Goal: Task Accomplishment & Management: Use online tool/utility

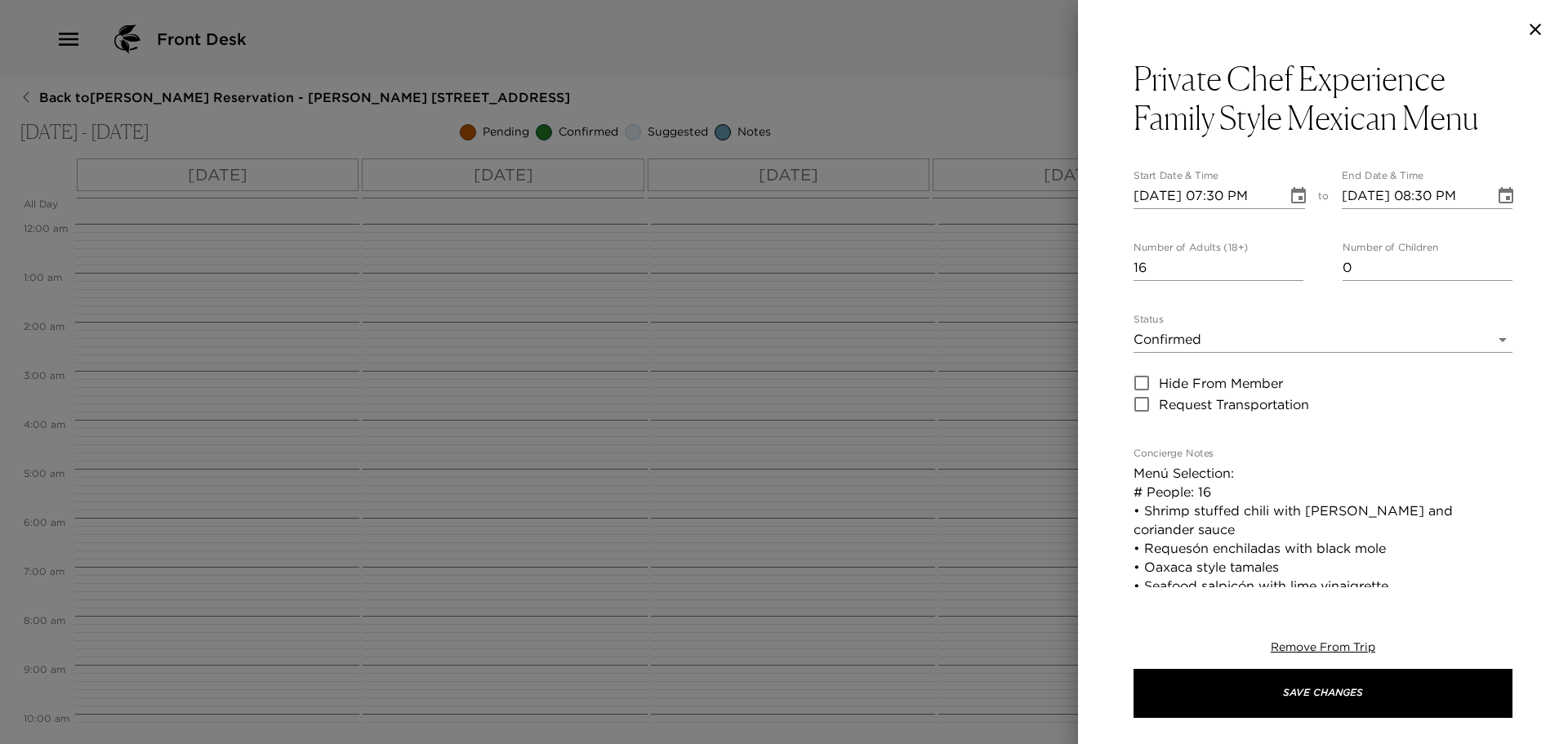
scroll to position [613, 0]
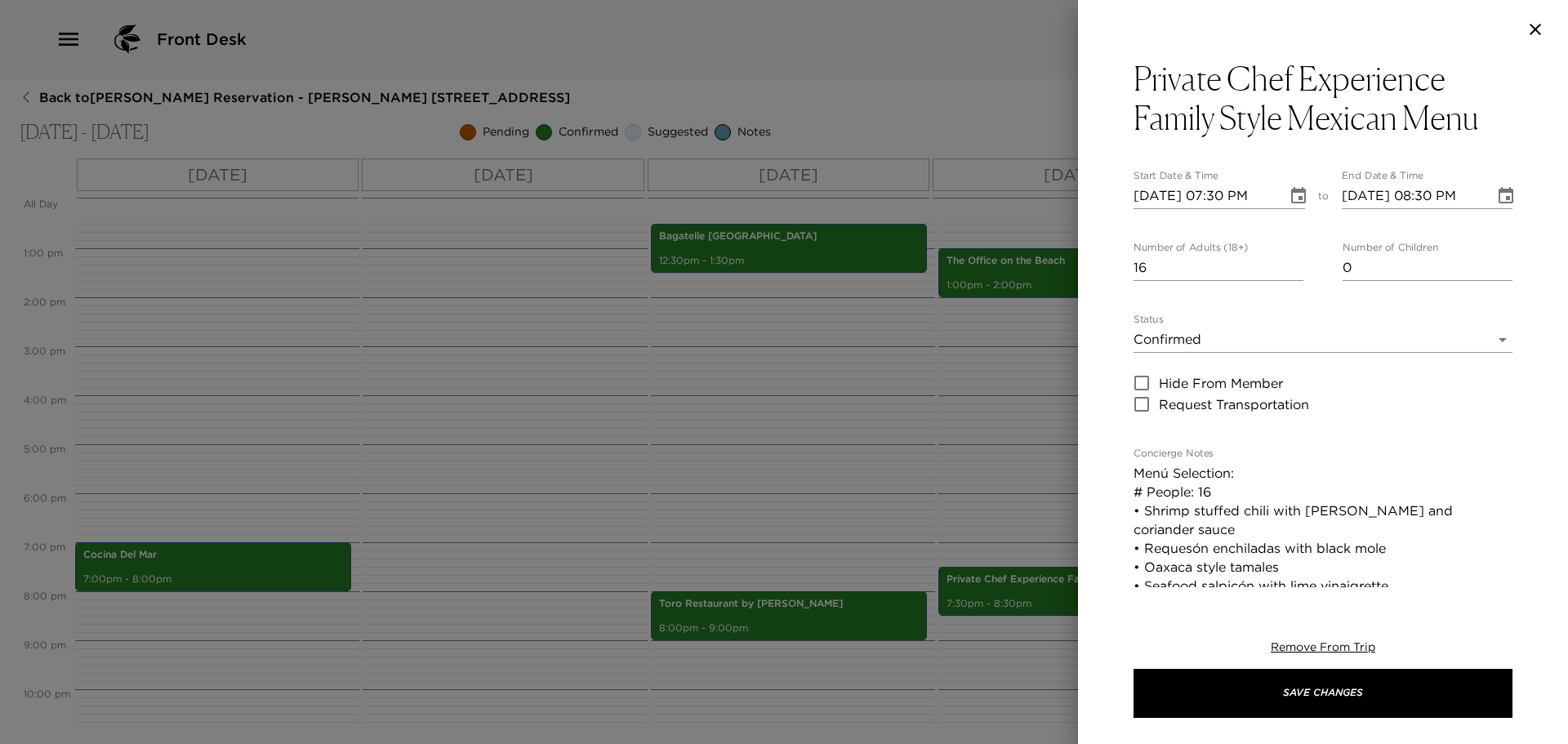
click at [1543, 35] on icon "button" at bounding box center [1535, 29] width 20 height 20
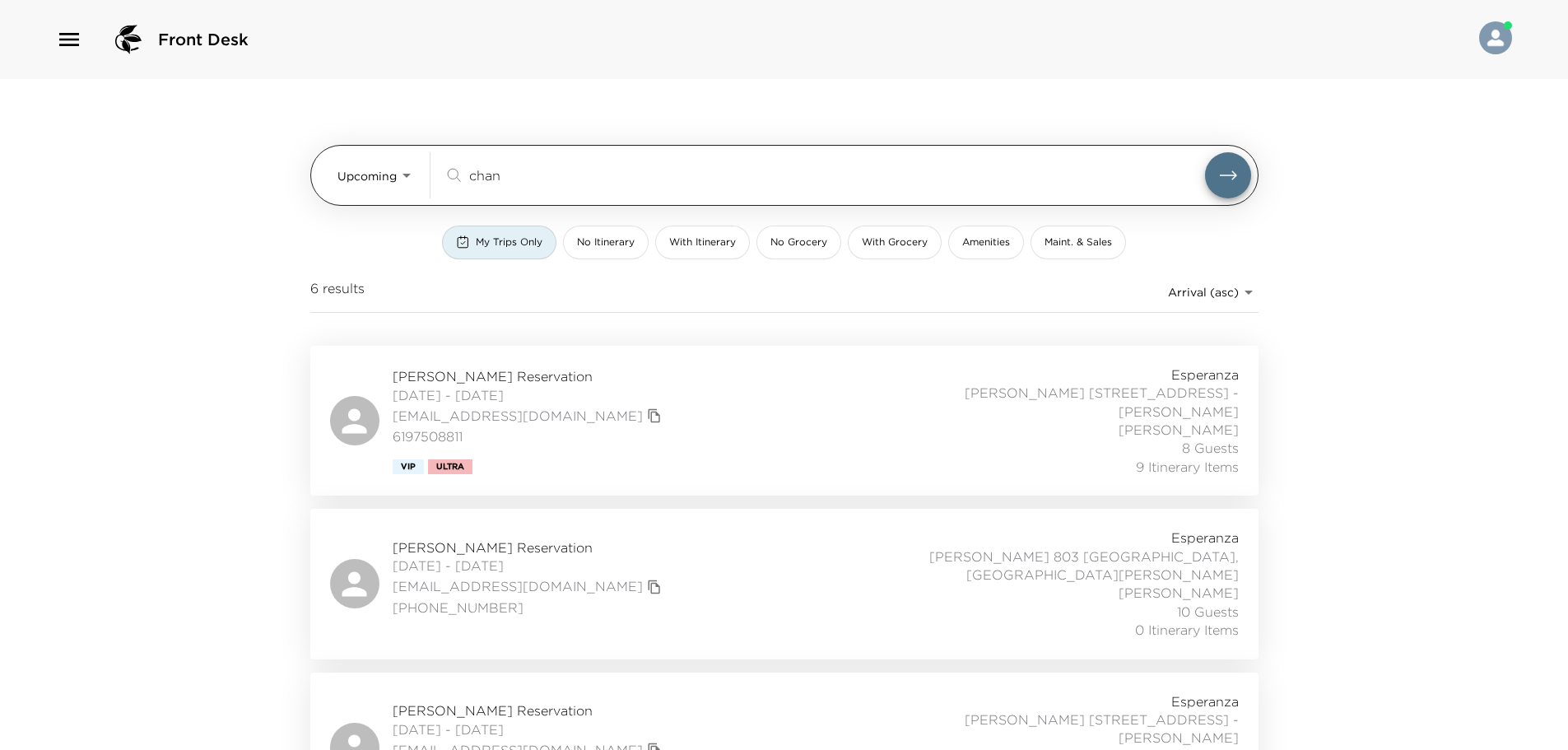
drag, startPoint x: 561, startPoint y: 192, endPoint x: 342, endPoint y: 192, distance: 219.0
click at [342, 192] on div "Upcoming Upcoming chan ​" at bounding box center [794, 175] width 914 height 46
click at [499, 201] on div "Upcoming Upcoming chan ​" at bounding box center [784, 174] width 948 height 61
click at [507, 183] on input "chan" at bounding box center [837, 175] width 736 height 19
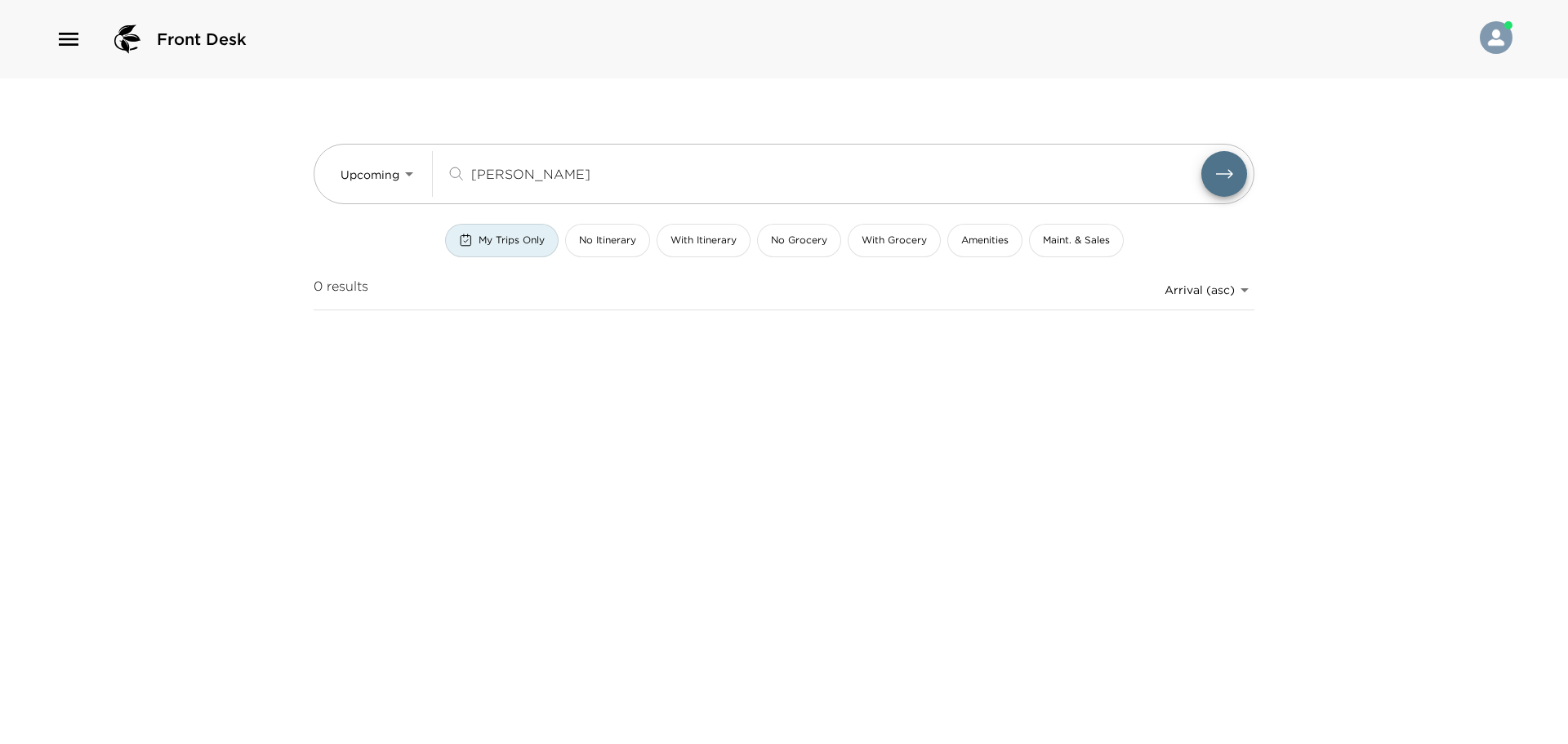
type input "WALSH"
click at [518, 247] on span "My Trips Only" at bounding box center [512, 240] width 66 height 14
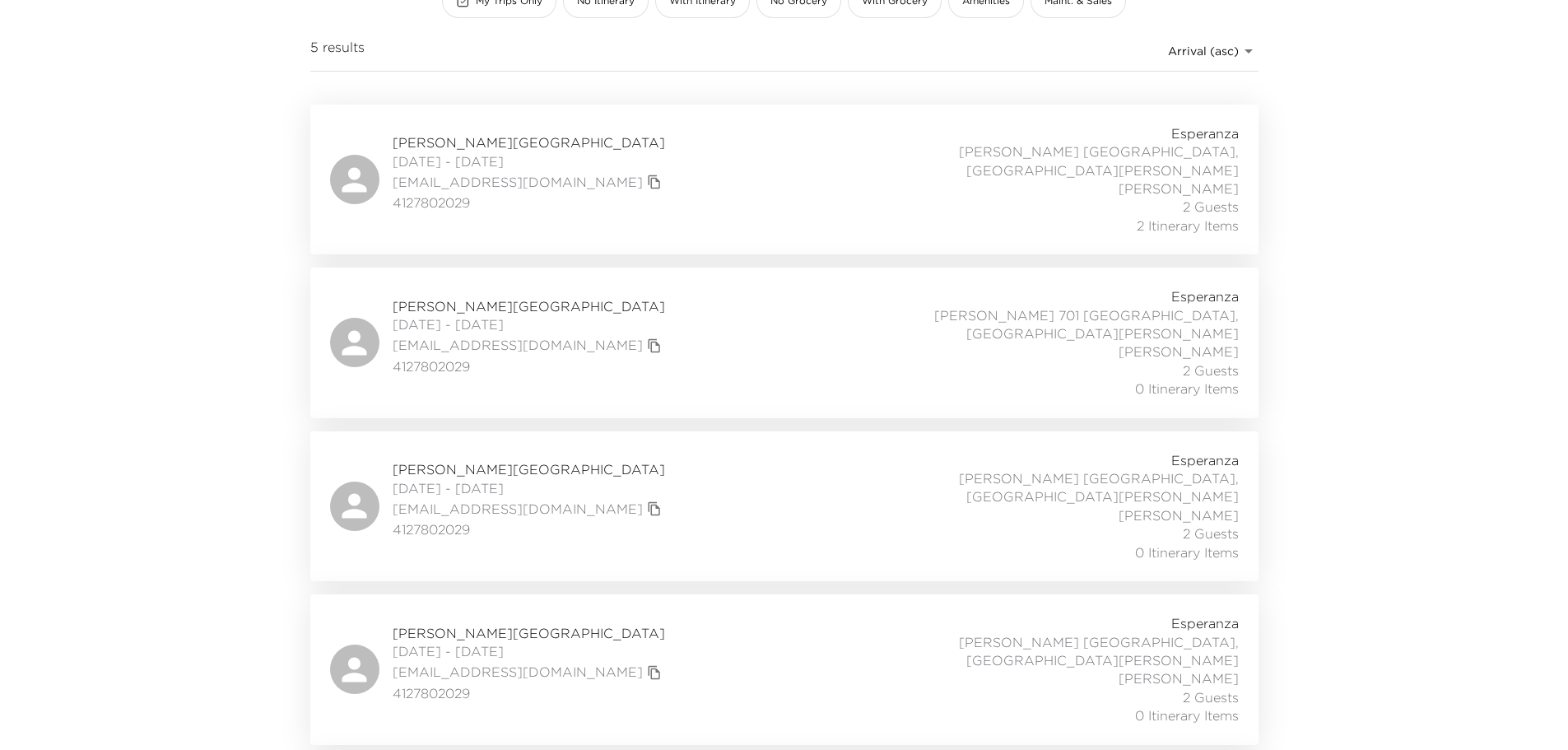
scroll to position [60, 0]
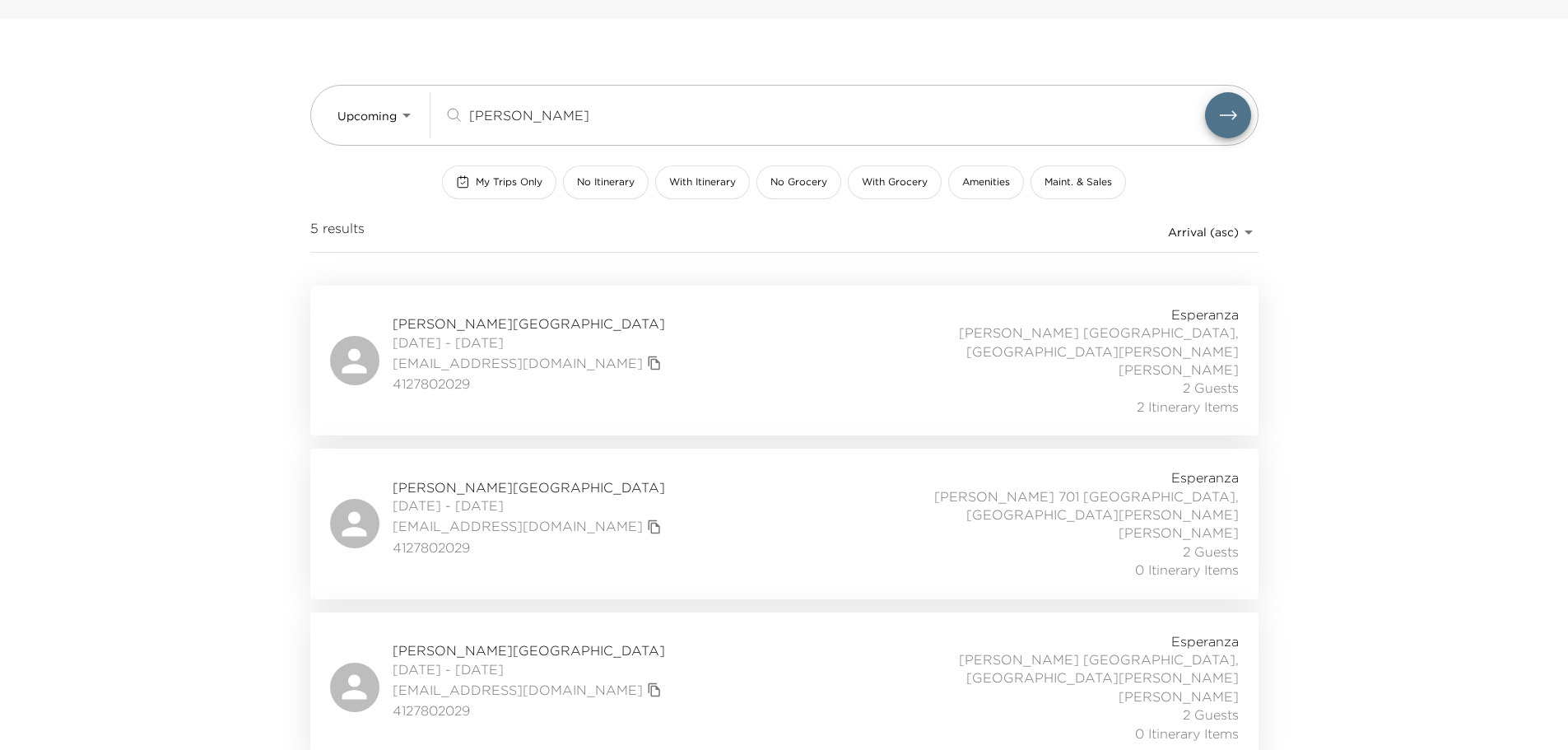
click at [938, 376] on div "Esperanza Esperanza 901 Los Cabos, Mexico - Esperanza Romel Espinosa 2 Guests 2…" at bounding box center [1057, 360] width 364 height 110
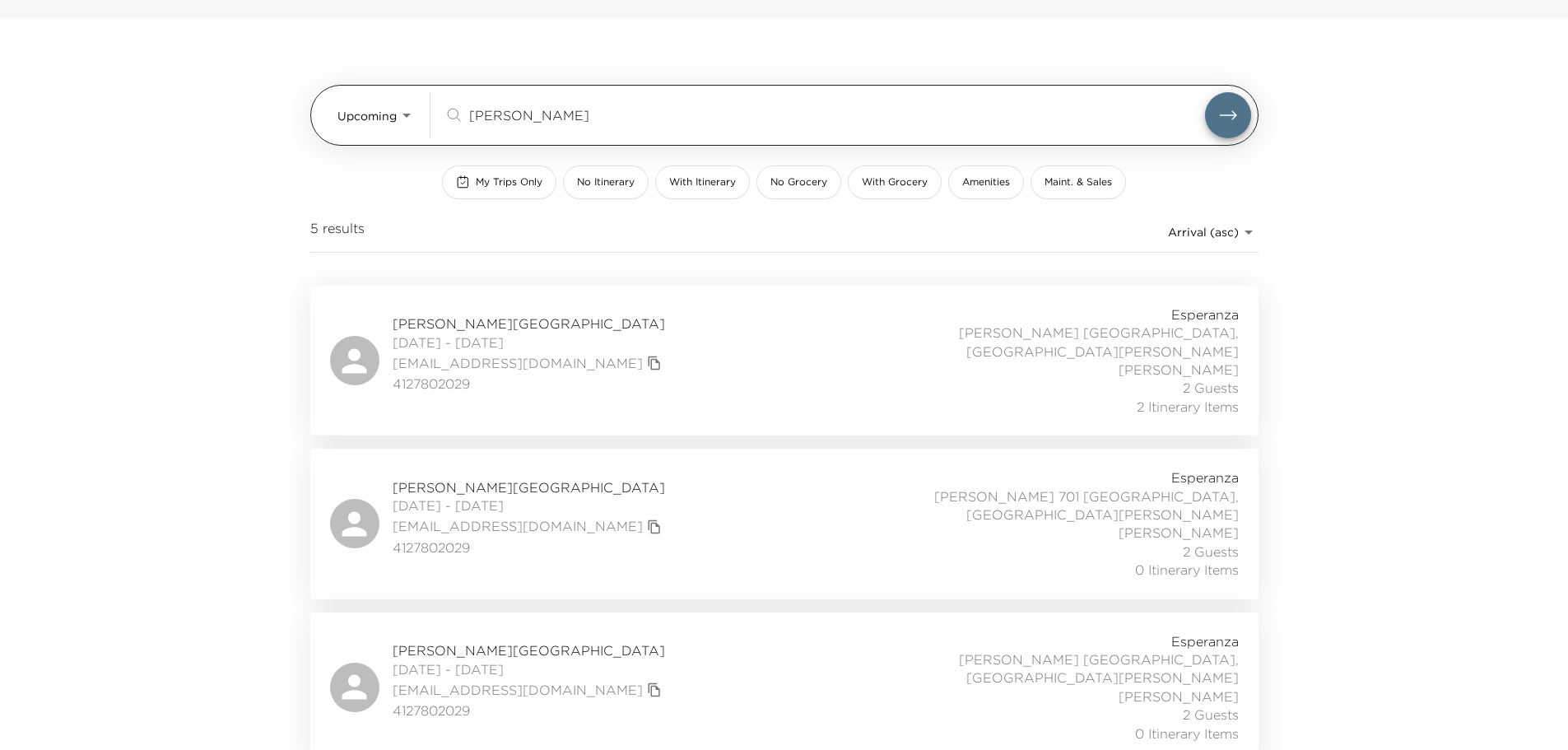
drag, startPoint x: 504, startPoint y: 188, endPoint x: 510, endPoint y: 159, distance: 29.6
click at [504, 188] on span "My Trips Only" at bounding box center [509, 182] width 67 height 14
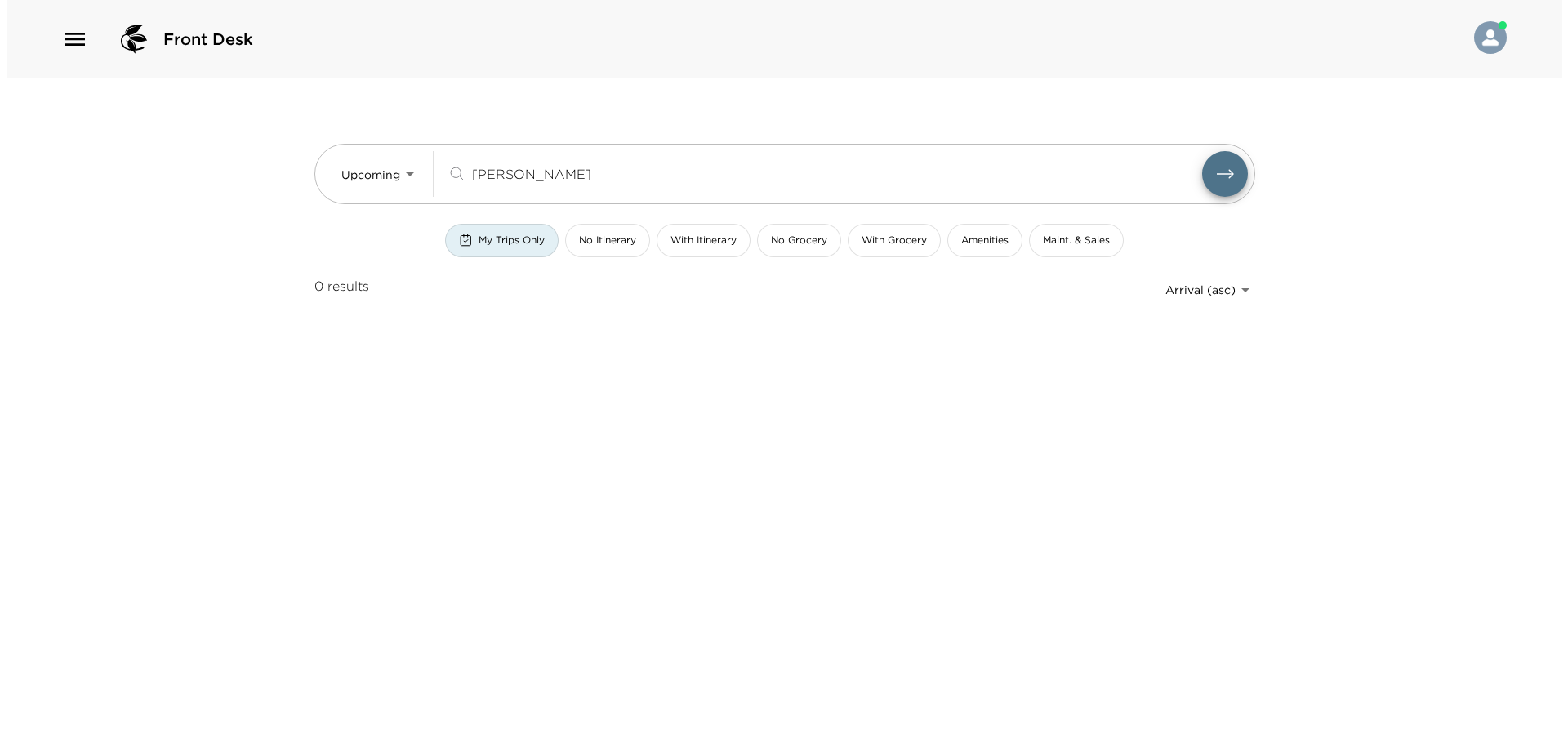
scroll to position [0, 0]
click at [529, 119] on div "Upcoming Upcoming WALSH ​ My Trips Only No Itinerary With Itinerary No Grocery …" at bounding box center [784, 210] width 941 height 265
drag, startPoint x: 540, startPoint y: 163, endPoint x: 143, endPoint y: 193, distance: 398.1
click at [186, 193] on div "Front Desk Upcoming Upcoming WALSH ​ My Trips Only No Itinerary With Itinerary …" at bounding box center [784, 372] width 1568 height 744
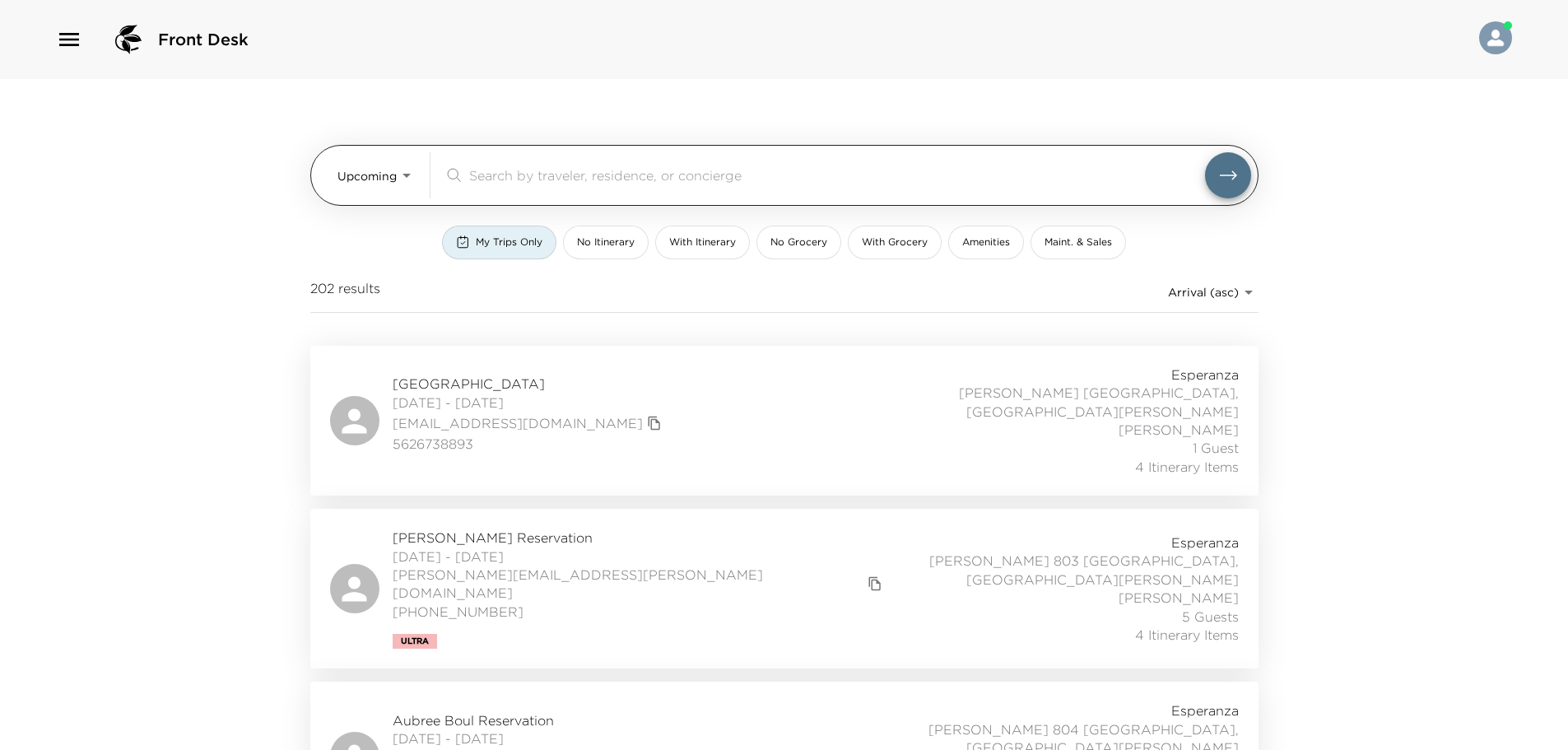
click at [351, 204] on div "Upcoming Upcoming ​" at bounding box center [784, 174] width 948 height 61
click at [374, 189] on body "Front Desk Upcoming Upcoming ​ My Trips Only No Itinerary With Itinerary No Gro…" at bounding box center [784, 375] width 1568 height 750
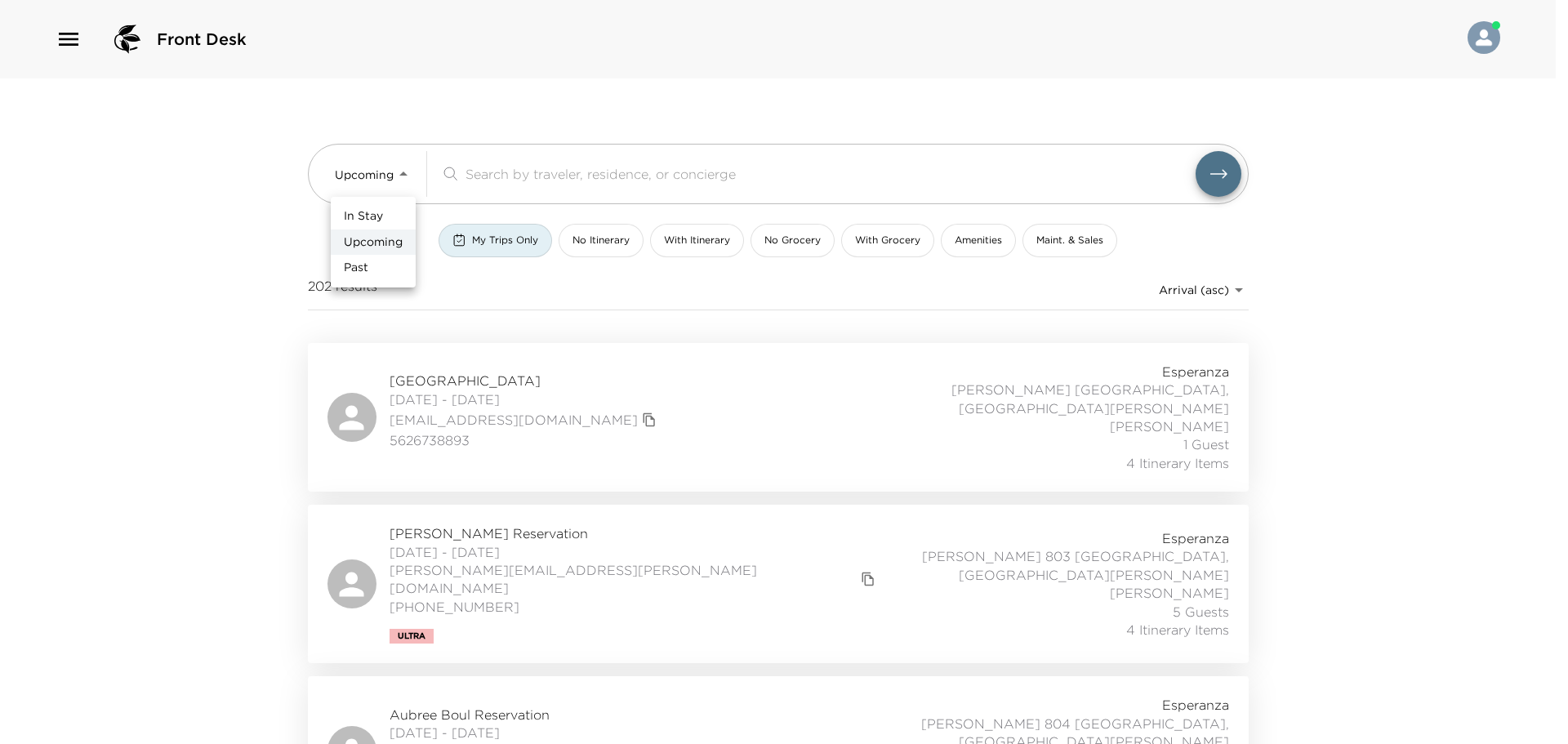
click at [363, 222] on span "In Stay" at bounding box center [363, 215] width 39 height 16
type input "In-Stay"
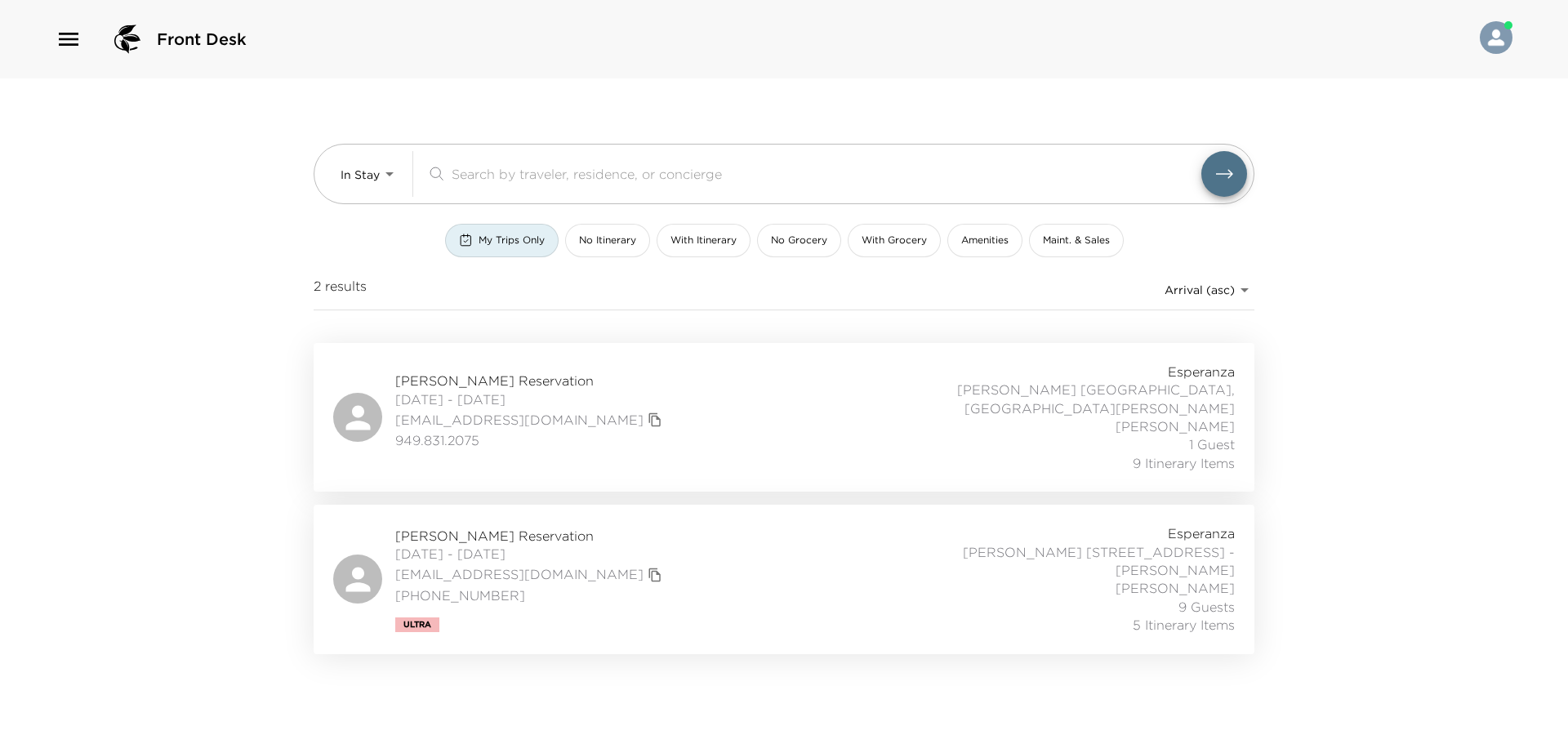
click at [823, 427] on div "Gerard Gendron Reservation 10/01/2025 - 10/08/2025 gendrongerry@yahoo.com 949.8…" at bounding box center [784, 417] width 902 height 109
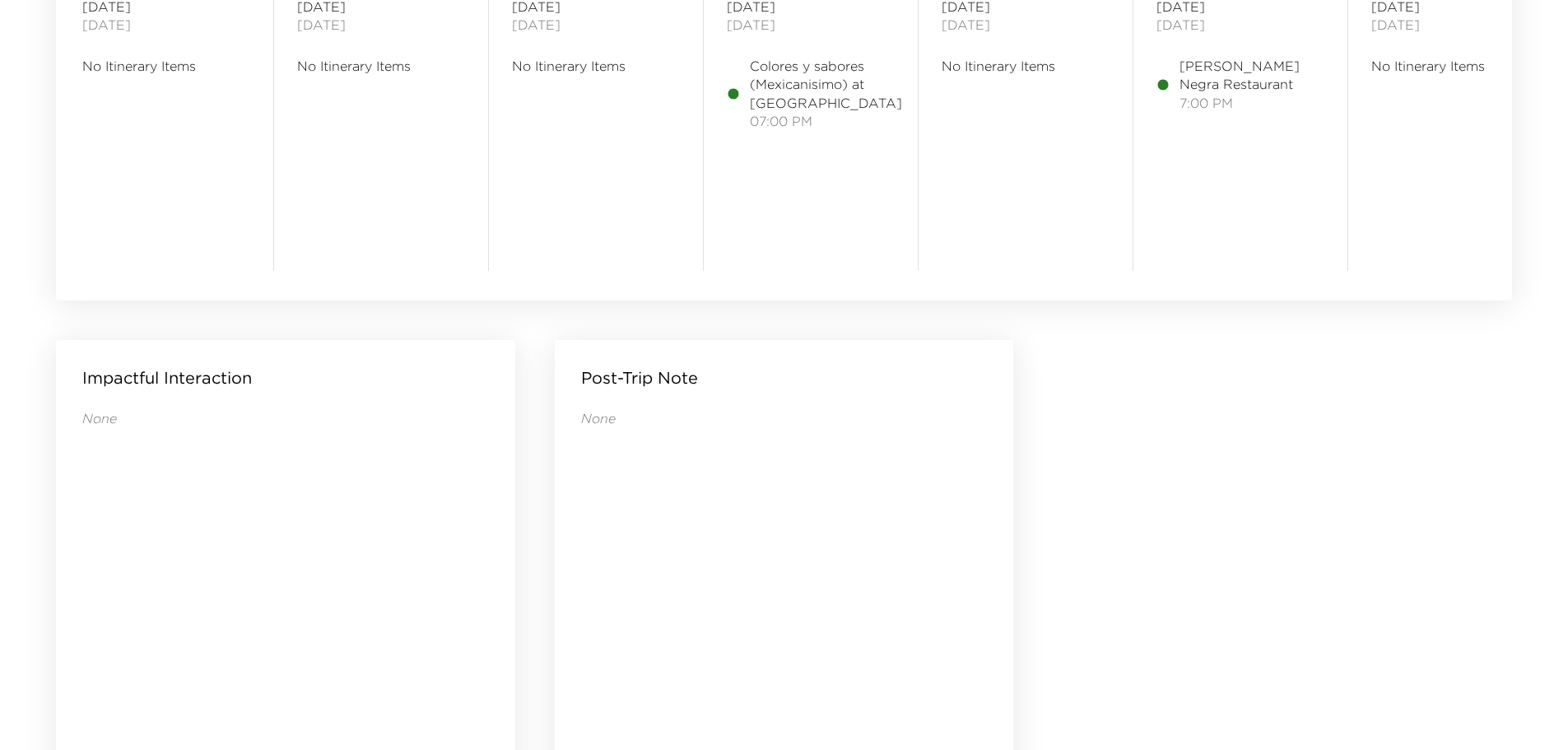
scroll to position [1235, 0]
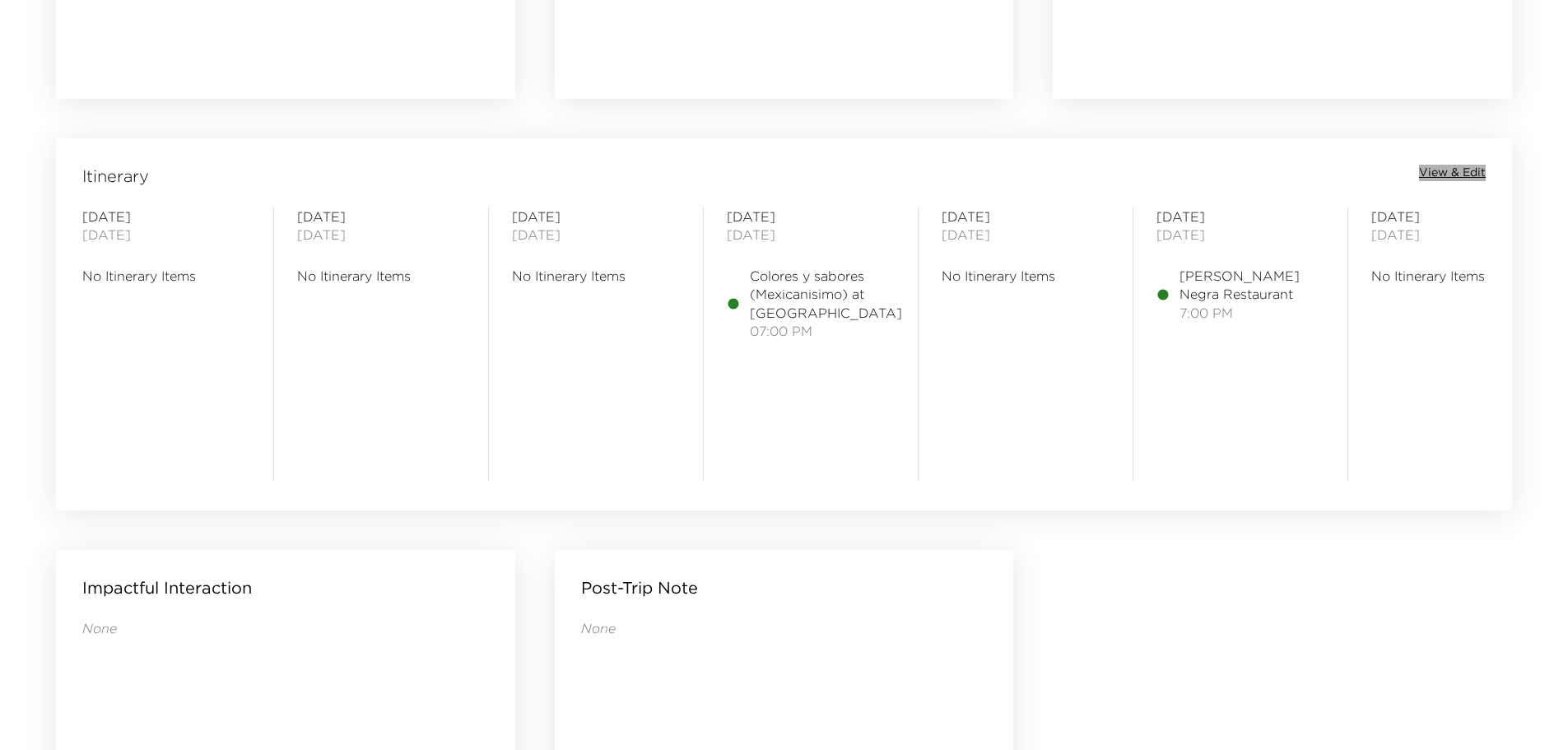
click at [1442, 179] on span "View & Edit" at bounding box center [1453, 173] width 67 height 16
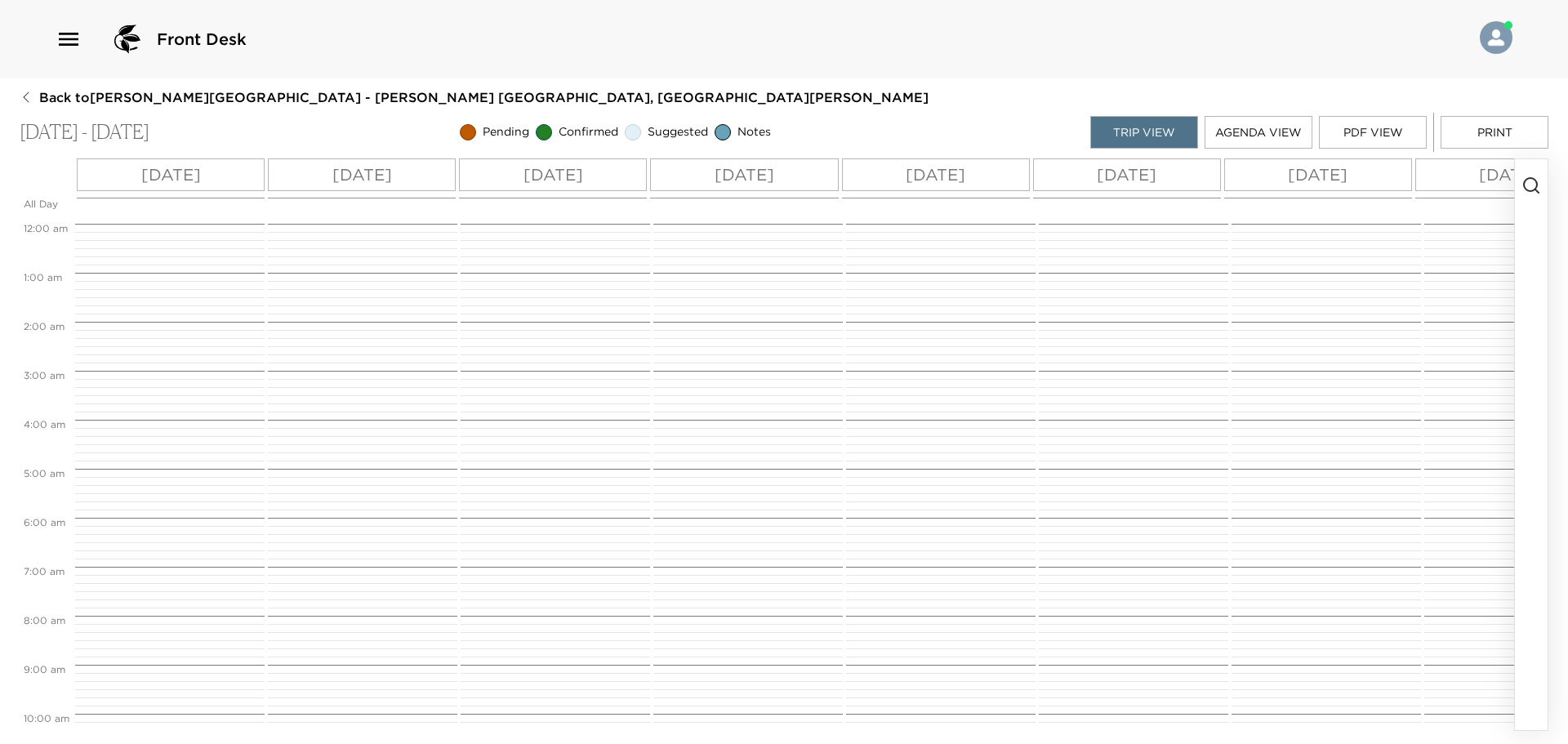
scroll to position [658, 0]
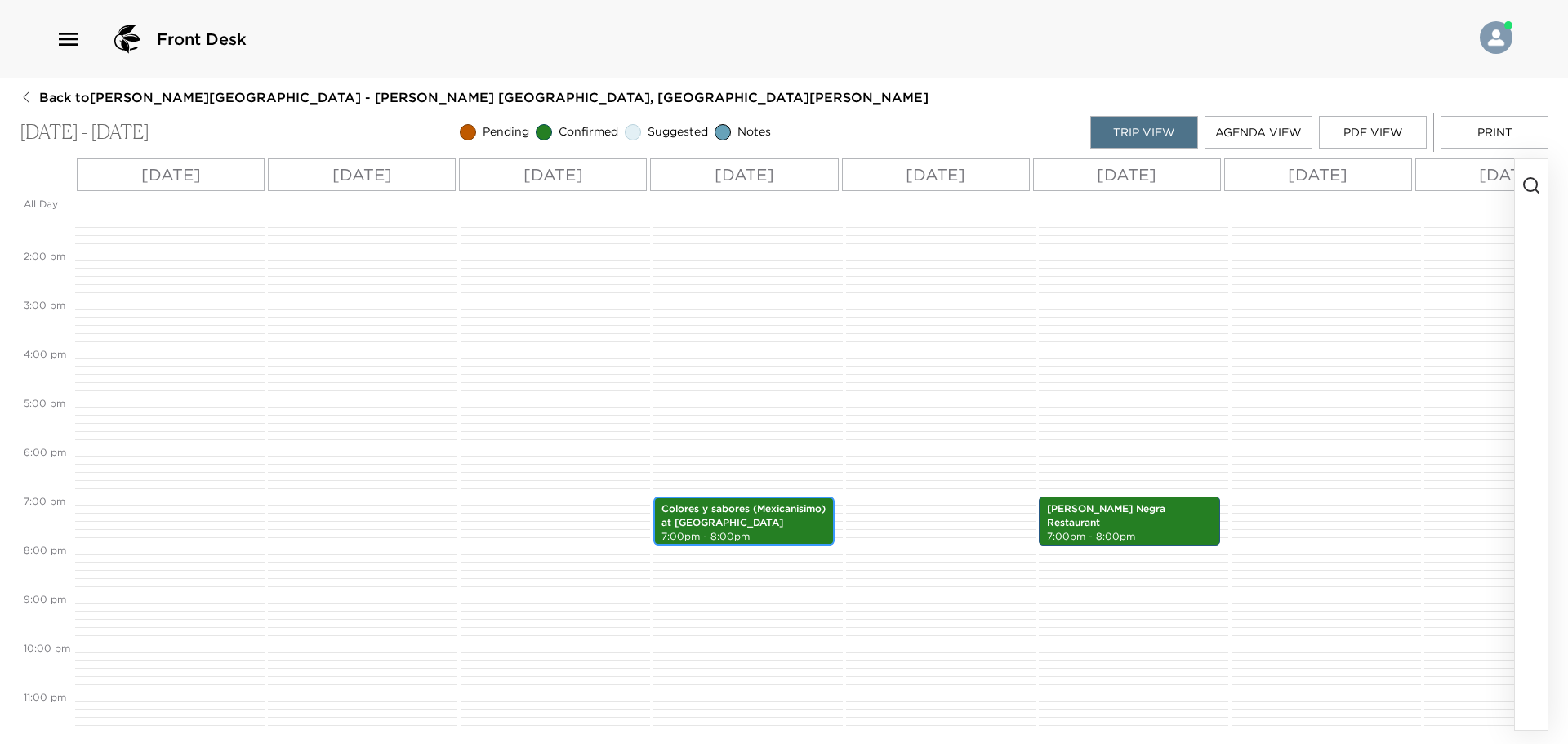
click at [807, 521] on p "Colores y sabores (Mexicanisimo) at La Palapa" at bounding box center [744, 516] width 165 height 28
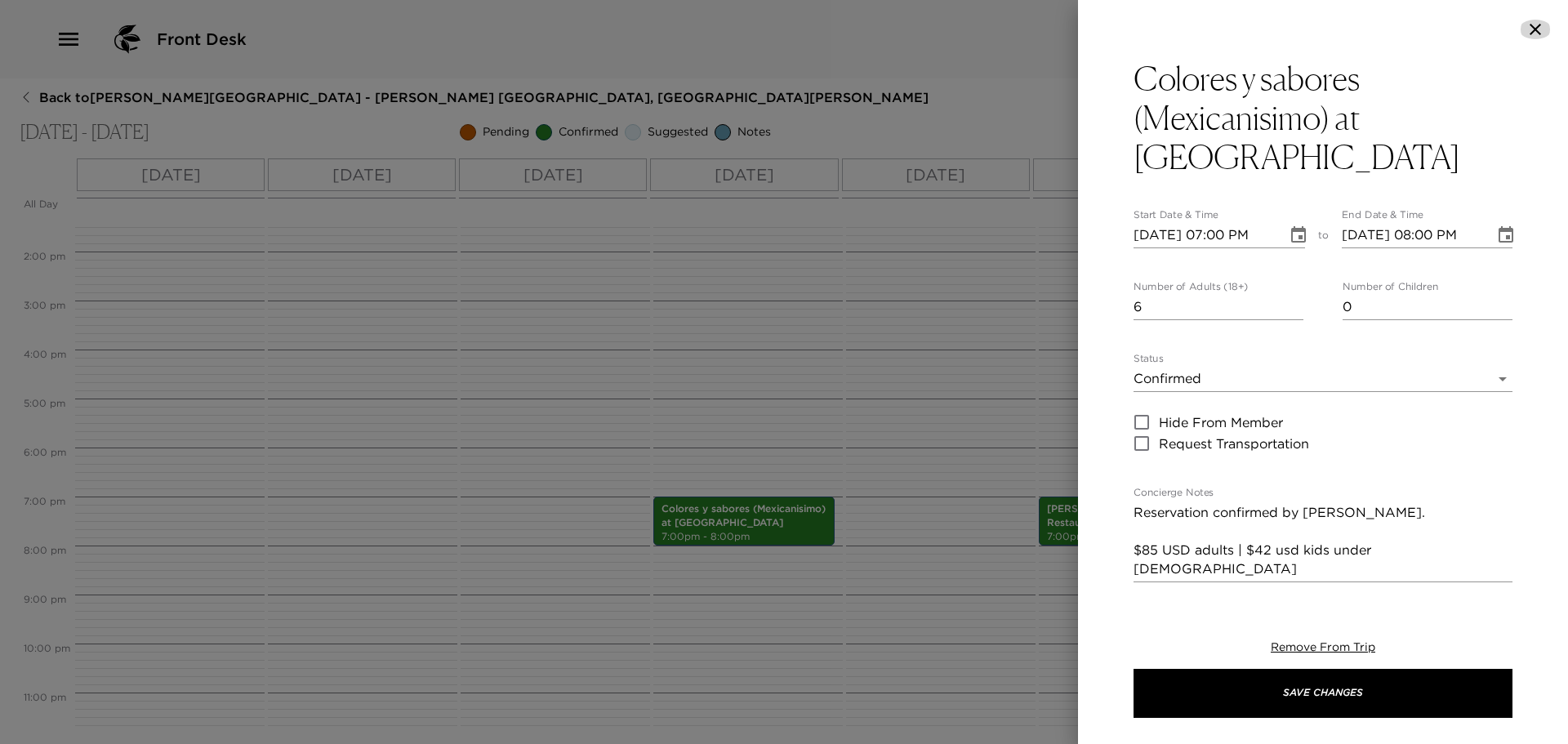
click at [1537, 20] on icon "button" at bounding box center [1535, 29] width 20 height 20
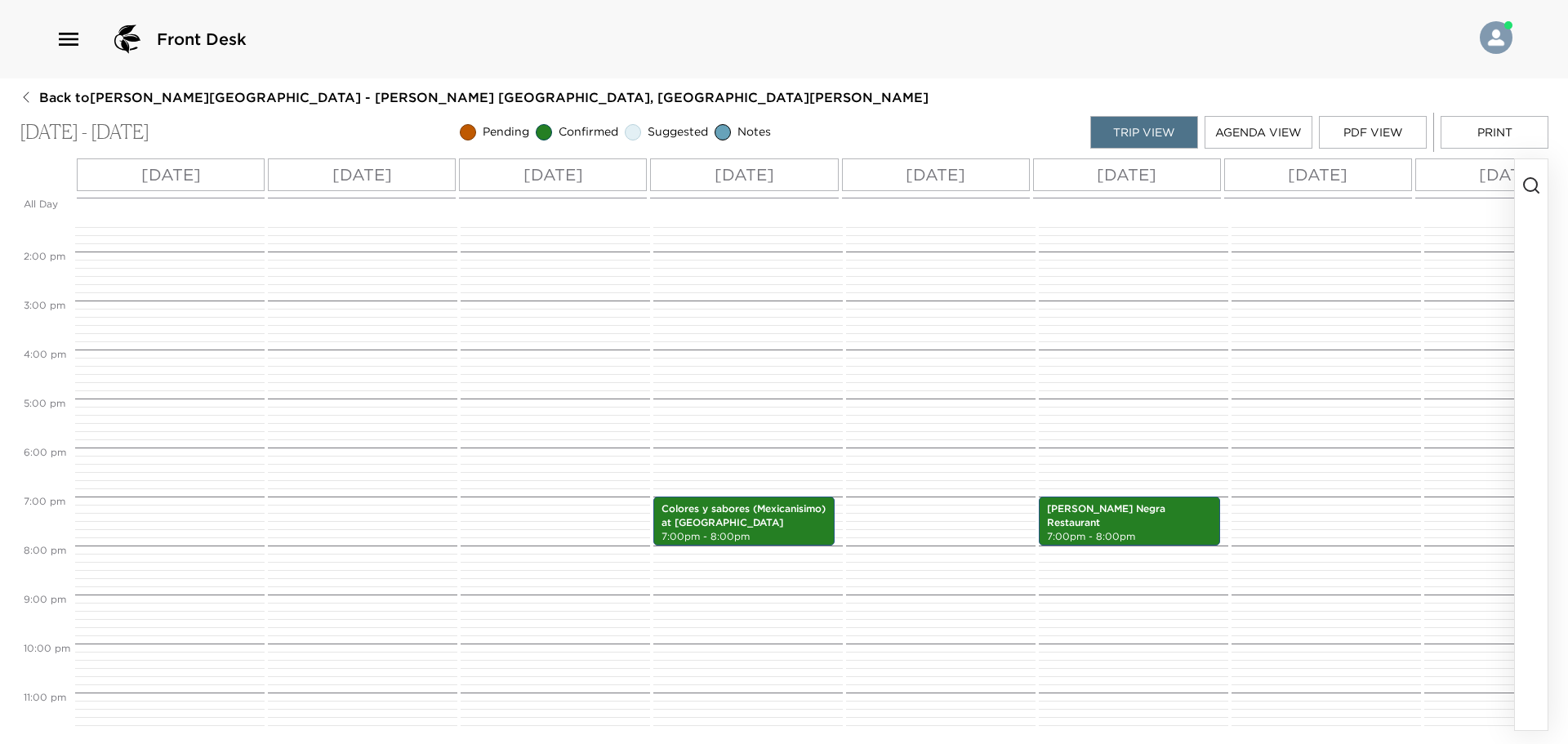
click at [1529, 182] on icon "button" at bounding box center [1532, 185] width 20 height 20
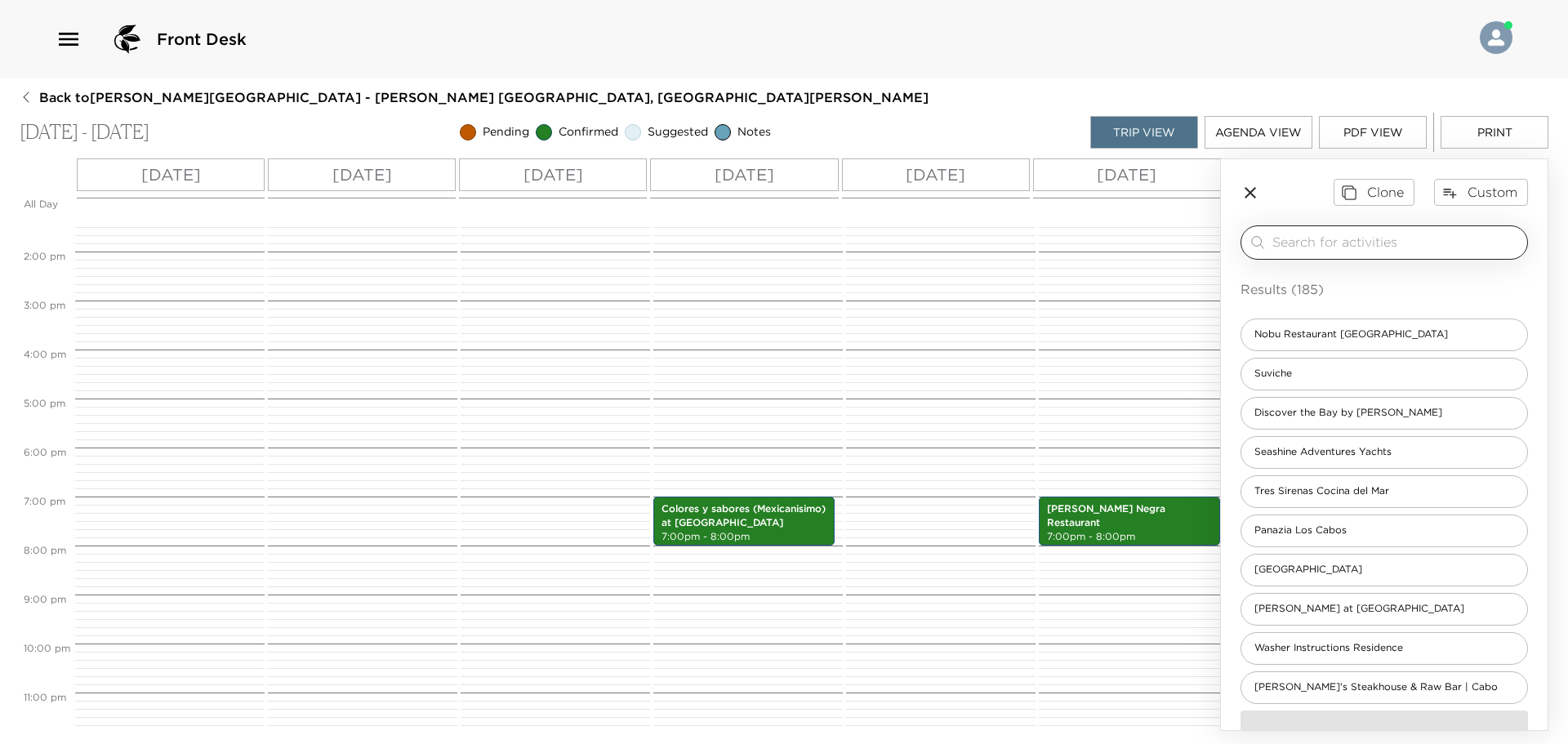
click at [1414, 246] on input "search" at bounding box center [1397, 242] width 249 height 19
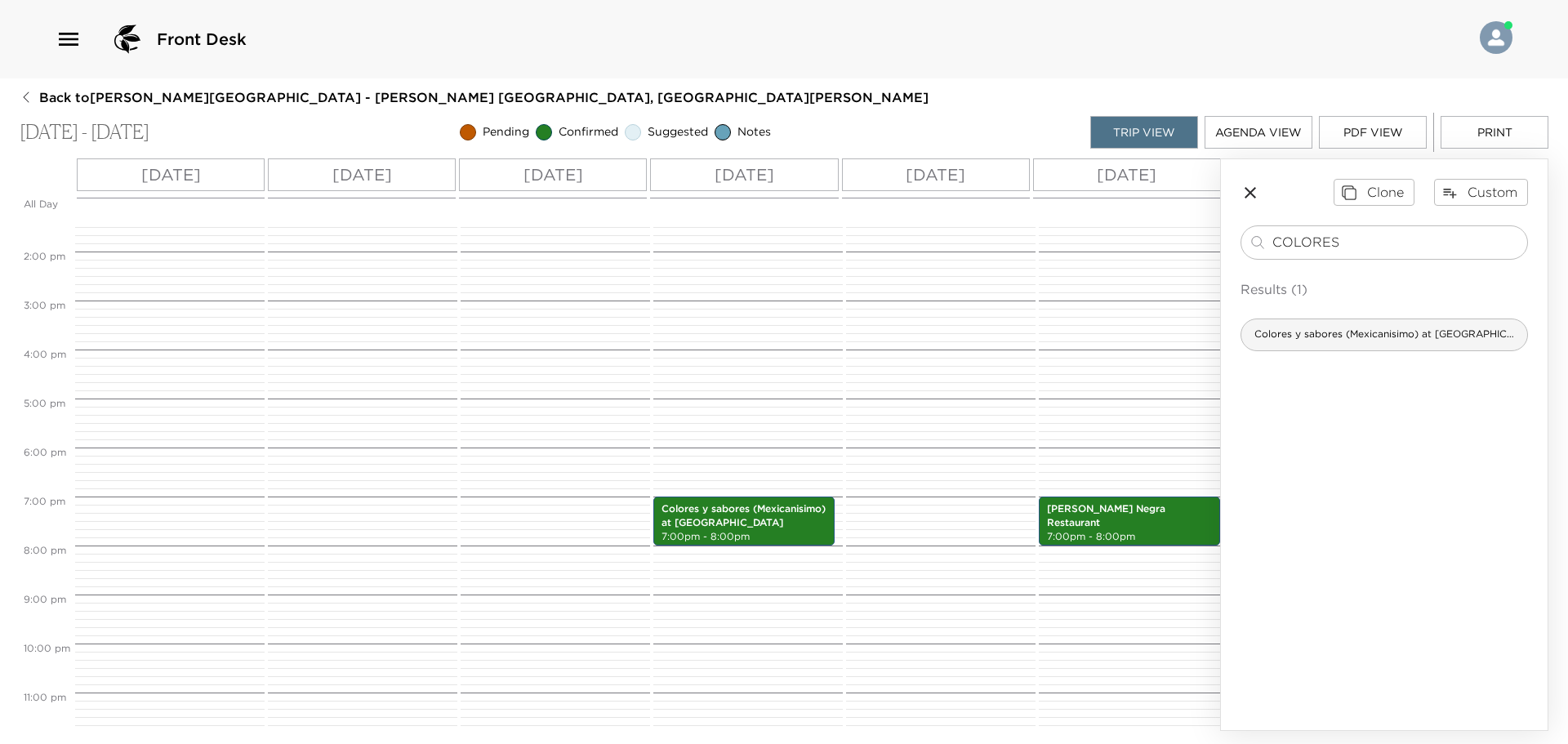
type input "COLORES"
click at [1434, 319] on div "Colores y sabores (Mexicanisimo) at La Palapa" at bounding box center [1384, 334] width 288 height 33
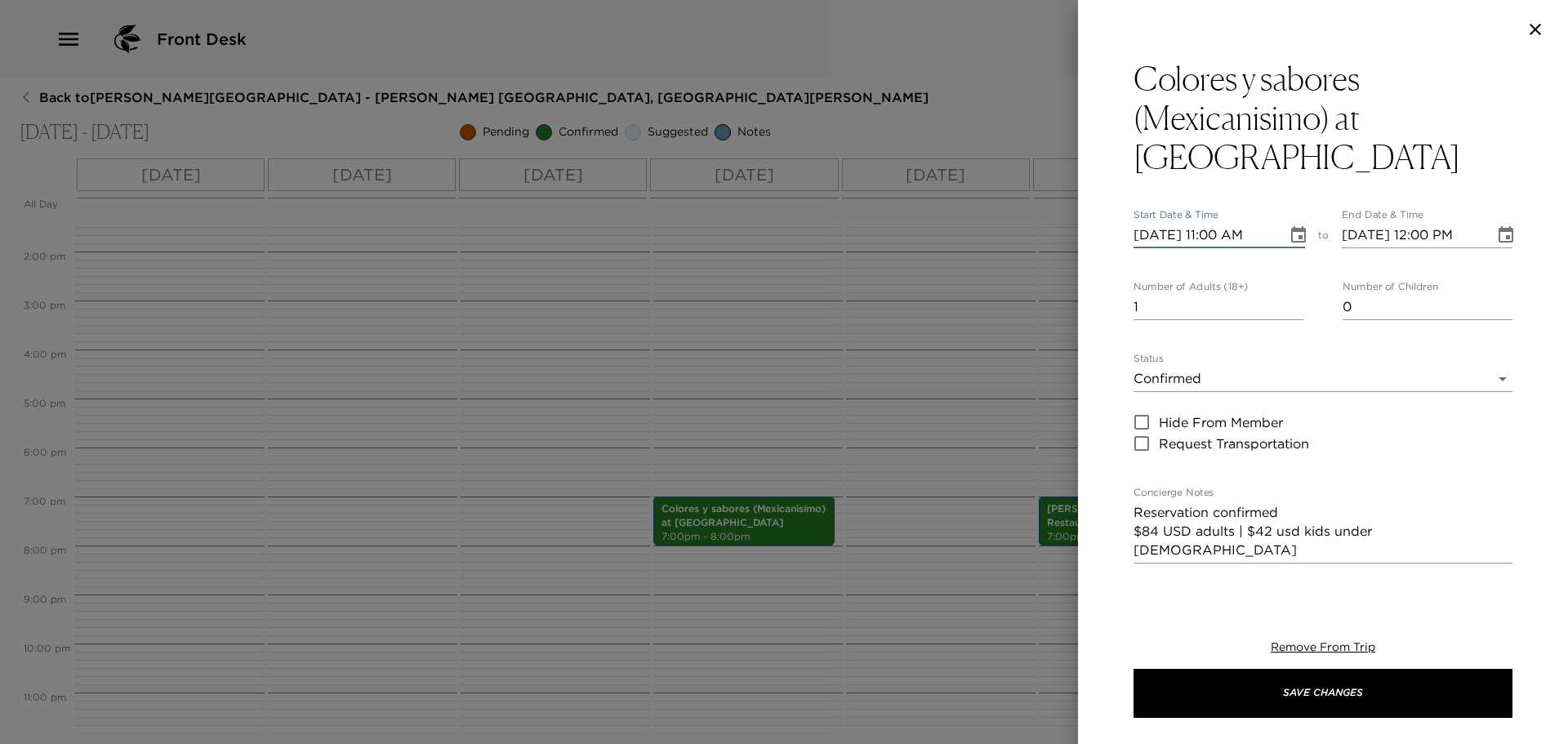
click at [1162, 222] on input "10/12/2025 11:00 AM" at bounding box center [1205, 235] width 143 height 26
type input "10/15/2025 11:00 AM"
type input "10/15/2025 12:00 PM"
type input "10/15/2025 07:15 PM"
type input "10/15/2025 08:15 PM"
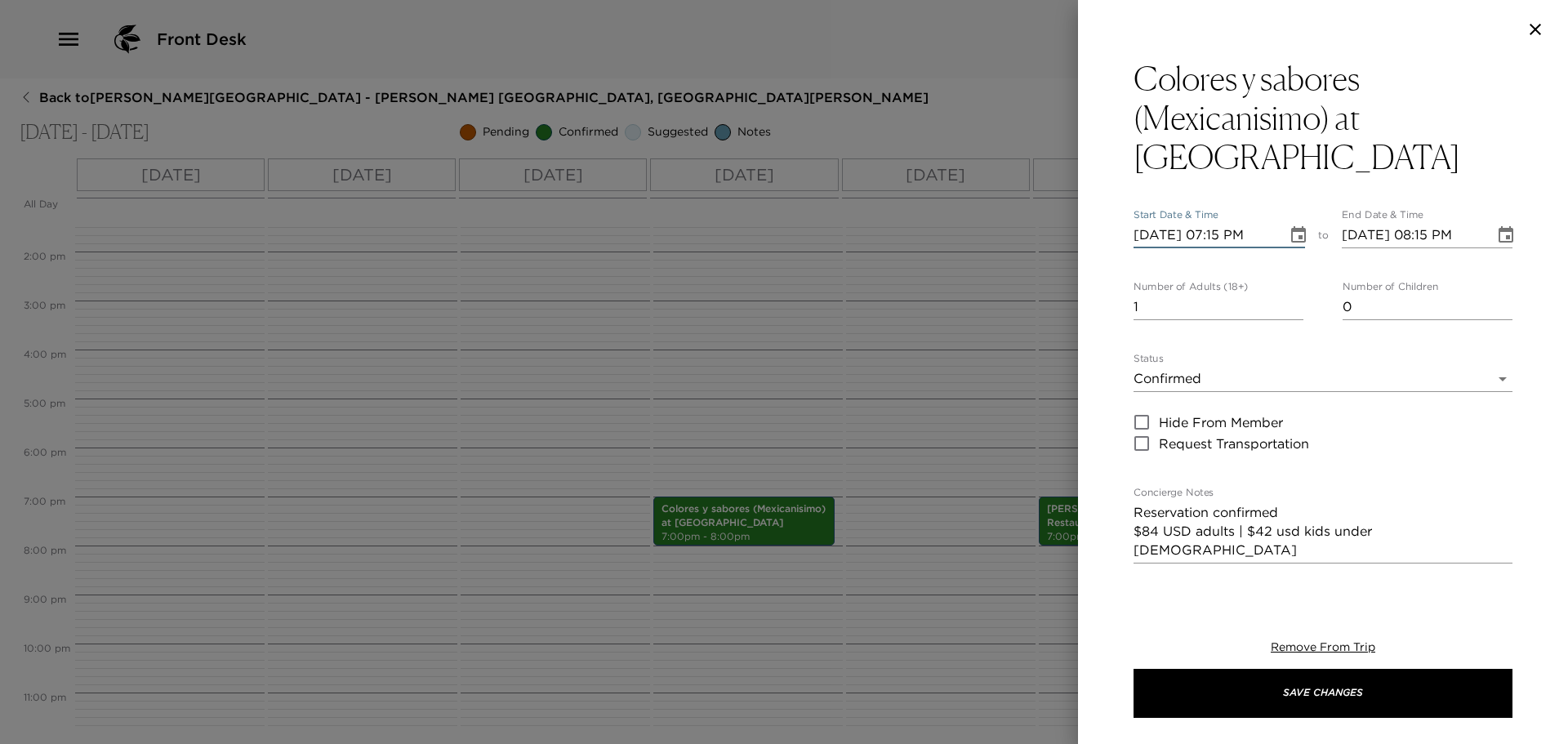
type input "10/15/2025 07:15 PM"
drag, startPoint x: 1459, startPoint y: 493, endPoint x: 1103, endPoint y: 490, distance: 356.0
click at [1103, 490] on div "Colores y sabores (Mexicanisimo) at La Palapa Start Date & Time 10/15/2025 07:1…" at bounding box center [1324, 322] width 490 height 529
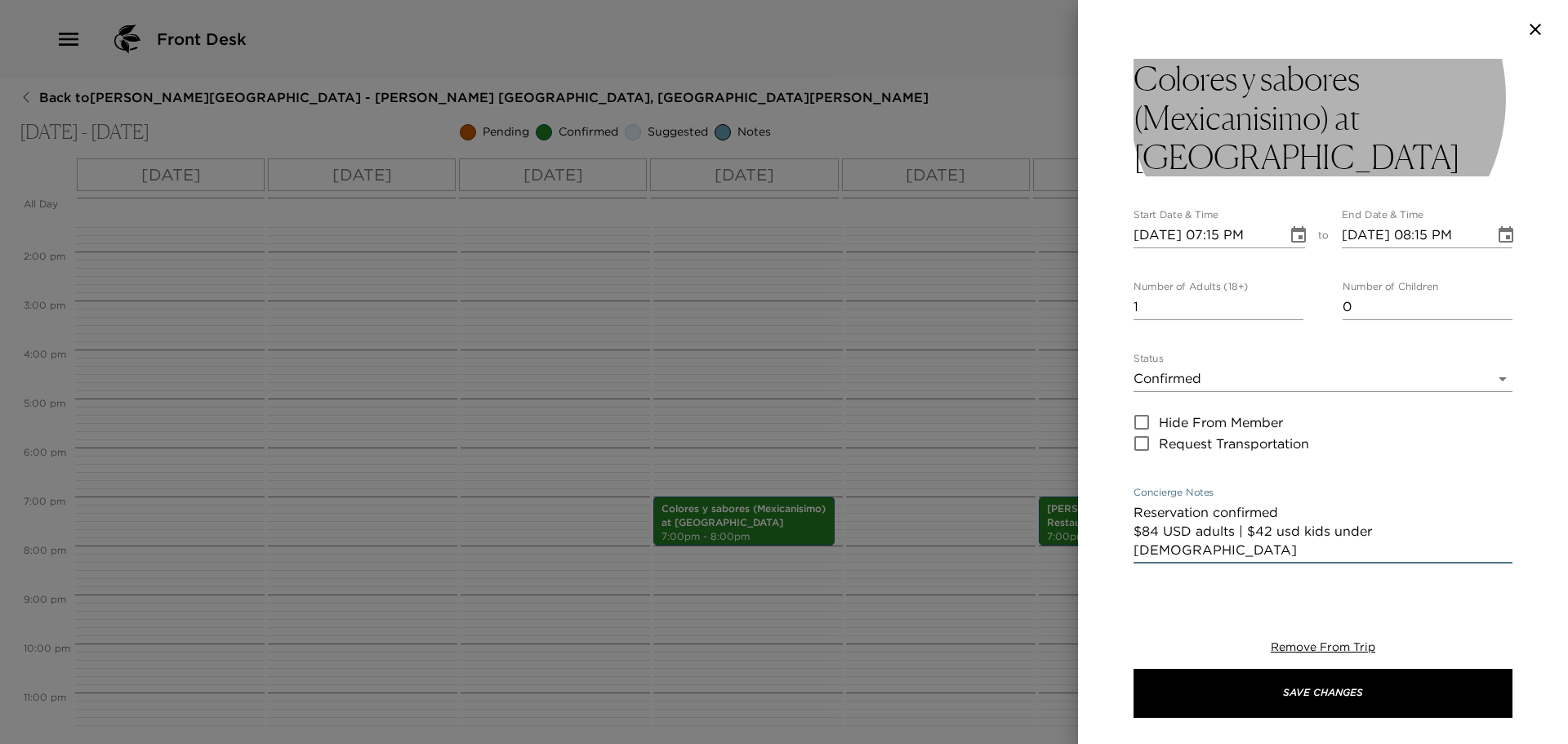
click at [1405, 113] on h3 "Colores y sabores (Mexicanisimo) at La Palapa" at bounding box center [1323, 117] width 379 height 118
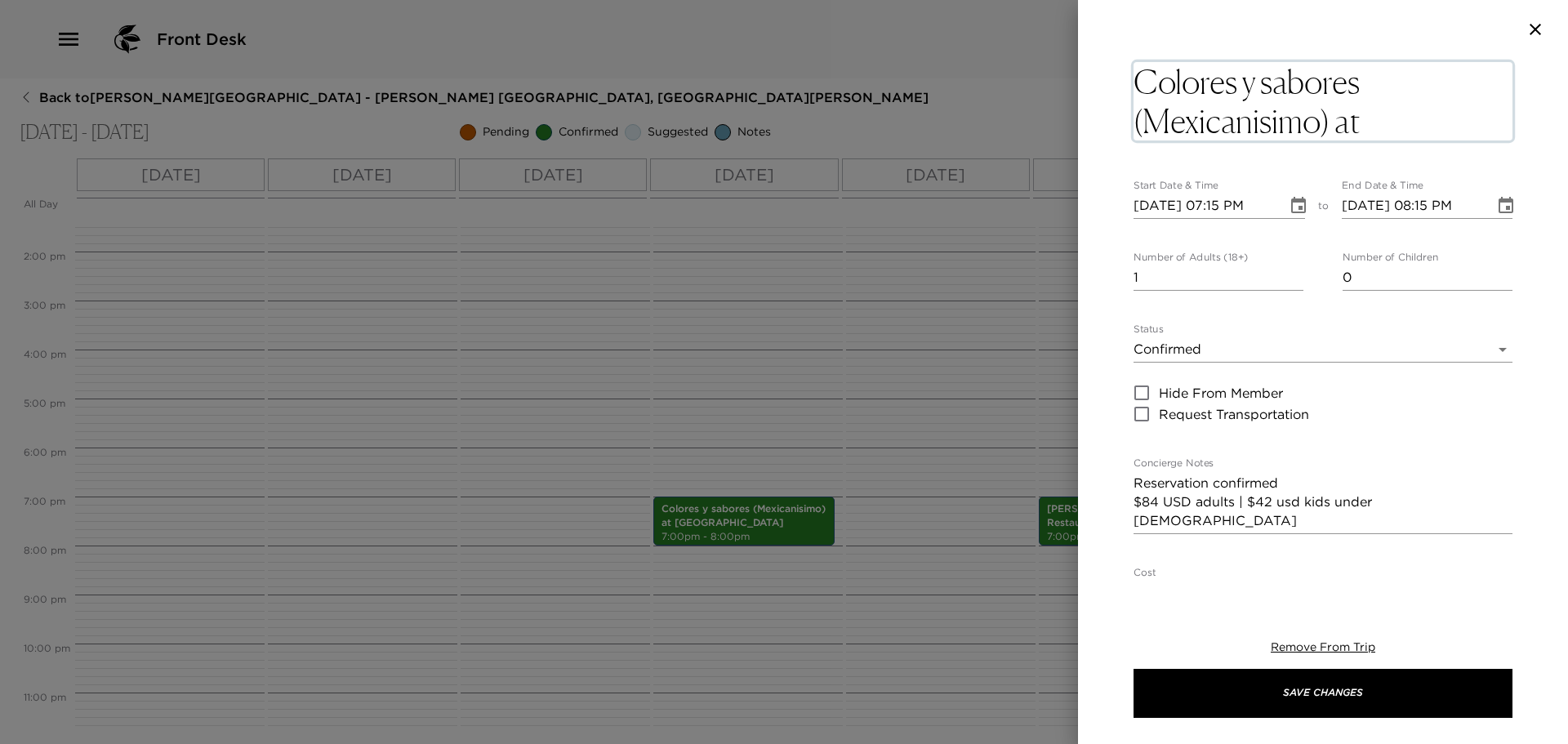
click at [1483, 120] on textarea "Colores y sabores (Mexicanisimo) at La Palapa" at bounding box center [1323, 101] width 379 height 78
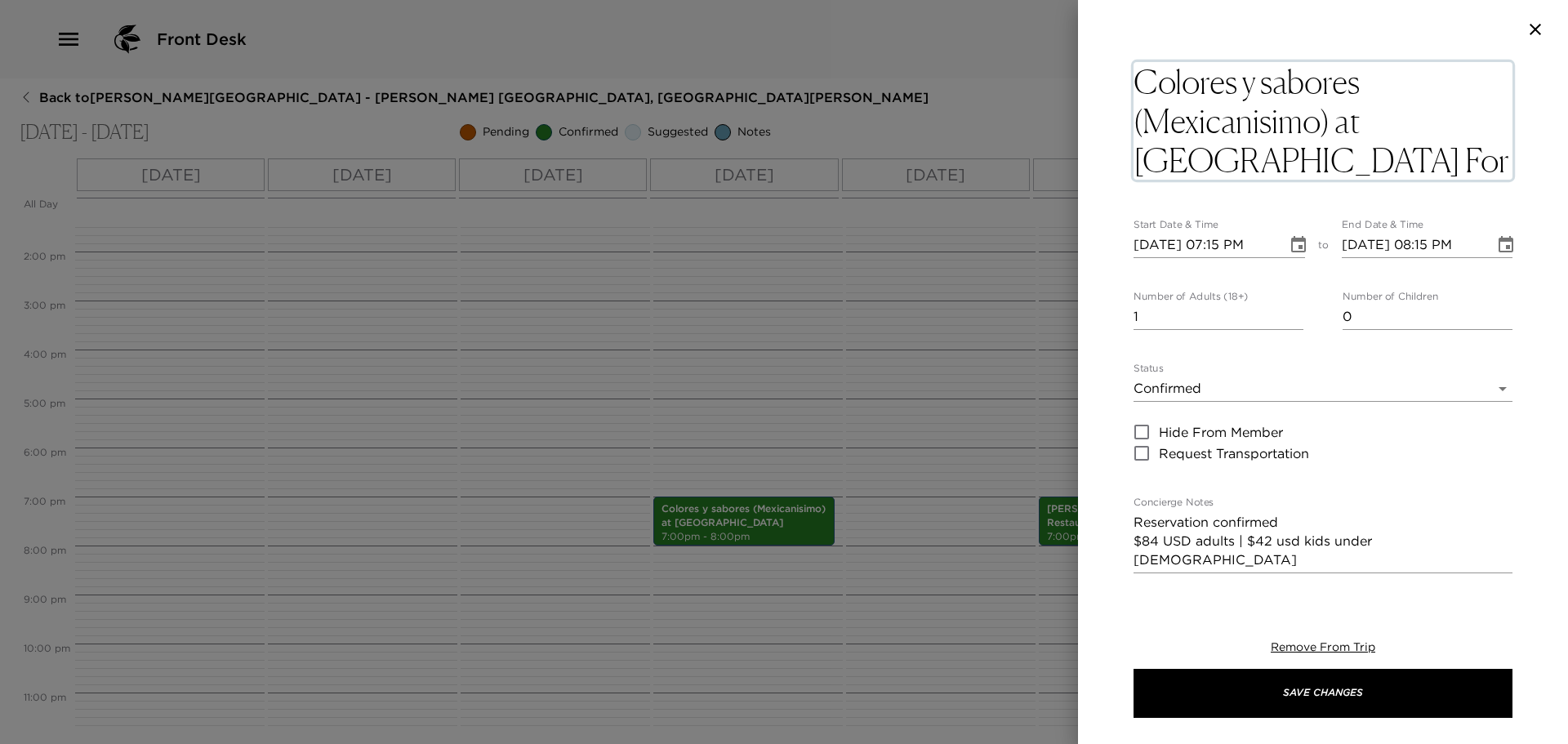
type textarea "Colores y sabores (Mexicanisimo) at La Palapa For Carrie Knapp"
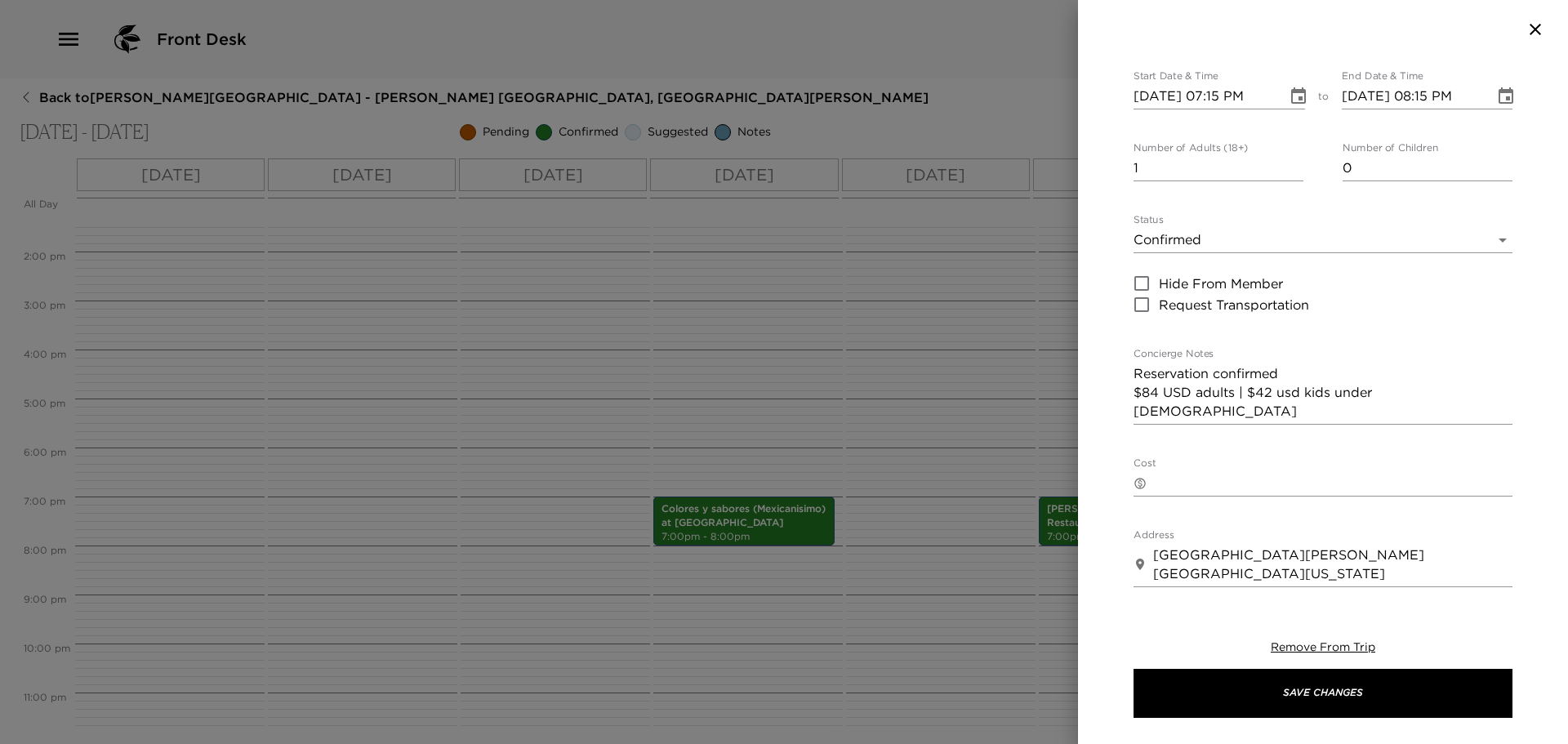
scroll to position [164, 0]
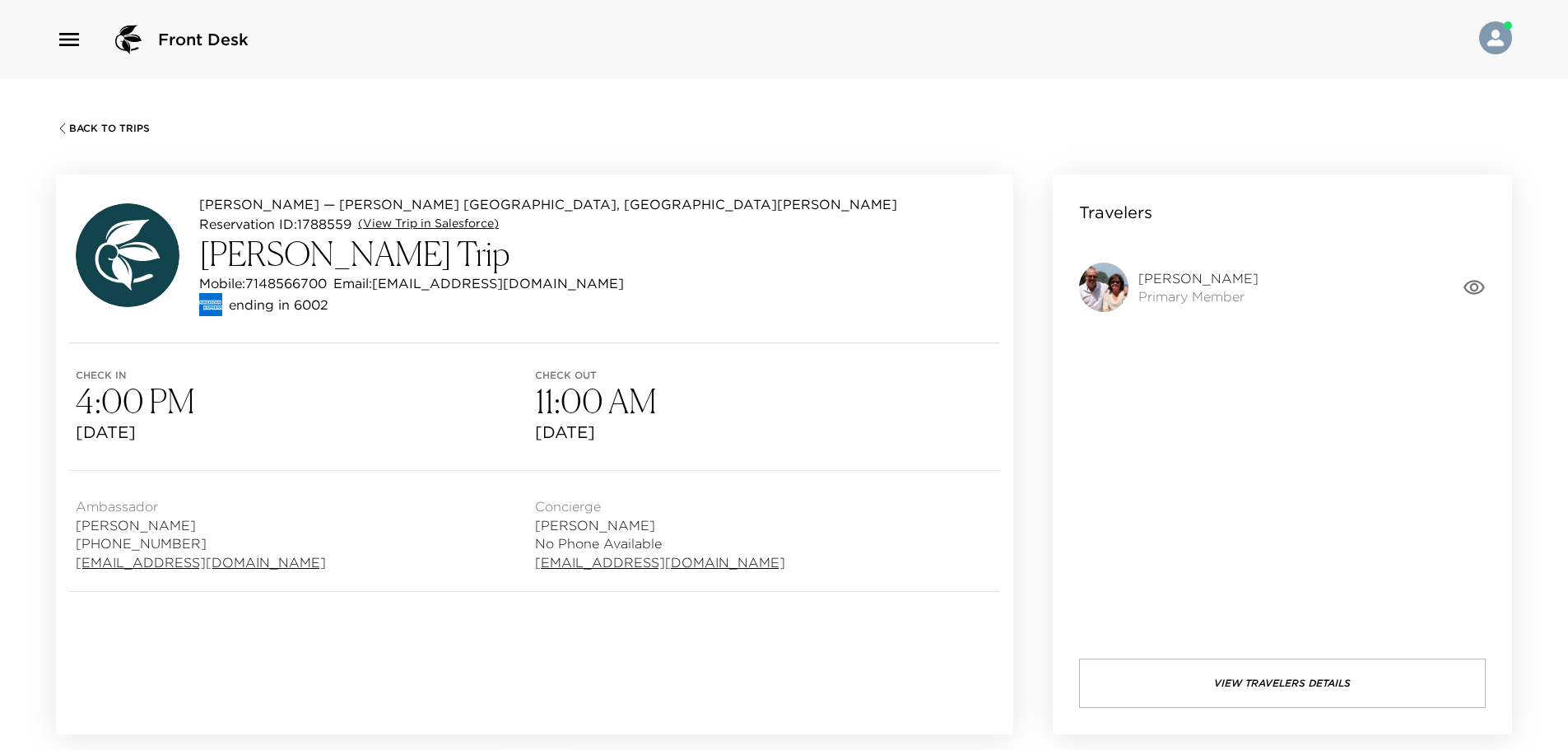
click at [445, 227] on link "(View Trip in Salesforce)" at bounding box center [428, 223] width 141 height 16
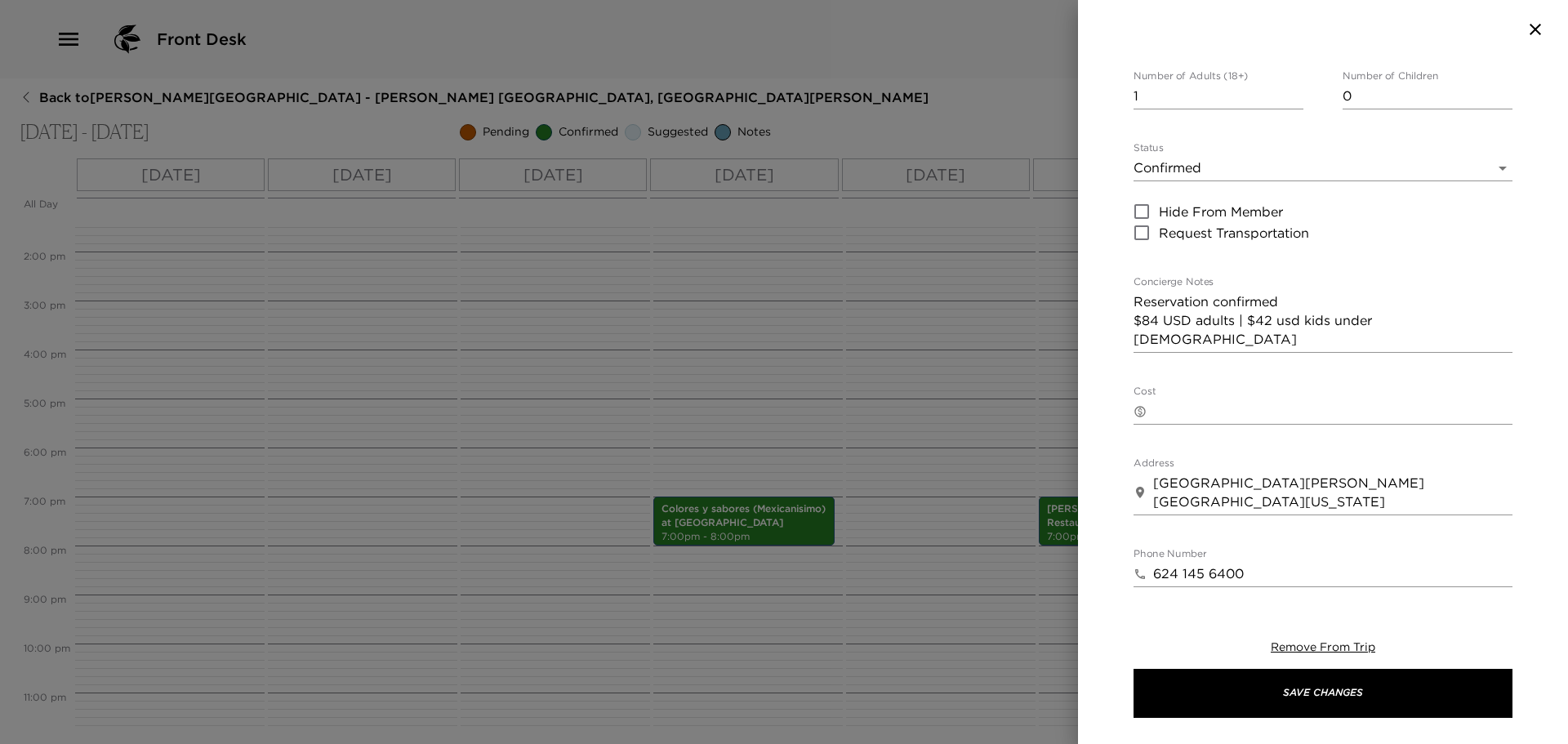
scroll to position [164, 0]
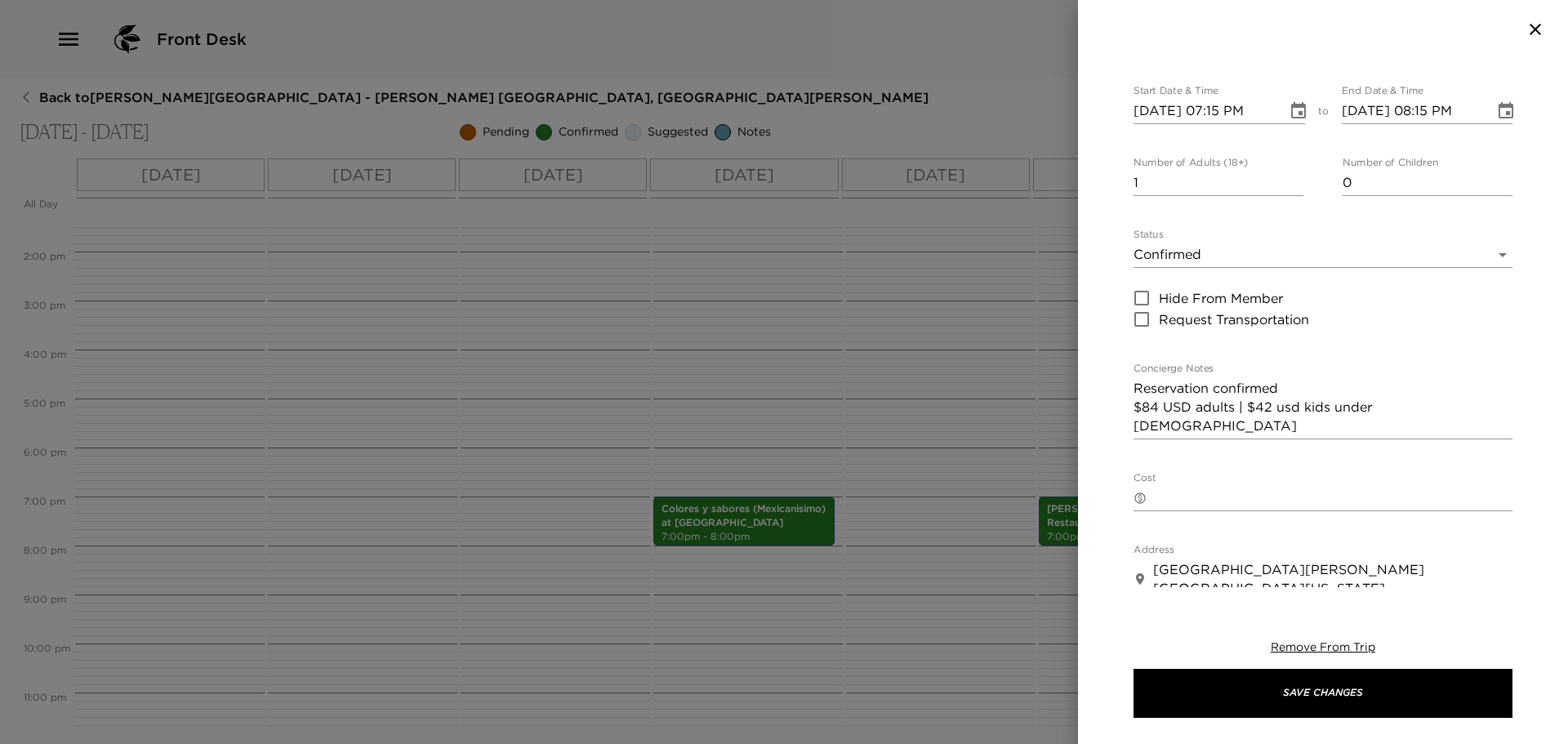
click at [1197, 223] on body "Front Desk Back to Preston Walsh Reservation - Esperanza 901 Los Cabos, Mexico …" at bounding box center [784, 372] width 1568 height 744
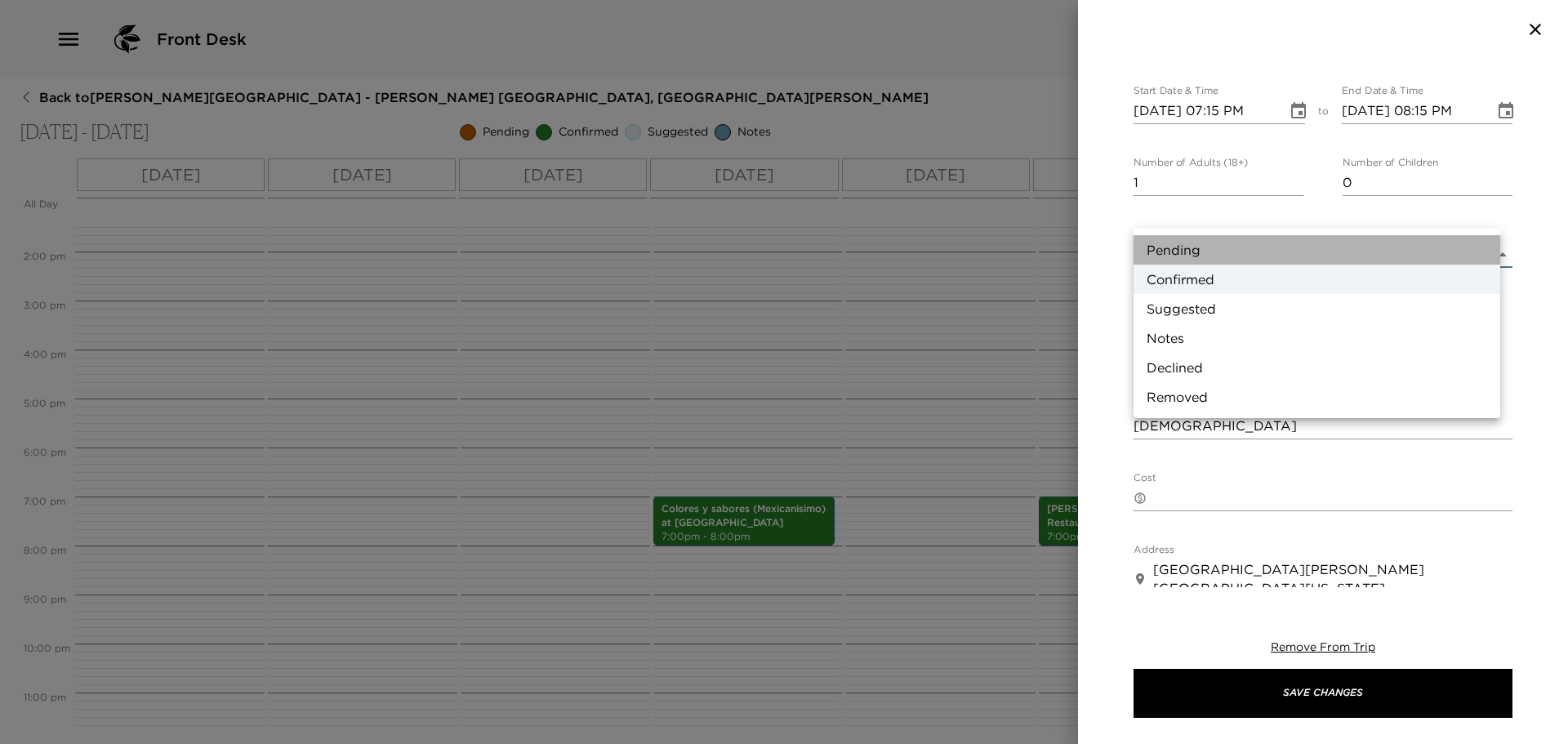
click at [1189, 253] on li "Pending" at bounding box center [1317, 249] width 367 height 30
type input "Pending"
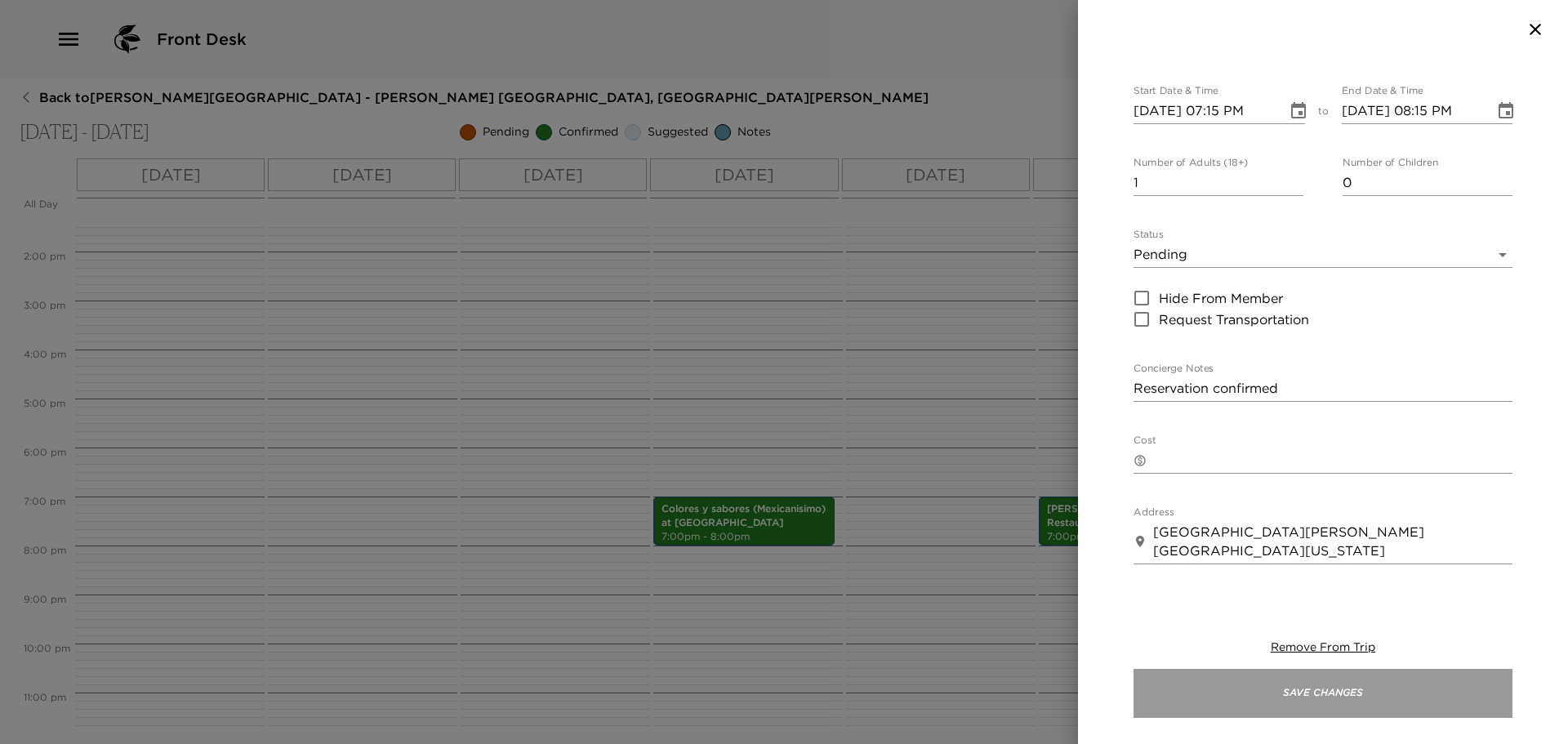
click at [1313, 691] on button "Save Changes" at bounding box center [1323, 693] width 379 height 49
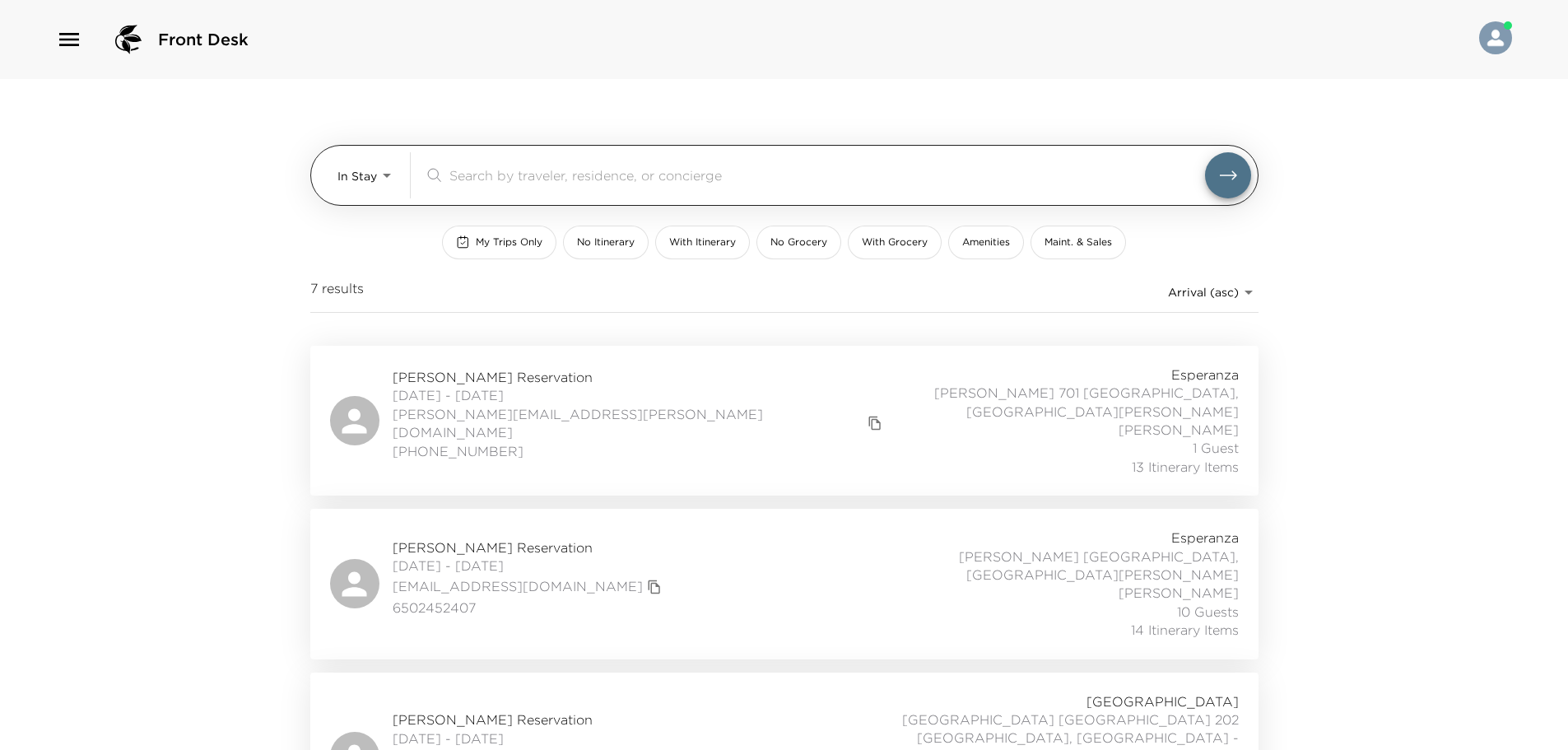
click at [492, 164] on div "​" at bounding box center [838, 175] width 828 height 46
click at [341, 176] on body "Front Desk In Stay In-Stay ​ My Trips Only No Itinerary With Itinerary No Groce…" at bounding box center [790, 375] width 1580 height 750
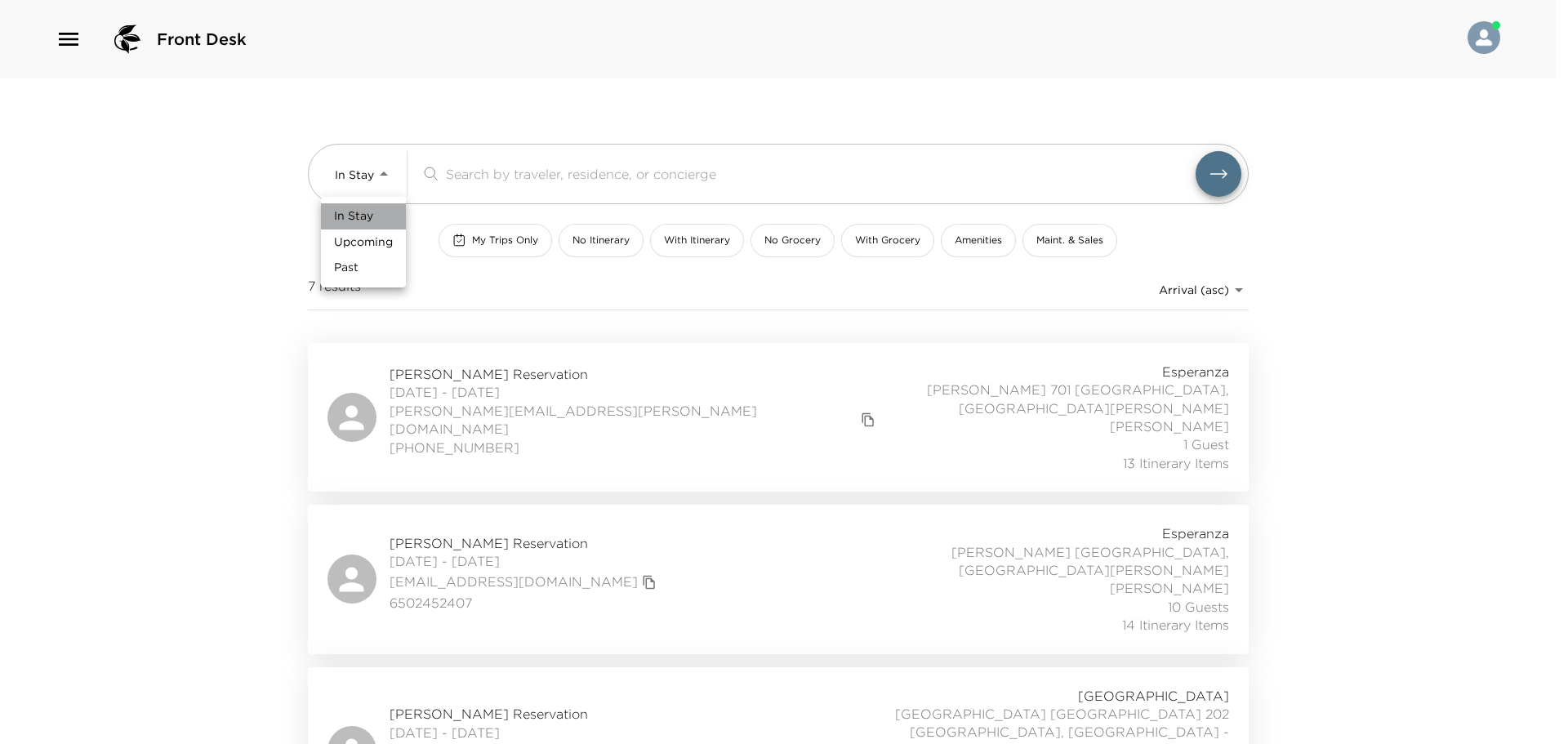
click at [371, 225] on li "In Stay" at bounding box center [363, 216] width 85 height 26
click at [367, 238] on ul "In Stay Upcoming Past" at bounding box center [363, 222] width 64 height 51
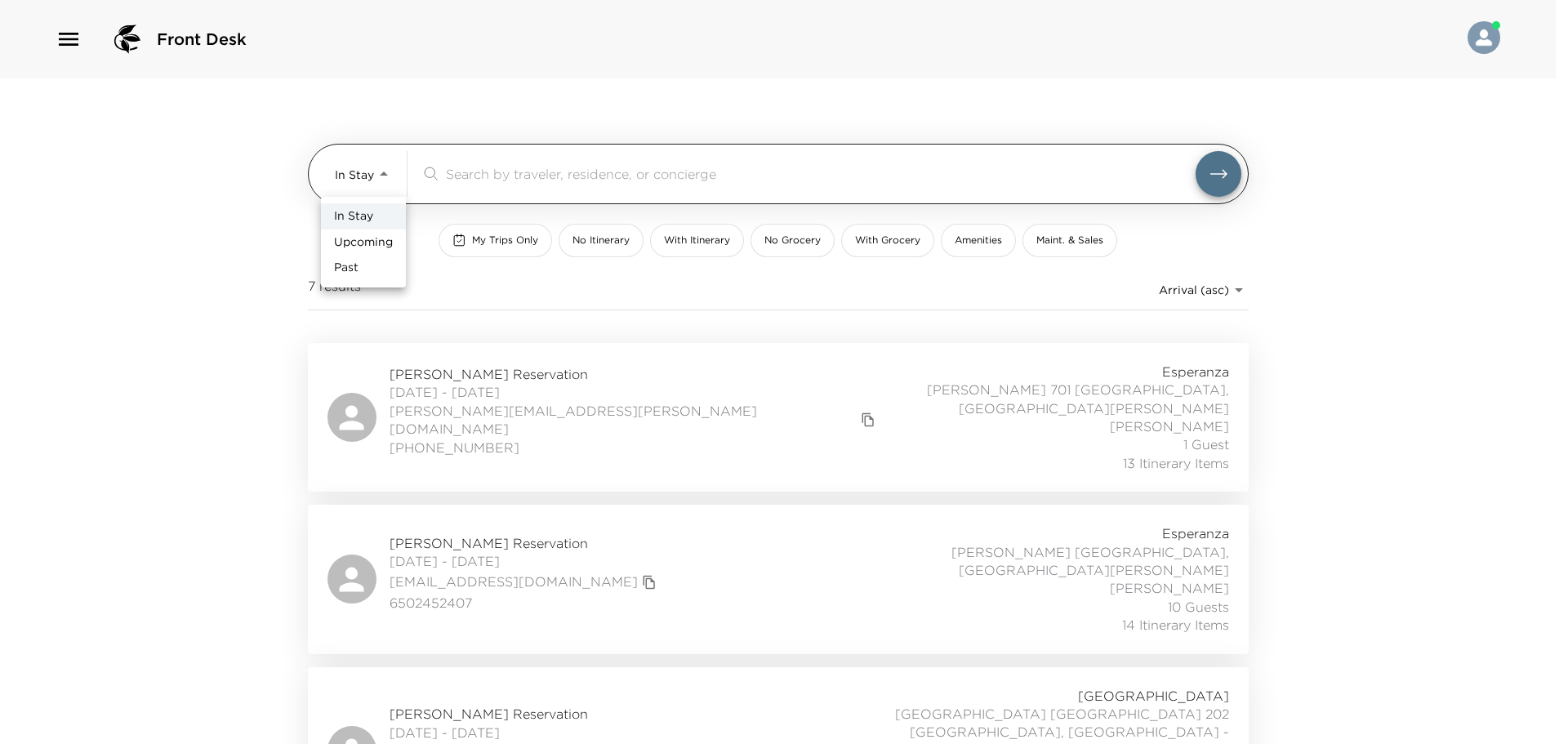
click at [351, 186] on body "Front Desk In Stay In-Stay ​ My Trips Only No Itinerary With Itinerary No Groce…" at bounding box center [784, 372] width 1568 height 744
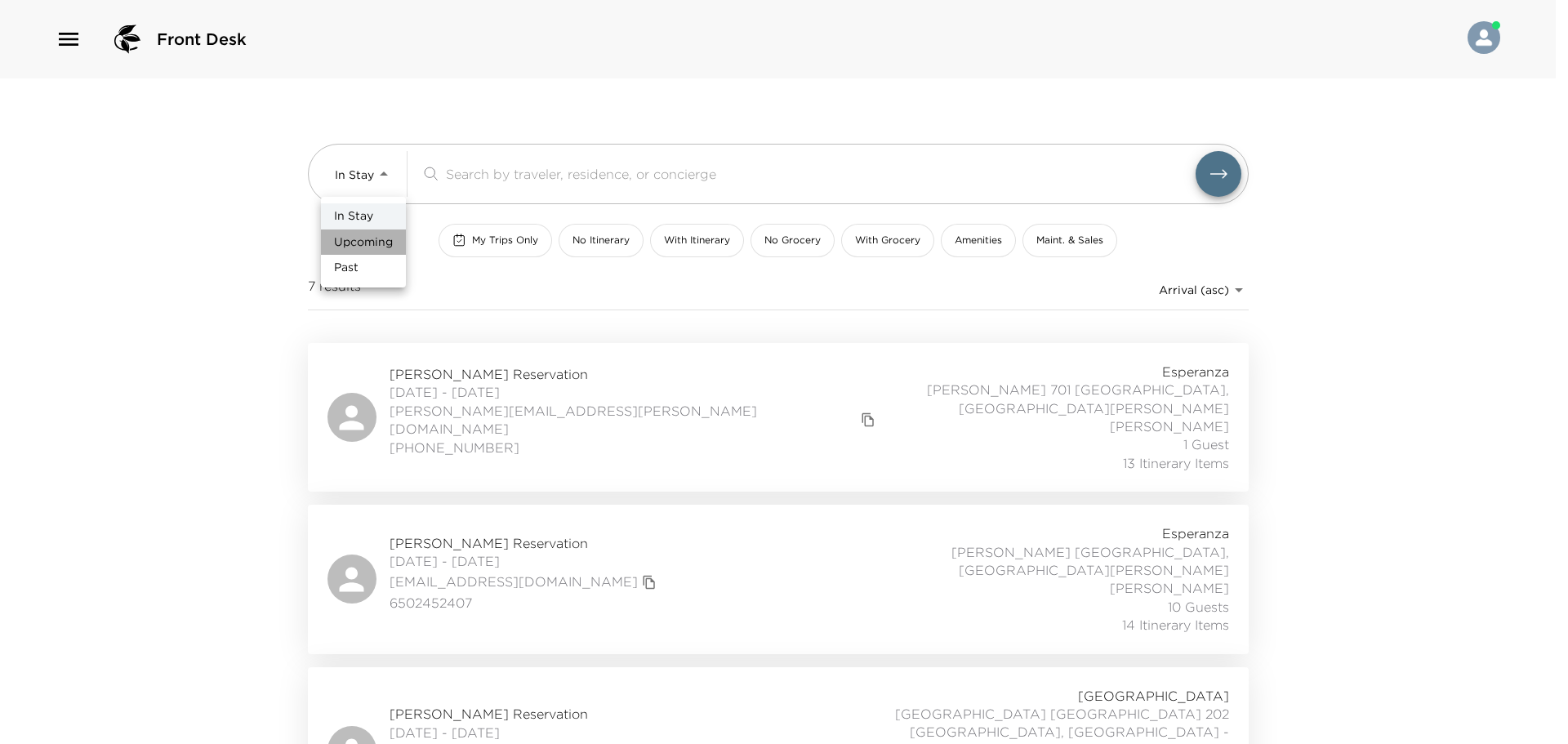
drag, startPoint x: 354, startPoint y: 252, endPoint x: 485, endPoint y: 189, distance: 145.4
click at [356, 252] on li "Upcoming" at bounding box center [363, 243] width 85 height 26
type input "Upcoming"
click at [518, 182] on div "In Stay Upcoming Past" at bounding box center [778, 372] width 1556 height 744
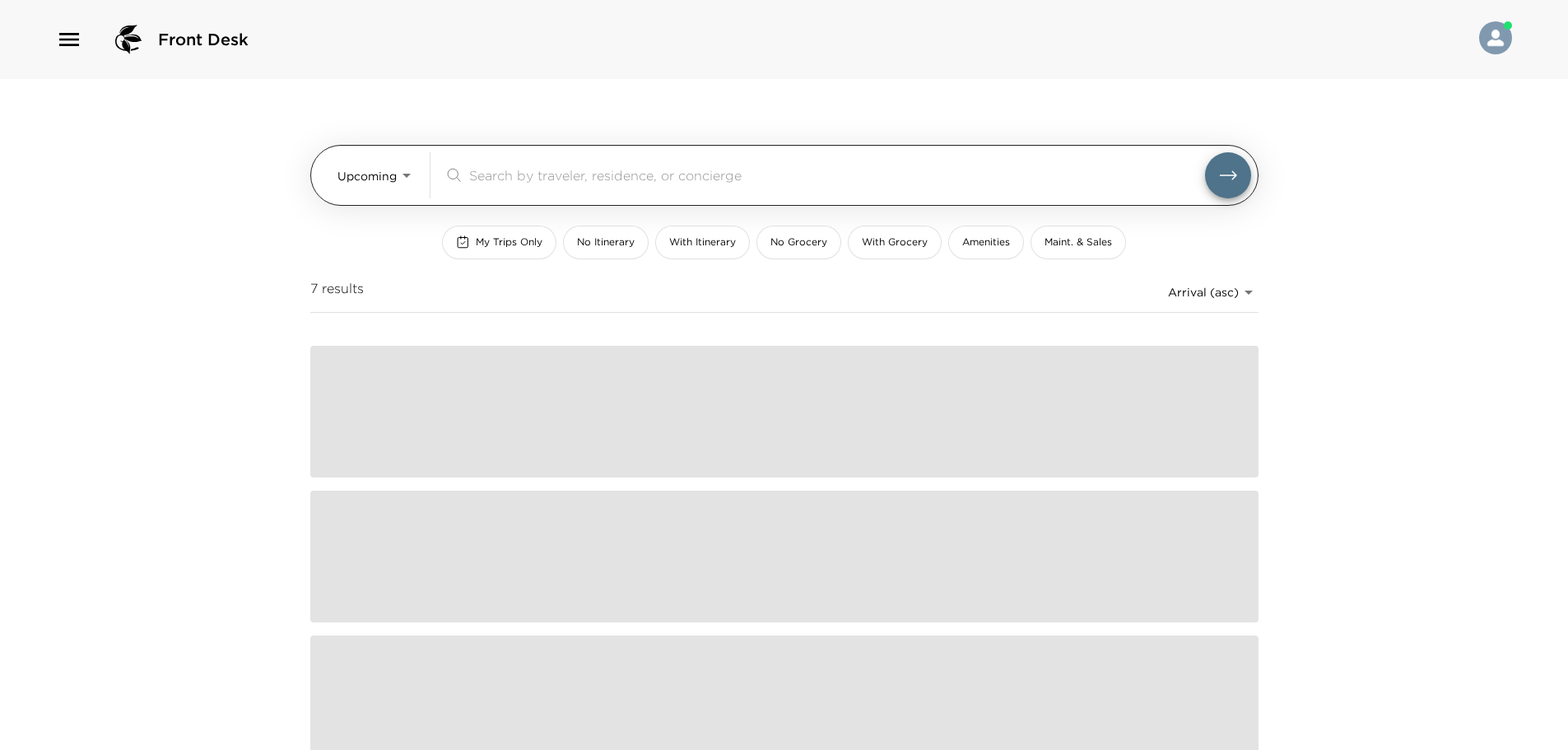
click at [528, 184] on input "search" at bounding box center [837, 175] width 736 height 19
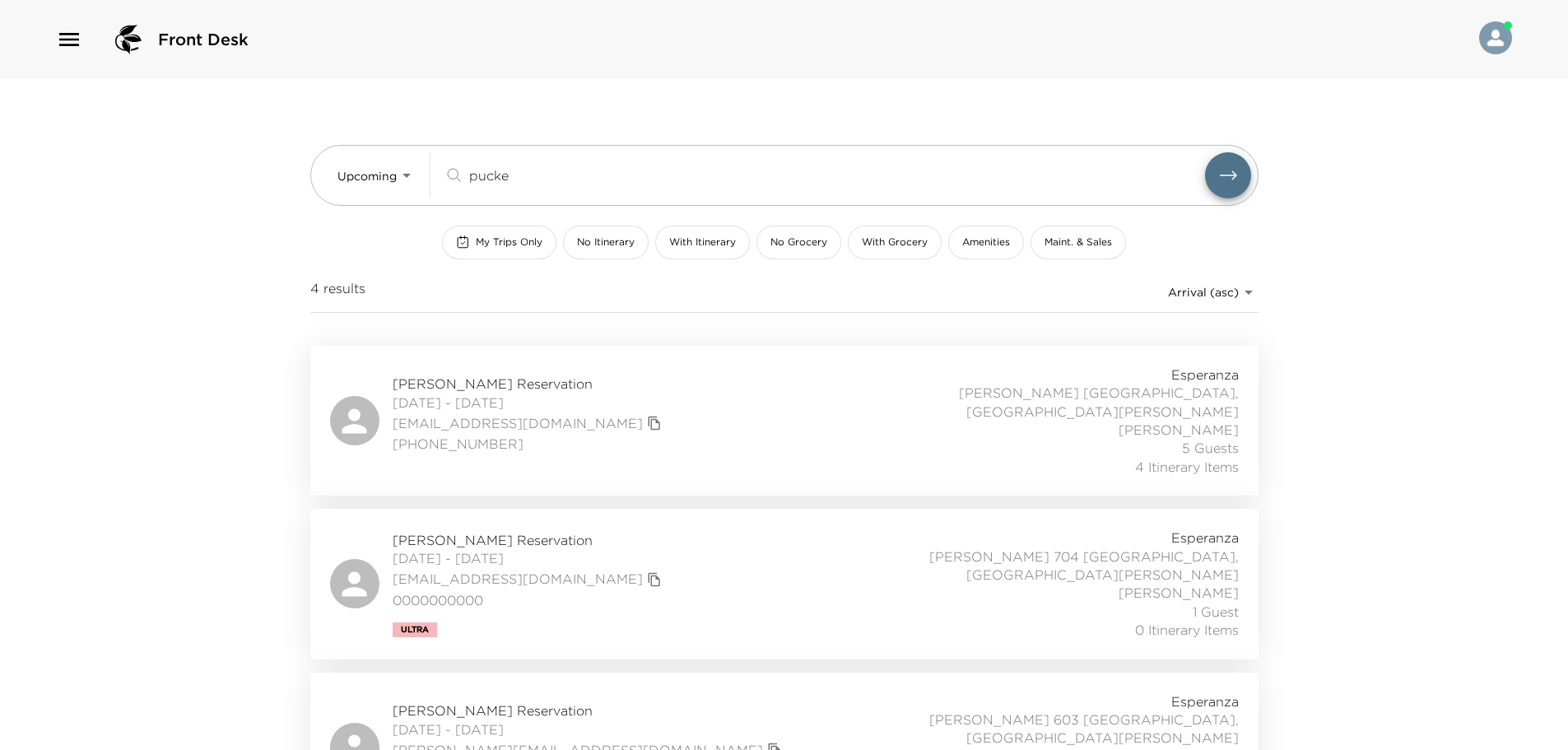
click at [645, 387] on div "[PERSON_NAME] Reservation [DATE] - [DATE] [EMAIL_ADDRESS][DOMAIN_NAME] (858) 24…" at bounding box center [784, 420] width 909 height 110
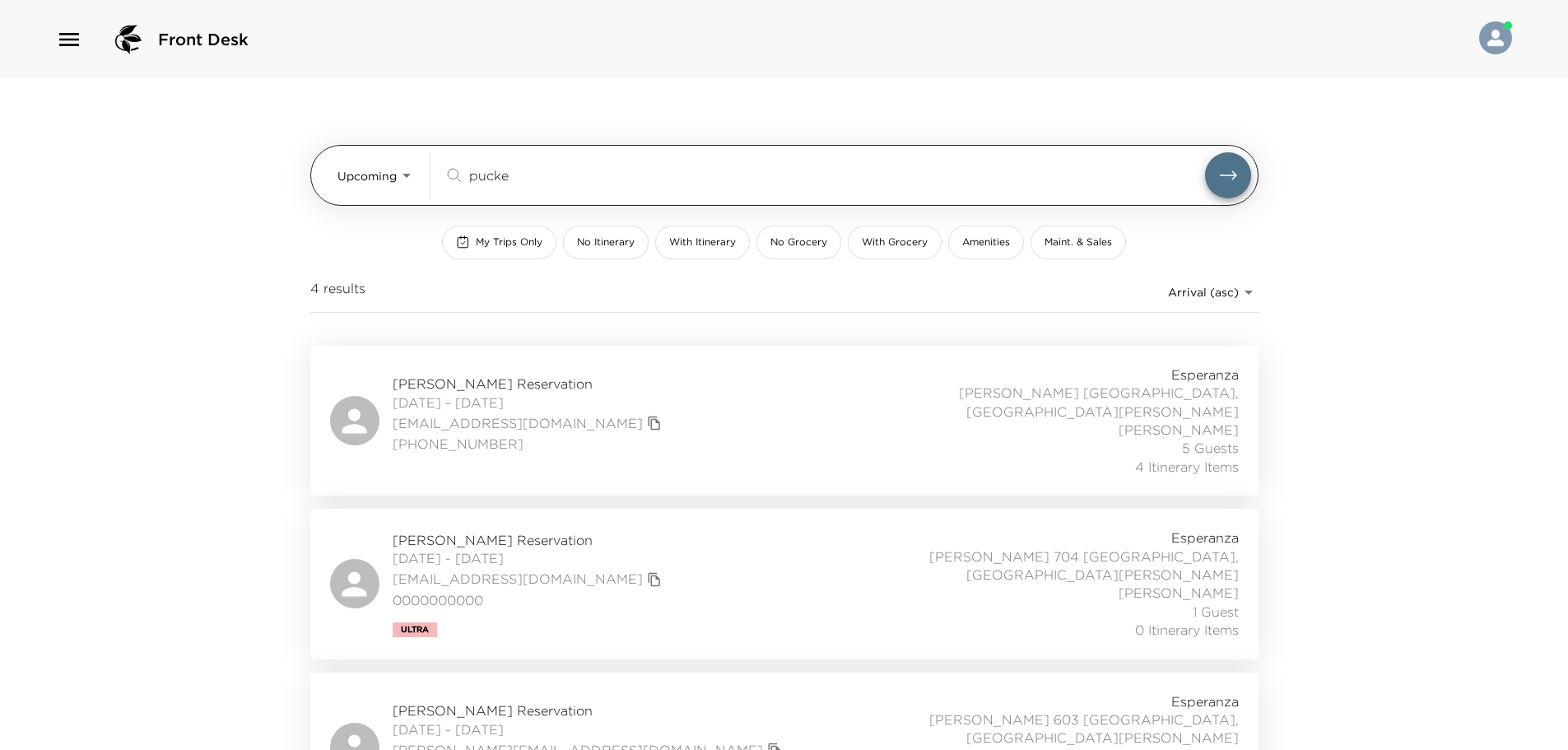
click at [529, 188] on div "pucke ​" at bounding box center [847, 175] width 807 height 46
drag, startPoint x: 531, startPoint y: 180, endPoint x: 333, endPoint y: 179, distance: 198.0
click at [333, 179] on div "Upcoming Upcoming pucke ​" at bounding box center [784, 174] width 948 height 61
type input "w"
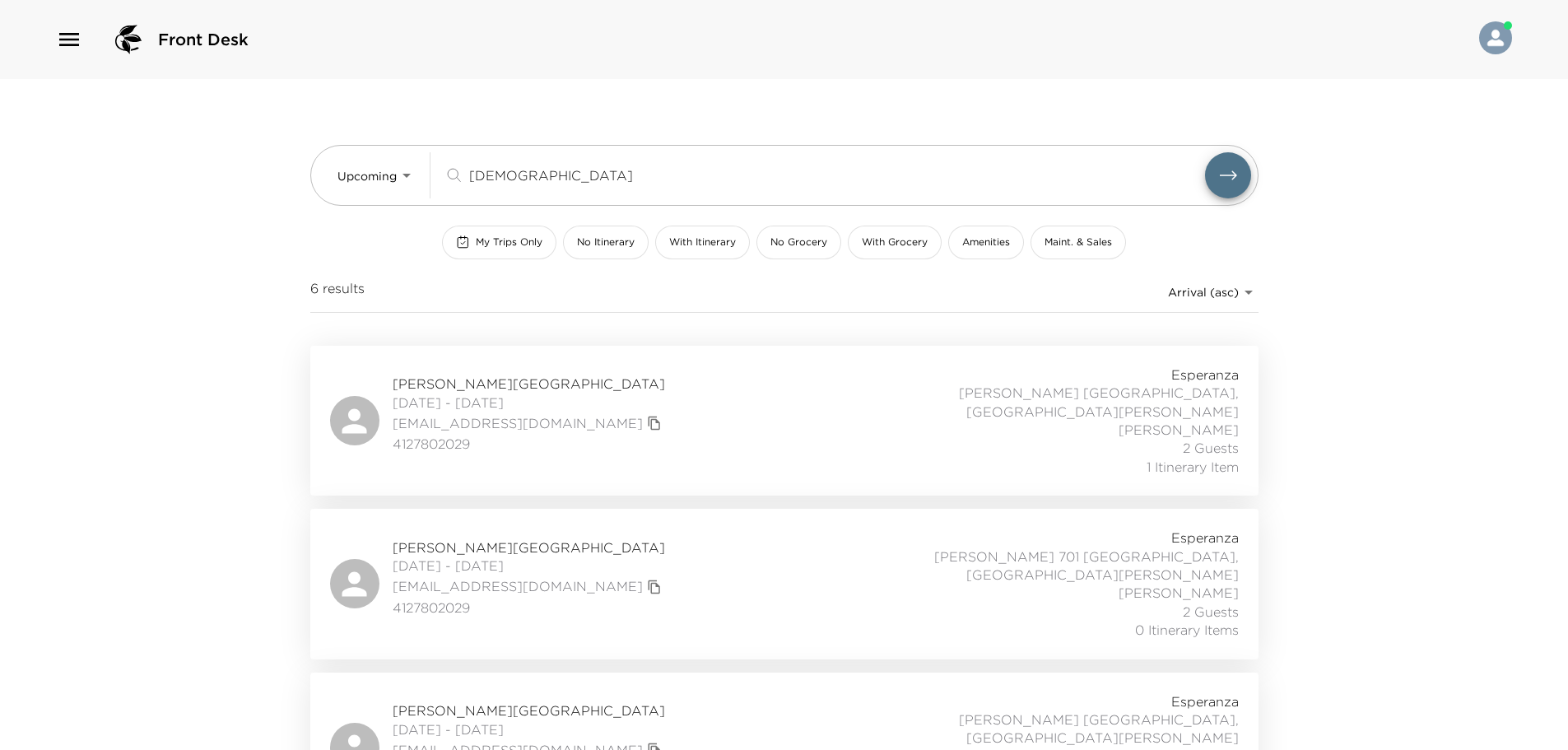
type input "[DEMOGRAPHIC_DATA]"
click at [733, 444] on div "[PERSON_NAME][GEOGRAPHIC_DATA] [DATE] - [DATE] [EMAIL_ADDRESS][DOMAIN_NAME] 412…" at bounding box center [784, 420] width 909 height 110
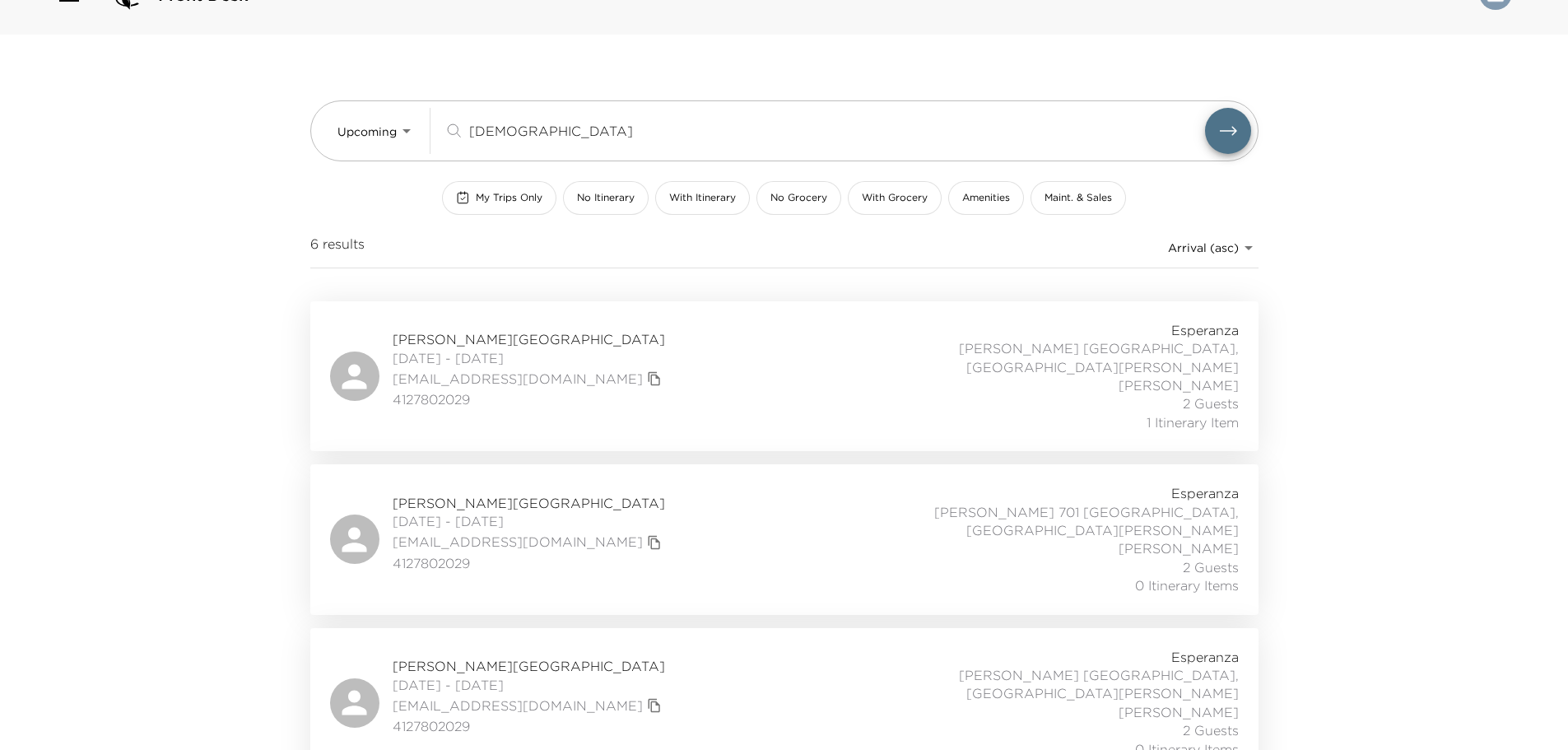
scroll to position [82, 0]
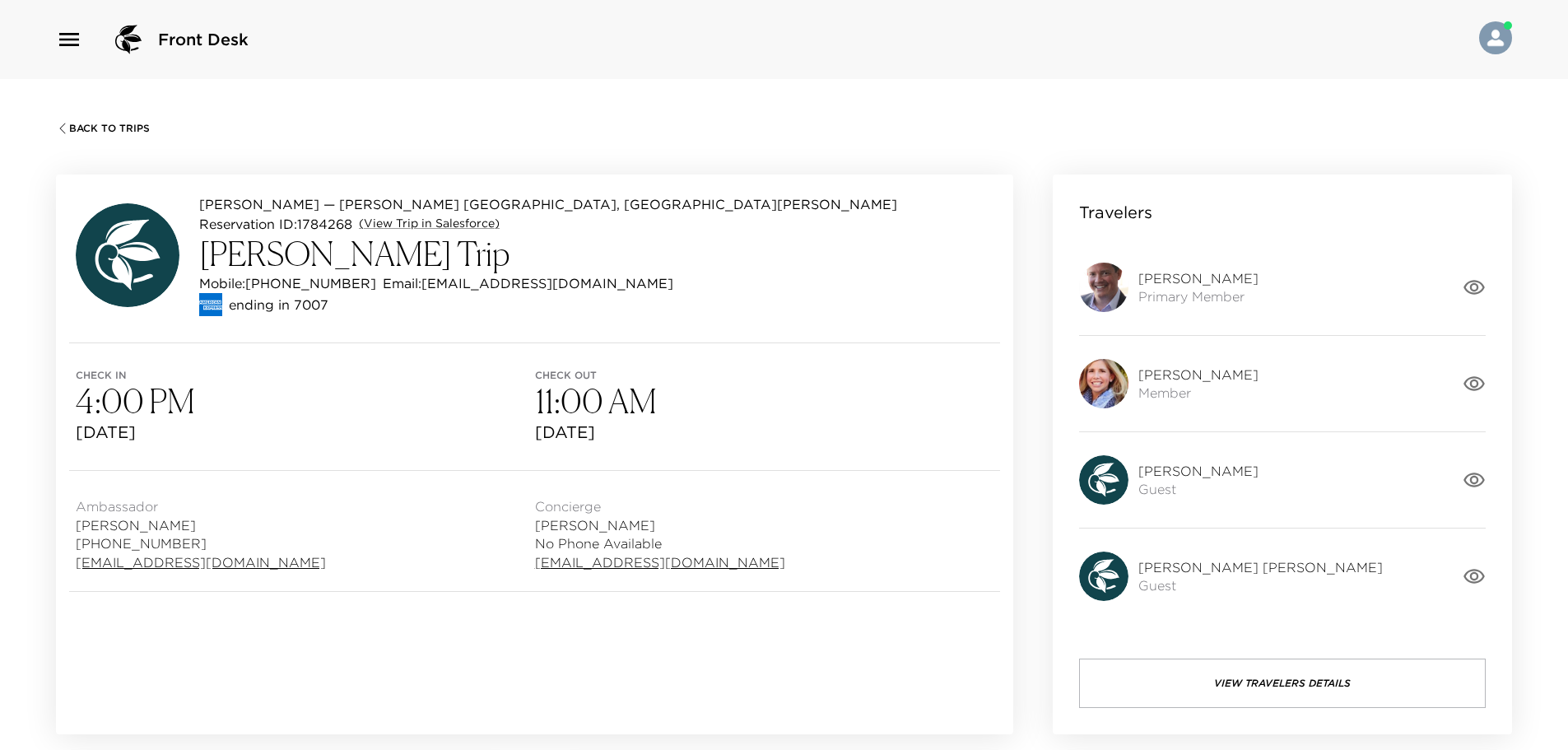
click at [158, 43] on span "Front Desk" at bounding box center [203, 39] width 91 height 23
click at [56, 46] on icon "button" at bounding box center [68, 39] width 27 height 27
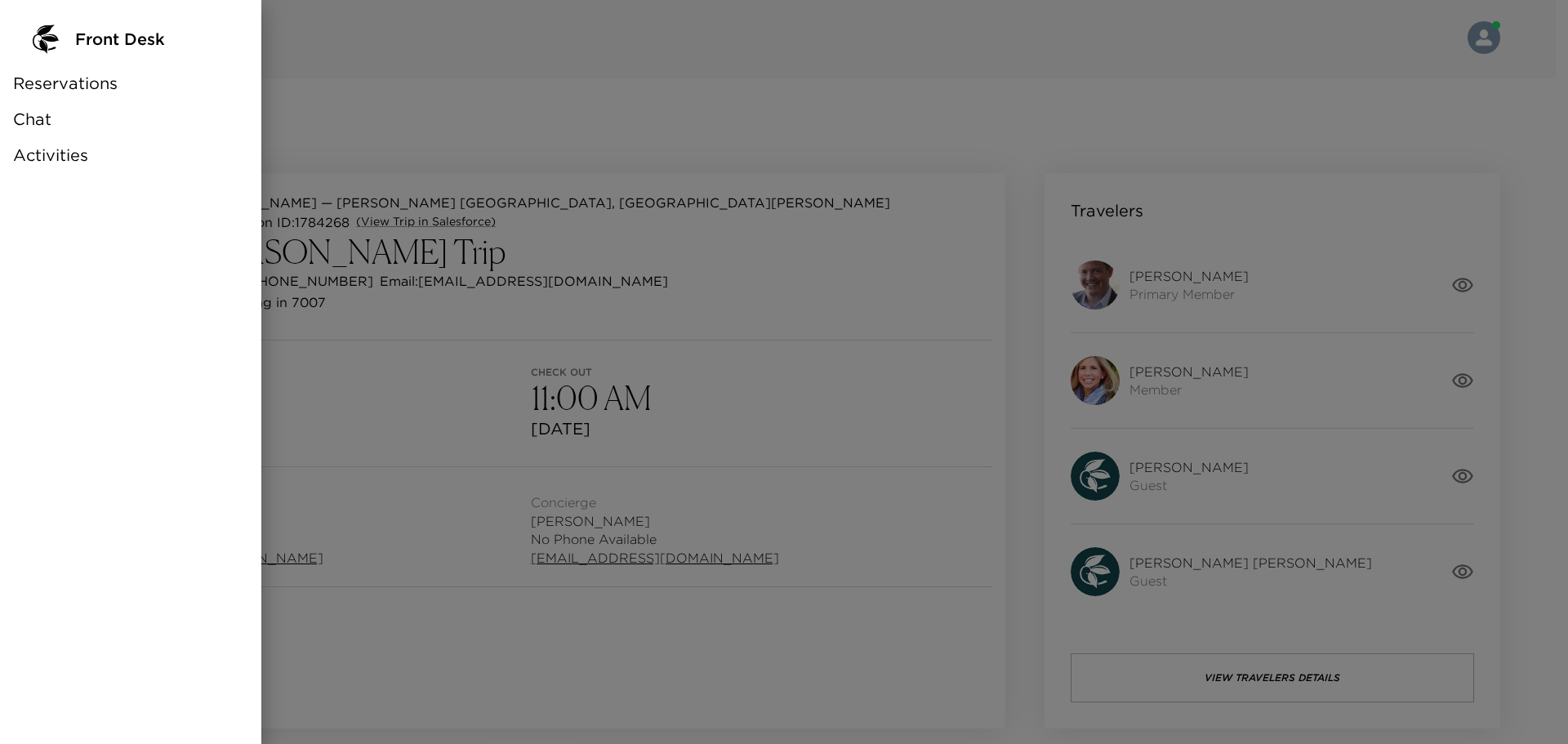
click at [76, 96] on div "Reservations" at bounding box center [131, 83] width 261 height 36
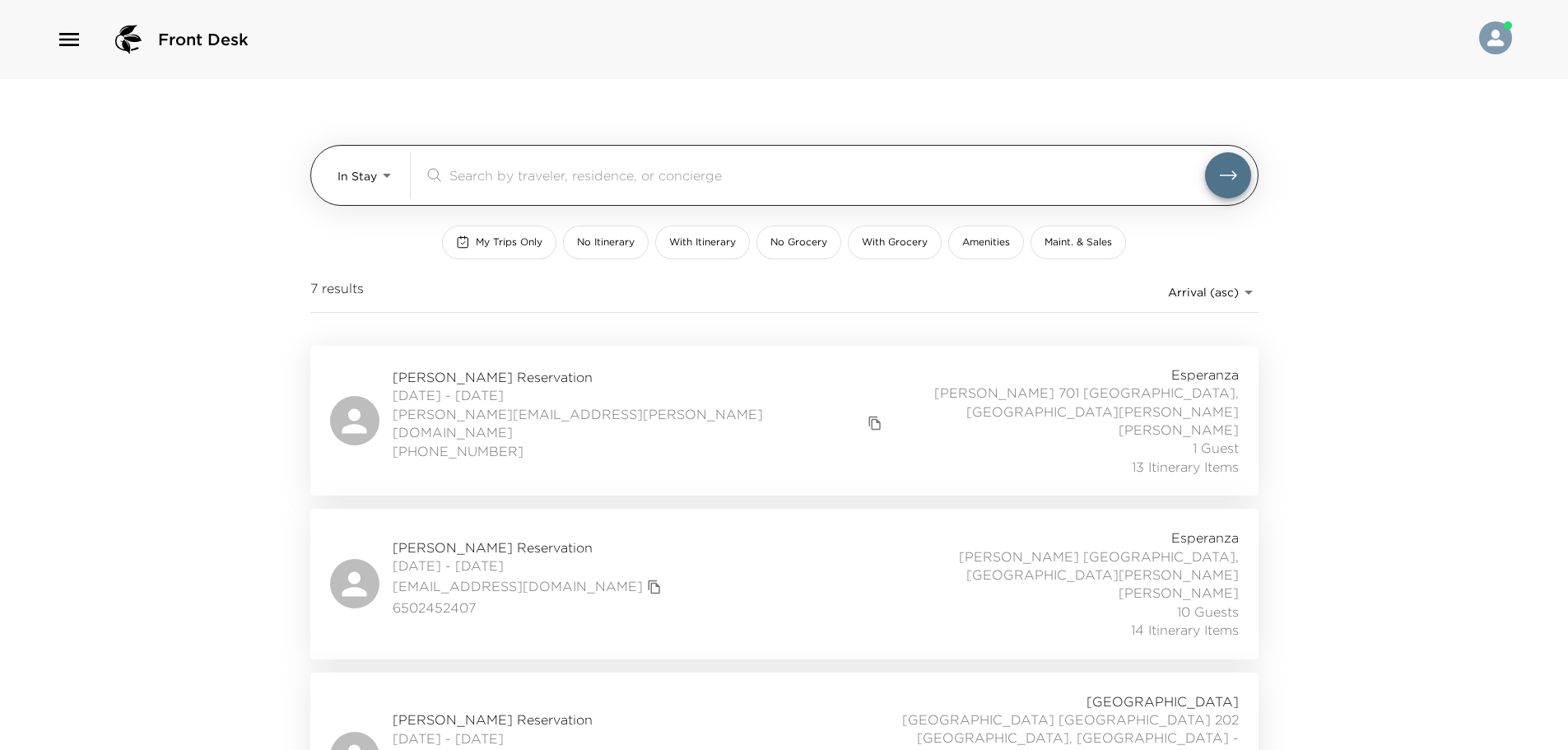
click at [391, 179] on body "Front Desk In Stay In-Stay ​ My Trips Only No Itinerary With Itinerary No Groce…" at bounding box center [784, 375] width 1568 height 750
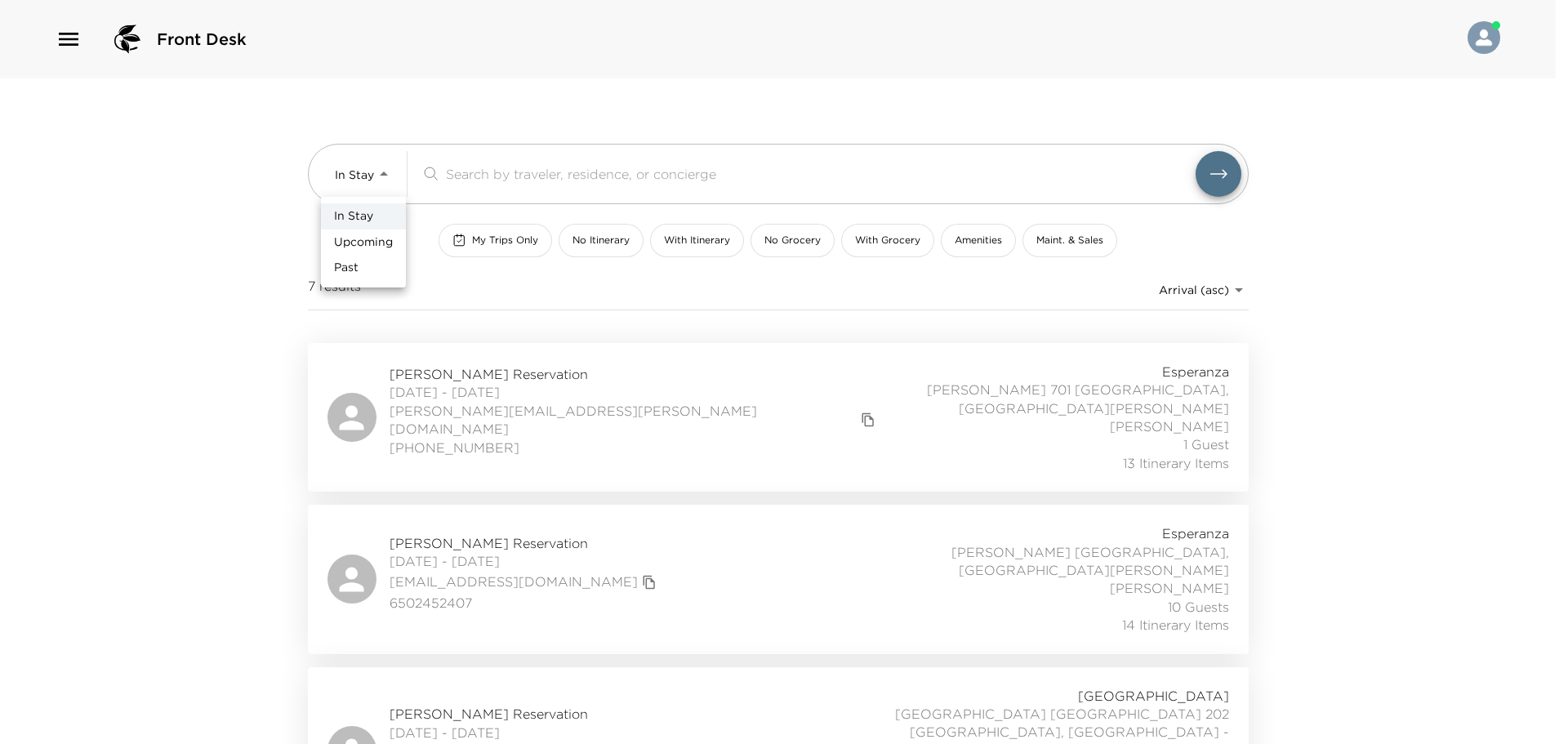
click at [390, 243] on span "Upcoming" at bounding box center [363, 242] width 59 height 16
type input "Upcoming"
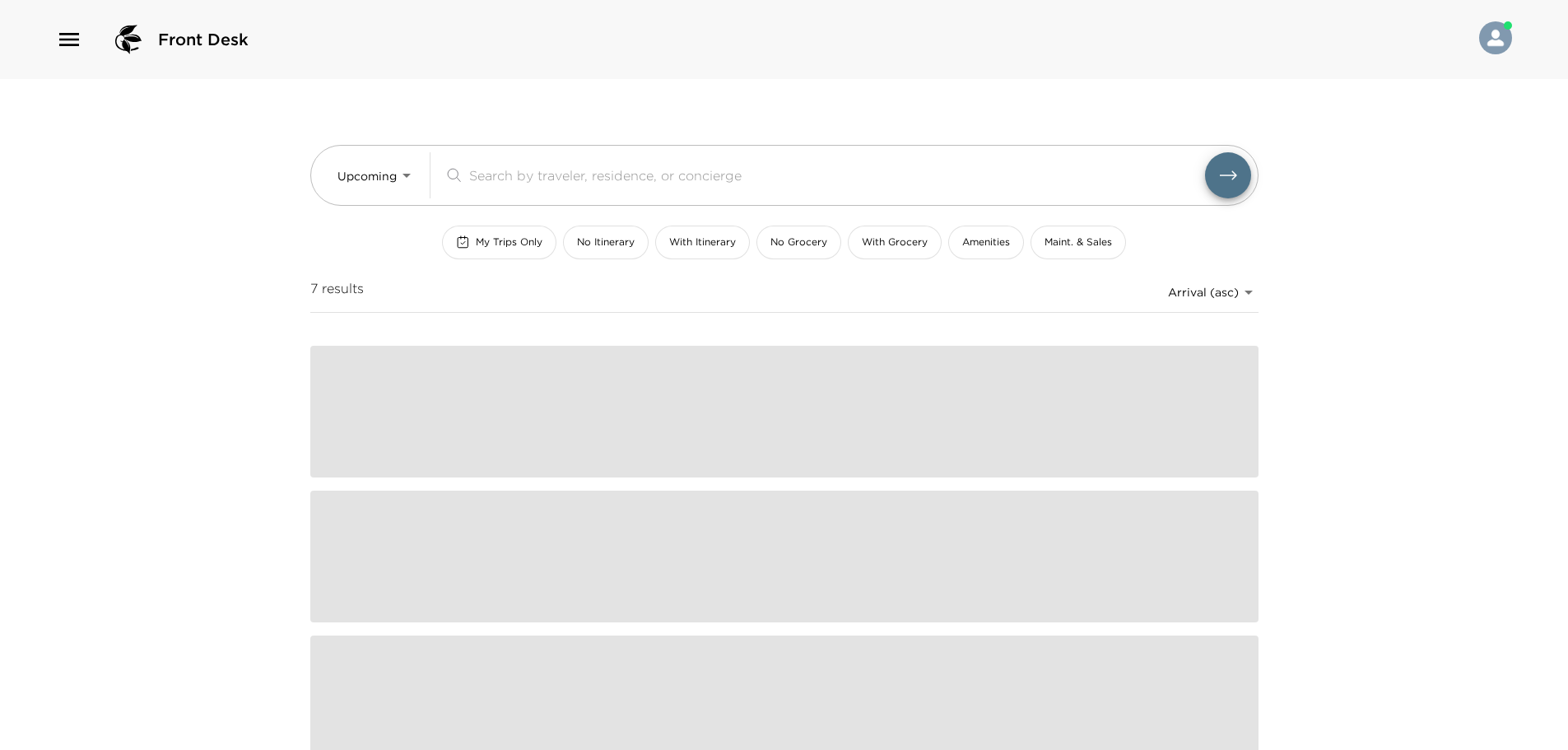
click at [518, 181] on input "search" at bounding box center [837, 175] width 736 height 19
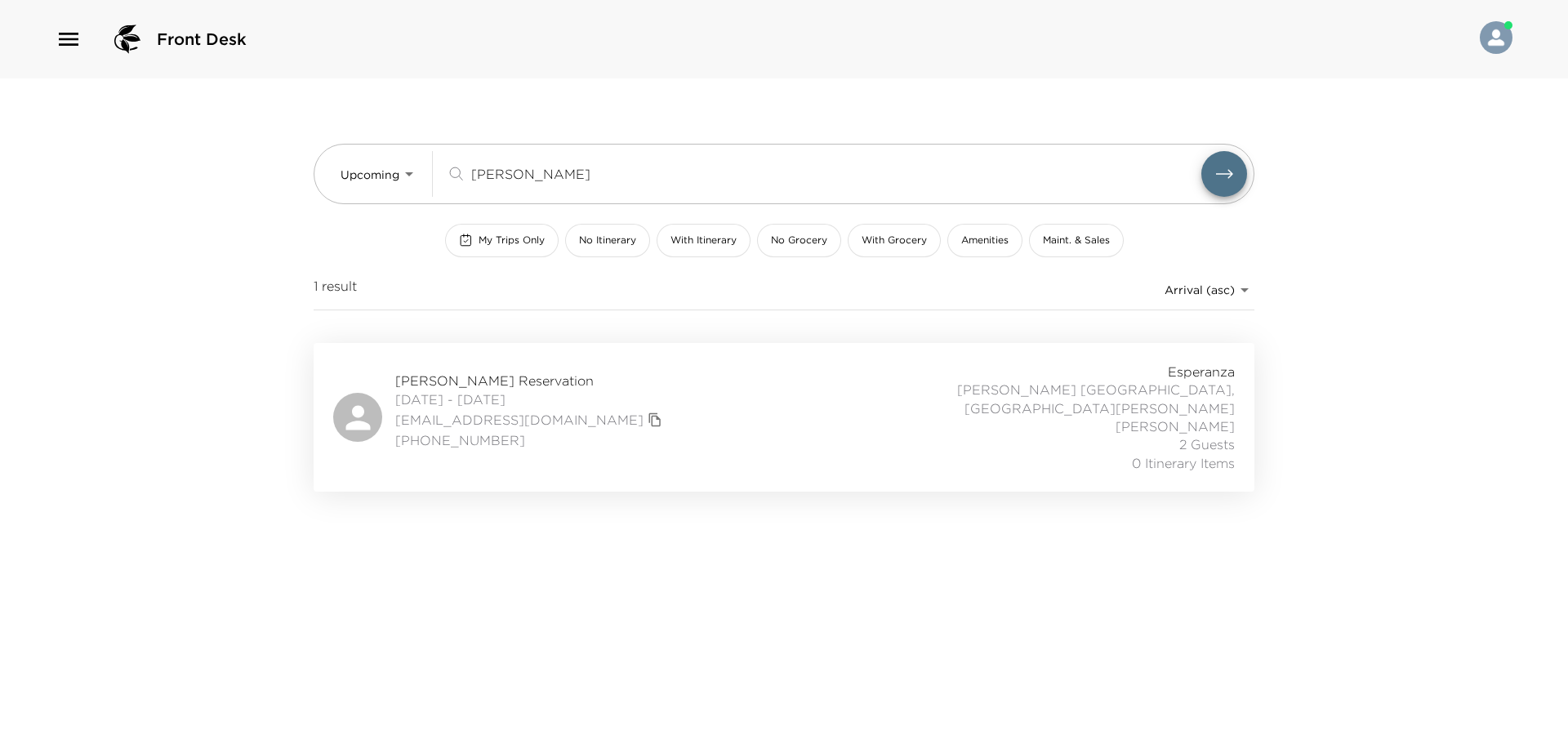
type input "treviñ"
click at [787, 406] on div "David Marcos Trevino Reservation 10/26/2025 - 10/30/2025 davidmarcostrevino@gma…" at bounding box center [784, 417] width 902 height 109
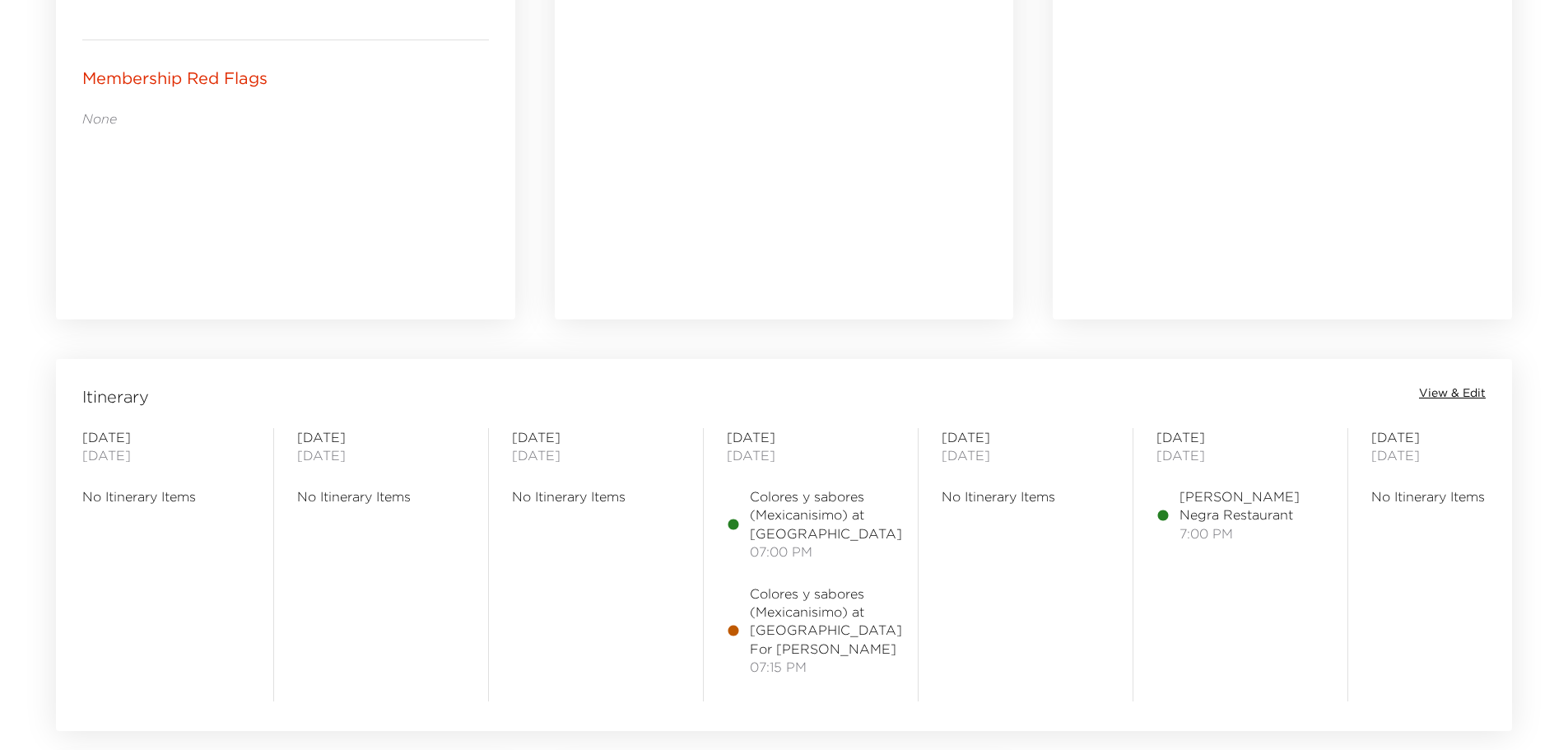
scroll to position [1153, 0]
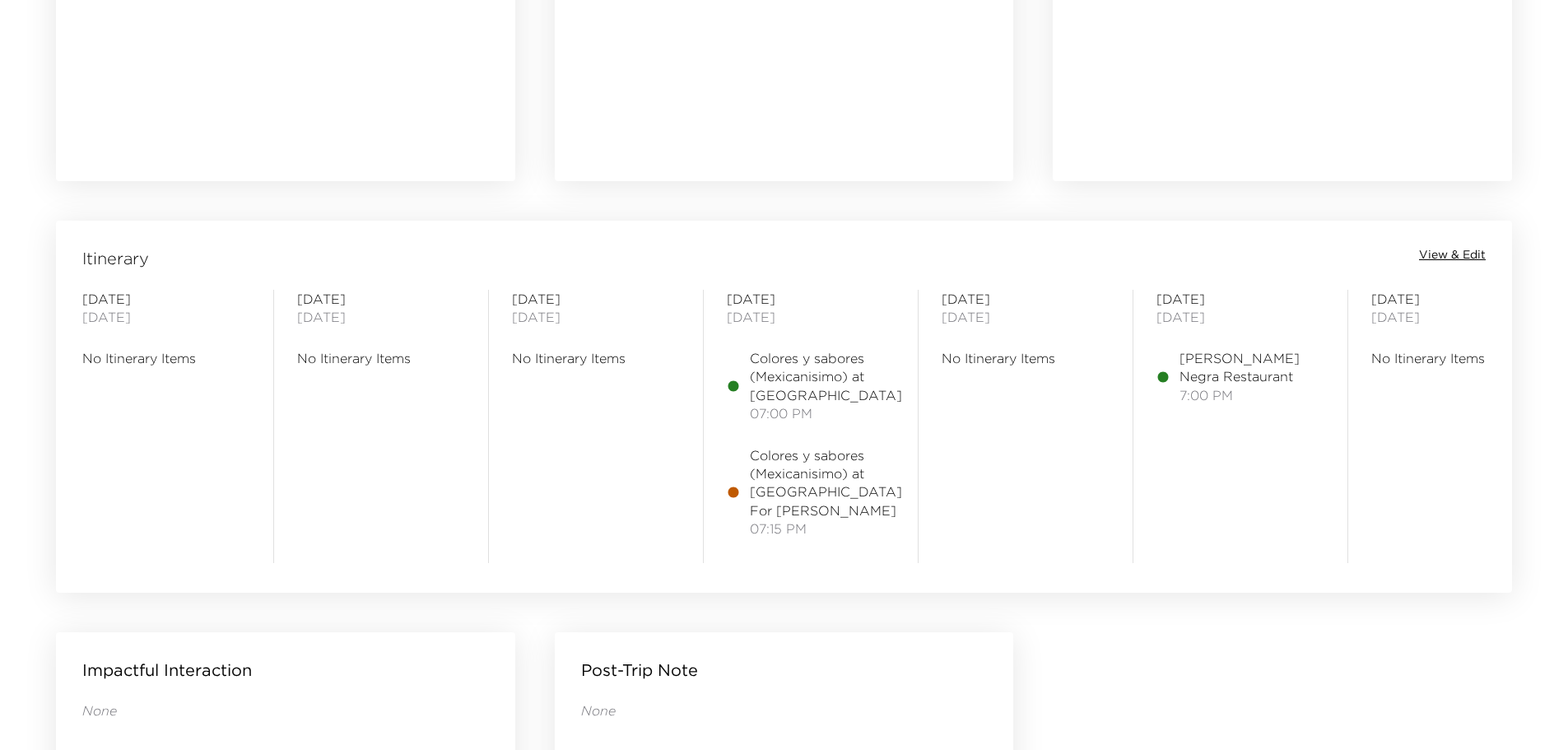
drag, startPoint x: 1430, startPoint y: 273, endPoint x: 1448, endPoint y: 261, distance: 21.6
click at [1439, 269] on div "Itinerary View & Edit Sunday October 12, 2025 No Itinerary Items Monday October…" at bounding box center [783, 396] width 1456 height 351
click at [1448, 261] on span "View & Edit" at bounding box center [1453, 255] width 67 height 16
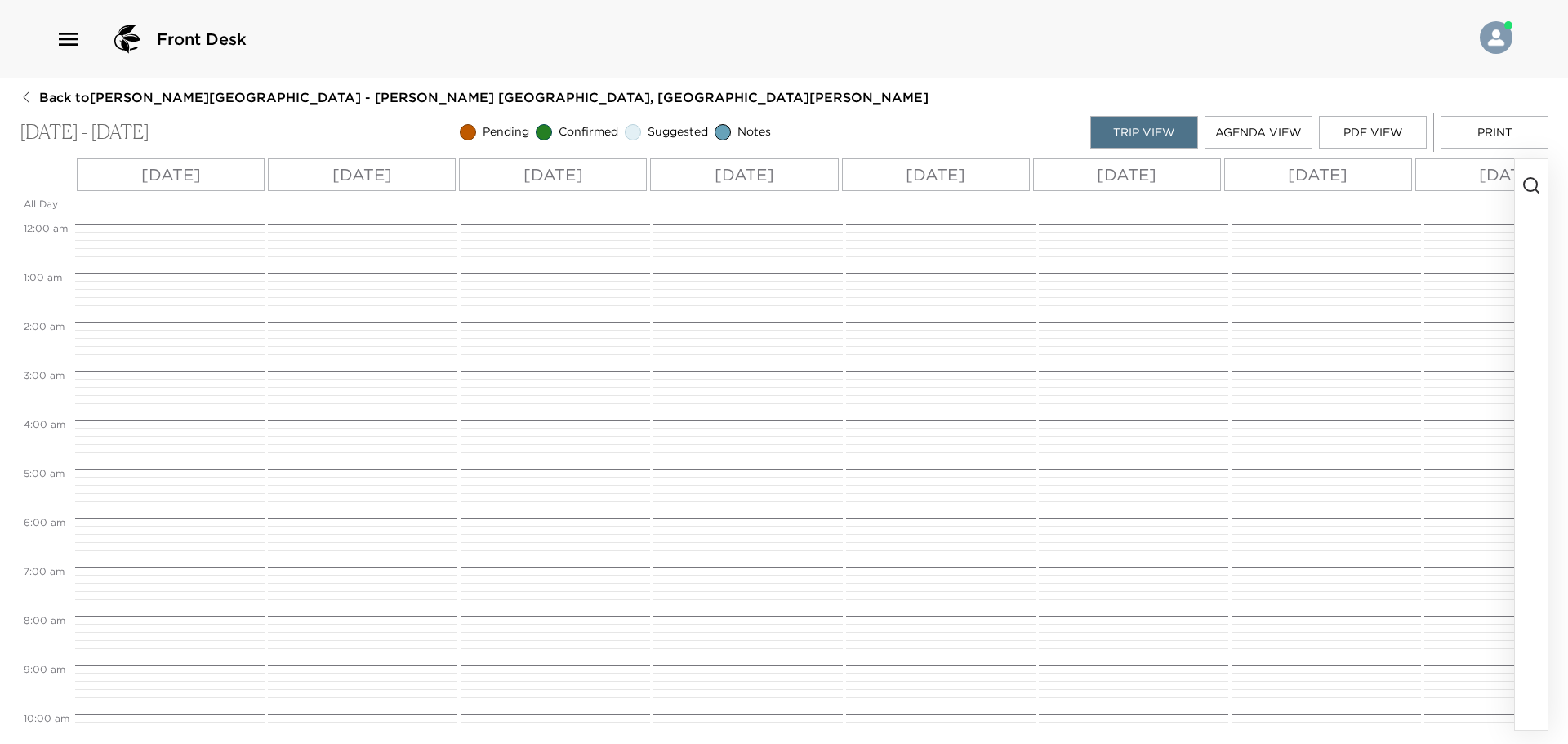
scroll to position [658, 0]
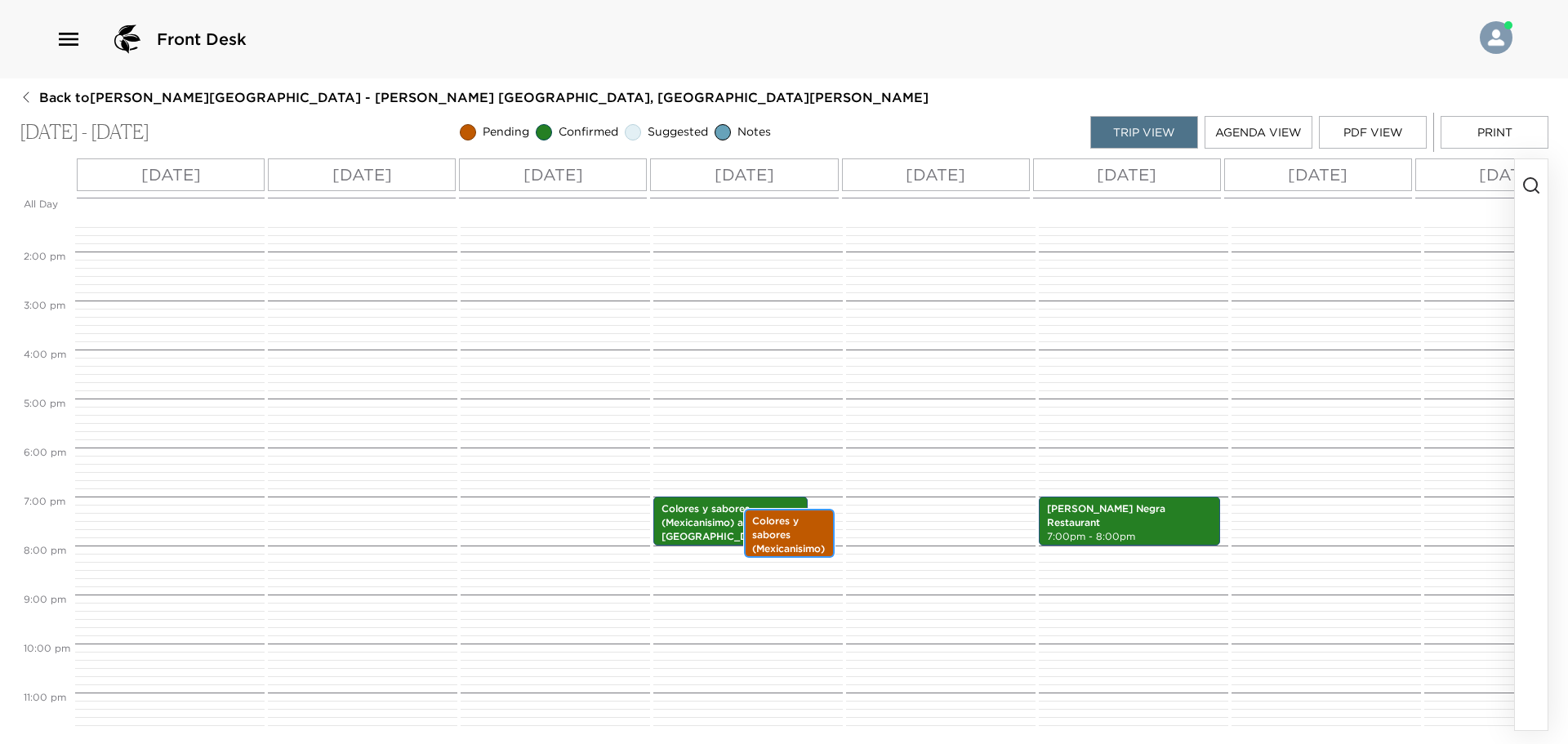
click at [806, 522] on p "Colores y sabores (Mexicanisimo) at La Palapa For Carrie Knapp" at bounding box center [790, 569] width 75 height 109
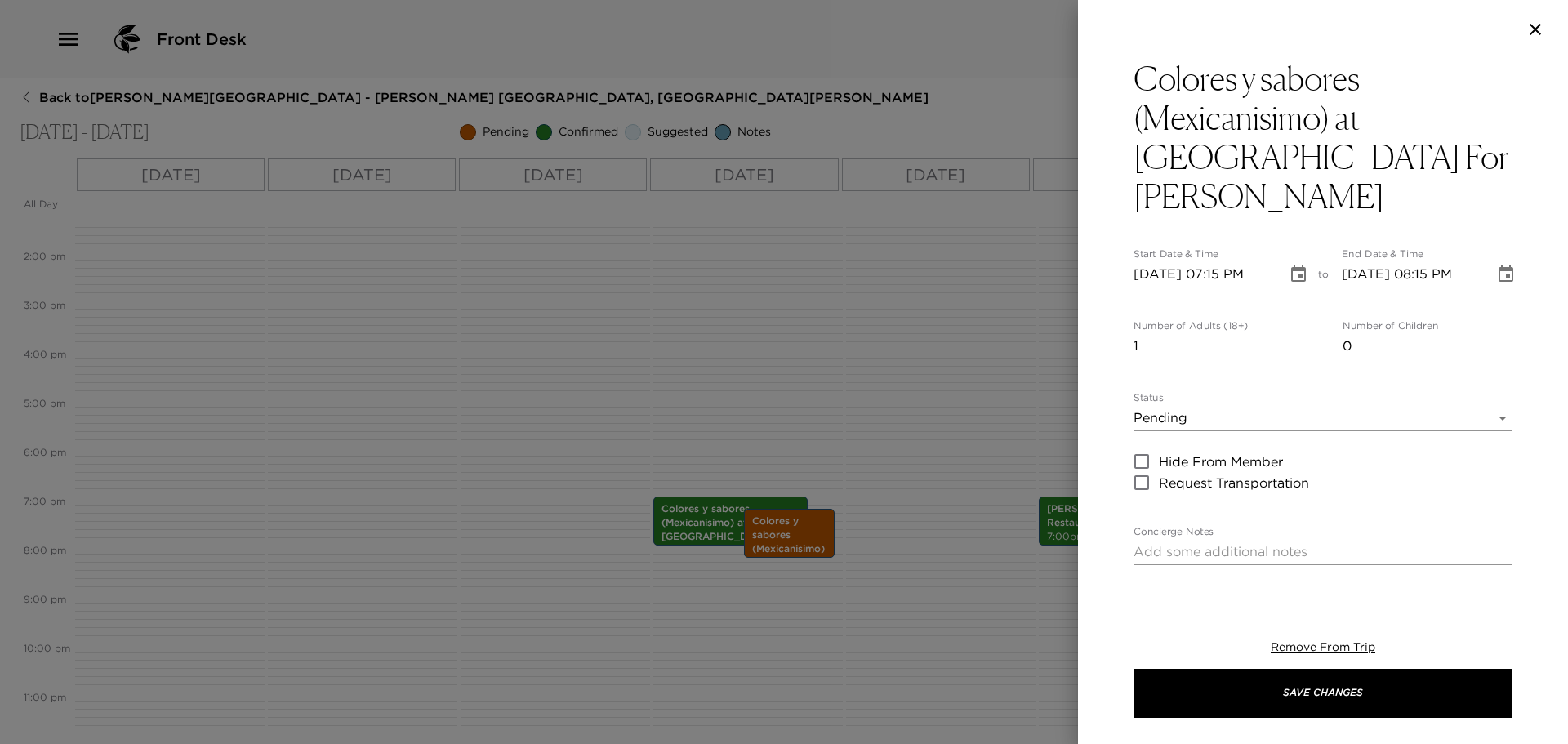
click at [1238, 390] on body "Front Desk Back to Preston Walsh Reservation - Esperanza 901 Los Cabos, Mexico …" at bounding box center [784, 372] width 1568 height 744
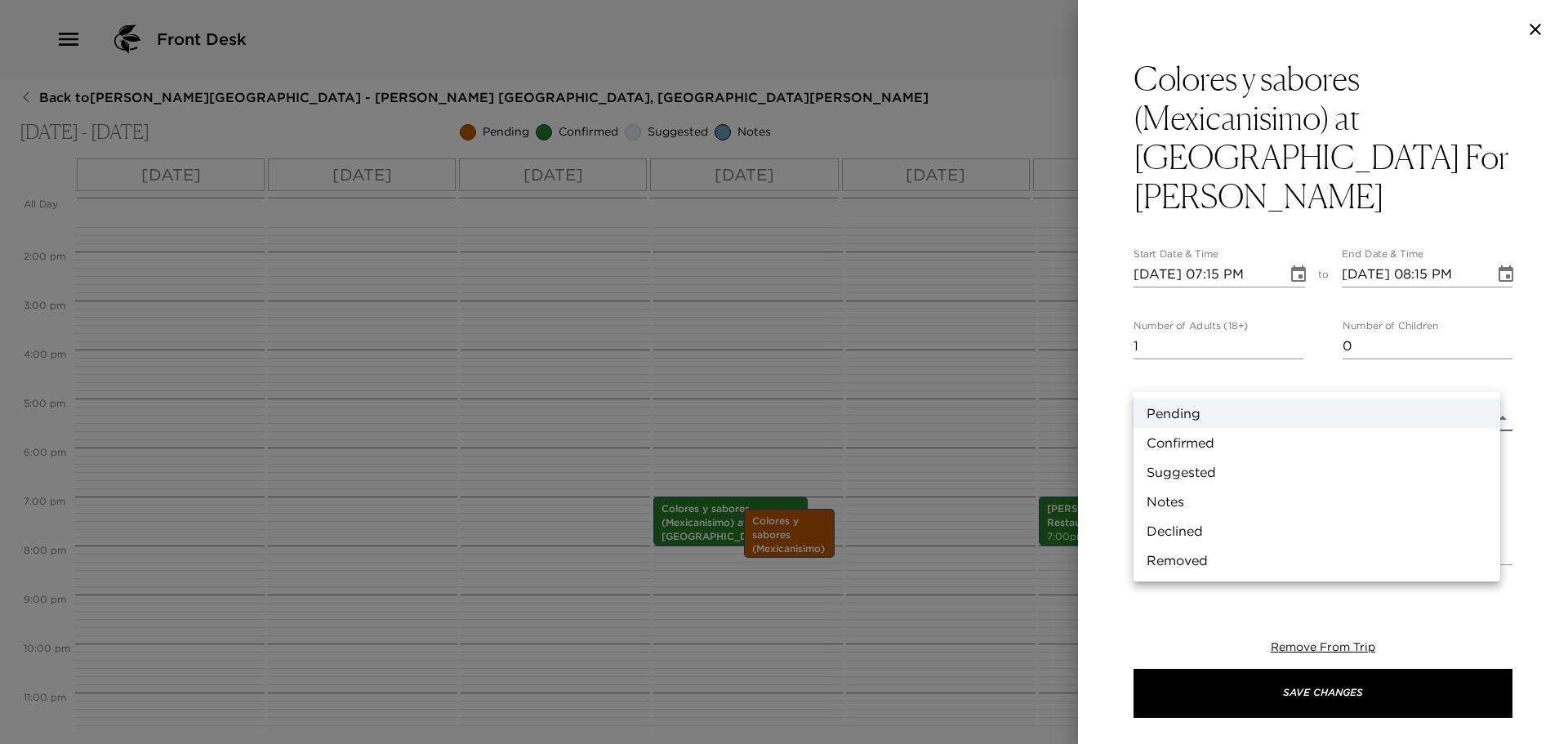
click at [1185, 442] on li "Confirmed" at bounding box center [1317, 442] width 367 height 30
type input "Confirmed"
type textarea "Reservation confirmed $84 USD adults | $42 usd kids under 12 years old Prices a…"
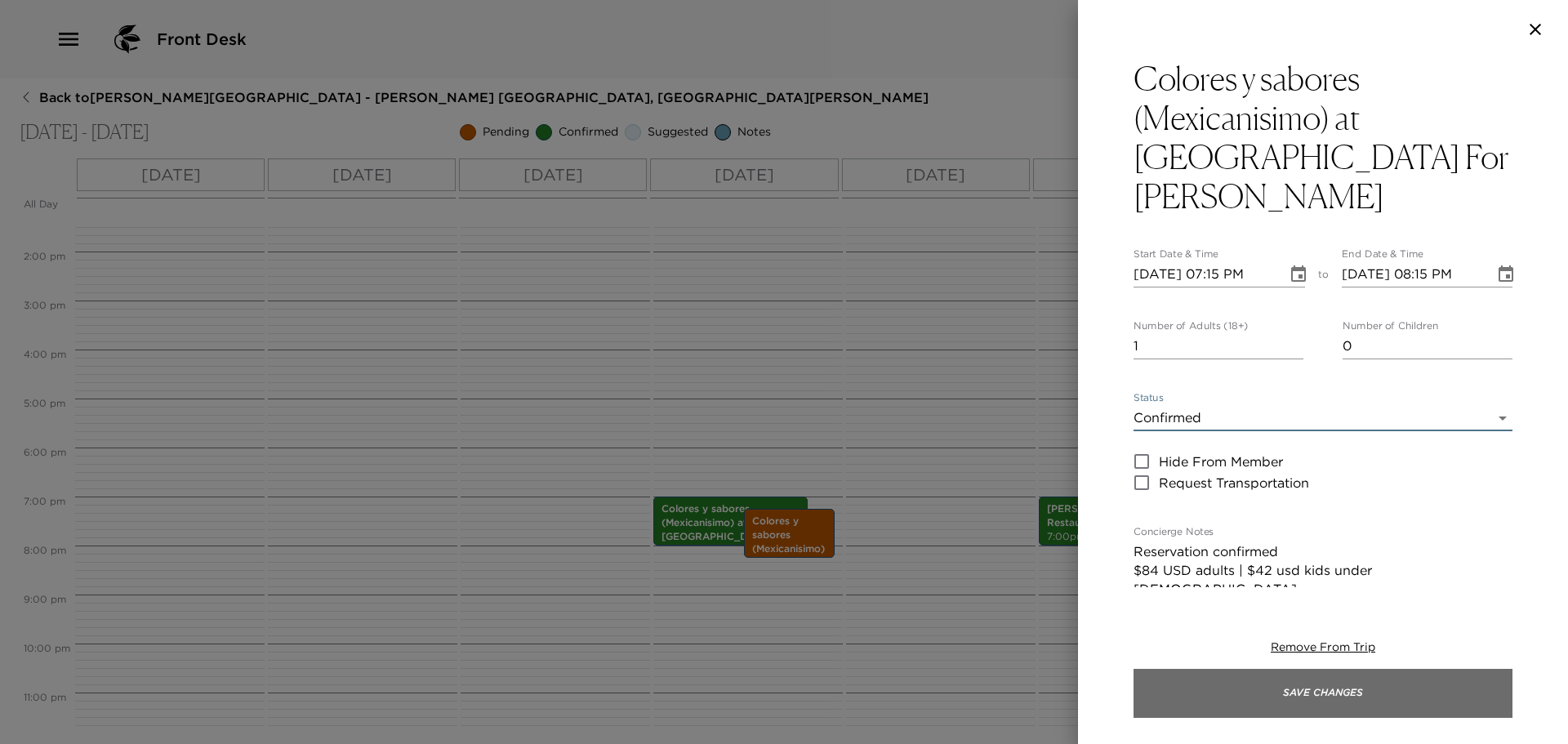
click at [1313, 687] on button "Save Changes" at bounding box center [1323, 693] width 379 height 49
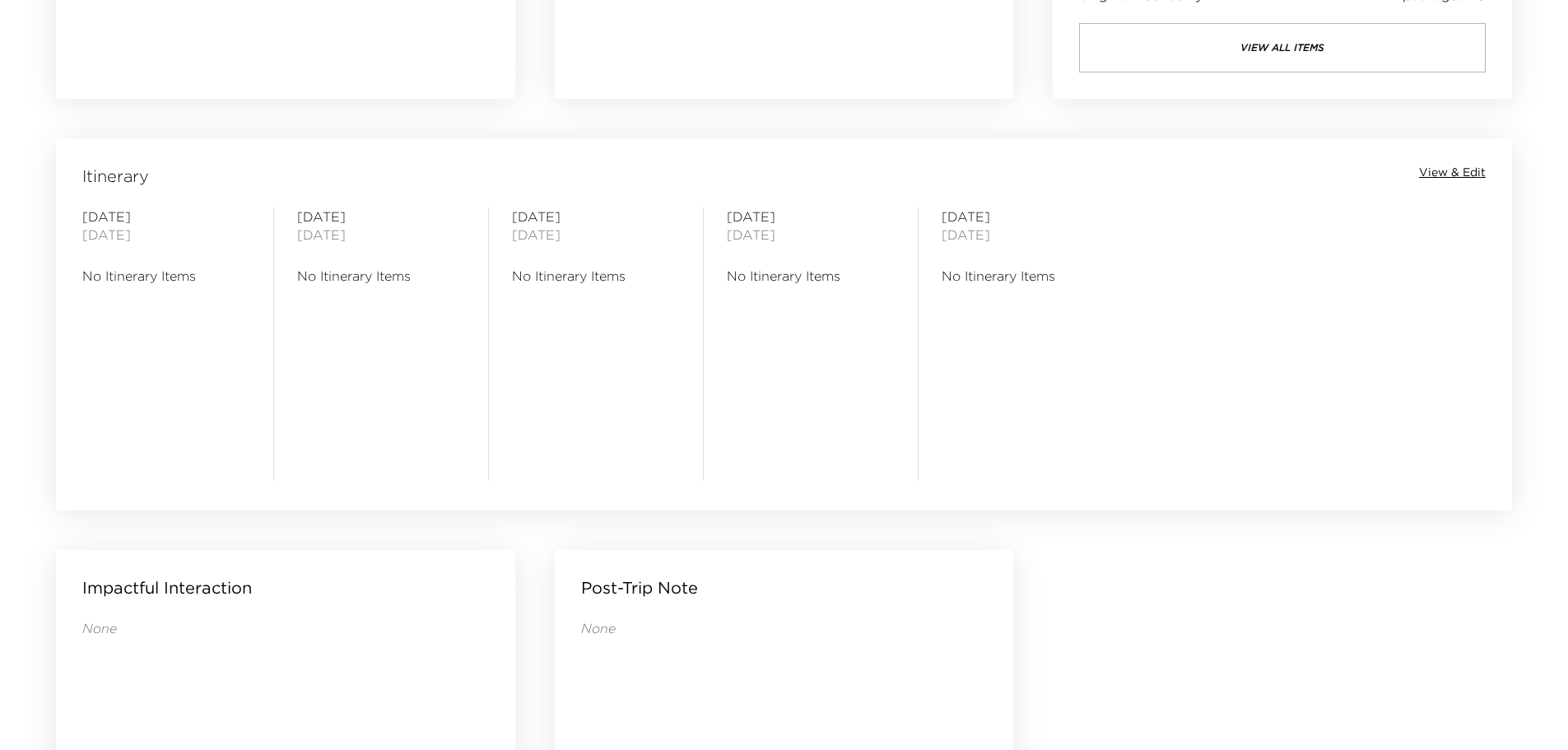
click at [1449, 162] on div "Itinerary View & Edit [DATE] No Itinerary Items [DATE] No Itinerary Items [DATE…" at bounding box center [783, 314] width 1456 height 351
click at [1442, 165] on span "View & Edit" at bounding box center [1453, 173] width 67 height 16
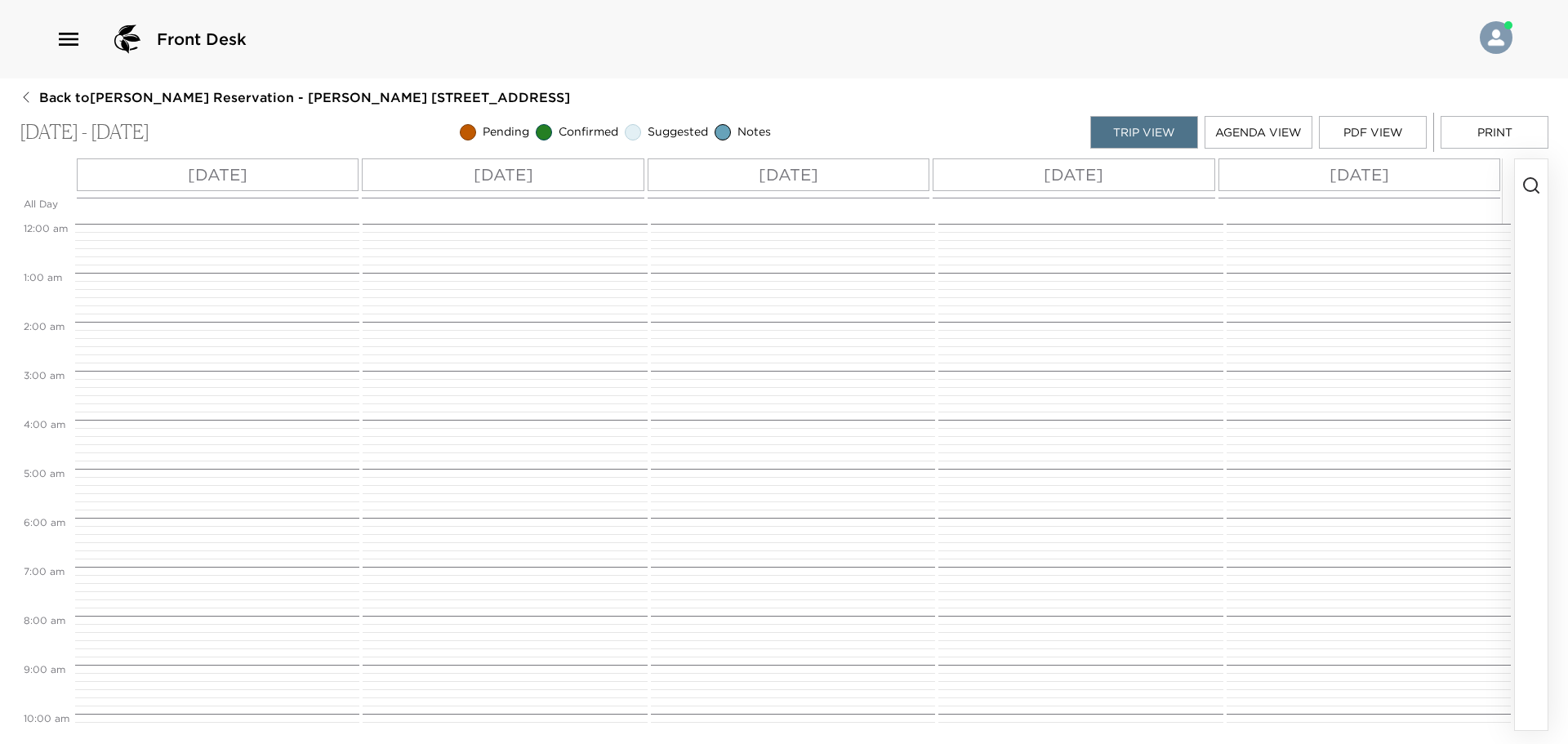
scroll to position [392, 0]
click at [864, 173] on div "[DATE]" at bounding box center [788, 175] width 282 height 33
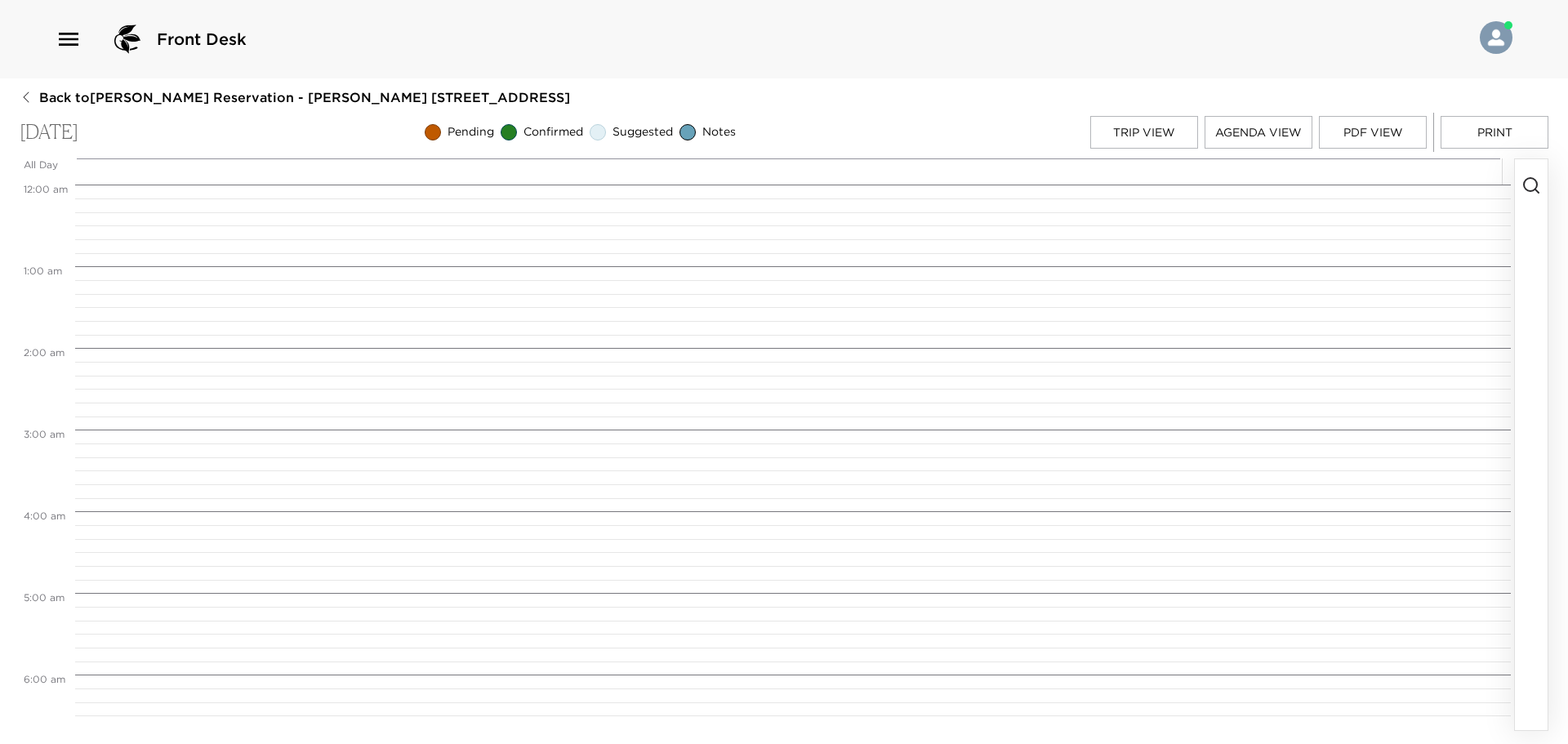
scroll to position [653, 0]
click at [1524, 180] on icon "button" at bounding box center [1532, 185] width 20 height 20
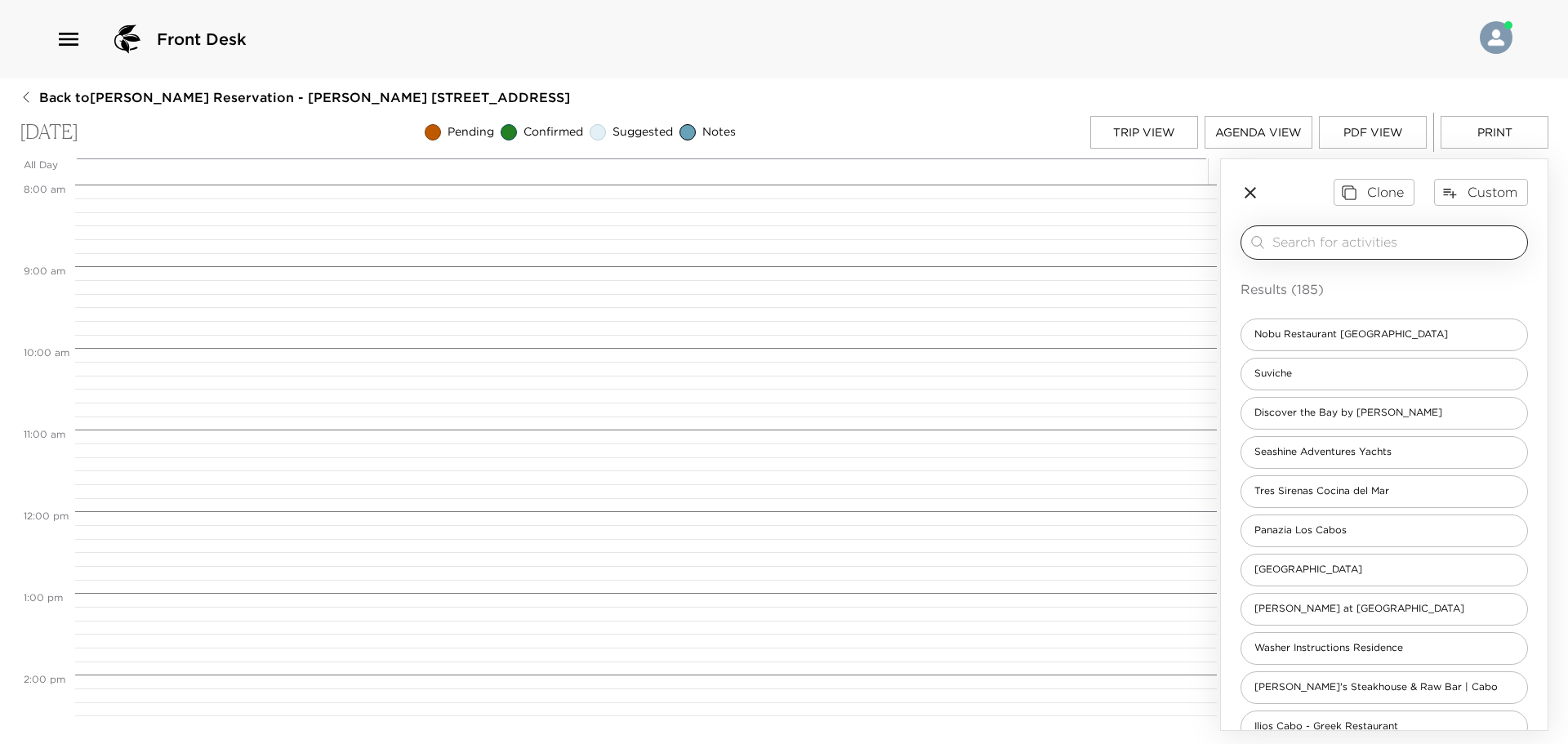
click at [1337, 244] on input "search" at bounding box center [1397, 242] width 249 height 19
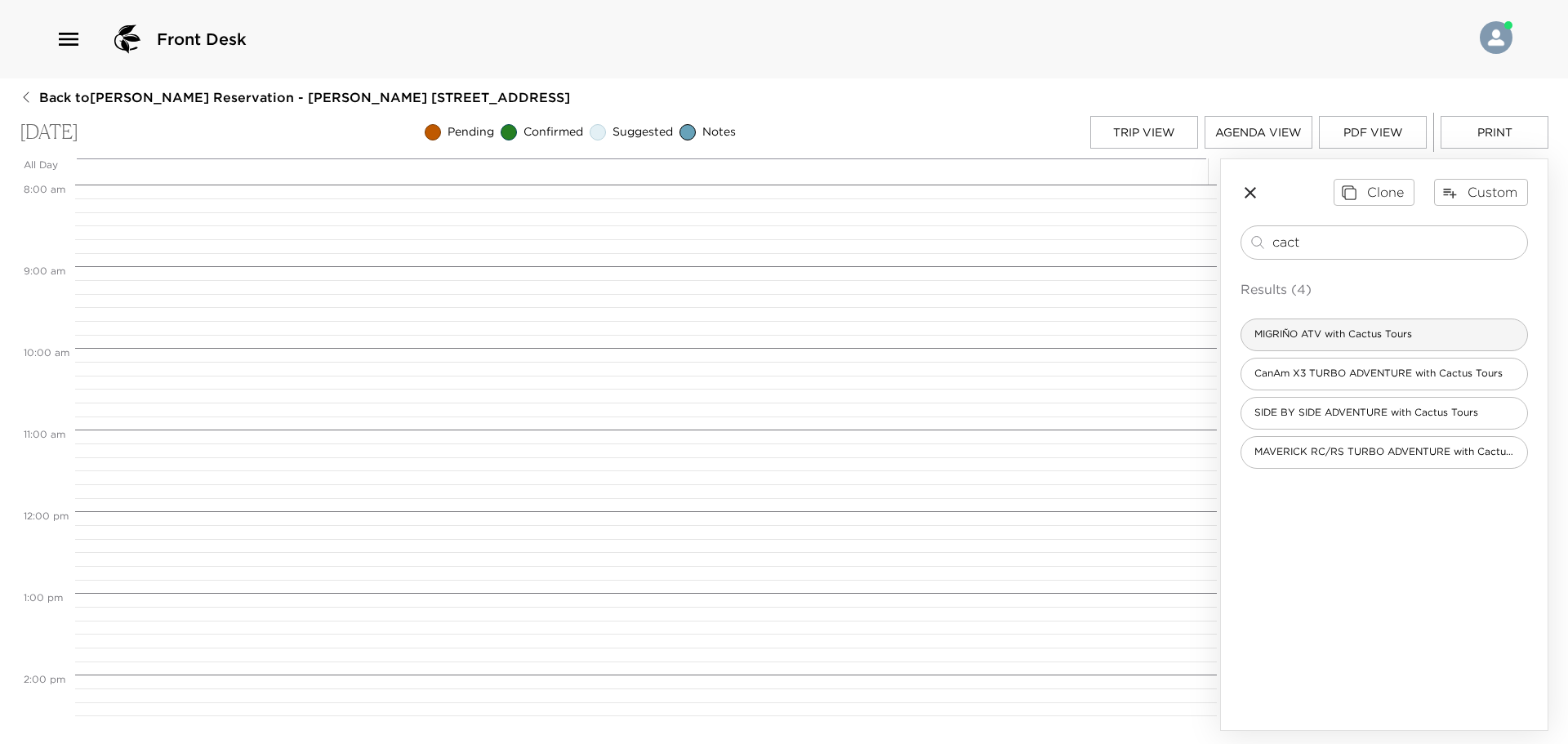
type input "cact"
click at [1370, 340] on span "MIGRIÑO ATV with Cactus Tours" at bounding box center [1333, 334] width 184 height 14
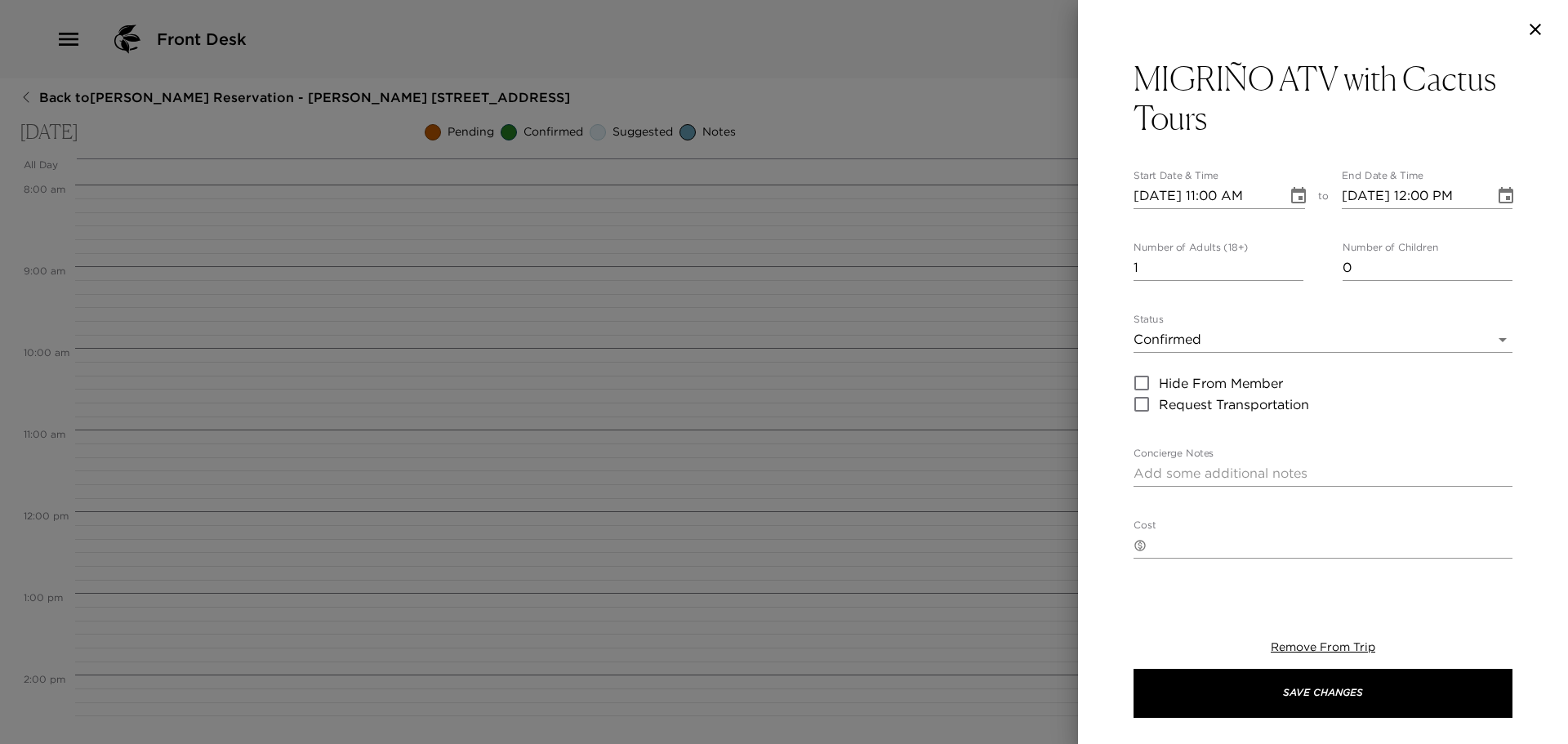
type textarea "[GEOGRAPHIC_DATA][PERSON_NAME] [GEOGRAPHIC_DATA][US_STATE] Sur 23597 [GEOGRAPHI…"
type input "[PHONE_NUMBER]"
type input "[URL][DOMAIN_NAME]"
type input "24 hours in advance – 100% refund.12 hours in advance – 50% [DOMAIN_NAME] show …"
type input "minimum age is [DEMOGRAPHIC_DATA] years with a license and accompanied by an ad…"
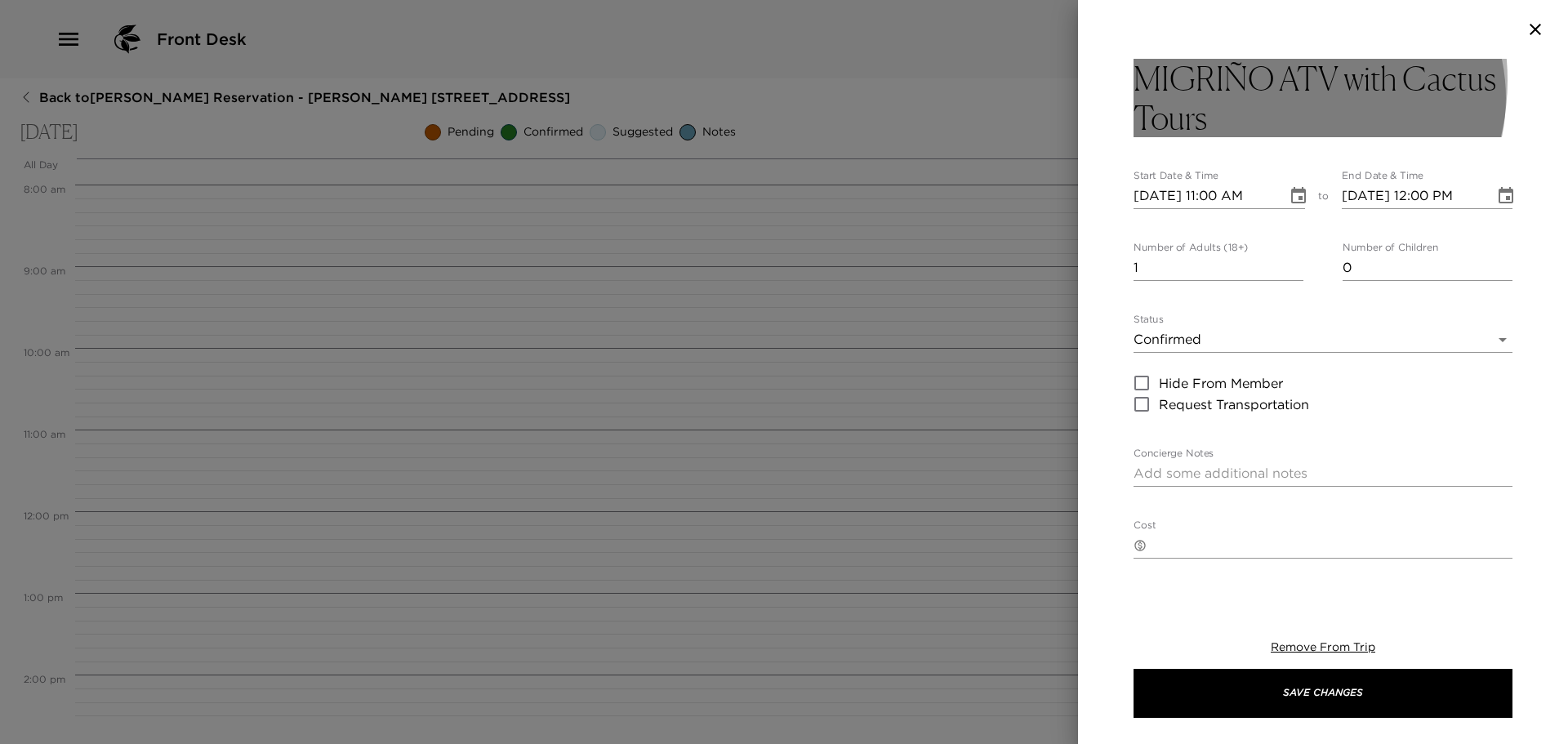
click at [1260, 80] on h3 "MIGRIÑO ATV with Cactus Tours" at bounding box center [1323, 98] width 379 height 78
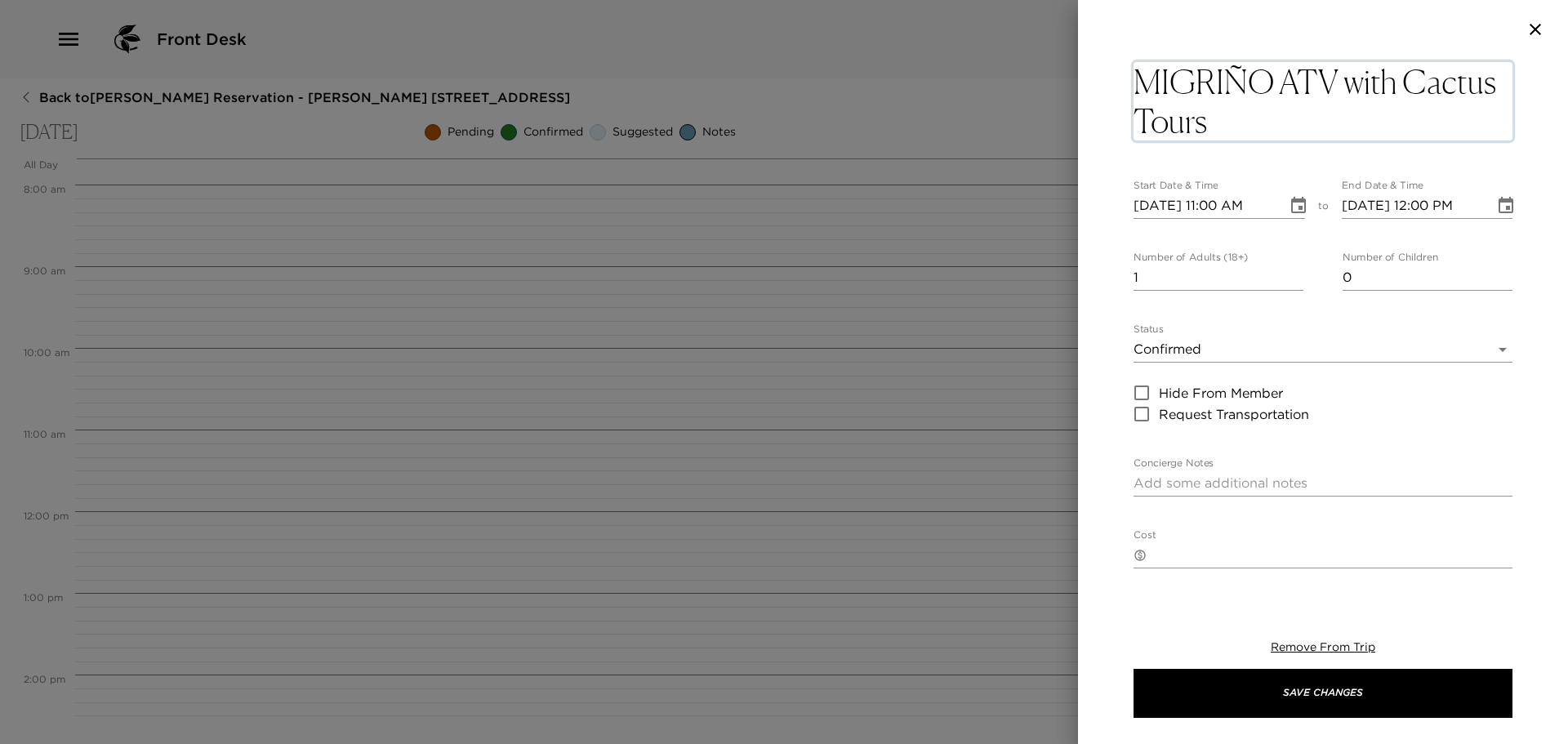
click at [1322, 76] on textarea "MIGRIÑO ATV with Cactus Tours" at bounding box center [1323, 101] width 379 height 78
drag, startPoint x: 1334, startPoint y: 76, endPoint x: 1088, endPoint y: 79, distance: 246.0
click at [1089, 78] on div "MIGRIÑO ATV with Cactus Tours x Start Date & Time [DATE] 11:00 AM to End Date &…" at bounding box center [1324, 322] width 490 height 529
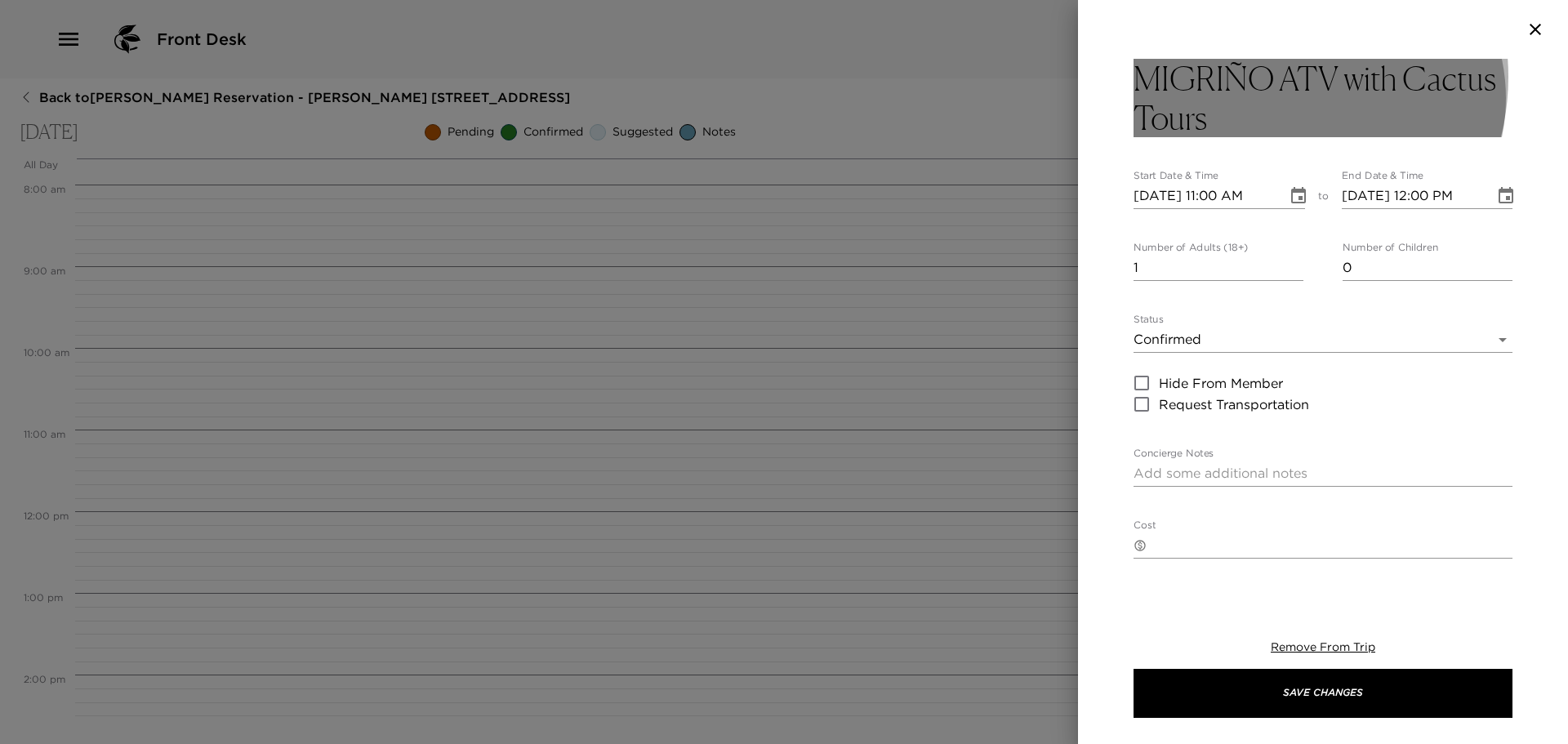
click at [1262, 76] on h3 "MIGRIÑO ATV with Cactus Tours" at bounding box center [1323, 98] width 379 height 78
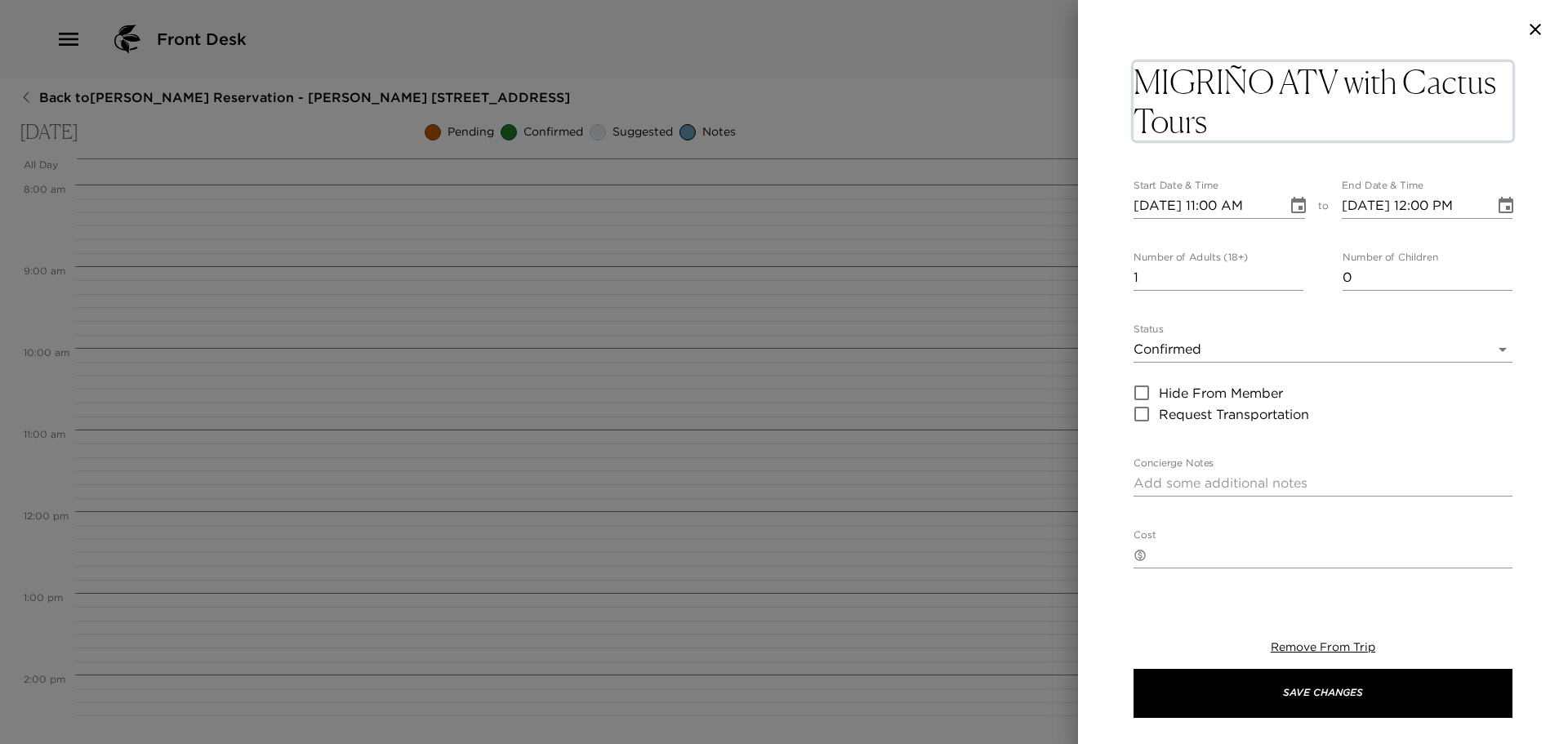
click at [1310, 83] on textarea "MIGRIÑO ATV with Cactus Tours" at bounding box center [1323, 101] width 379 height 78
type input "24 hours in advance – 100% refund.12 hours in advance – 50% [DOMAIN_NAME] show …"
type textarea "MIwith Cactus Tours"
type input "24 hours in advance – 100% refund.12 hours in advance – 50% [DOMAIN_NAME] show …"
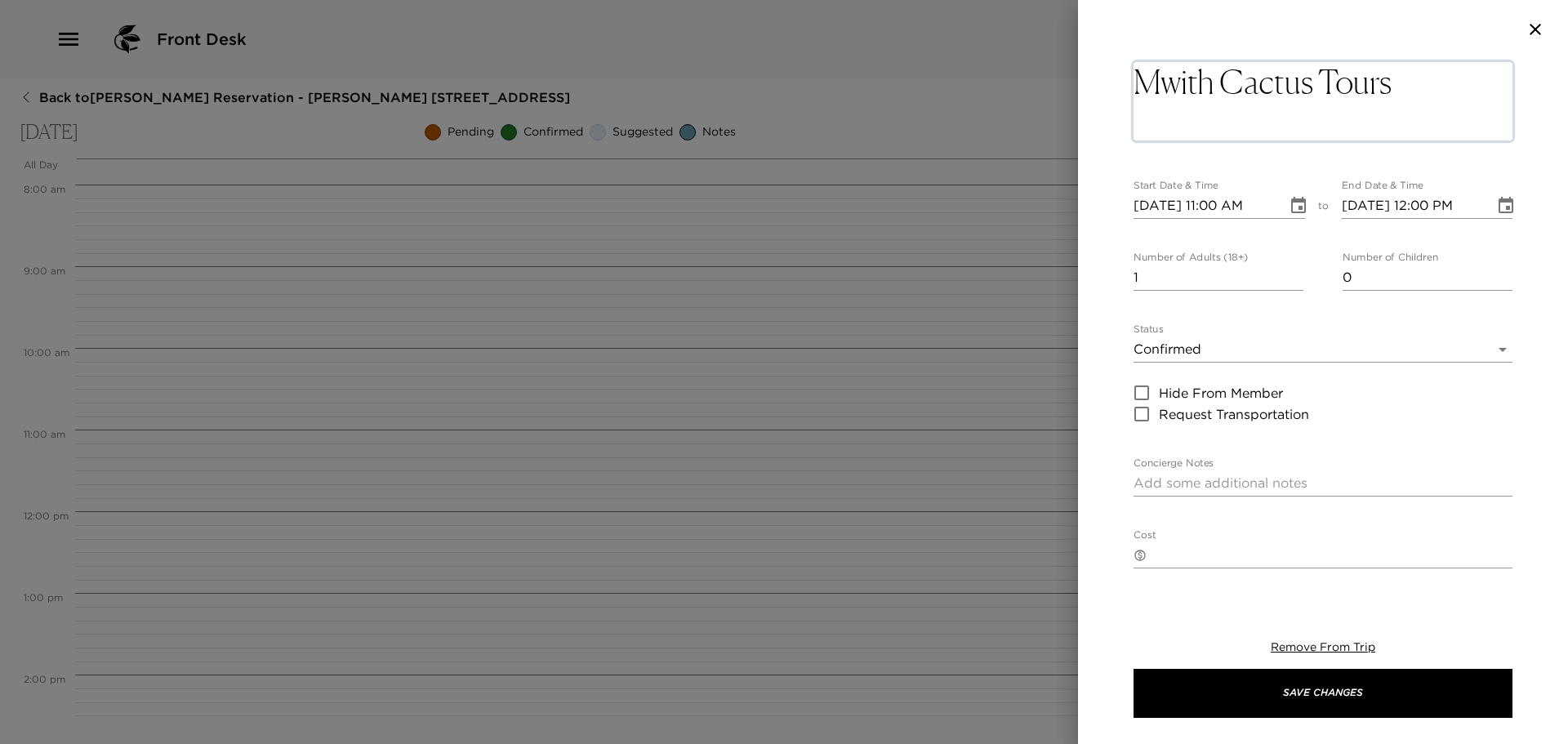
type textarea "with Cactus Tours"
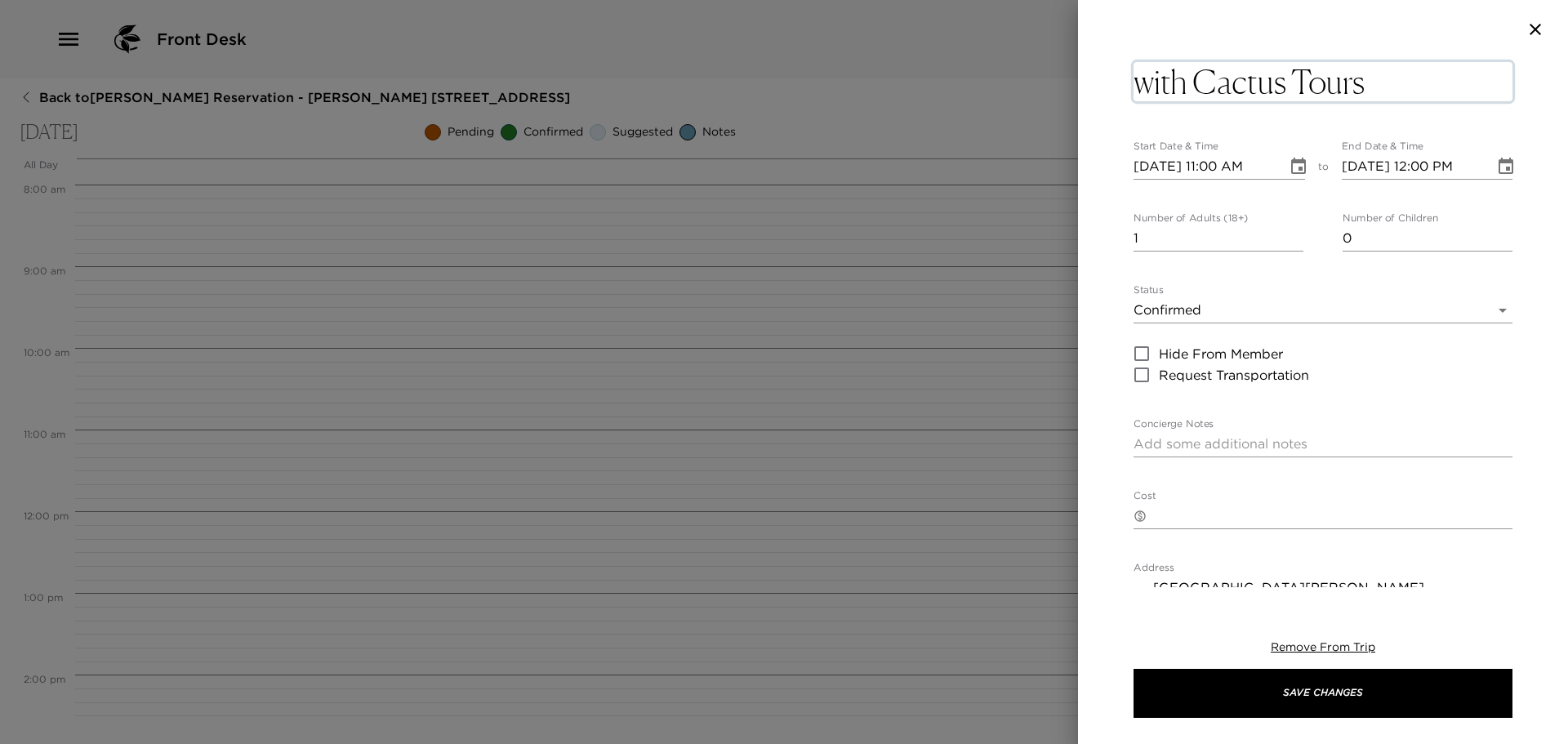
type input "24 hours in advance – 100% refund.12 hours in advance – 50% [DOMAIN_NAME] show …"
type textarea "Awith Cactus Tours"
type input "24 hours in advance – 100% refund.12 hours in advance – 50% [DOMAIN_NAME] show …"
type textarea "Acwith Cactus Tours"
type input "24 hours in advance – 100% refund.12 hours in advance – 50% [DOMAIN_NAME] show …"
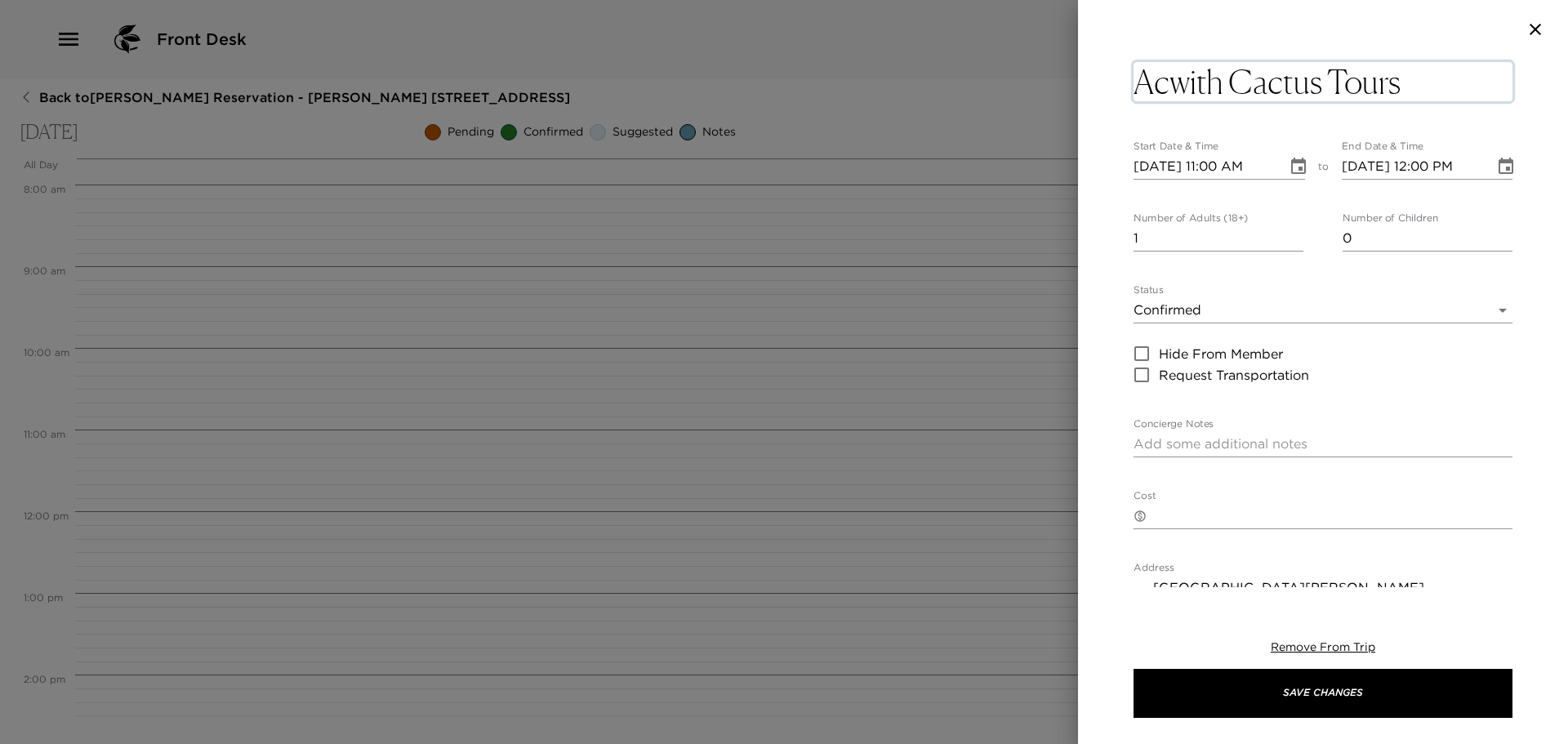
type textarea "Aciwith Cactus Tours"
type input "24 hours in advance – 100% refund.12 hours in advance – 50% [DOMAIN_NAME] show …"
type textarea "Acwith Cactus Tours"
type input "24 hours in advance – 100% refund.12 hours in advance – 50% [DOMAIN_NAME] show …"
type textarea "Actwith Cactus Tours"
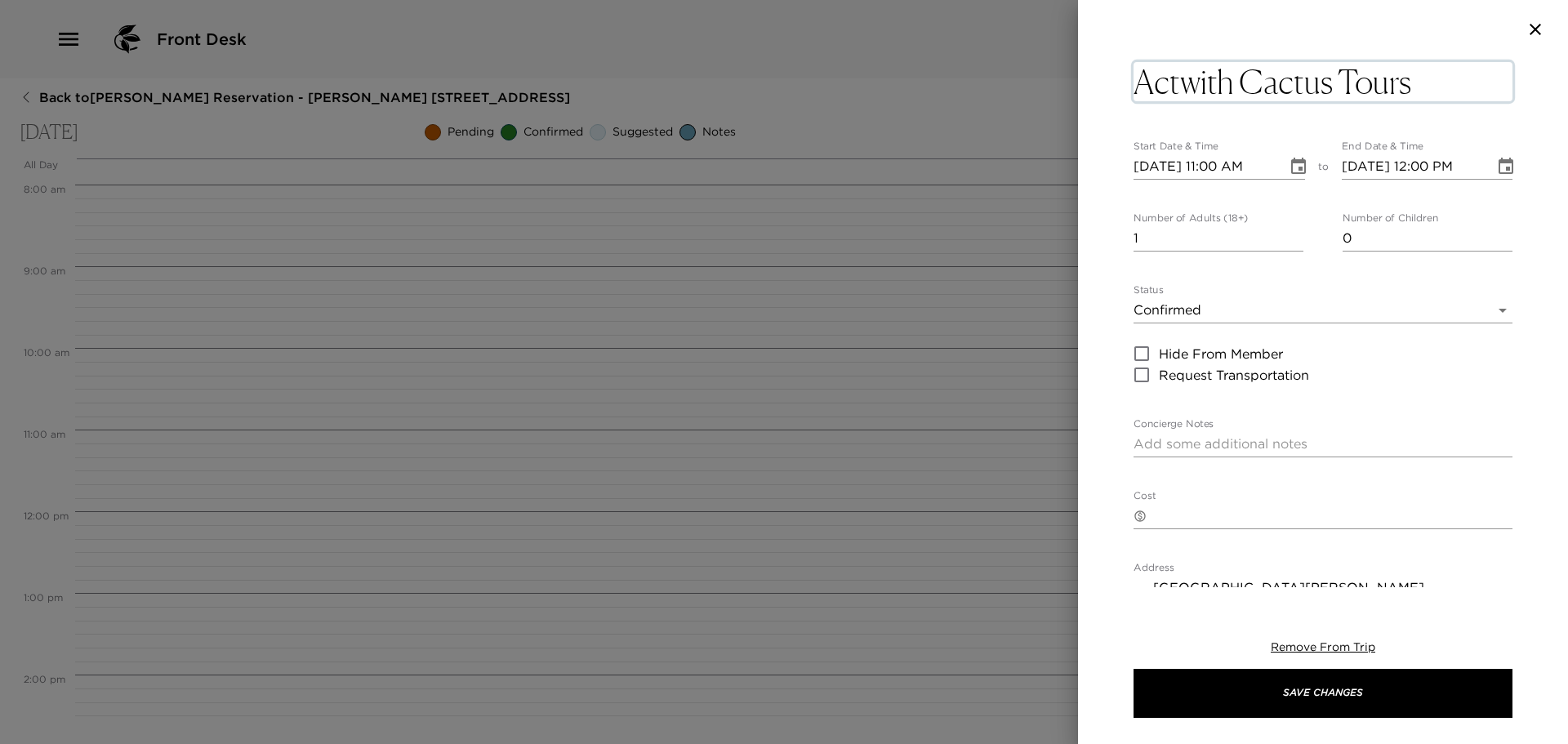
type input "24 hours in advance – 100% refund.12 hours in advance – 50% [DOMAIN_NAME] show …"
type textarea "Actiwith Cactus Tours"
type input "24 hours in advance – 100% refund.12 hours in advance – 50% [DOMAIN_NAME] show …"
type textarea "Activwith Cactus Tours"
type input "24 hours in advance – 100% refund.12 hours in advance – 50% [DOMAIN_NAME] show …"
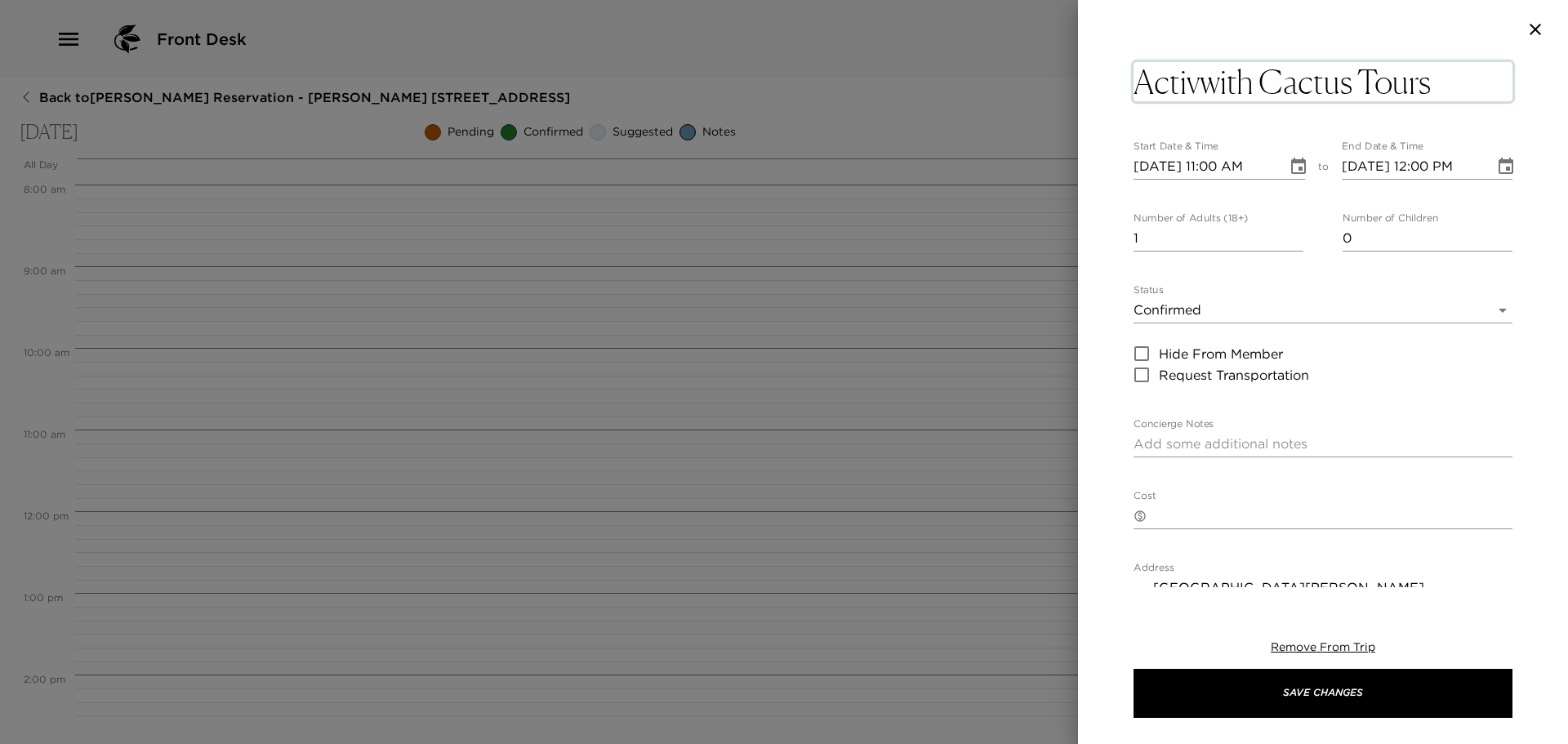
type textarea "Activiwith Cactus Tours"
type input "24 hours in advance – 100% refund.12 hours in advance – 50% [DOMAIN_NAME] show …"
type textarea "Activitwith Cactus Tours"
type input "24 hours in advance – 100% refund.12 hours in advance – 50% [DOMAIN_NAME] show …"
type textarea "Activitywith Cactus Tours"
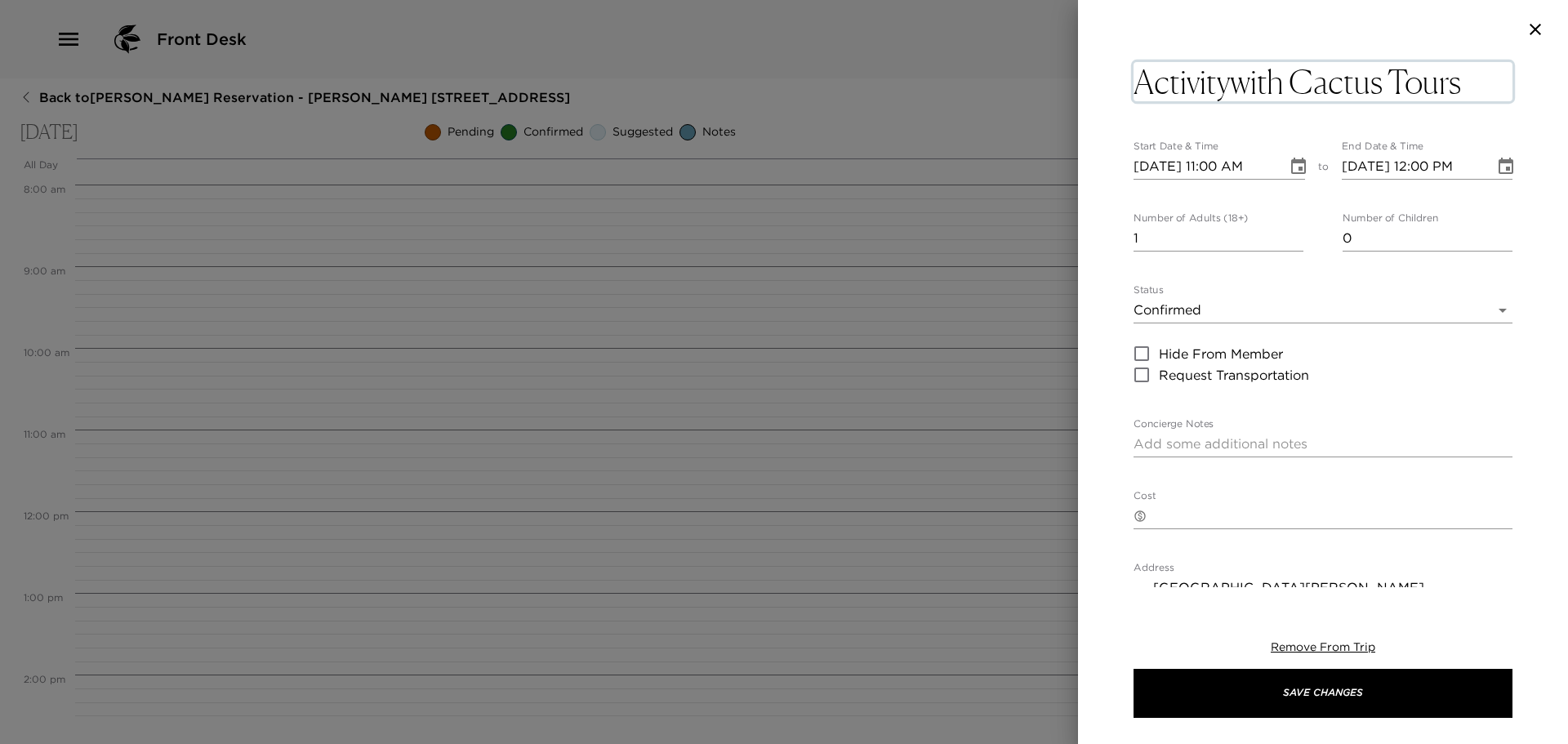
type input "24 hours in advance – 100% refund.12 hours in advance – 50% [DOMAIN_NAME] show …"
type textarea "Activity with Cactus Tours"
click at [1216, 165] on input "[DATE] 11:00 AM" at bounding box center [1205, 166] width 143 height 26
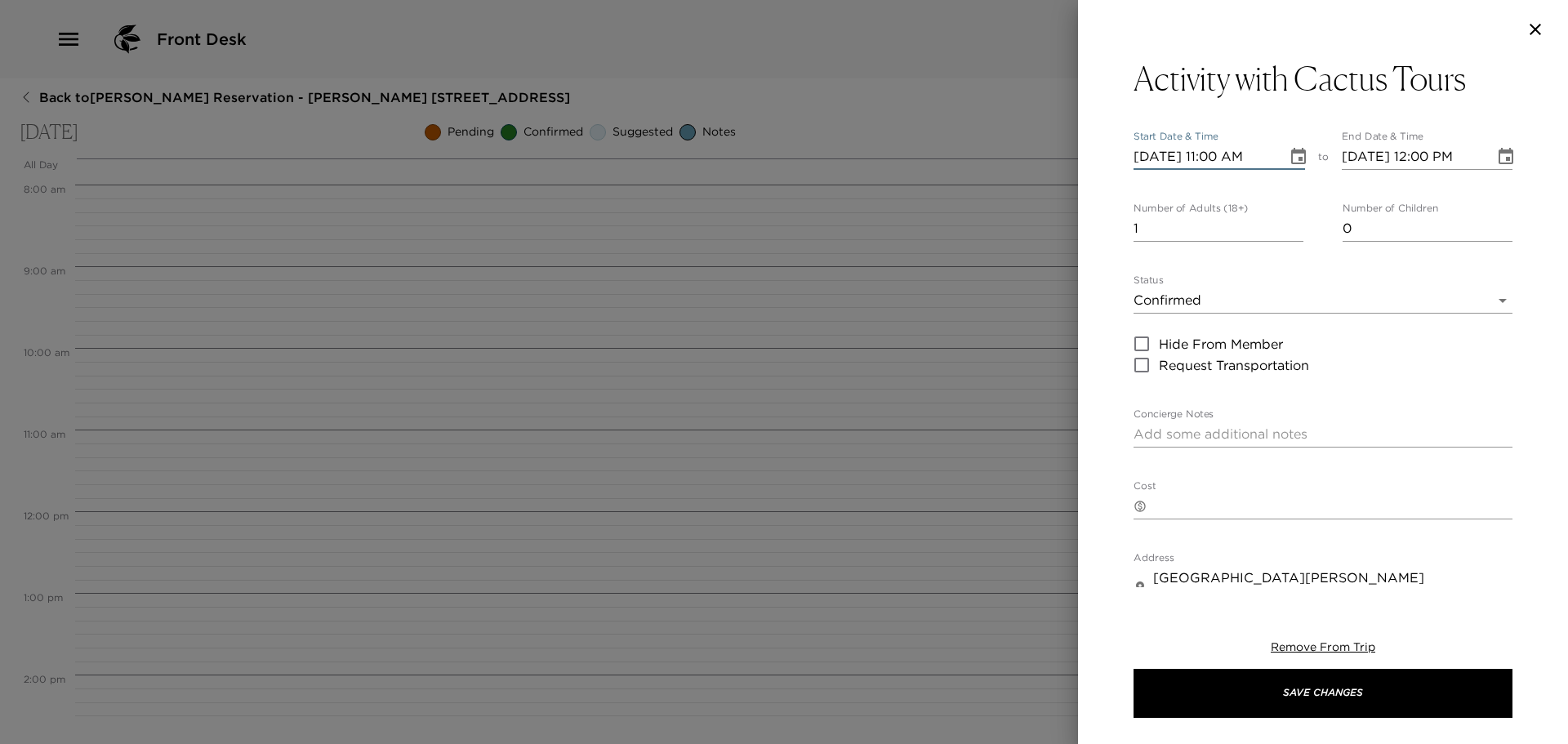
type input "[DATE] 03:00 AM"
type input "24 hours in advance – 100% refund.12 hours in advance – 50% [DOMAIN_NAME] show …"
type input "[DATE] 03:02 AM"
type input "24 hours in advance – 100% refund.12 hours in advance – 50% [DOMAIN_NAME] show …"
type input "[DATE] 03:25 AM"
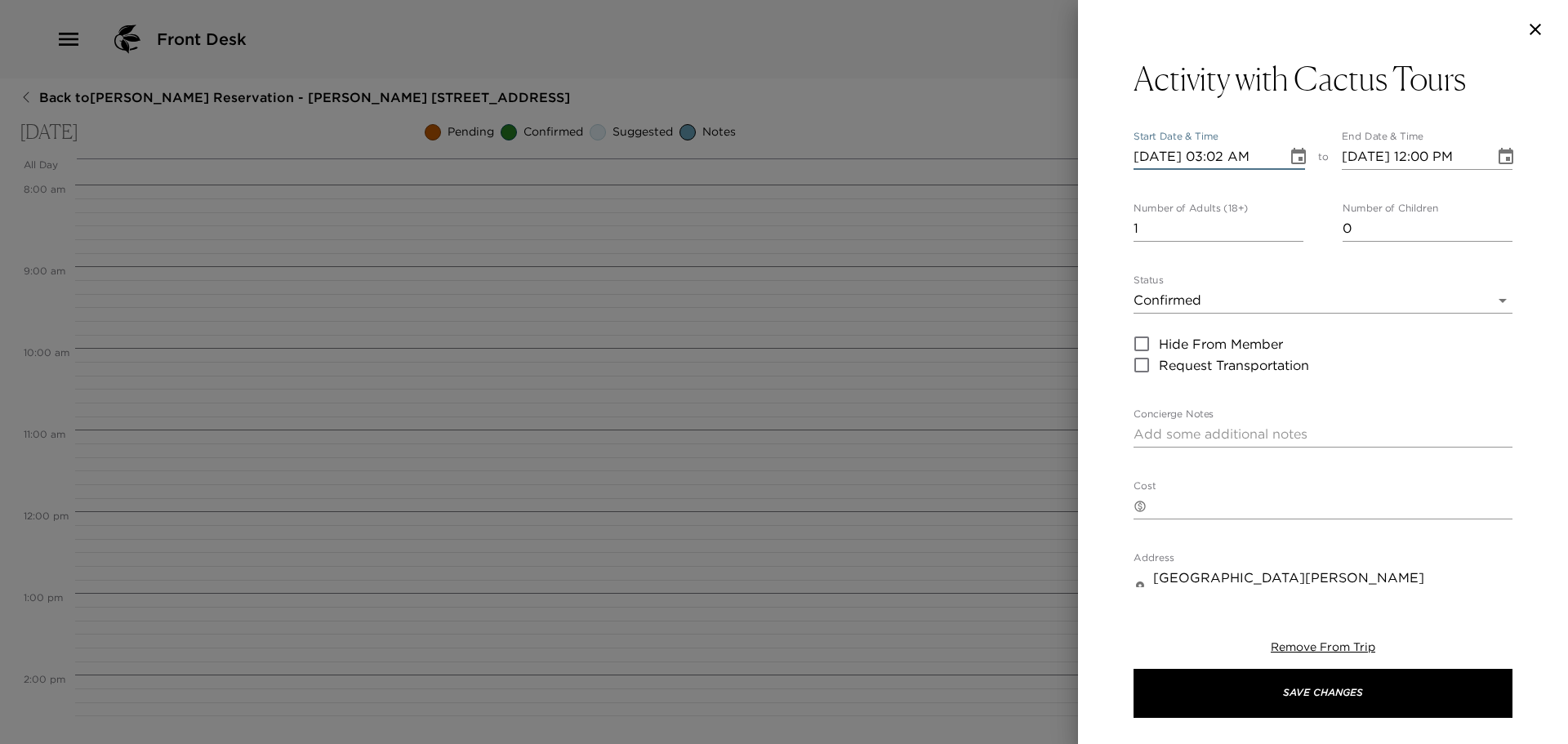
type input "24 hours in advance – 100% refund.12 hours in advance – 50% [DOMAIN_NAME] show …"
type input "[DATE] 03:25 PM"
type input "[DATE] 04:25 PM"
type input "24 hours in advance – 100% refund.12 hours in advance – 50% [DOMAIN_NAME] show …"
type input "[DATE] 03:25 PM"
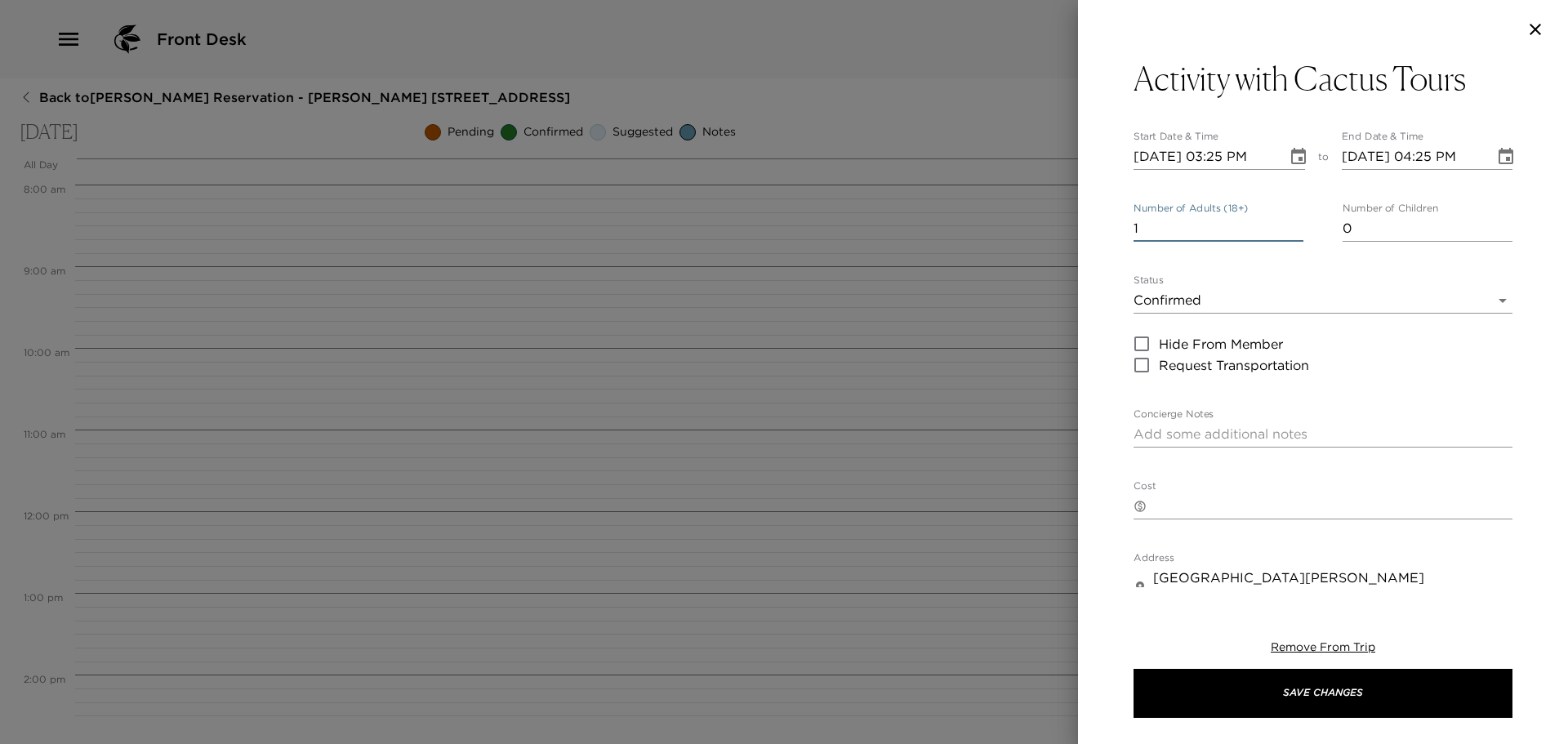
type input "2"
type input "24 hours in advance – 100% refund.12 hours in advance – 50% [DOMAIN_NAME] show …"
type input "2"
type input "24 hours in advance – 100% refund.12 hours in advance – 50% [DOMAIN_NAME] show …"
click at [1250, 436] on textarea "Concierge Notes" at bounding box center [1323, 434] width 379 height 19
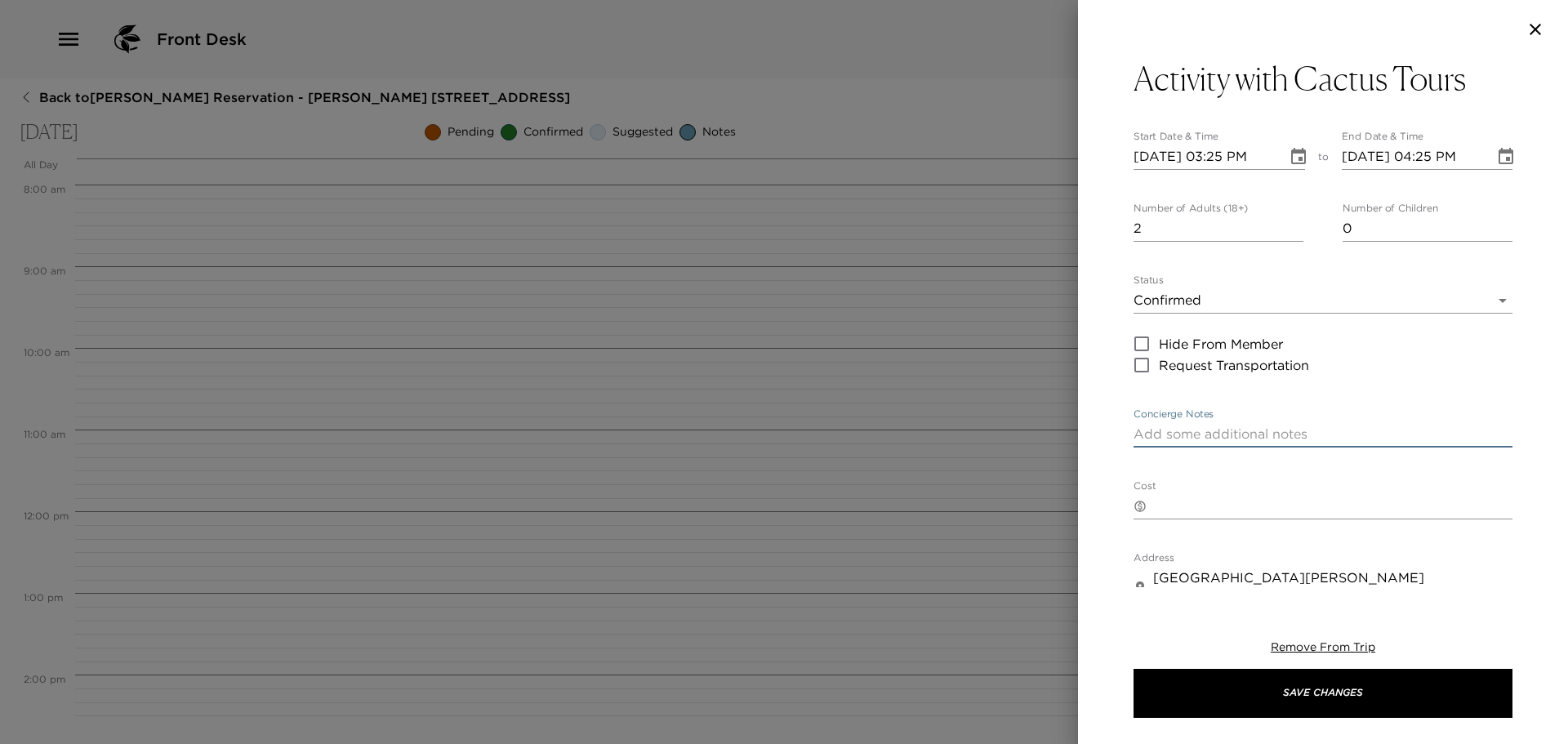
type textarea "R"
type input "24 hours in advance – 100% refund.12 hours in advance – 50% [DOMAIN_NAME] show …"
type textarea "Re"
type input "24 hours in advance – 100% refund.12 hours in advance – 50% [DOMAIN_NAME] show …"
type textarea "Res"
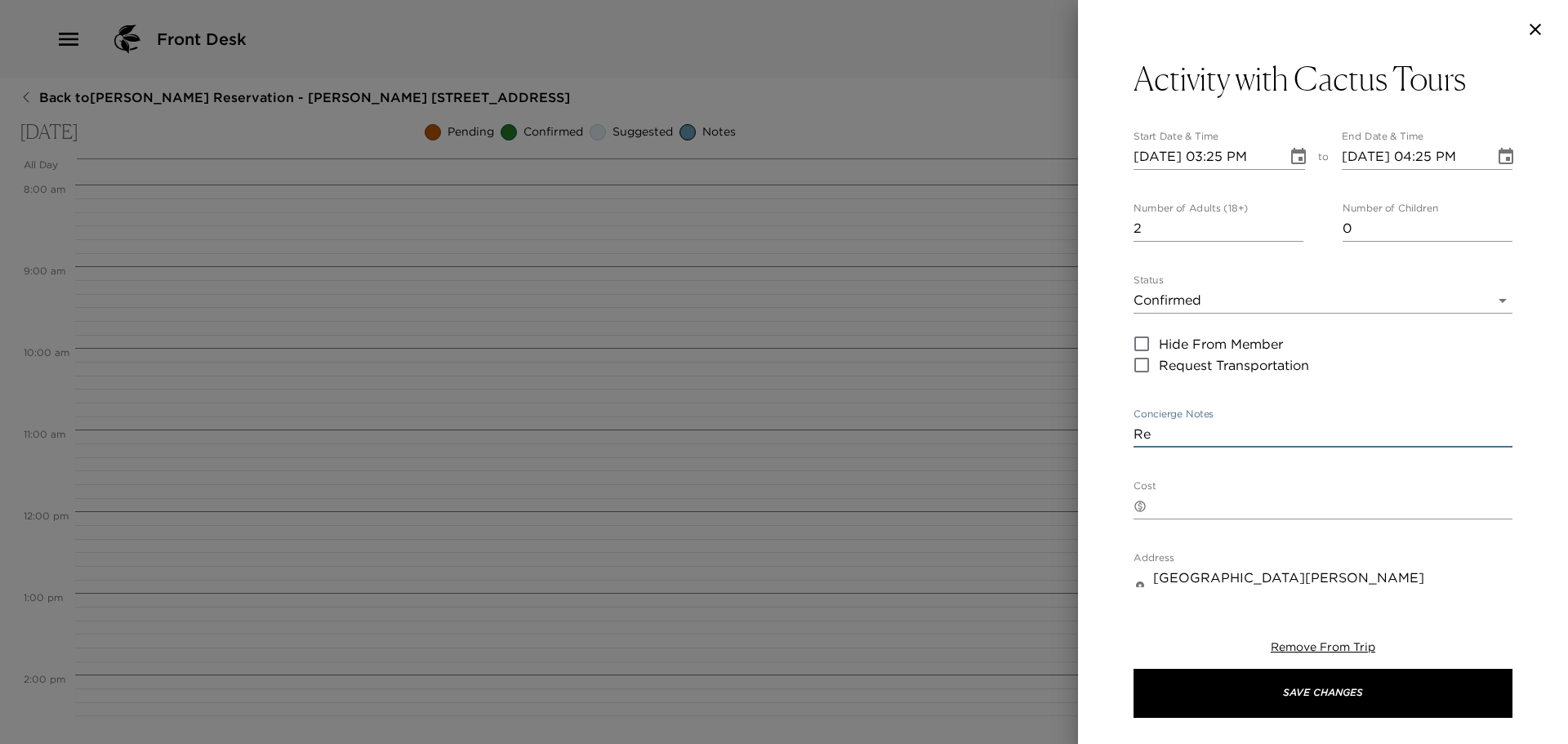
type input "24 hours in advance – 100% refund.12 hours in advance – 50% [DOMAIN_NAME] show …"
type textarea "Rese"
type input "24 hours in advance – 100% refund.12 hours in advance – 50% [DOMAIN_NAME] show …"
type textarea "[PERSON_NAME]"
type input "24 hours in advance – 100% refund.12 hours in advance – 50% [DOMAIN_NAME] show …"
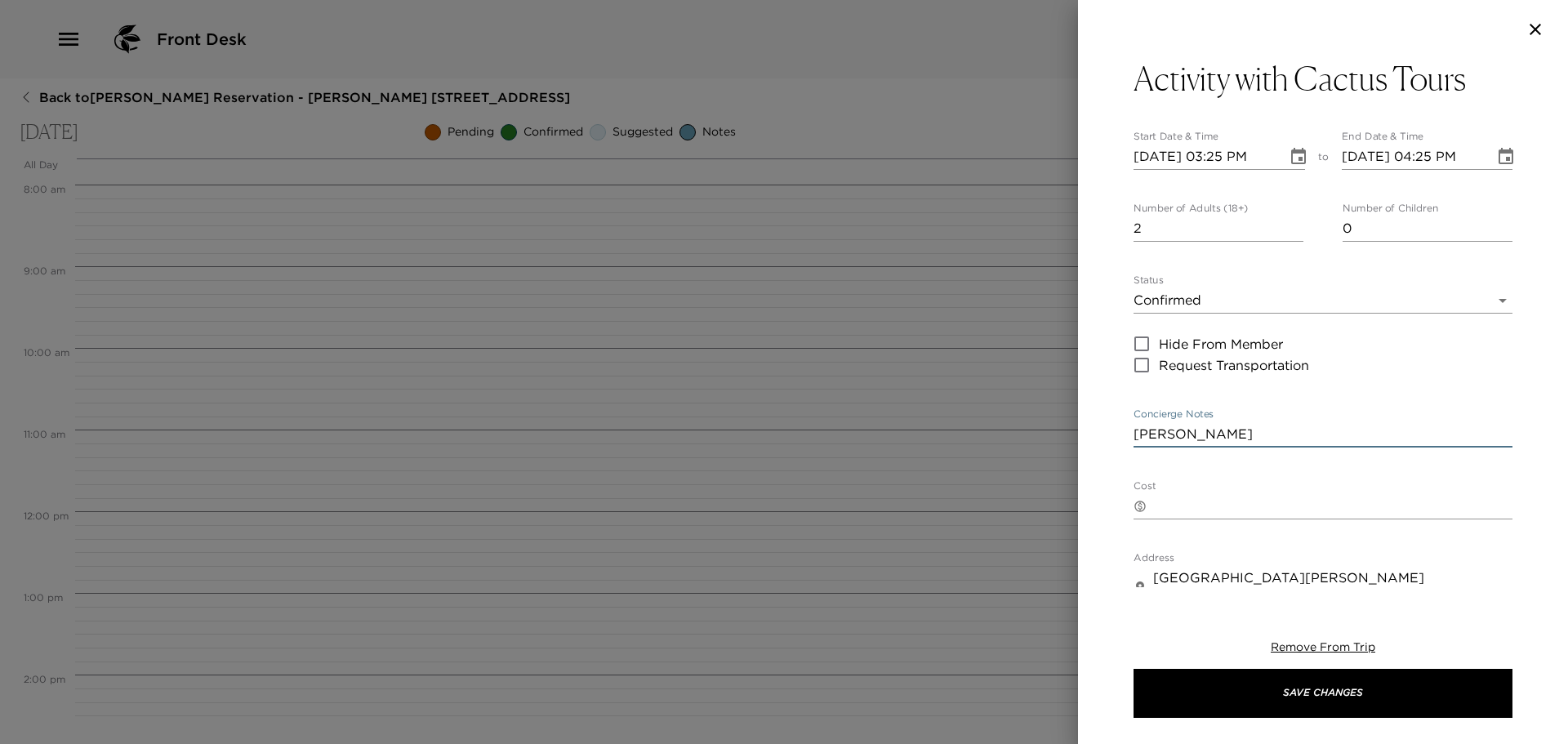
type textarea "Reserv"
type input "24 hours in advance – 100% refund.12 hours in advance – 50% [DOMAIN_NAME] show …"
type textarea "Reserva"
type input "24 hours in advance – 100% refund.12 hours in advance – 50% [DOMAIN_NAME] show …"
type textarea "Reservat"
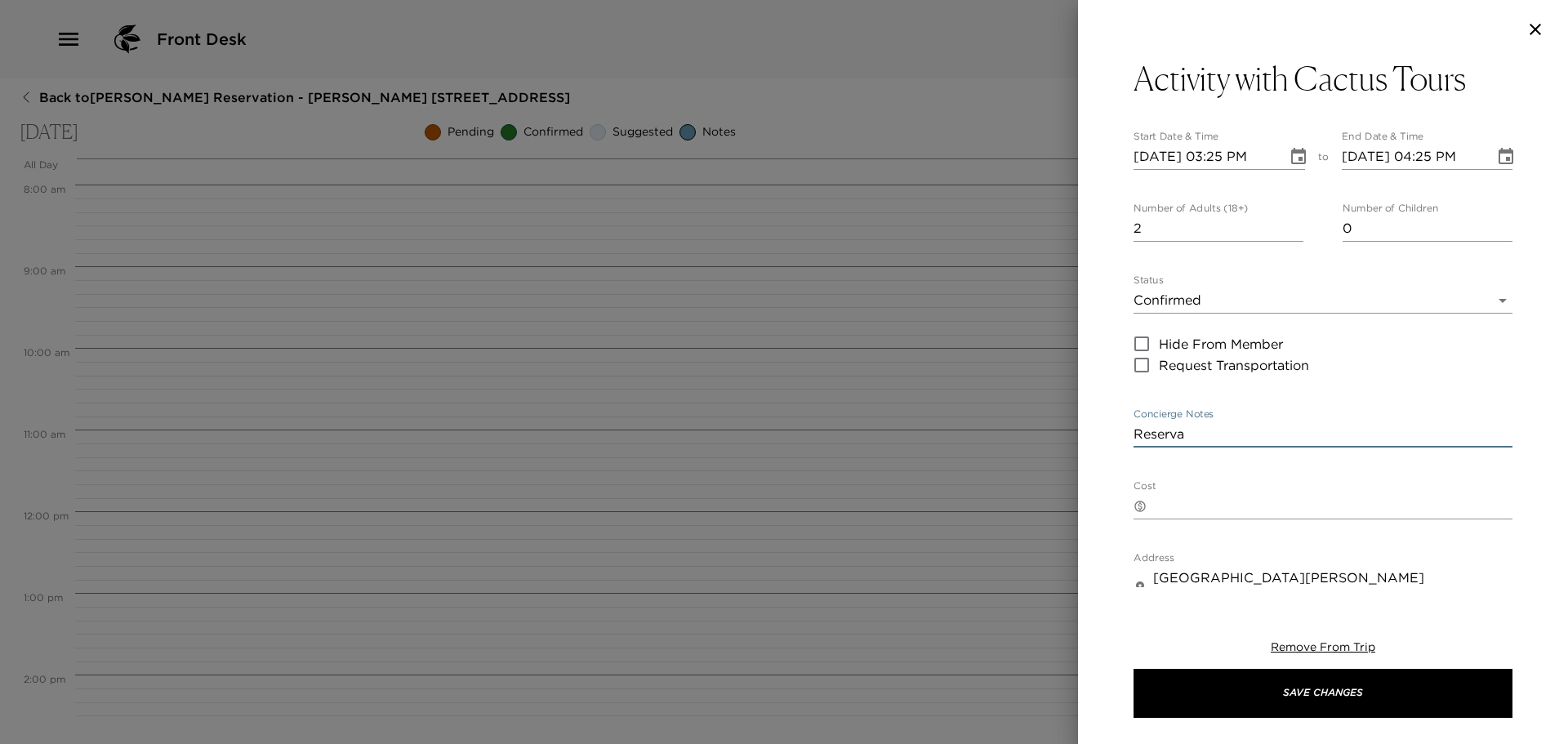
type input "24 hours in advance – 100% refund.12 hours in advance – 50% [DOMAIN_NAME] show …"
type textarea "Reservati"
type input "24 hours in advance – 100% refund.12 hours in advance – 50% [DOMAIN_NAME] show …"
type textarea "Reservatio"
type input "24 hours in advance – 100% refund.12 hours in advance – 50% [DOMAIN_NAME] show …"
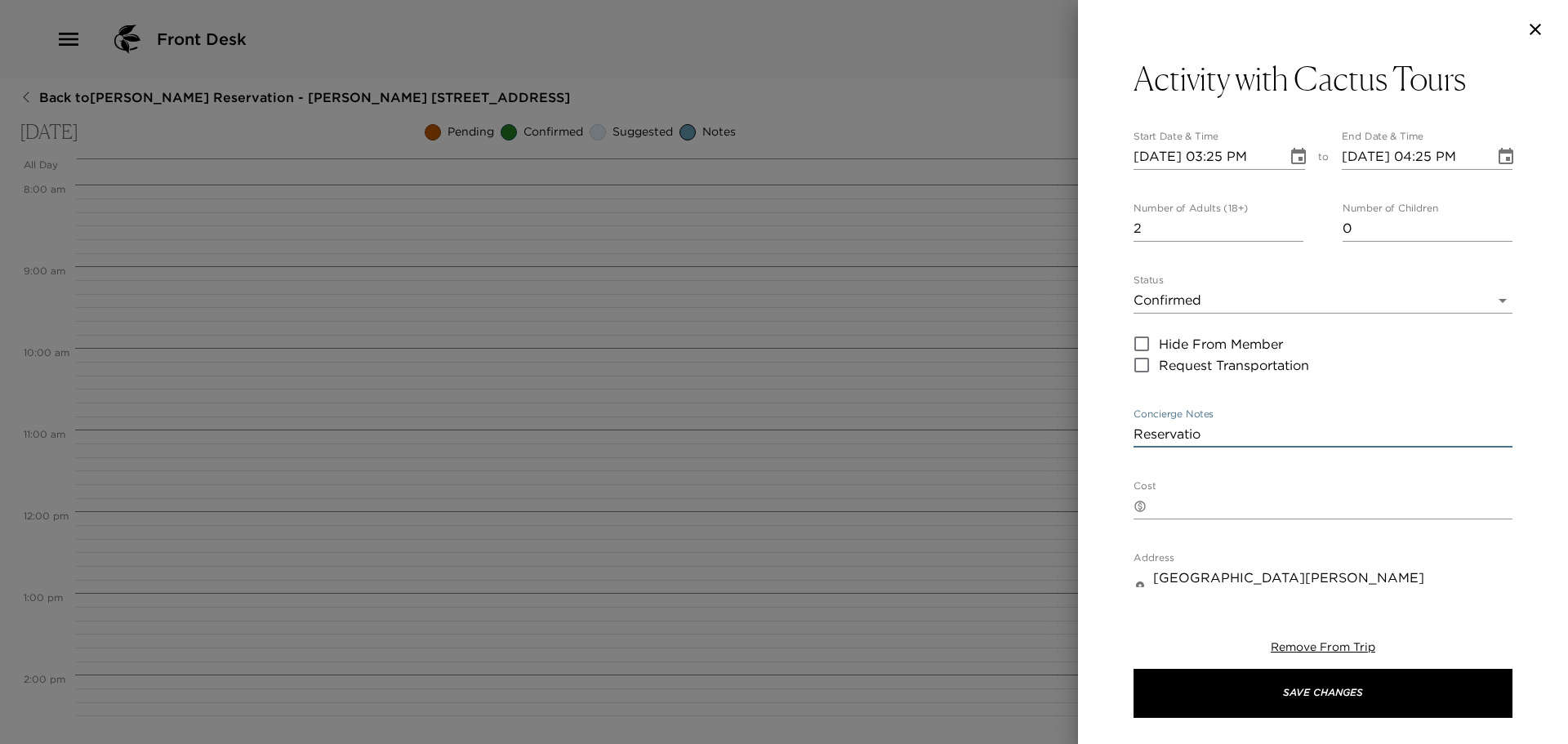
type textarea "Reservation"
type input "24 hours in advance – 100% refund.12 hours in advance – 50% [DOMAIN_NAME] show …"
type textarea "Reservation"
type input "24 hours in advance – 100% refund.12 hours in advance – 50% [DOMAIN_NAME] show …"
type textarea "Reservation m"
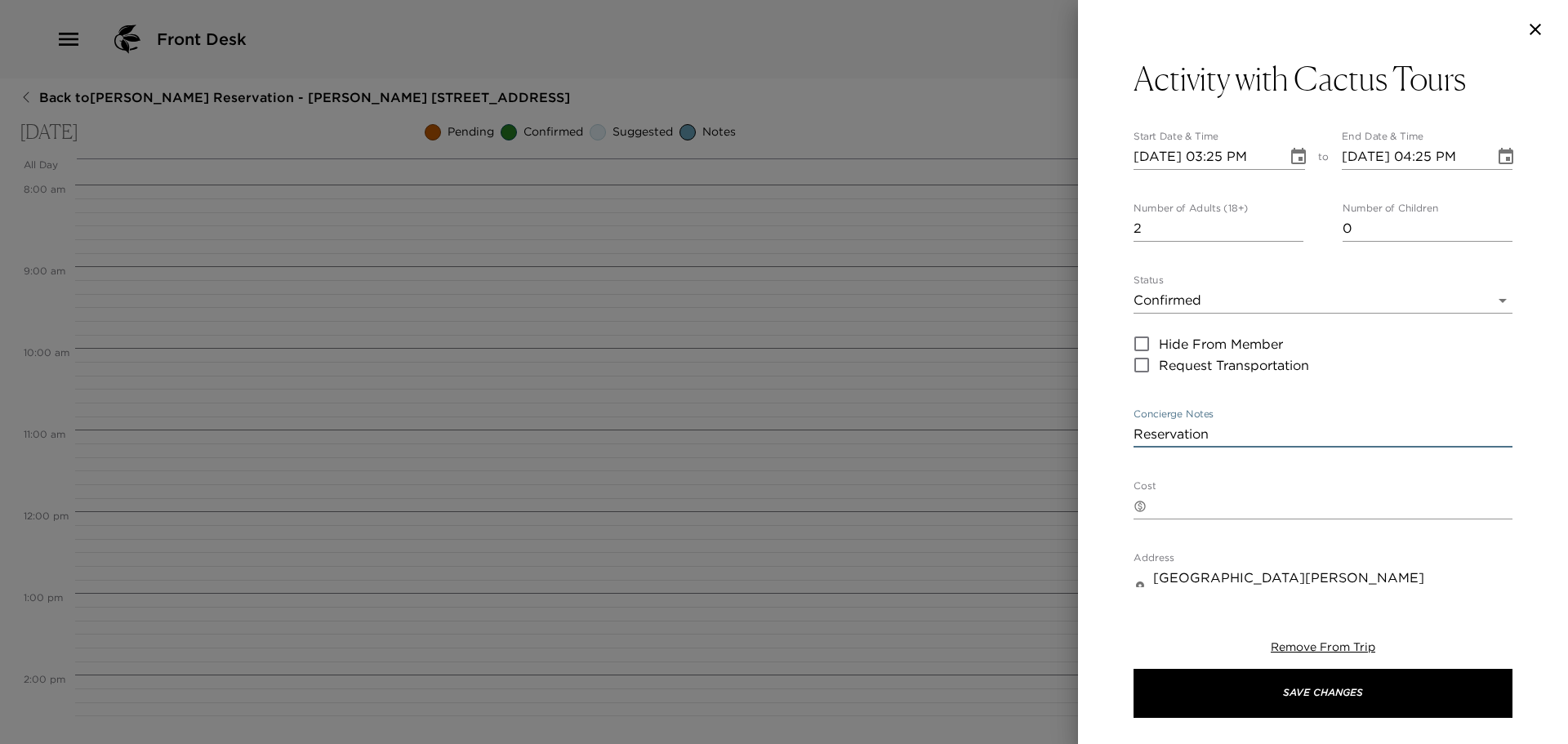
type input "24 hours in advance – 100% refund.12 hours in advance – 50% [DOMAIN_NAME] show …"
type textarea "Reservation ma"
type input "24 hours in advance – 100% refund.12 hours in advance – 50% [DOMAIN_NAME] show …"
type textarea "Reservation mad"
type input "24 hours in advance – 100% refund.12 hours in advance – 50% [DOMAIN_NAME] show …"
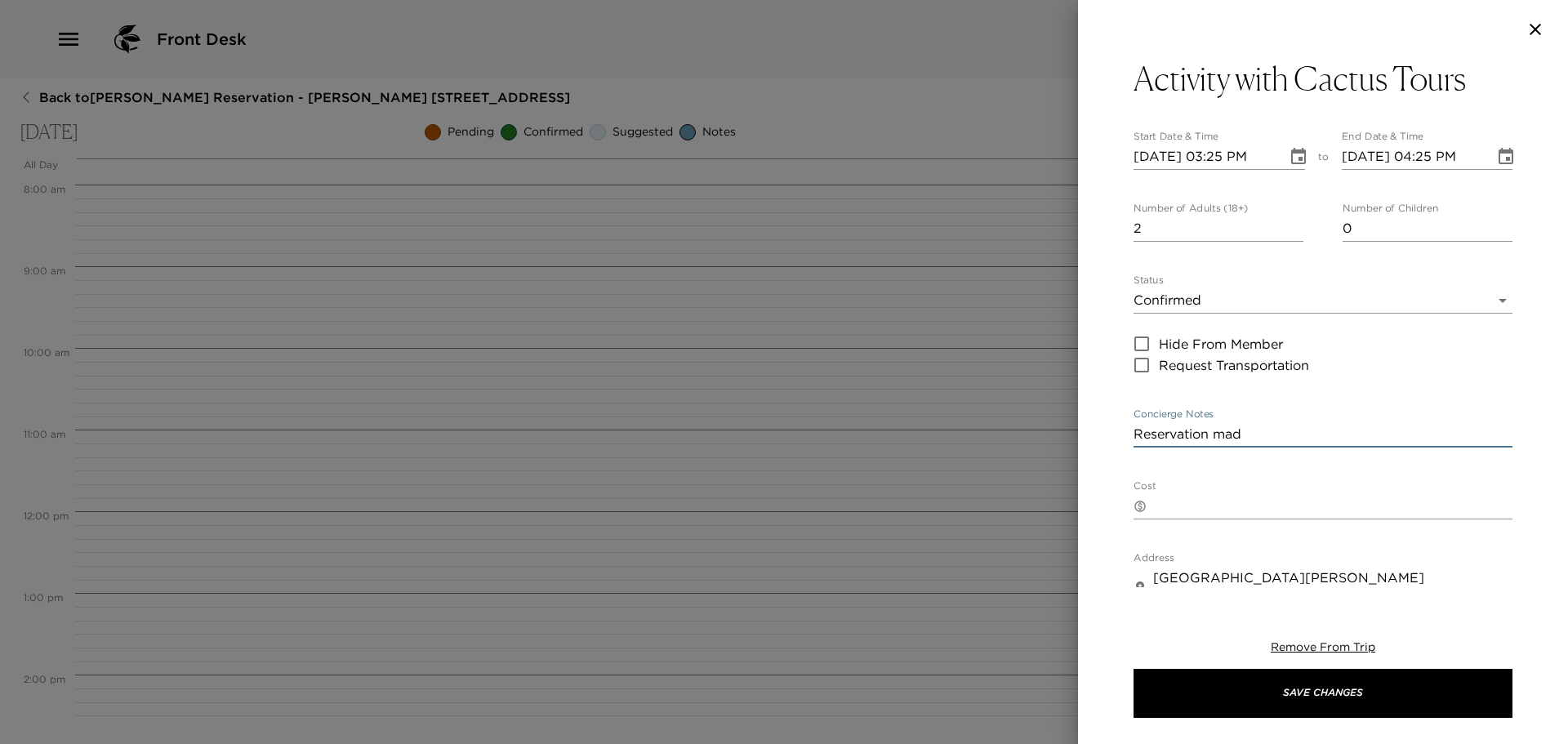
type textarea "Reservation made"
type input "24 hours in advance – 100% refund.12 hours in advance – 50% [DOMAIN_NAME] show …"
type textarea "Reservation made"
type input "24 hours in advance – 100% refund.12 hours in advance – 50% [DOMAIN_NAME] show …"
type textarea "Reservation made d"
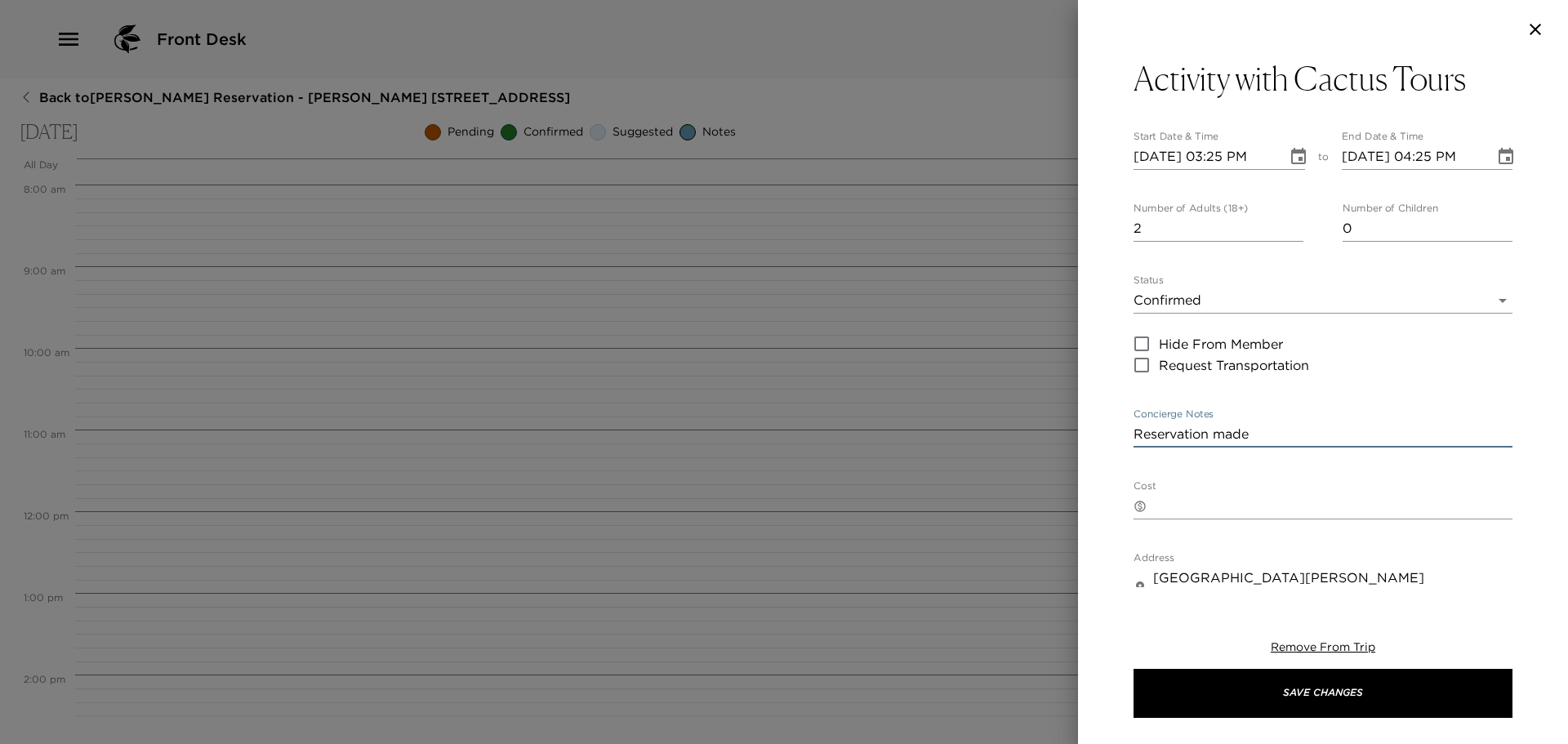
type input "24 hours in advance – 100% refund.12 hours in advance – 50% [DOMAIN_NAME] show …"
type textarea "Reservation made di"
type input "24 hours in advance – 100% refund.12 hours in advance – 50% [DOMAIN_NAME] show …"
type textarea "Reservation made dir"
type input "24 hours in advance – 100% refund.12 hours in advance – 50% [DOMAIN_NAME] show …"
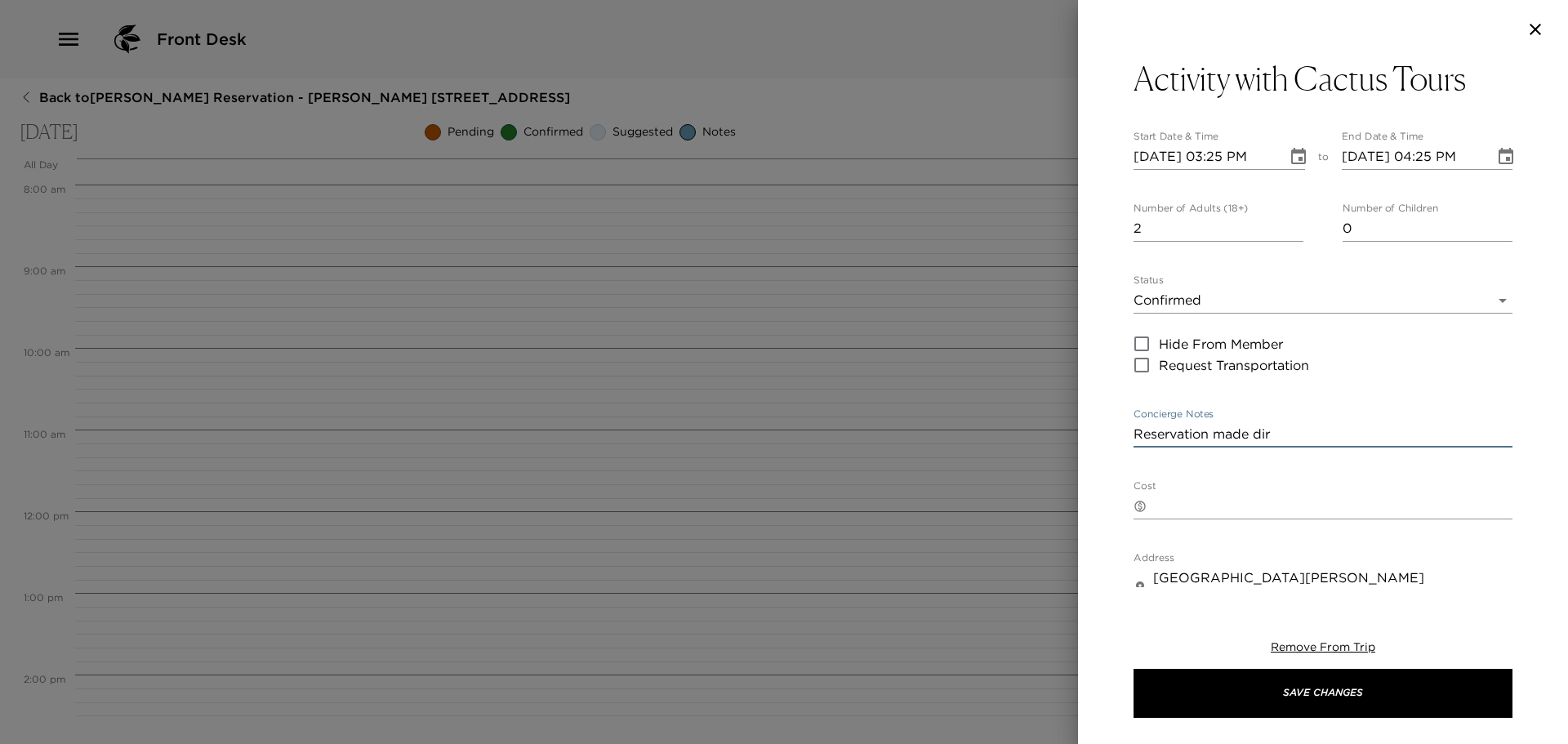
type textarea "Reservation made dire"
type input "24 hours in advance – 100% refund.12 hours in advance – 50% [DOMAIN_NAME] show …"
type textarea "Reservation made direc"
type input "24 hours in advance – 100% refund.12 hours in advance – 50% [DOMAIN_NAME] show …"
type textarea "Reservation made direct"
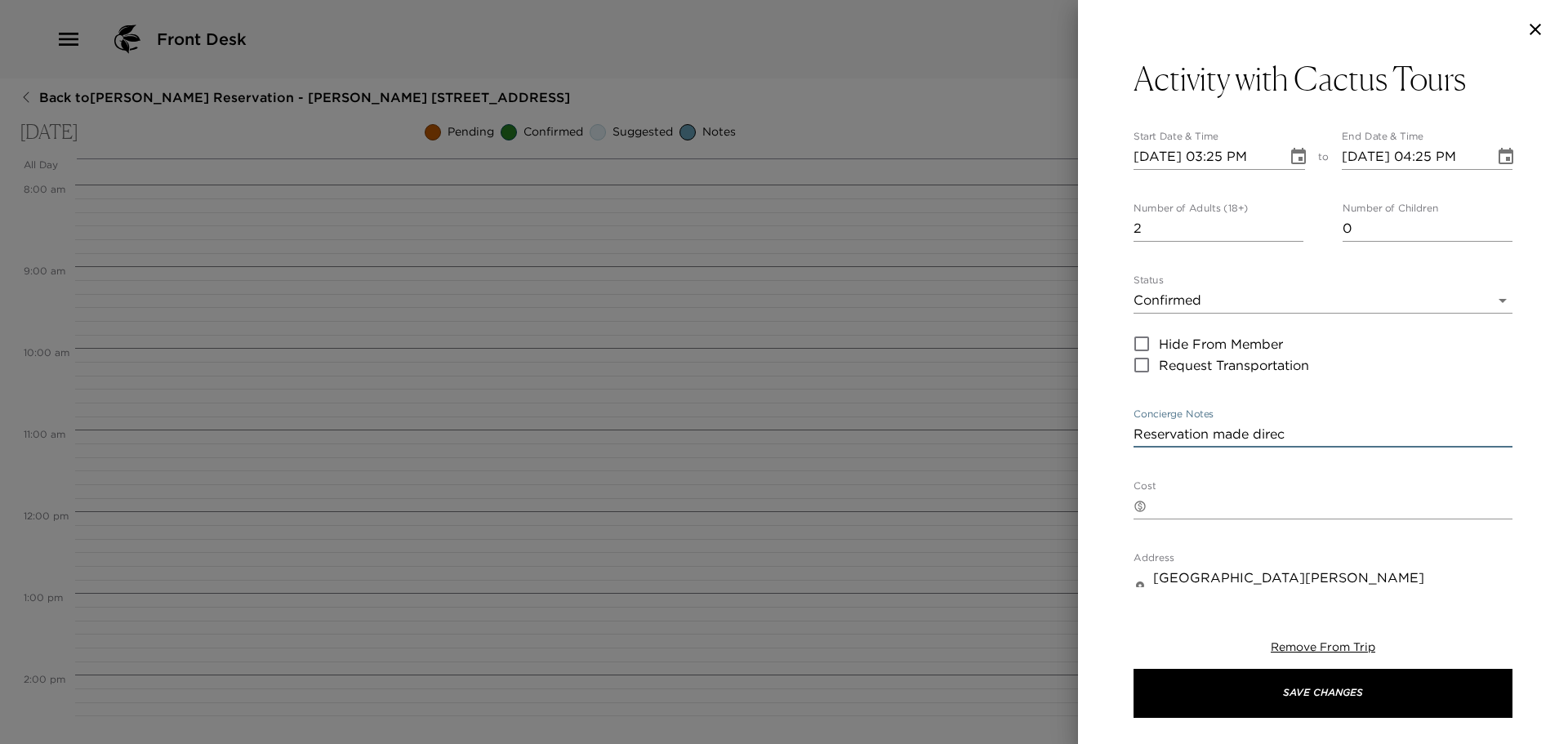
type input "24 hours in advance – 100% refund.12 hours in advance – 50% [DOMAIN_NAME] show …"
type textarea "Reservation made directy"
type input "24 hours in advance – 100% refund.12 hours in advance – 50% [DOMAIN_NAME] show …"
type textarea "Reservation made direct"
type input "24 hours in advance – 100% refund.12 hours in advance – 50% [DOMAIN_NAME] show …"
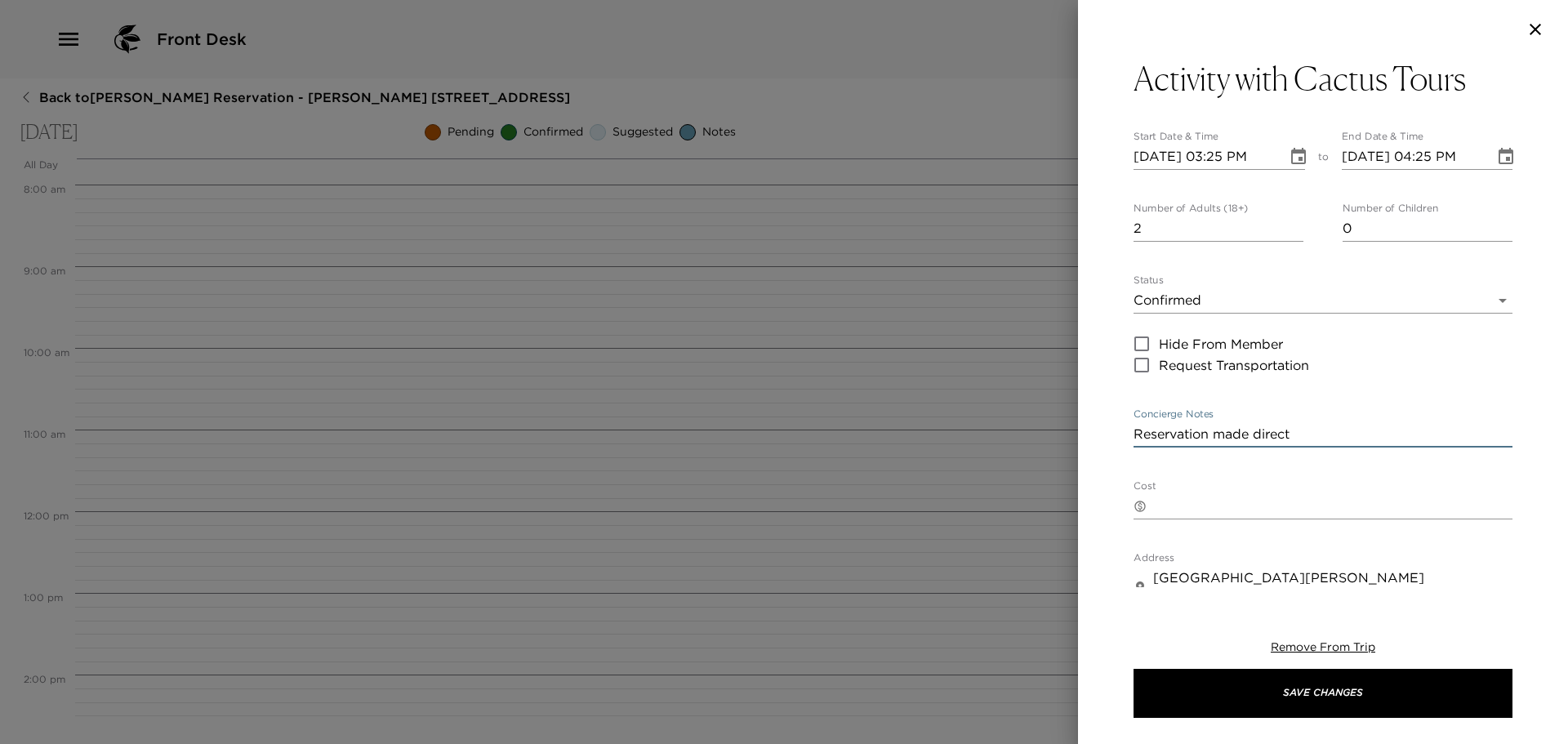
type textarea "Reservation made directl"
type input "24 hours in advance – 100% refund.12 hours in advance – 50% [DOMAIN_NAME] show …"
type textarea "Reservation made directly"
type input "24 hours in advance – 100% refund.12 hours in advance – 50% [DOMAIN_NAME] show …"
type textarea "Reservation made directly"
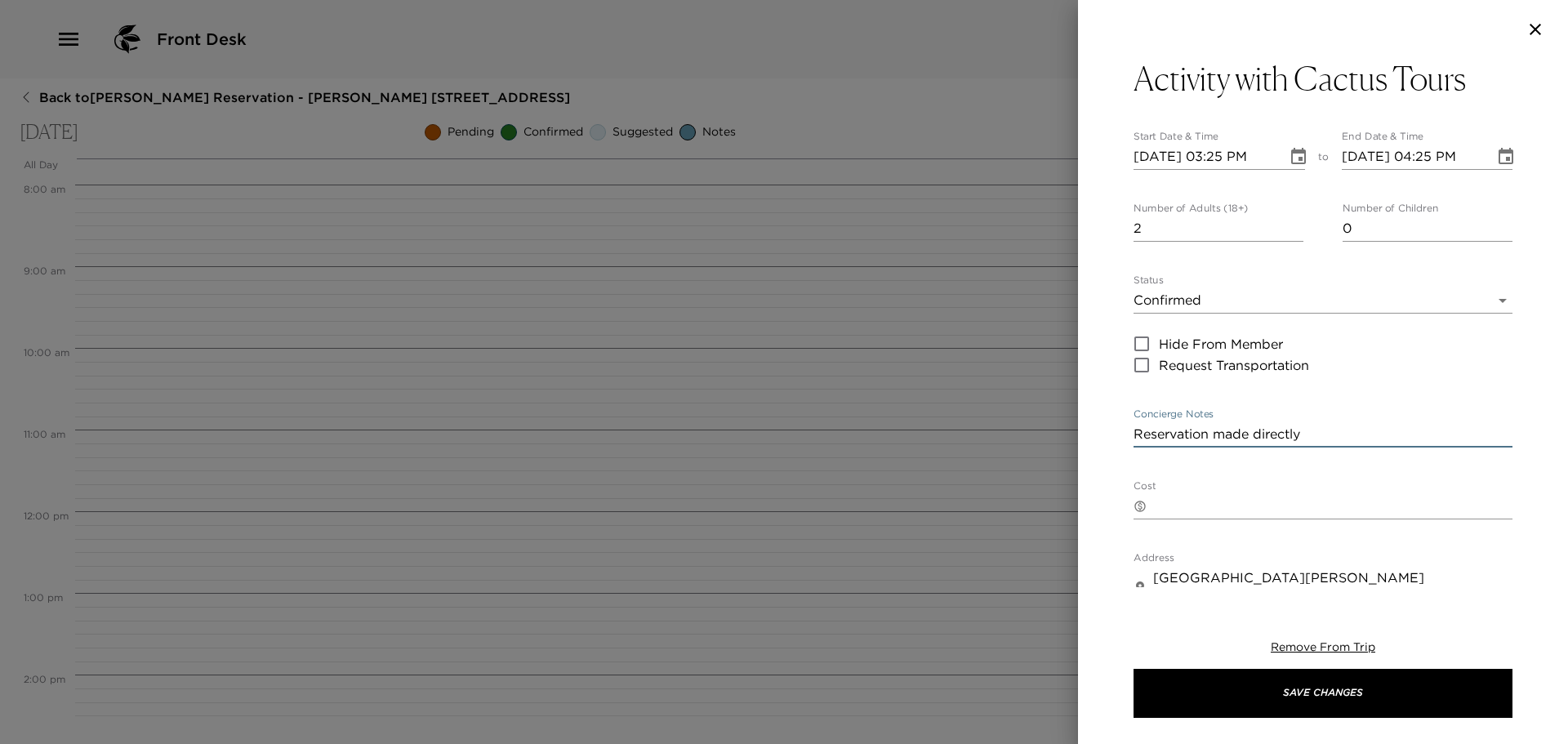
type input "24 hours in advance – 100% refund.12 hours in advance – 50% [DOMAIN_NAME] show …"
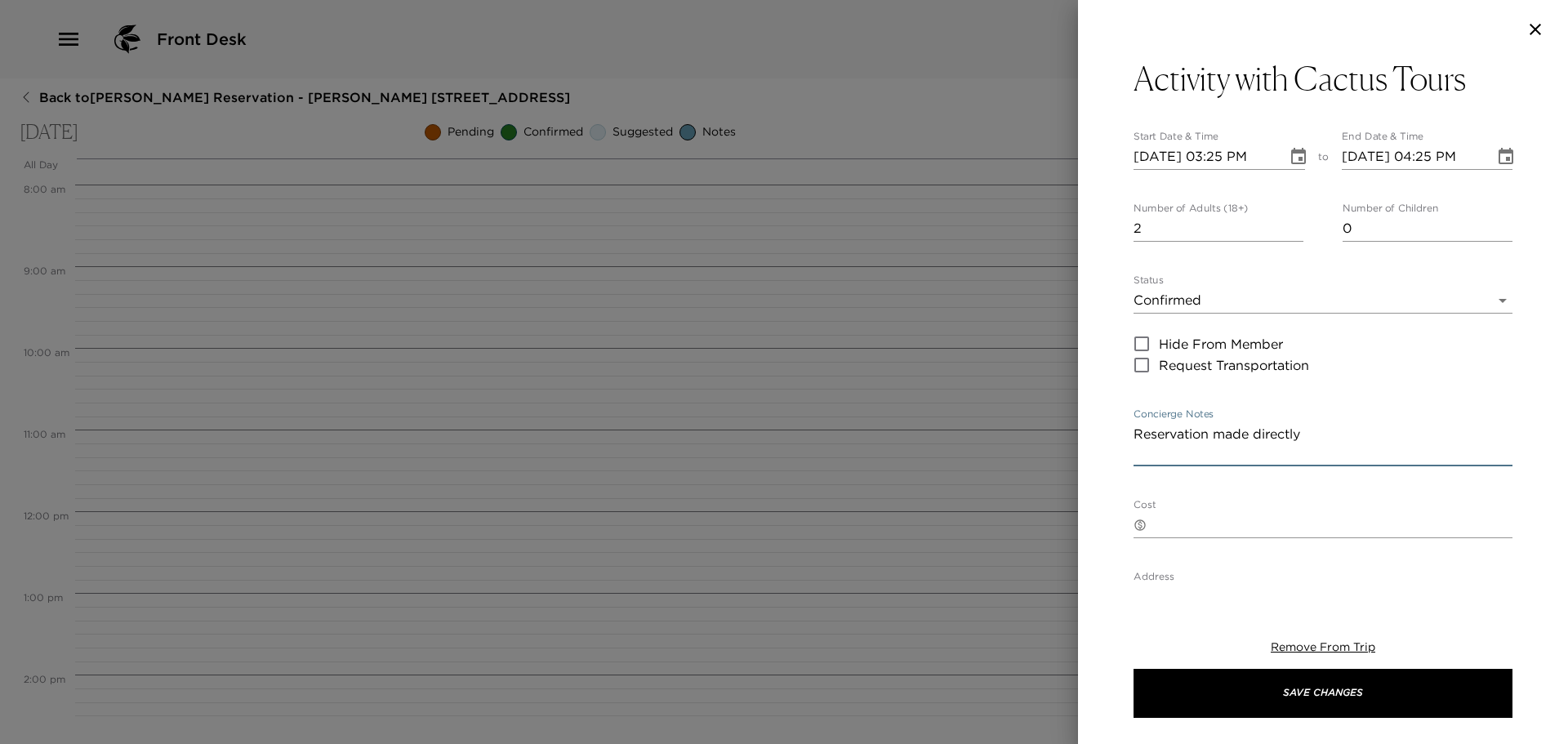
type textarea "Reservation made directly"
type input "24 hours in advance – 100% refund.12 hours in advance – 50% [DOMAIN_NAME] show …"
type textarea "Reservation made directly B"
type input "24 hours in advance – 100% refund.12 hours in advance – 50% [DOMAIN_NAME] show …"
type textarea "Reservation made directly Bo"
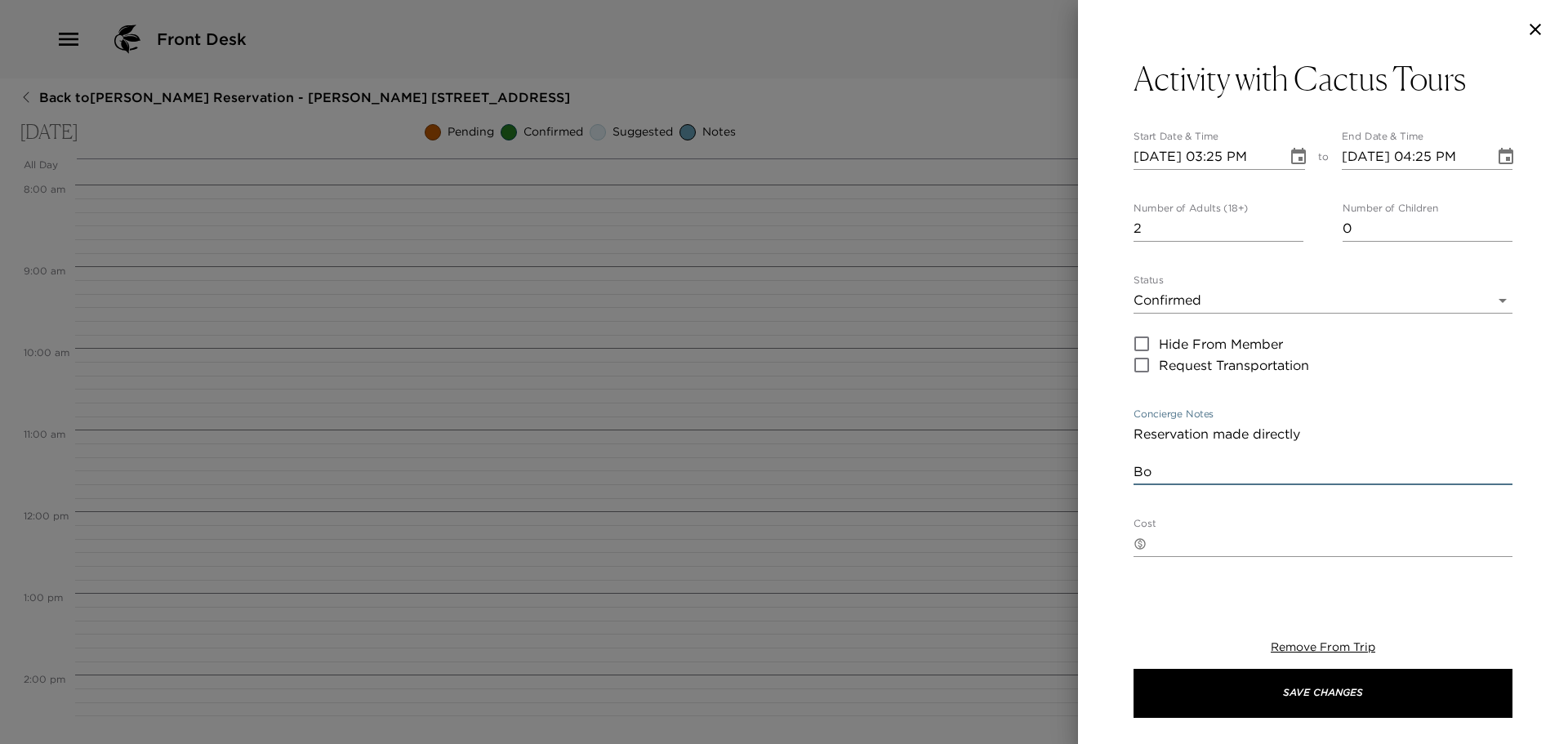
type input "24 hours in advance – 100% refund.12 hours in advance – 50% [DOMAIN_NAME] show …"
type textarea "Reservation made directly [GEOGRAPHIC_DATA]"
type input "24 hours in advance – 100% refund.12 hours in advance – 50% [DOMAIN_NAME] show …"
type textarea "Reservation made directly Book"
type input "24 hours in advance – 100% refund.12 hours in advance – 50% [DOMAIN_NAME] show …"
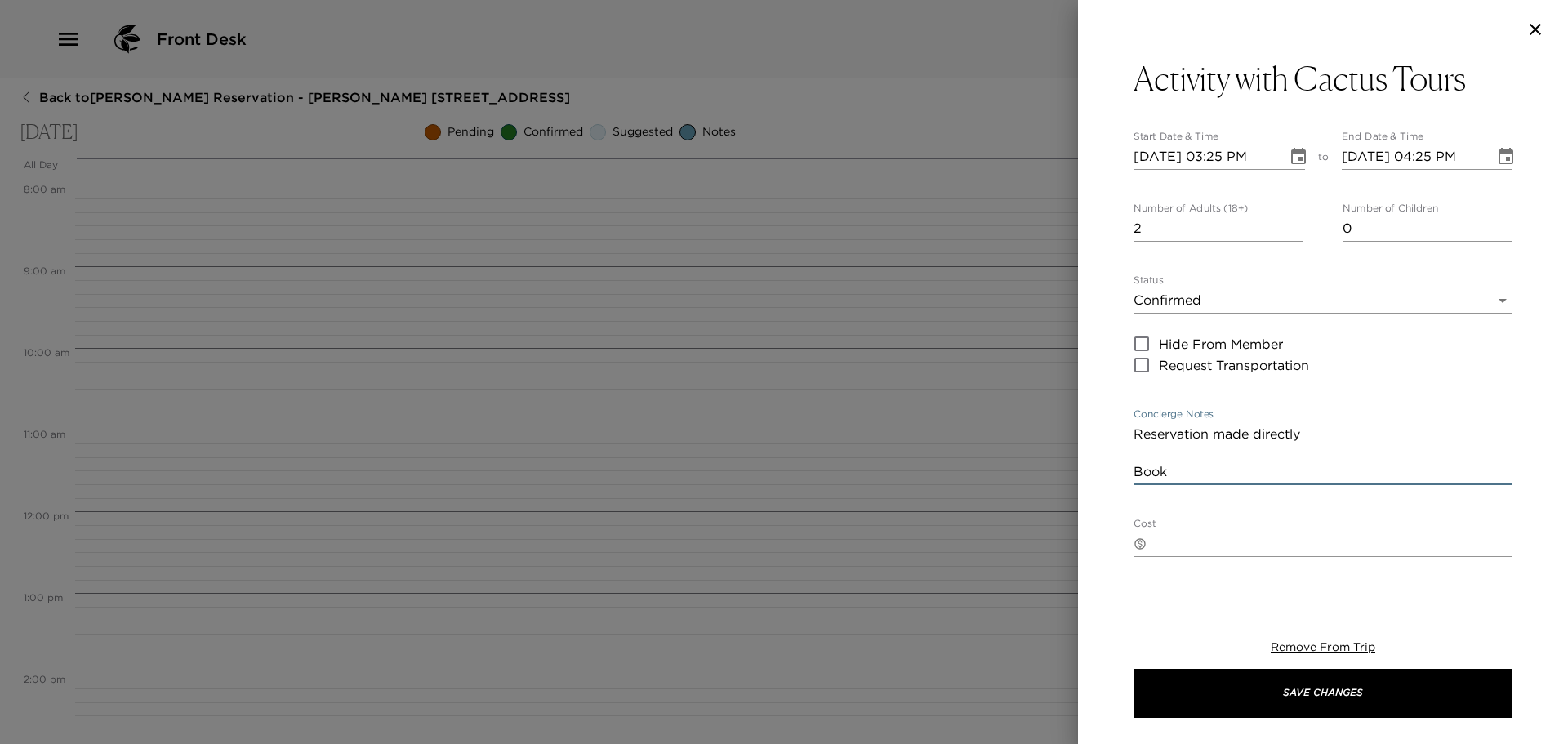
type textarea "Reservation made directly Booki"
type input "24 hours in advance – 100% refund.12 hours in advance – 50% [DOMAIN_NAME] show …"
type textarea "Reservation made directly Bookin"
type input "24 hours in advance – 100% refund.12 hours in advance – 50% [DOMAIN_NAME] show …"
type textarea "Reservation made directly Booking"
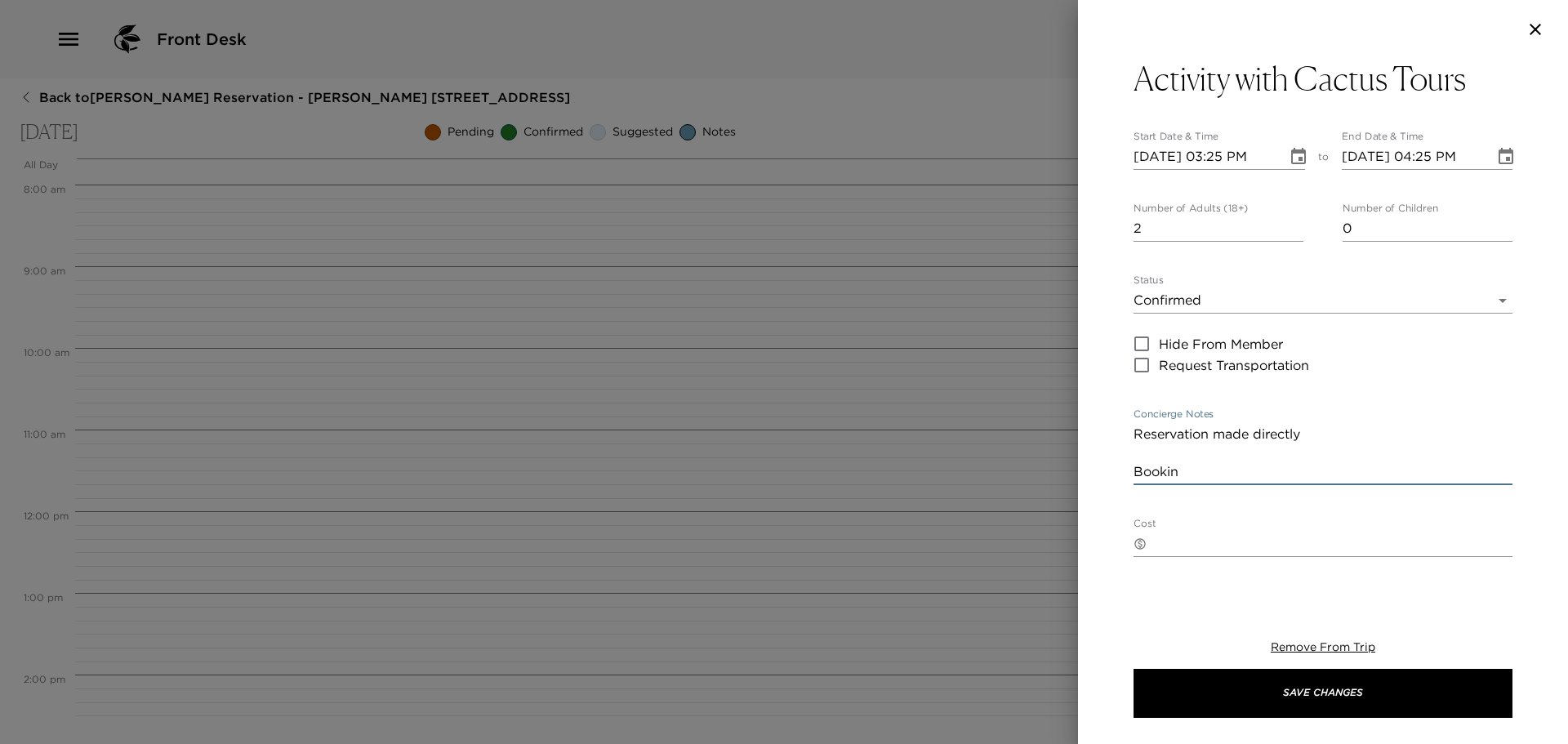
type input "24 hours in advance – 100% refund.12 hours in advance – 50% [DOMAIN_NAME] show …"
type textarea "Reservation made directly Booking"
type input "24 hours in advance – 100% refund.12 hours in advance – 50% [DOMAIN_NAME] show …"
type textarea "Reservation made directly Booking n"
type input "24 hours in advance – 100% refund.12 hours in advance – 50% [DOMAIN_NAME] show …"
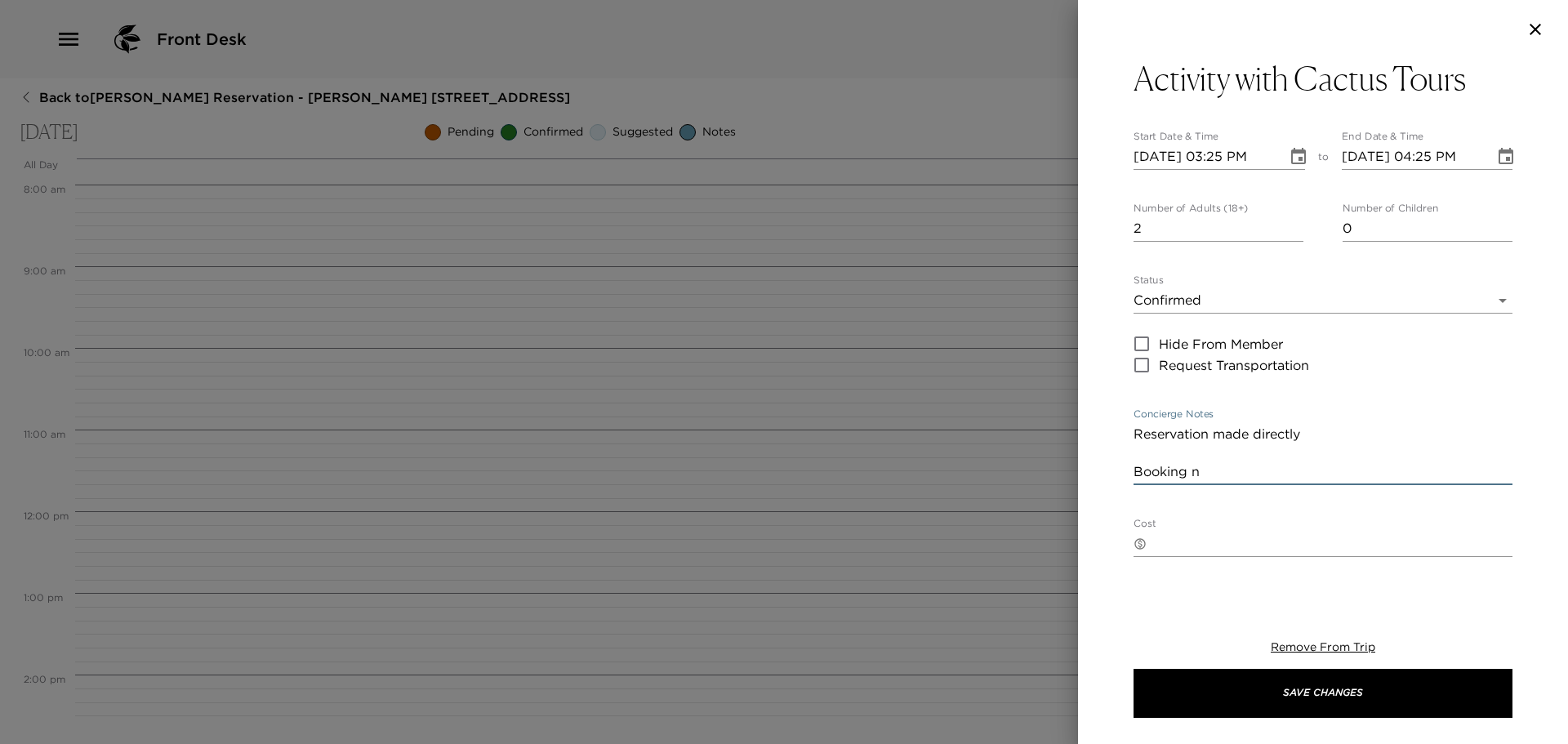
type textarea "Reservation made directly Booking nu"
type input "24 hours in advance – 100% refund.12 hours in advance – 50% [DOMAIN_NAME] show …"
type textarea "Reservation made directly Booking num"
type input "24 hours in advance – 100% refund.12 hours in advance – 50% [DOMAIN_NAME] show …"
type textarea "Reservation made directly Booking numb"
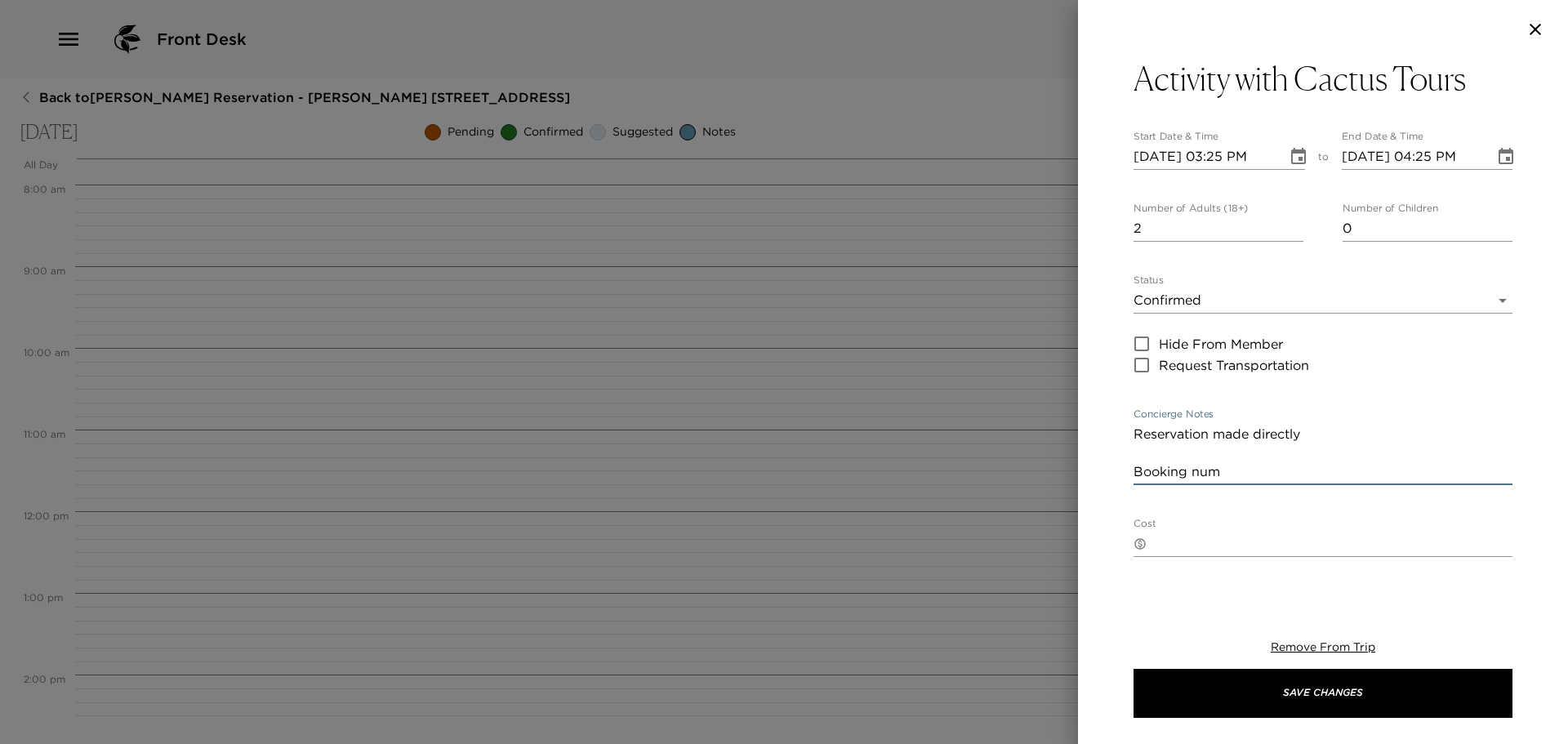
type input "24 hours in advance – 100% refund.12 hours in advance – 50% [DOMAIN_NAME] show …"
type textarea "Reservation made directly Booking numbe"
type input "24 hours in advance – 100% refund.12 hours in advance – 50% [DOMAIN_NAME] show …"
type textarea "Reservation made directly Booking number"
type input "24 hours in advance – 100% refund.12 hours in advance – 50% [DOMAIN_NAME] show …"
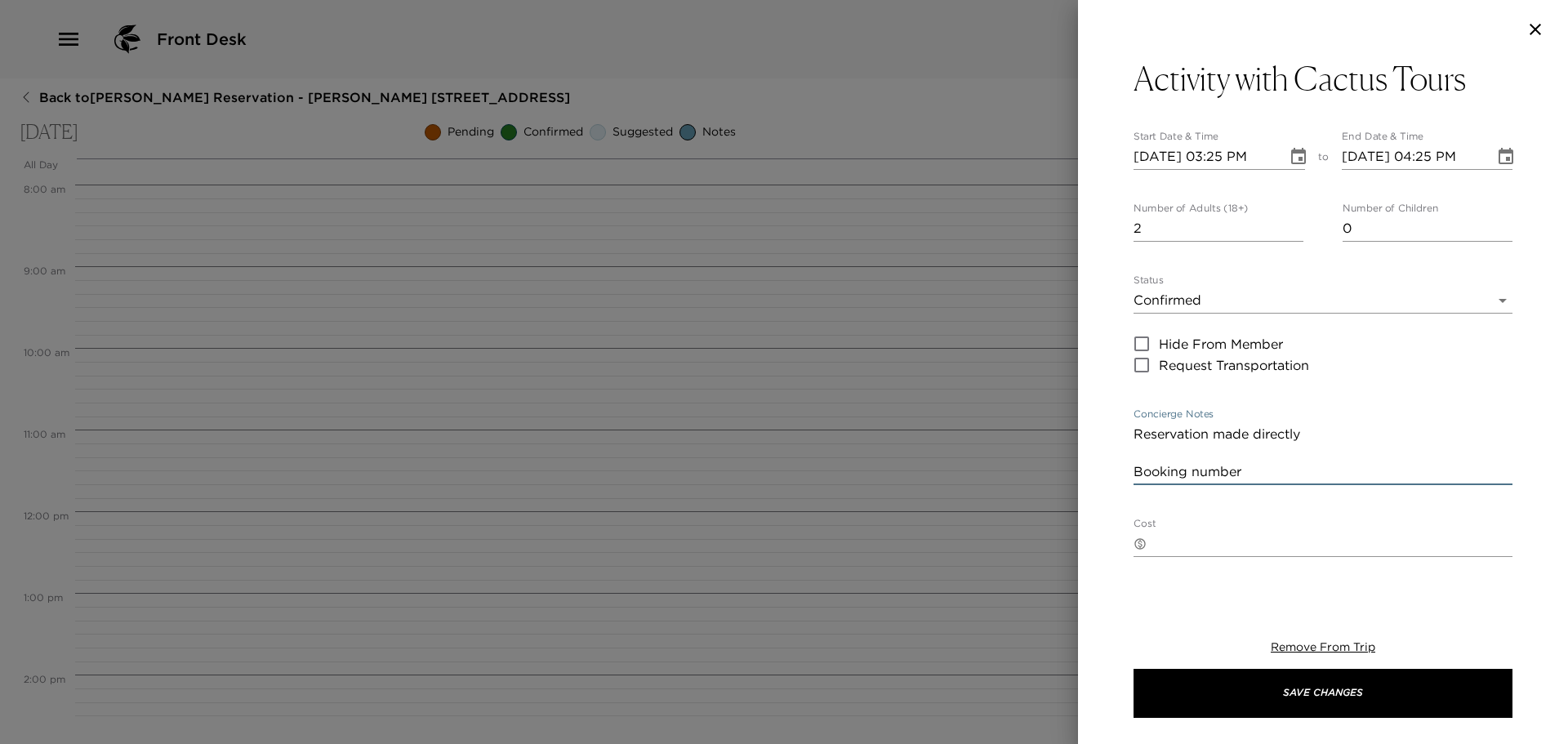
type textarea "Reservation made directly Booking number"
type input "24 hours in advance – 100% refund.12 hours in advance – 50% [DOMAIN_NAME] show …"
type textarea "Reservation made directly Booking number ""
type input "24 hours in advance – 100% refund.12 hours in advance – 50% [DOMAIN_NAME] show …"
type textarea "Reservation made directly Booking number"
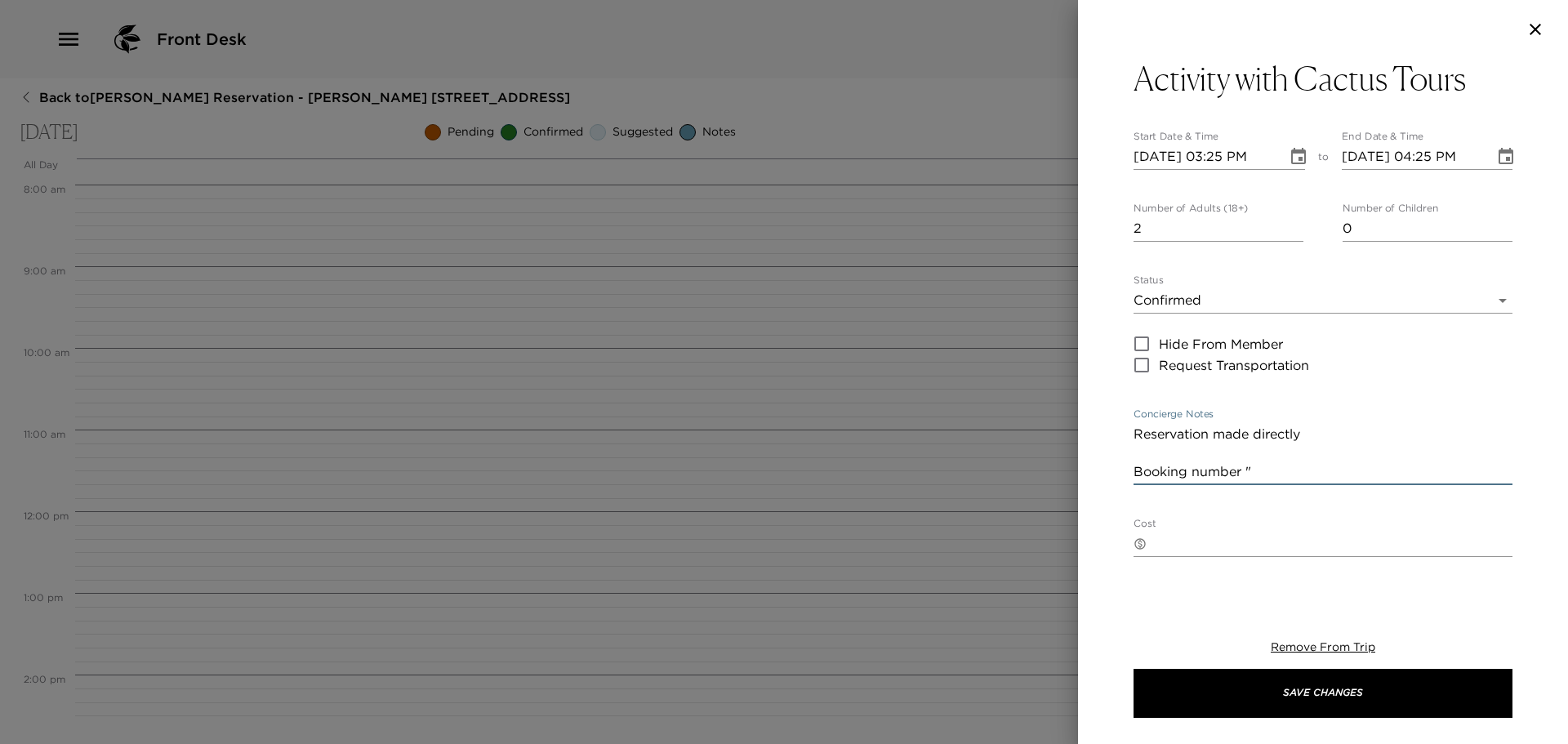
type input "24 hours in advance – 100% refund.12 hours in advance – 50% [DOMAIN_NAME] show …"
type textarea "Reservation made directly Booking number 3"
type input "24 hours in advance – 100% refund.12 hours in advance – 50% [DOMAIN_NAME] show …"
type textarea "Reservation made directly Booking number"
type input "24 hours in advance – 100% refund.12 hours in advance – 50% [DOMAIN_NAME] show …"
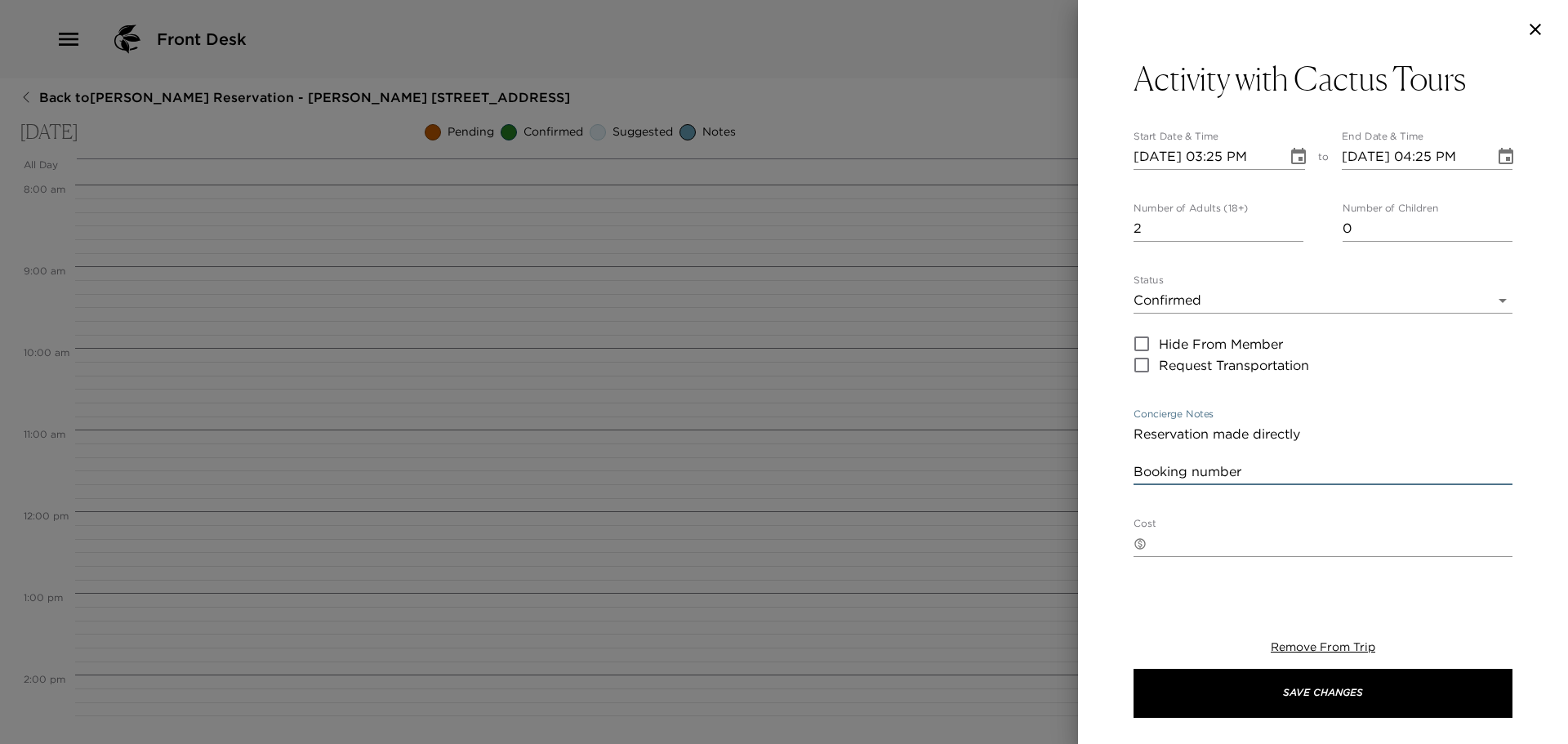
type textarea "Reservation made directly Booking number #"
type input "24 hours in advance – 100% refund.12 hours in advance – 50% [DOMAIN_NAME] show …"
type textarea "Reservation made directly Booking number #"
type input "24 hours in advance – 100% refund.12 hours in advance – 50% [DOMAIN_NAME] show …"
type textarea "Reservation made directly Booking number #R"
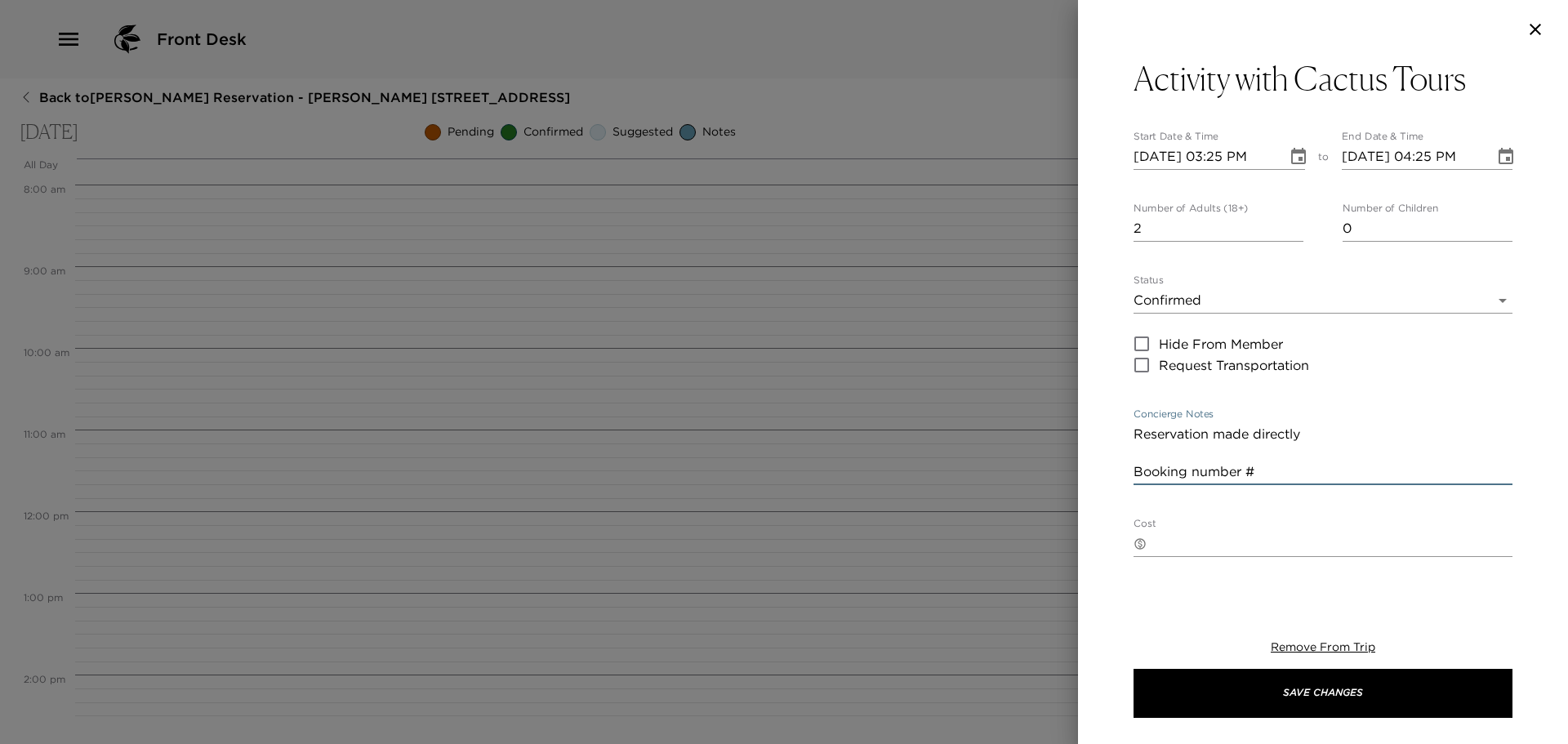
type input "24 hours in advance – 100% refund.12 hours in advance – 50% [DOMAIN_NAME] show …"
type textarea "Reservation made directly Booking number #RZ"
type input "24 hours in advance – 100% refund.12 hours in advance – 50% [DOMAIN_NAME] show …"
type textarea "Reservation made directly Booking number #RZ"
type input "24 hours in advance – 100% refund.12 hours in advance – 50% [DOMAIN_NAME] show …"
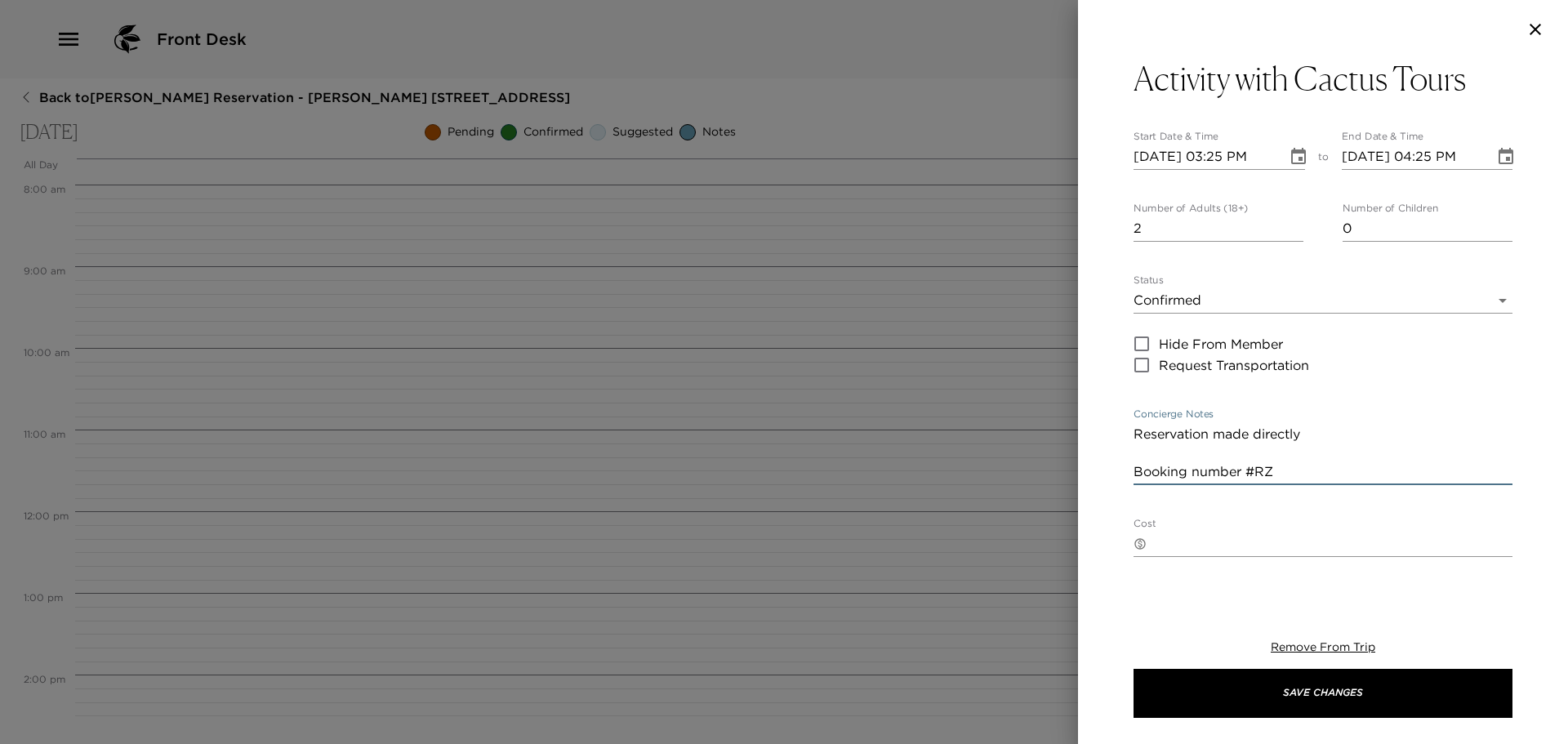
type textarea "Reservation made directly Booking number #RZW"
type input "24 hours in advance – 100% refund.12 hours in advance – 50% [DOMAIN_NAME] show …"
type textarea "Reservation made directly Booking number #RZWH"
type input "24 hours in advance – 100% refund.12 hours in advance – 50% [DOMAIN_NAME] show …"
type textarea "Reservation made directly Booking number #RZWHT"
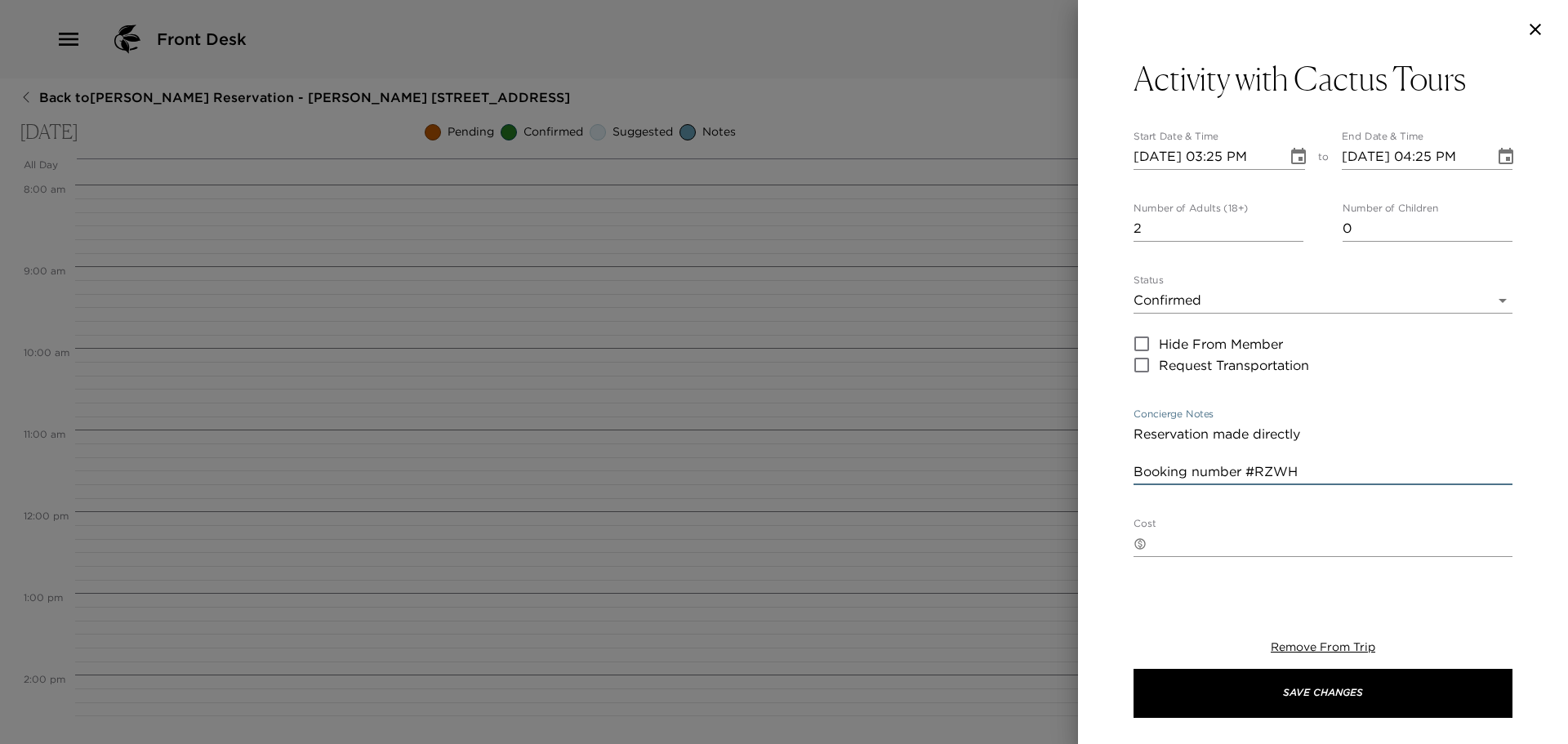
type input "24 hours in advance – 100% refund.12 hours in advance – 50% [DOMAIN_NAME] show …"
type textarea "Reservation made directly Booking number #RZWHT"
type input "24 hours in advance – 100% refund.12 hours in advance – 50% [DOMAIN_NAME] show …"
type textarea "Reservation made directly Booking number #RZWHT1"
type input "24 hours in advance – 100% refund.12 hours in advance – 50% [DOMAIN_NAME] show …"
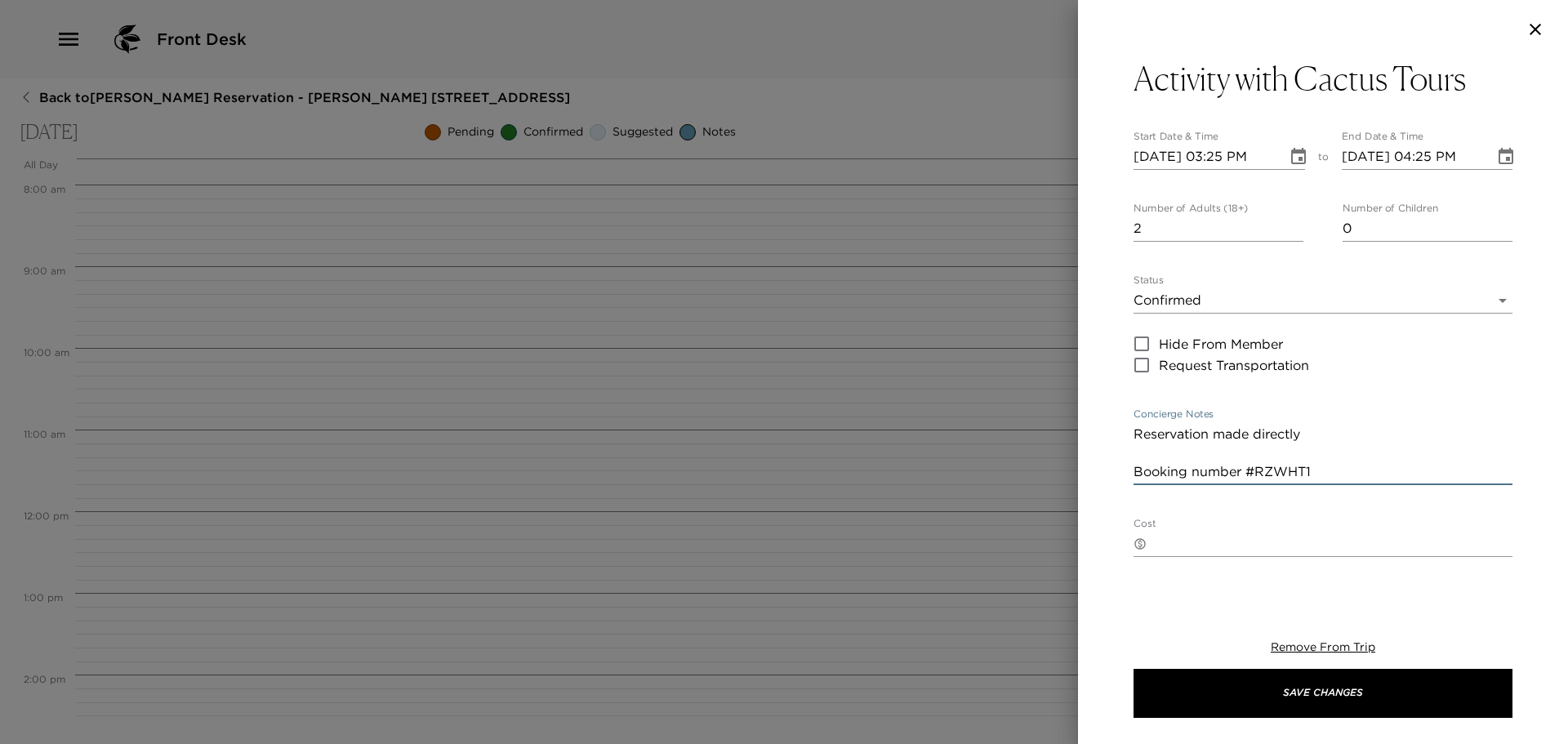
type textarea "Reservation made directly Booking number #RZWHT1C"
type input "24 hours in advance – 100% refund.12 hours in advance – 50% [DOMAIN_NAME] show …"
type textarea "Reservation made directly Booking number #RZWHT1CX"
type input "24 hours in advance – 100% refund.12 hours in advance – 50% [DOMAIN_NAME] show …"
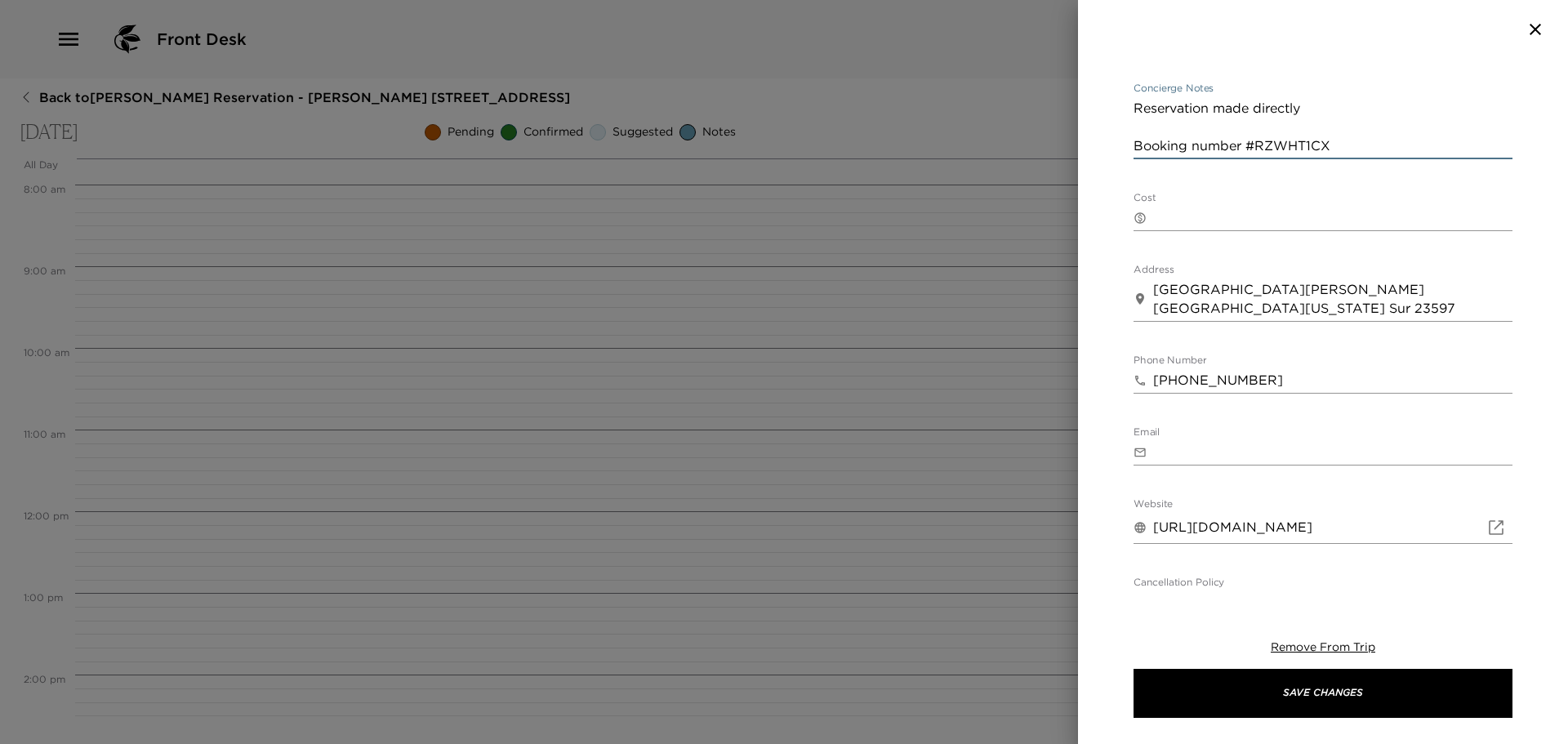
scroll to position [490, 0]
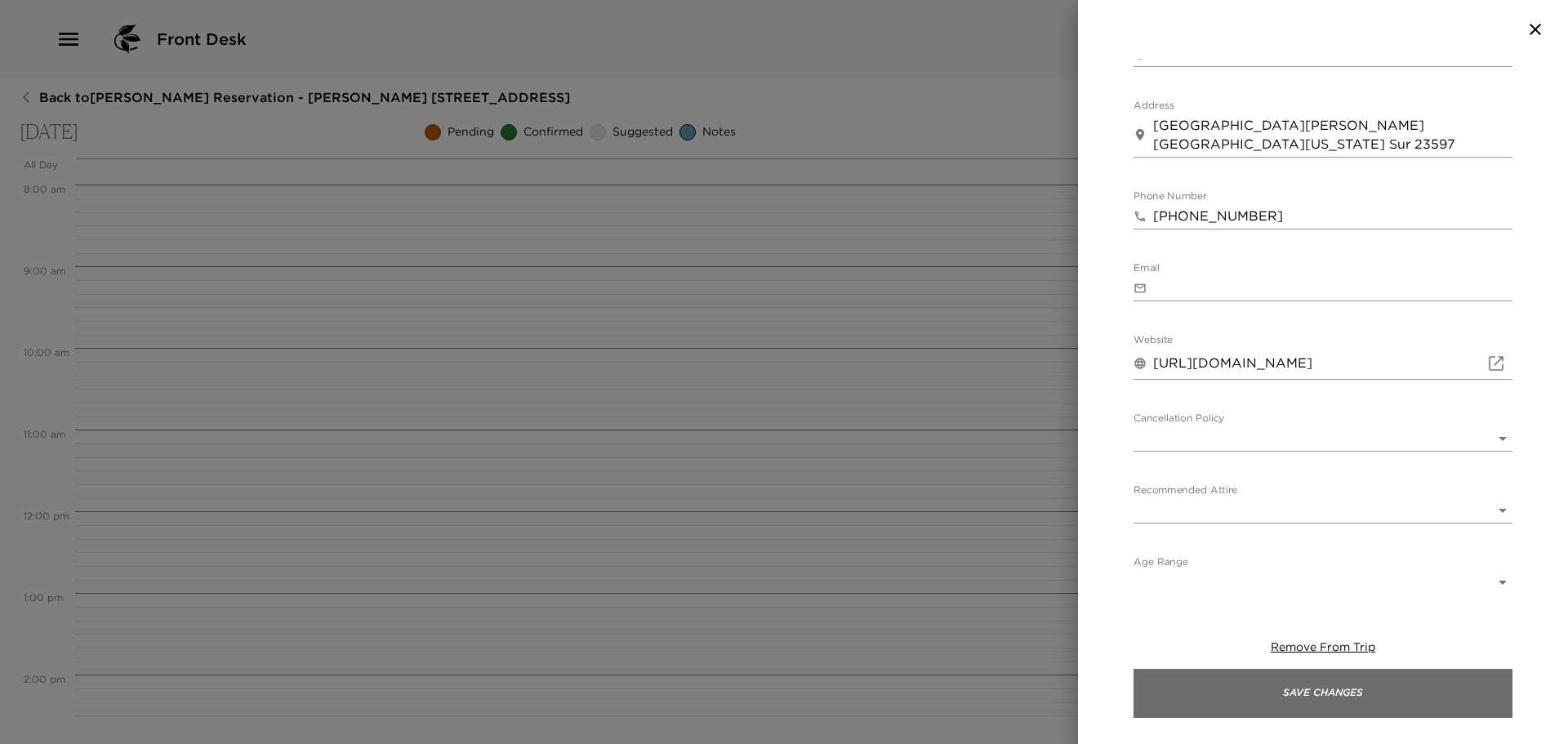
type textarea "Reservation made directly Booking number #RZWHT1CX"
click at [1309, 687] on button "Save Changes" at bounding box center [1323, 693] width 379 height 49
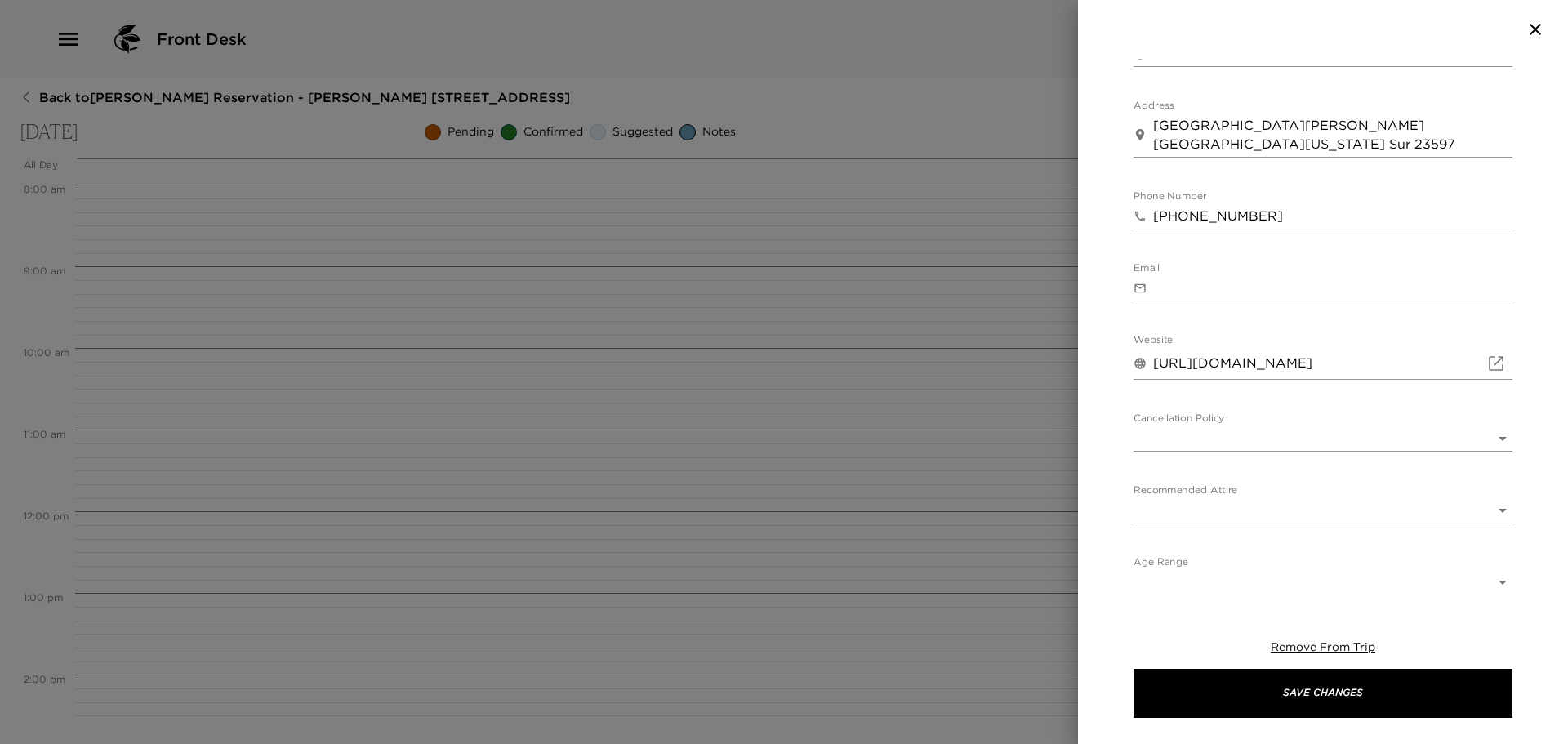
type input "24 hours in advance – 100% refund.12 hours in advance – 50% [DOMAIN_NAME] show …"
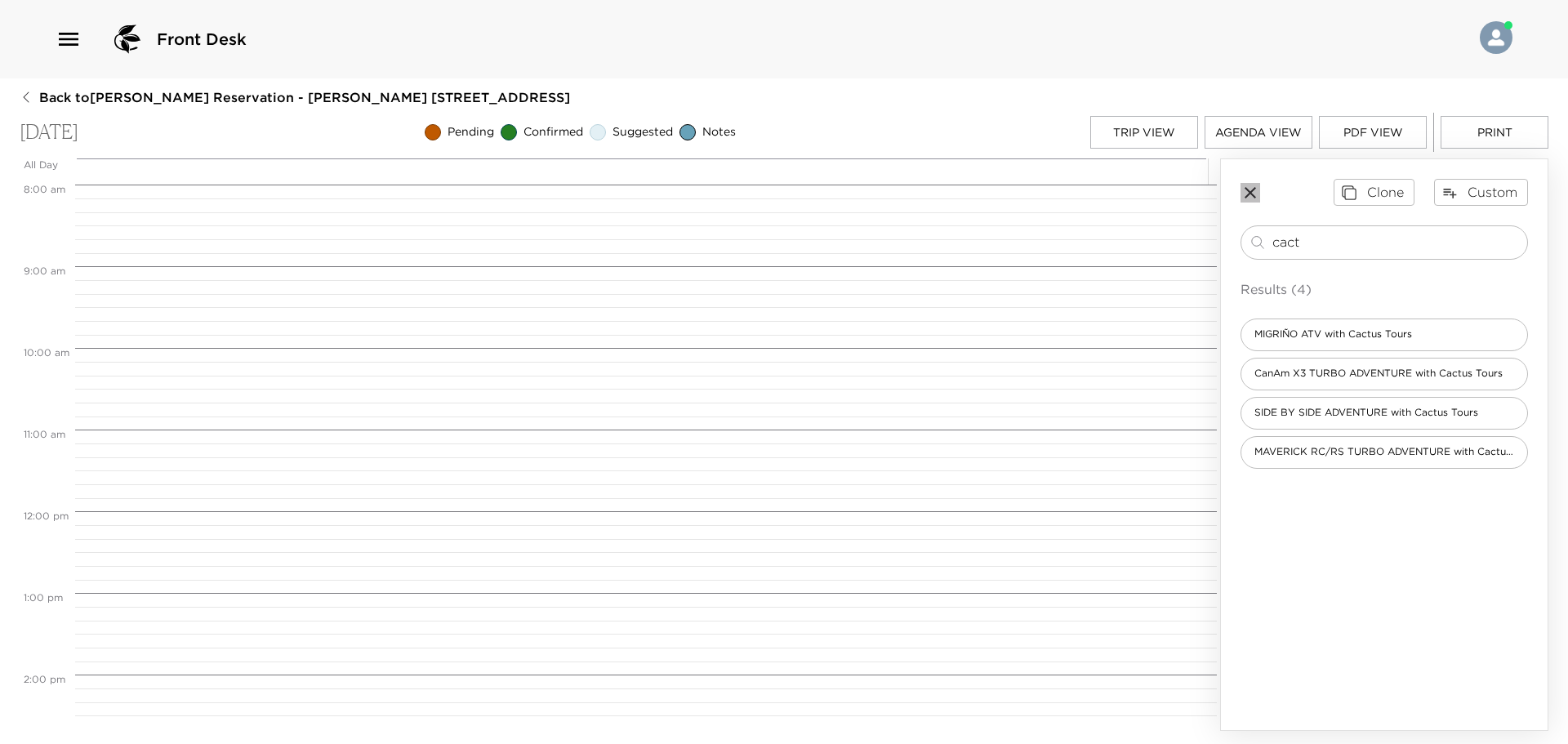
click at [1258, 197] on icon "button" at bounding box center [1250, 193] width 20 height 20
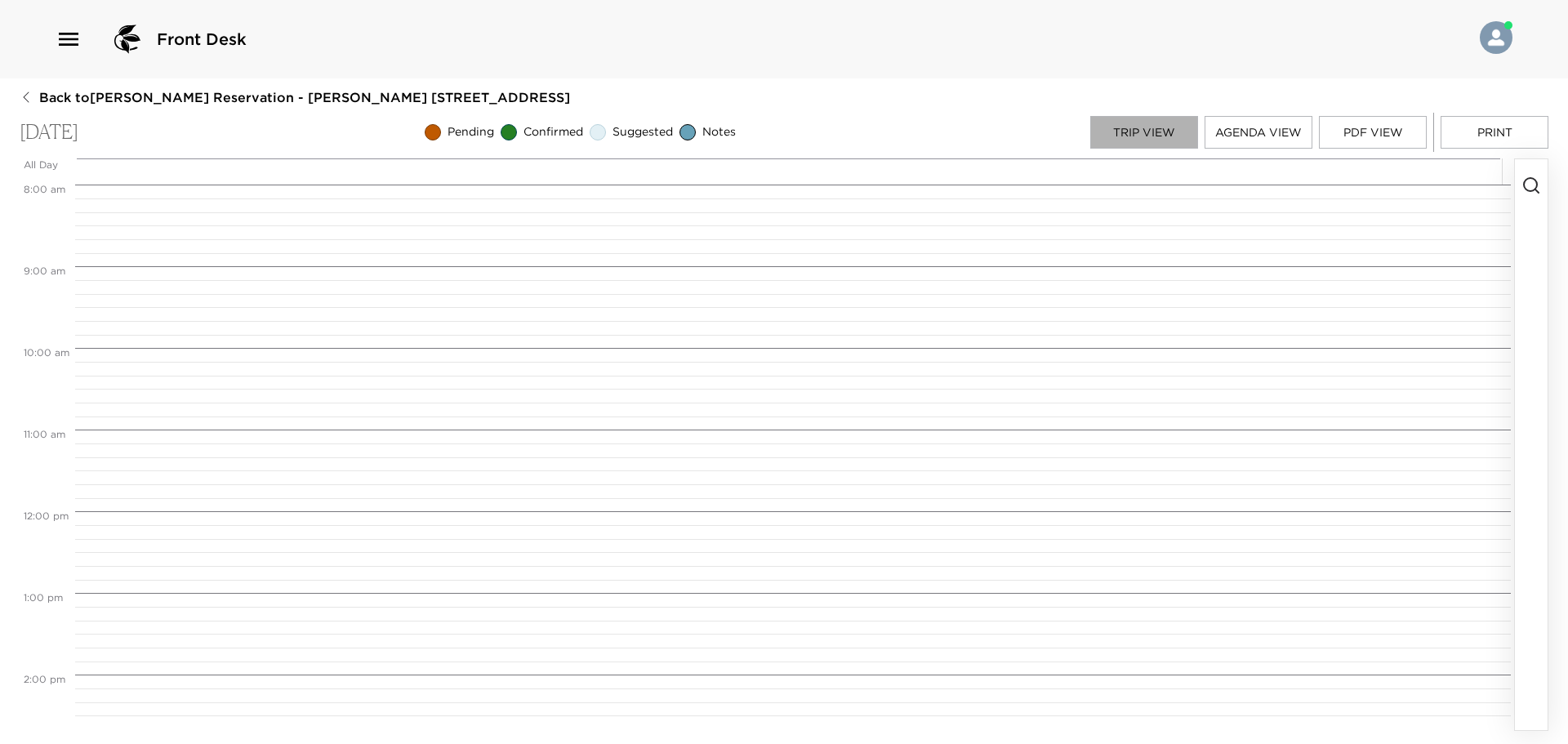
click at [1151, 135] on button "Trip View" at bounding box center [1144, 132] width 108 height 33
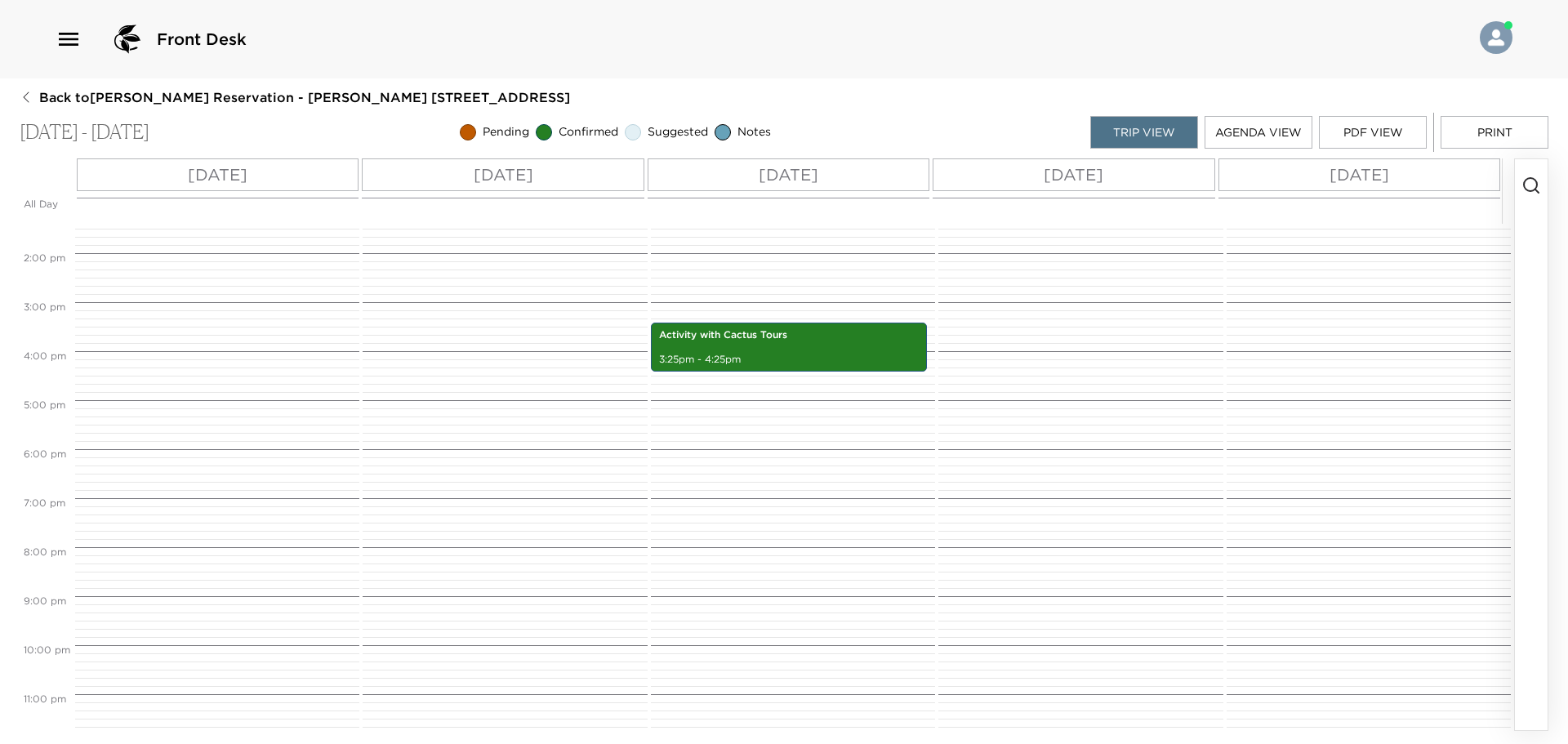
scroll to position [17, 0]
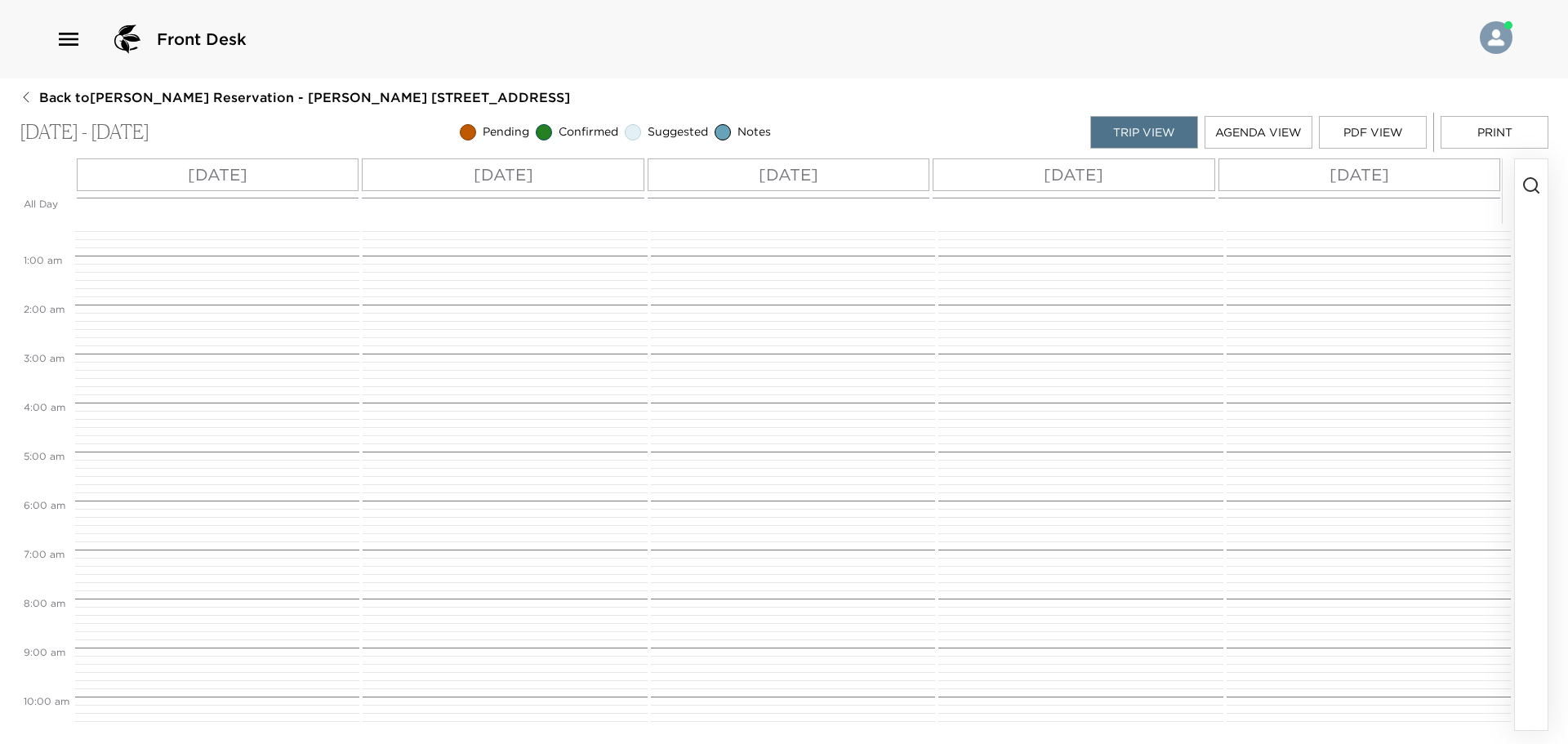
click at [1287, 139] on button "Agenda View" at bounding box center [1258, 132] width 108 height 33
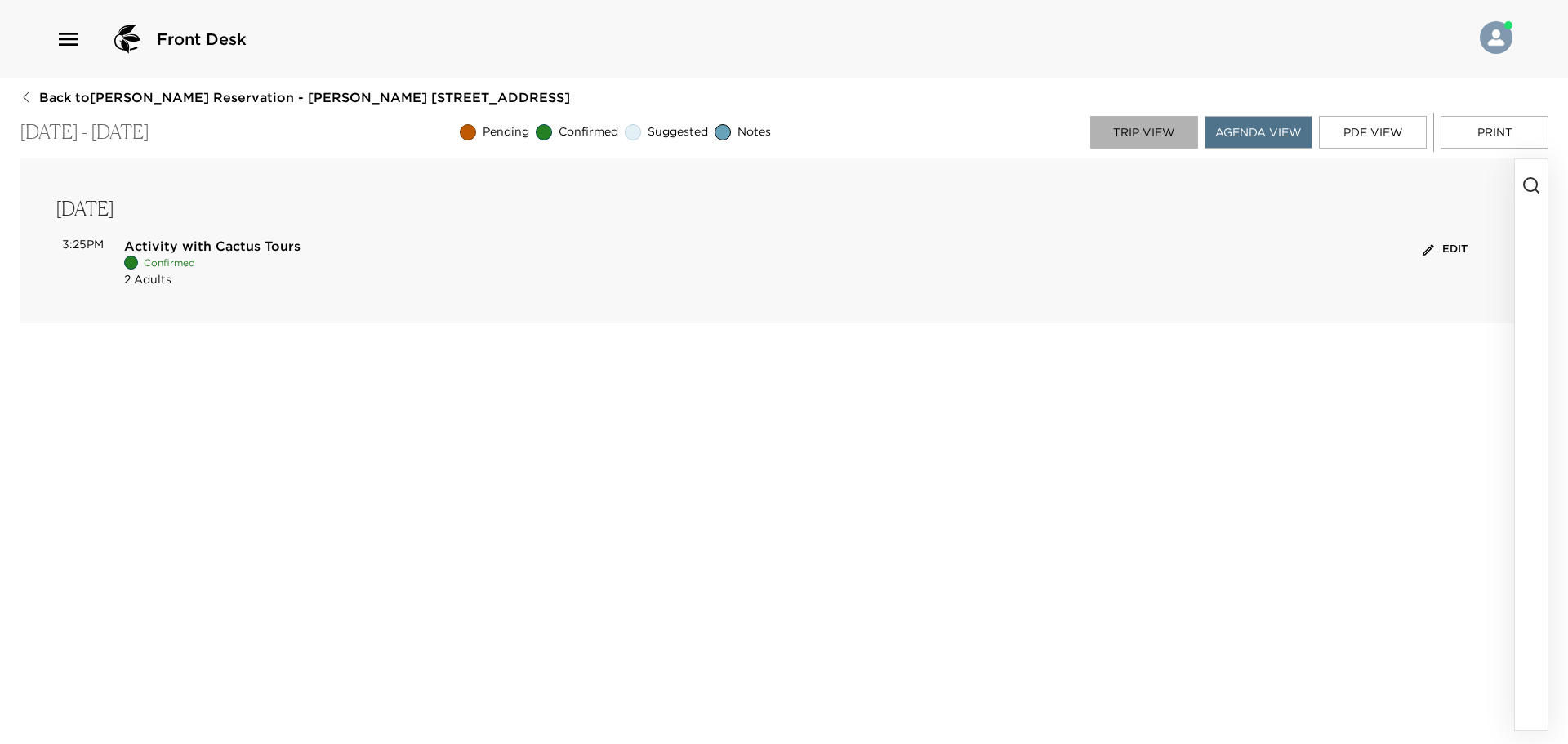
click at [1172, 143] on button "Trip View" at bounding box center [1144, 132] width 108 height 33
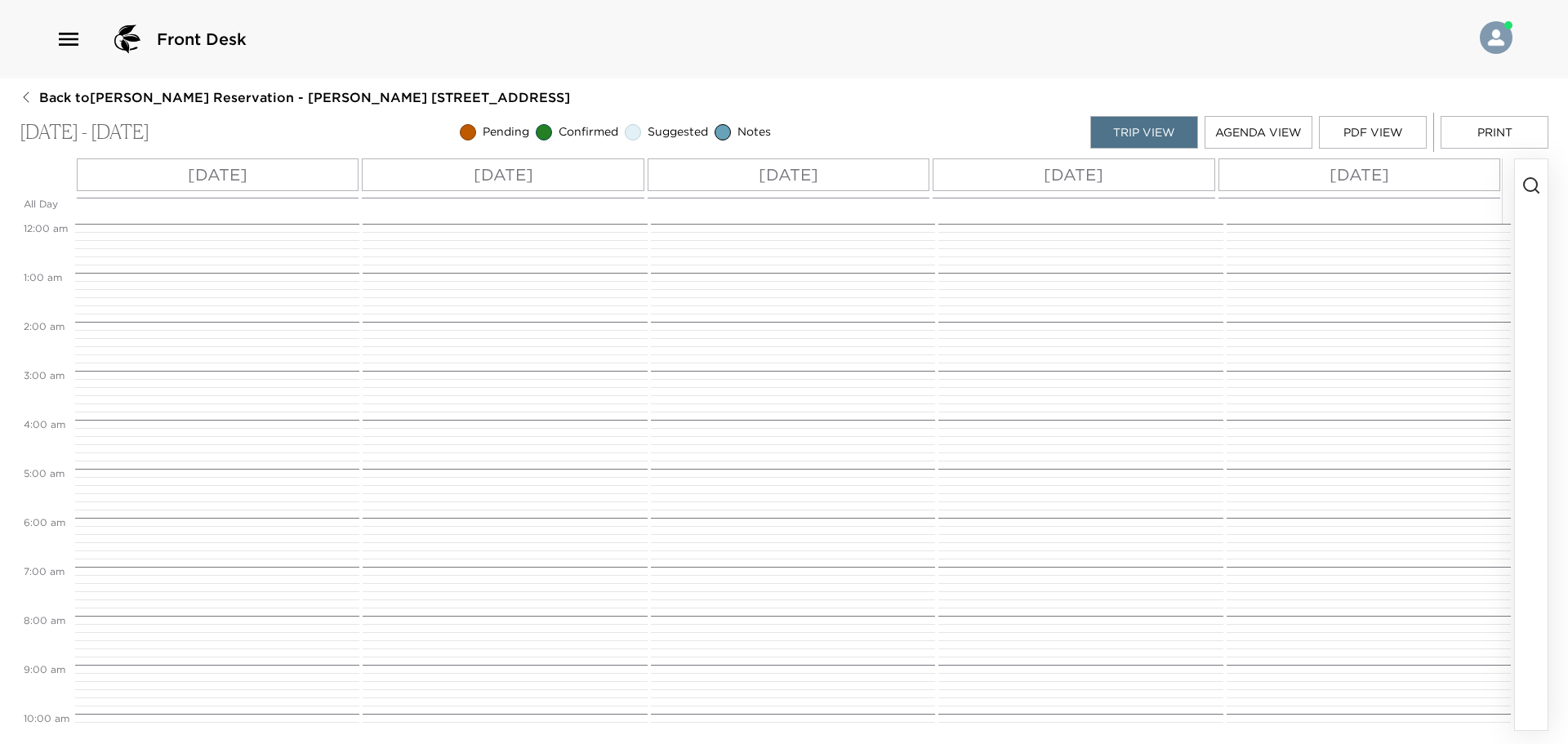
scroll to position [670, 0]
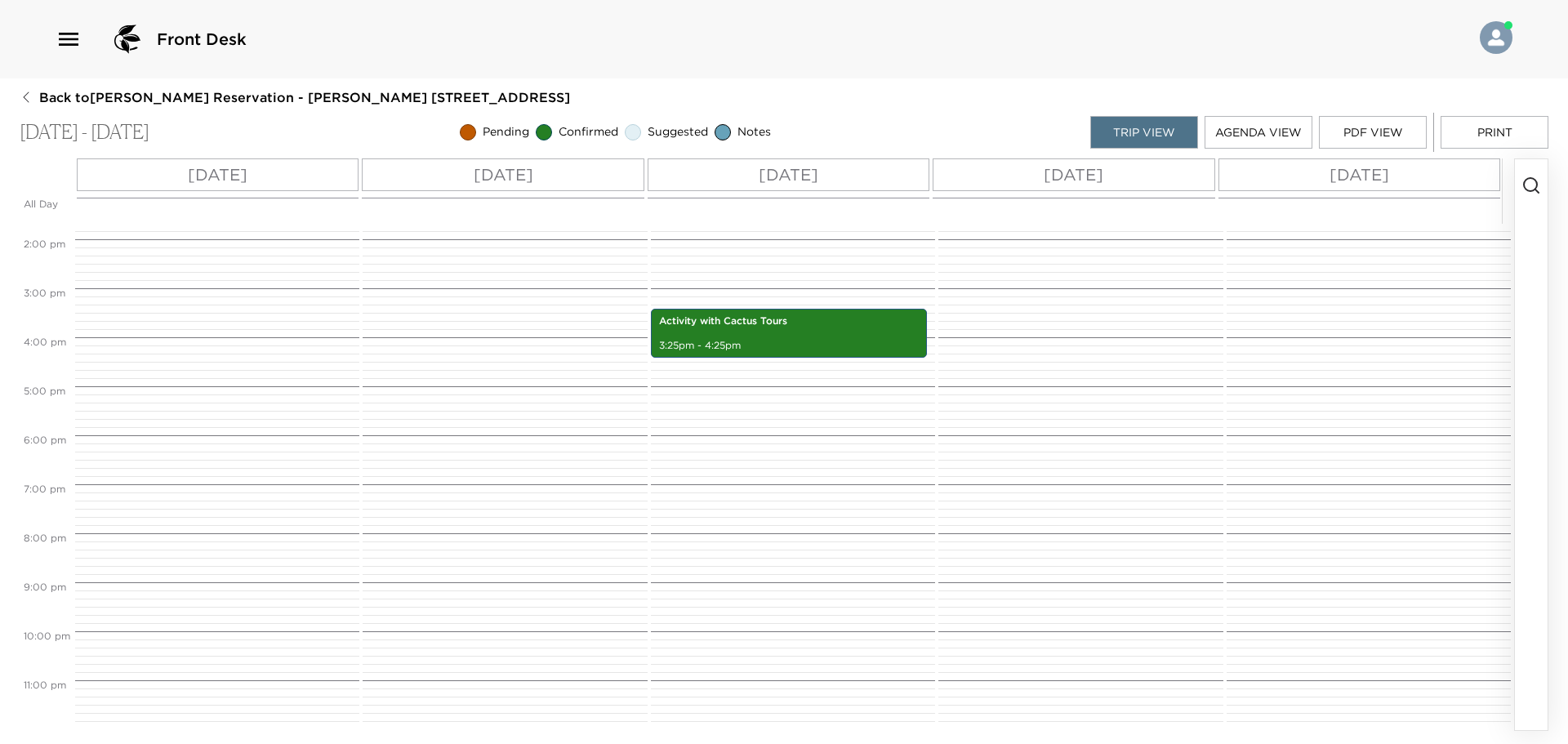
click at [1118, 180] on div "[DATE]" at bounding box center [1073, 175] width 282 height 33
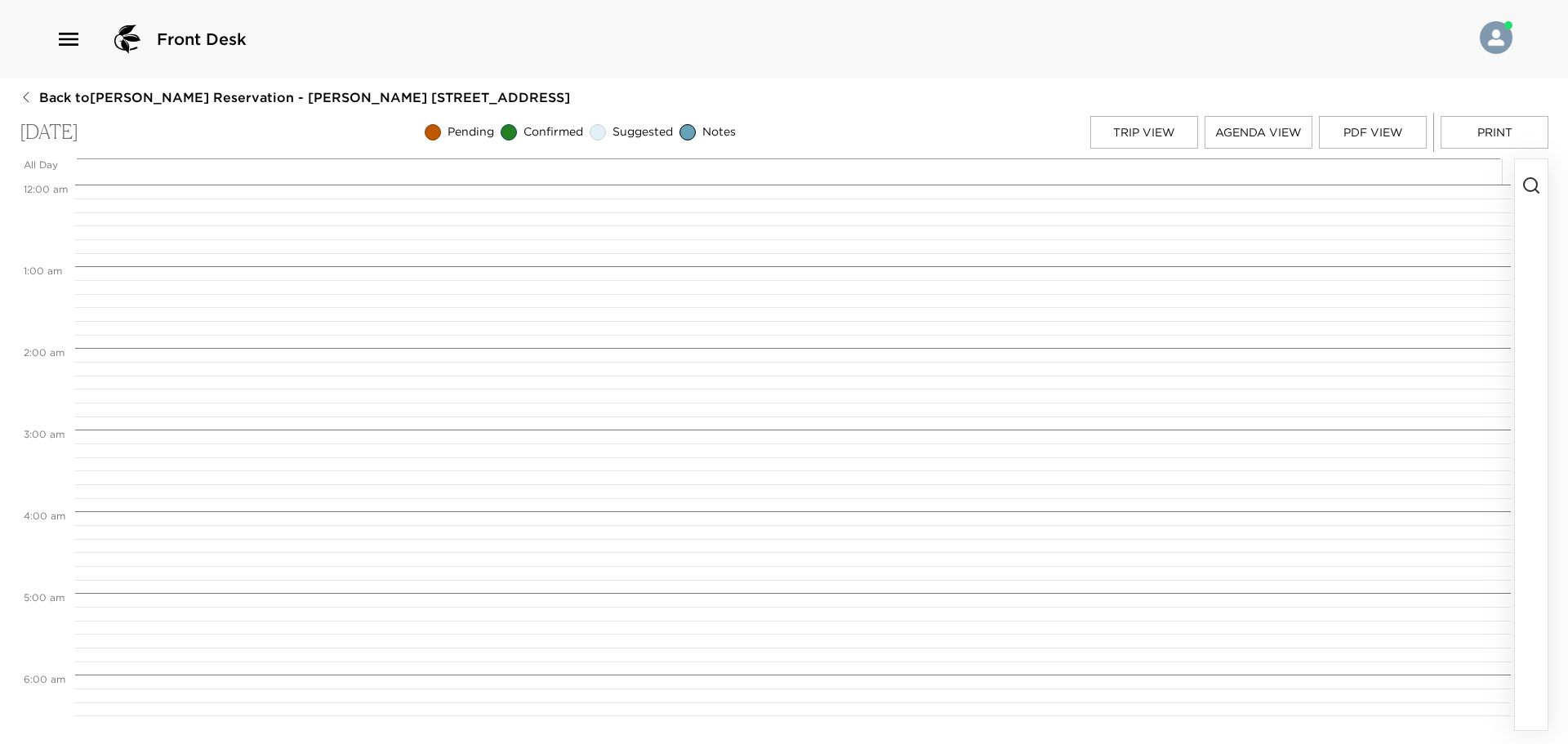
scroll to position [653, 0]
click at [1532, 191] on circle "button" at bounding box center [1530, 184] width 13 height 13
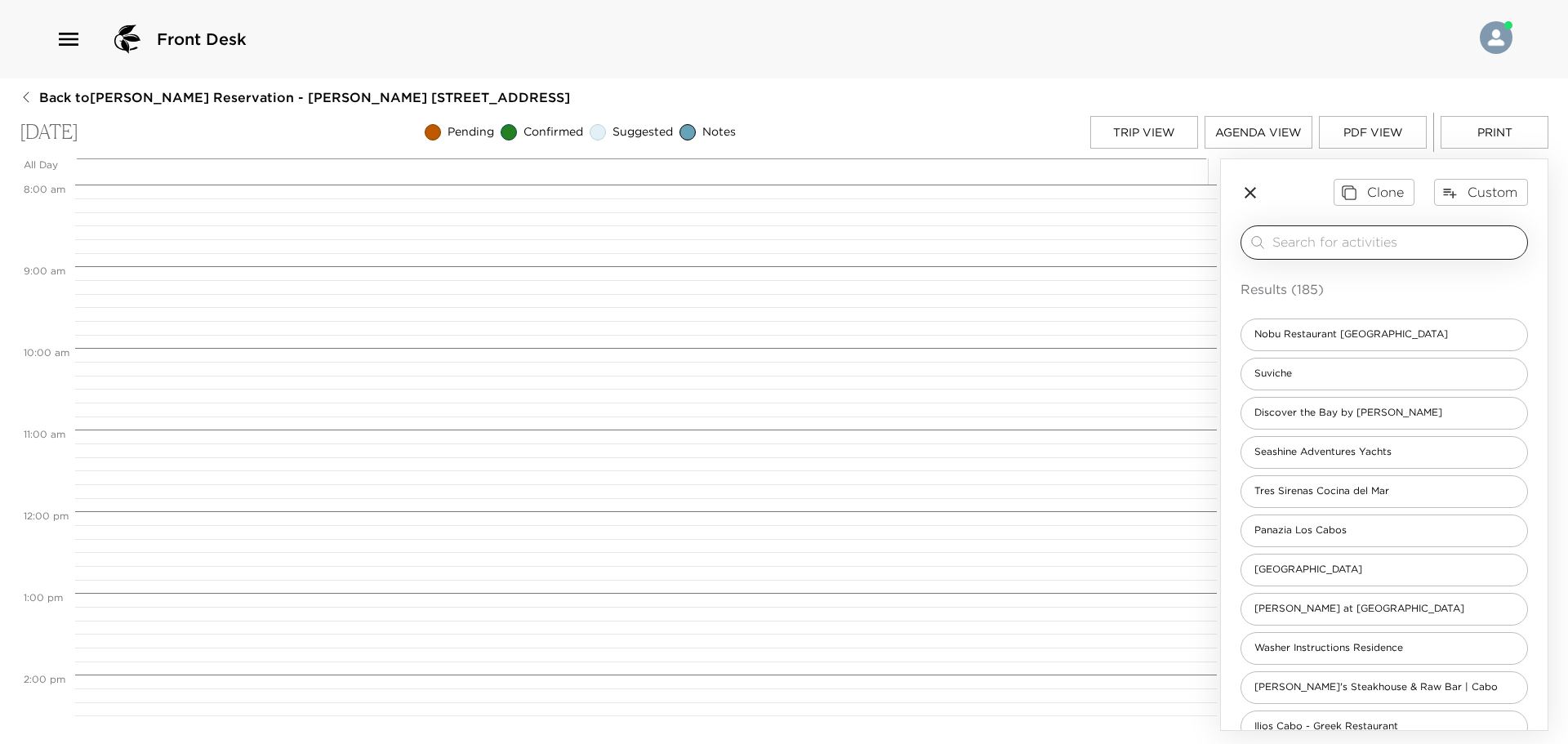
click at [1429, 238] on input "search" at bounding box center [1397, 242] width 249 height 19
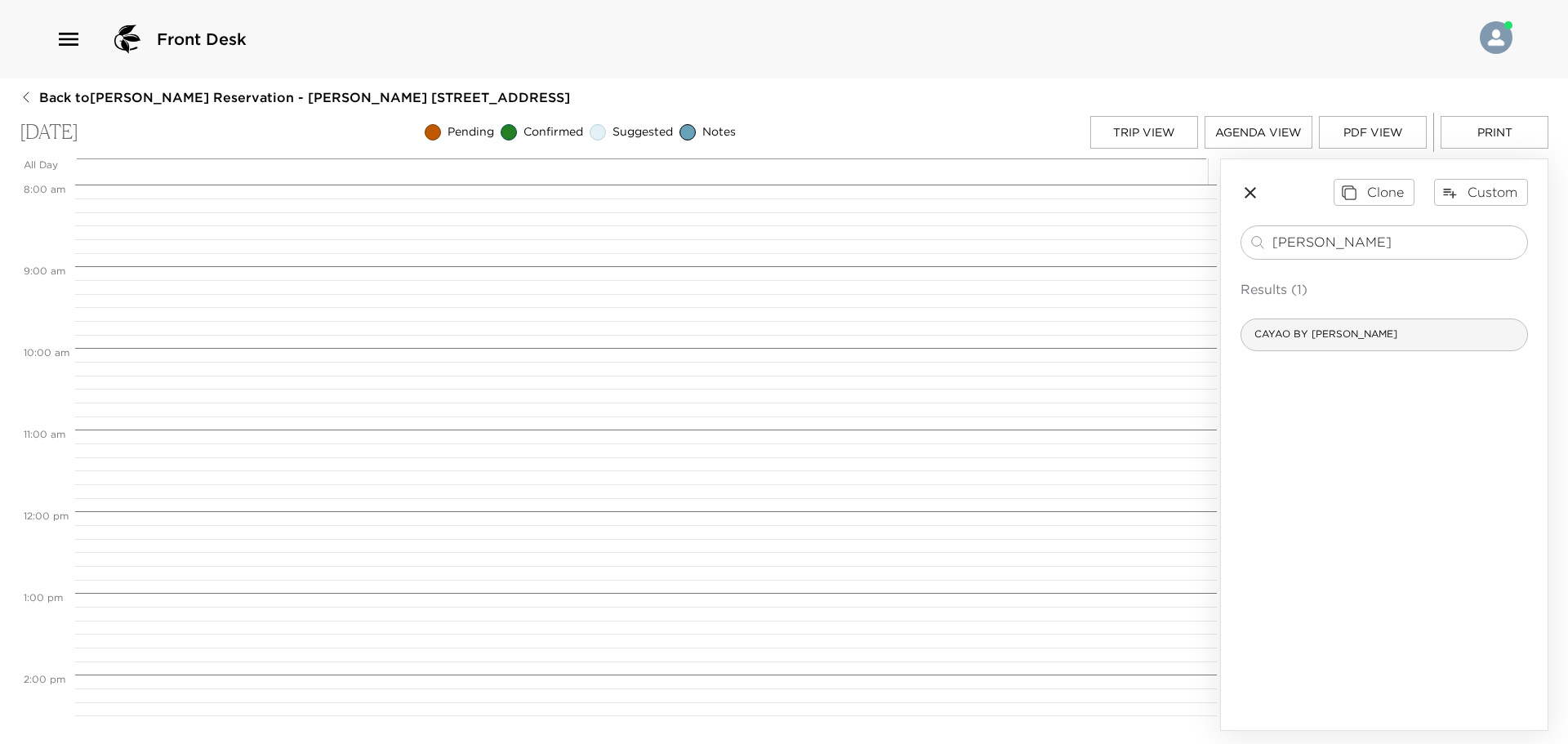
type input "[PERSON_NAME]"
click at [1411, 330] on span "CAYAO BY [PERSON_NAME]" at bounding box center [1325, 334] width 169 height 14
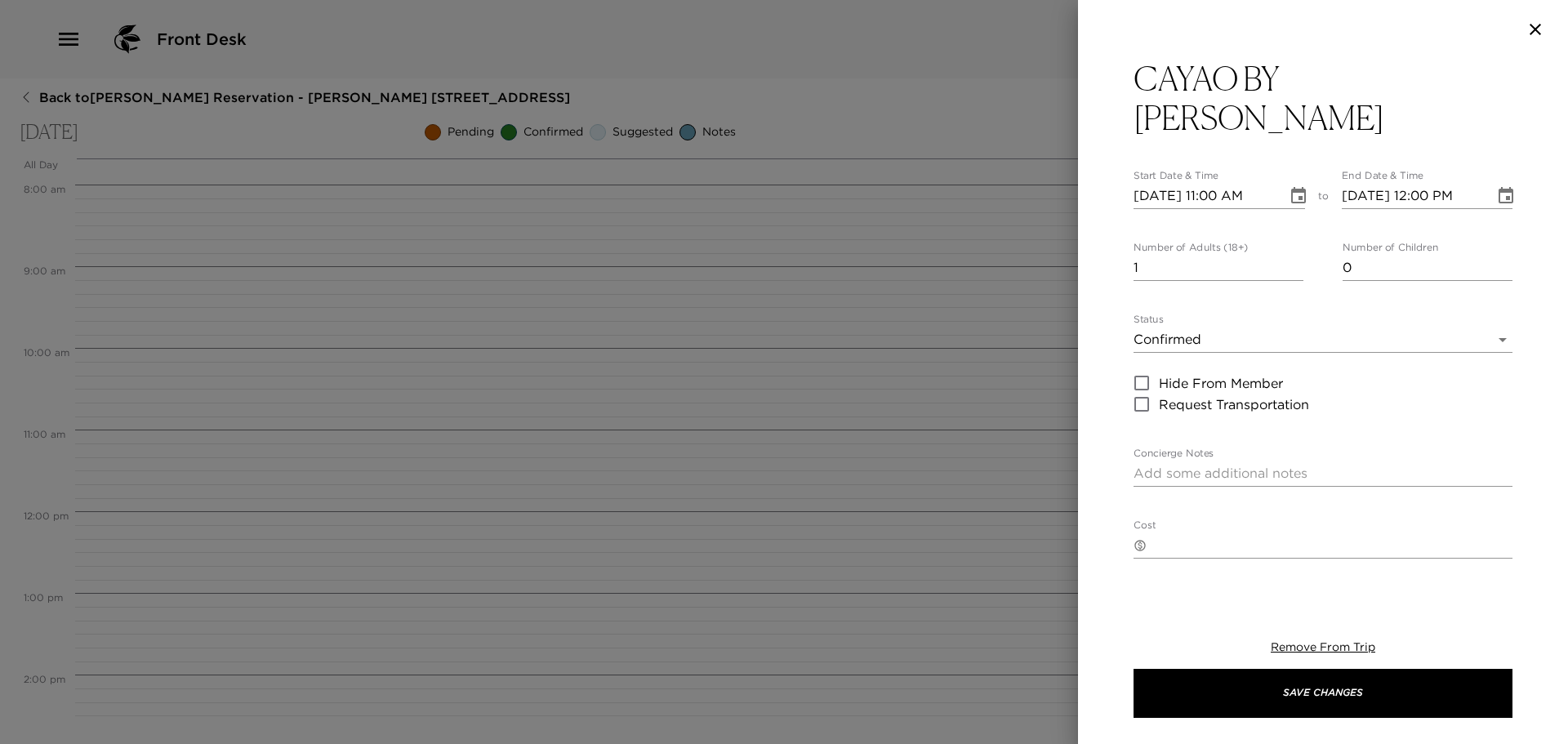
type textarea "Reservation at [GEOGRAPHIC_DATA] confirmed"
click at [1152, 194] on input "[DATE] 11:00 AM" at bounding box center [1205, 196] width 143 height 26
click at [1219, 199] on input "[DATE] 11:00 AM" at bounding box center [1205, 196] width 143 height 26
type input "[DATE] 07:30 PM"
type input "[DATE] 08:30 PM"
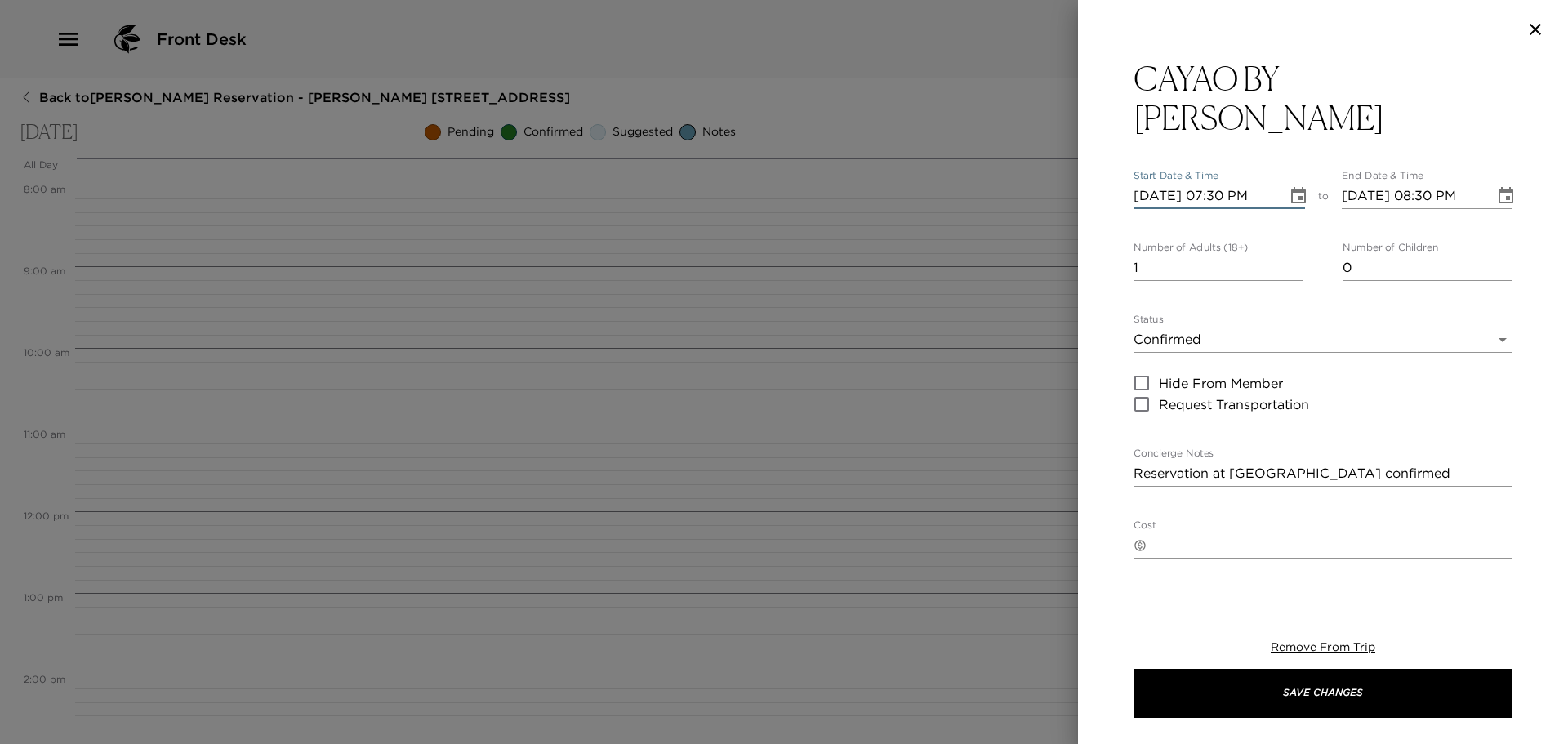
type input "[DATE] 07:30 PM"
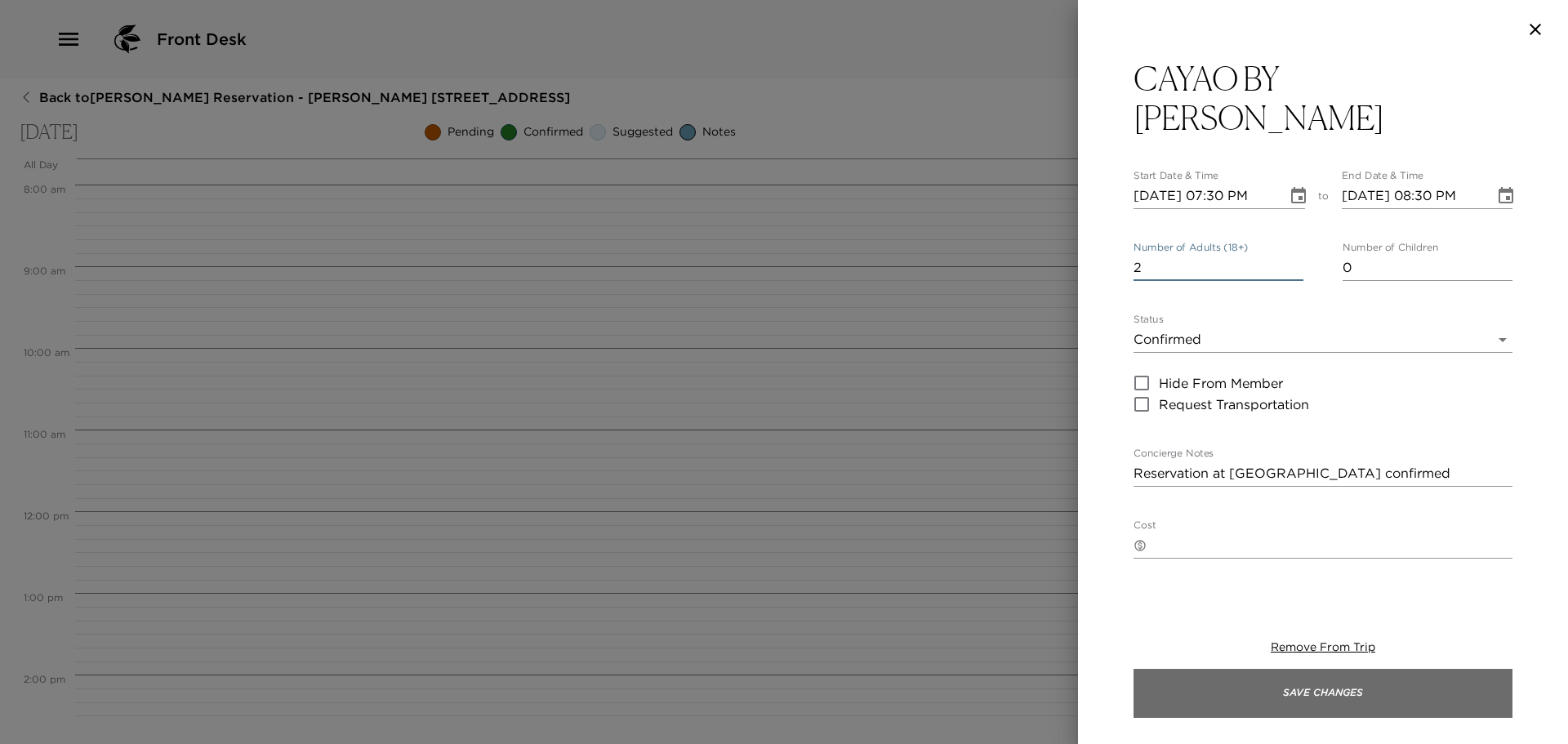
type input "2"
click at [1330, 691] on button "Save Changes" at bounding box center [1323, 693] width 379 height 49
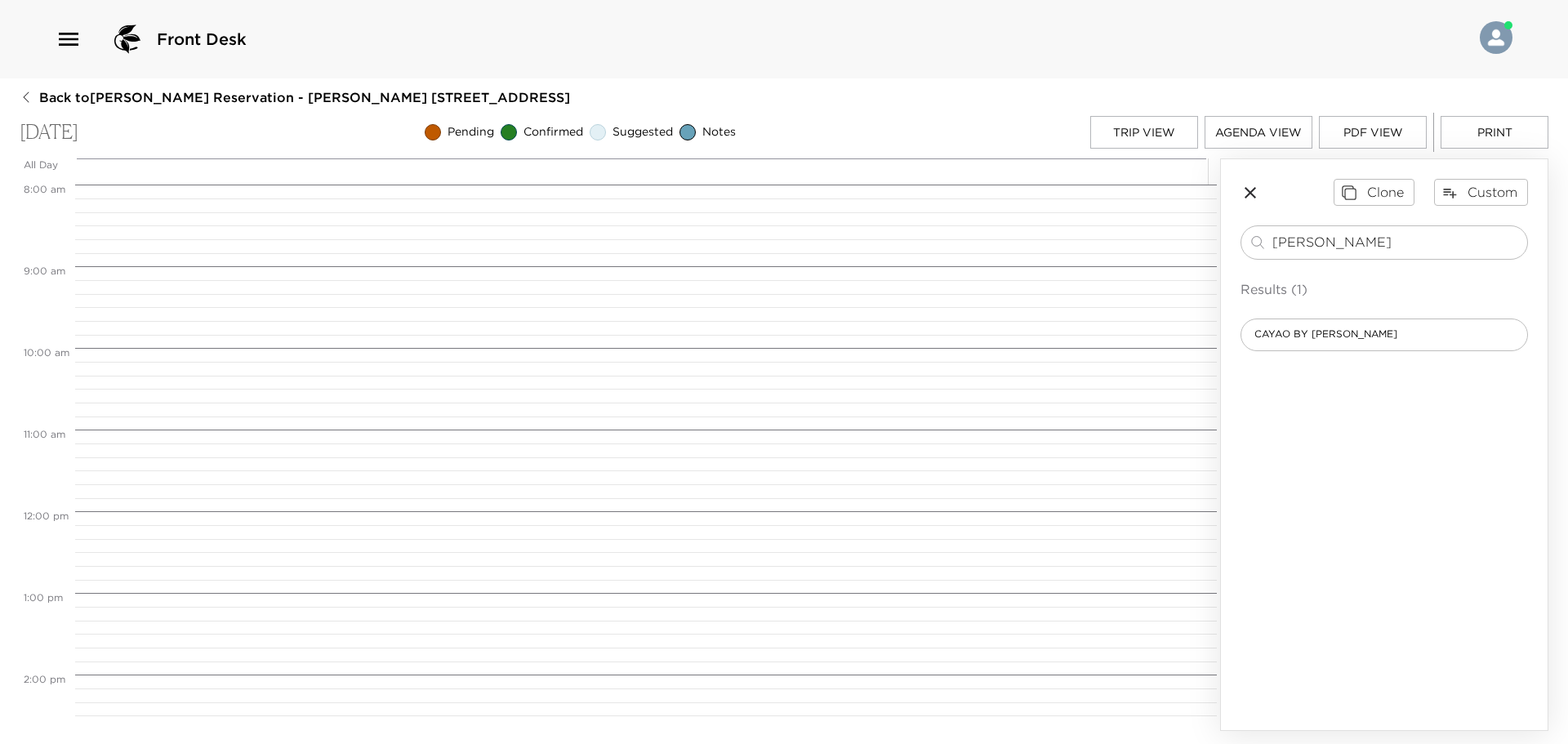
click at [1145, 152] on div "Trip View Agenda View PDF View Print" at bounding box center [1319, 132] width 458 height 39
click at [1176, 135] on button "Trip View" at bounding box center [1144, 132] width 108 height 33
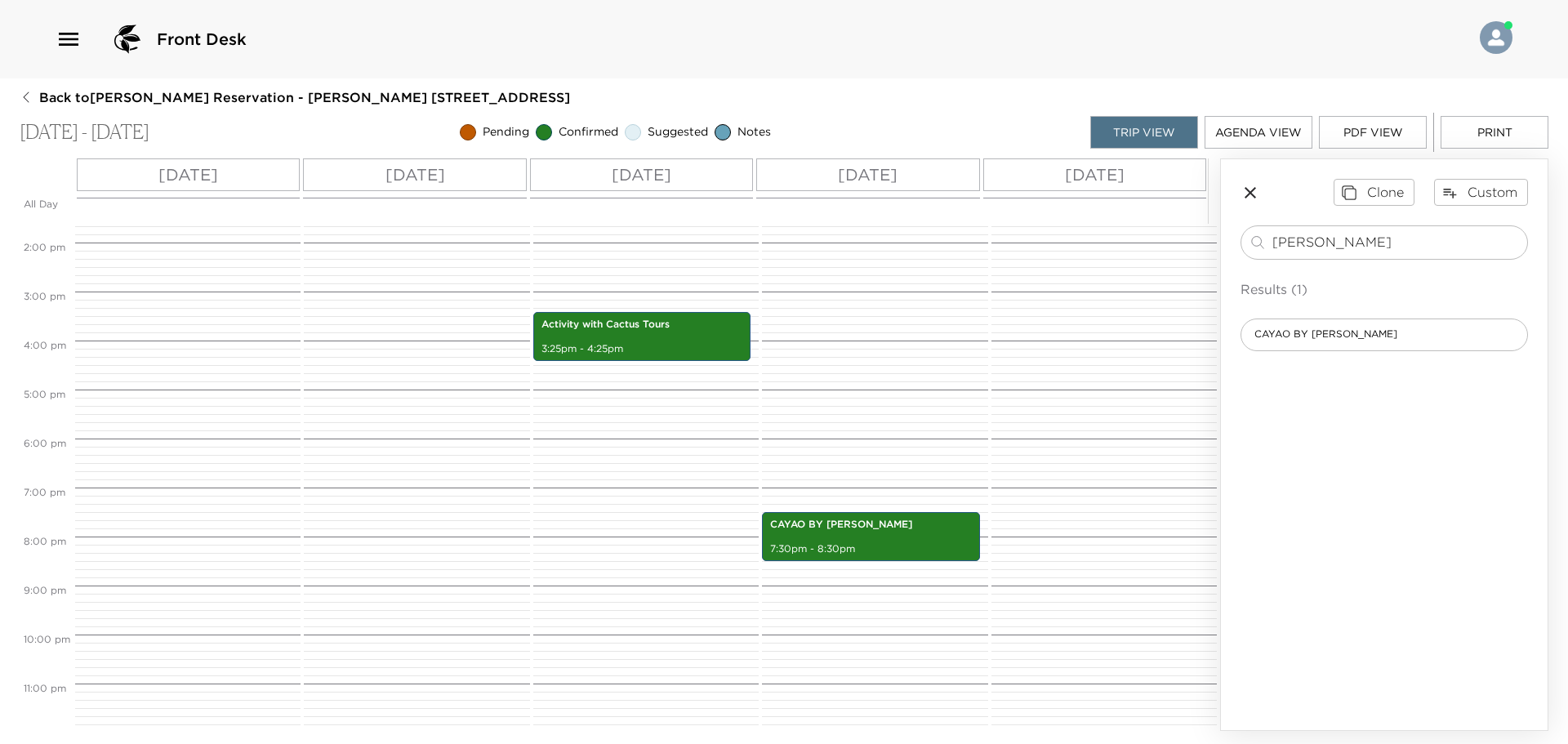
scroll to position [670, 0]
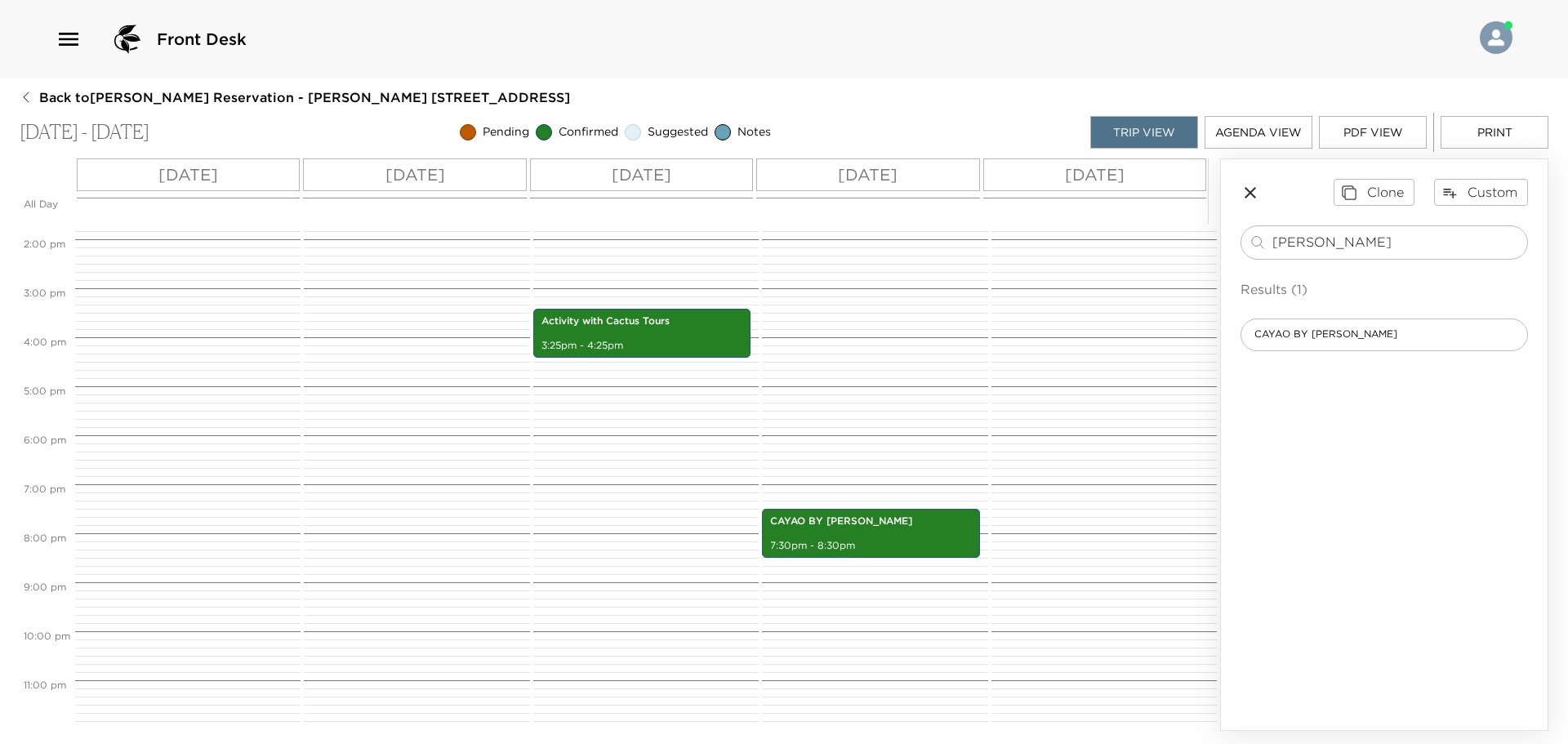
drag, startPoint x: 1347, startPoint y: 249, endPoint x: 1182, endPoint y: 248, distance: 165.0
click at [1182, 248] on div "All Day [DATE] [DATE] [DATE] [DATE] [DATE] 12:00 AM 1:00 AM 2:00 AM 3:00 AM 4:0…" at bounding box center [784, 445] width 1529 height 573
click at [1251, 194] on icon "button" at bounding box center [1250, 193] width 20 height 20
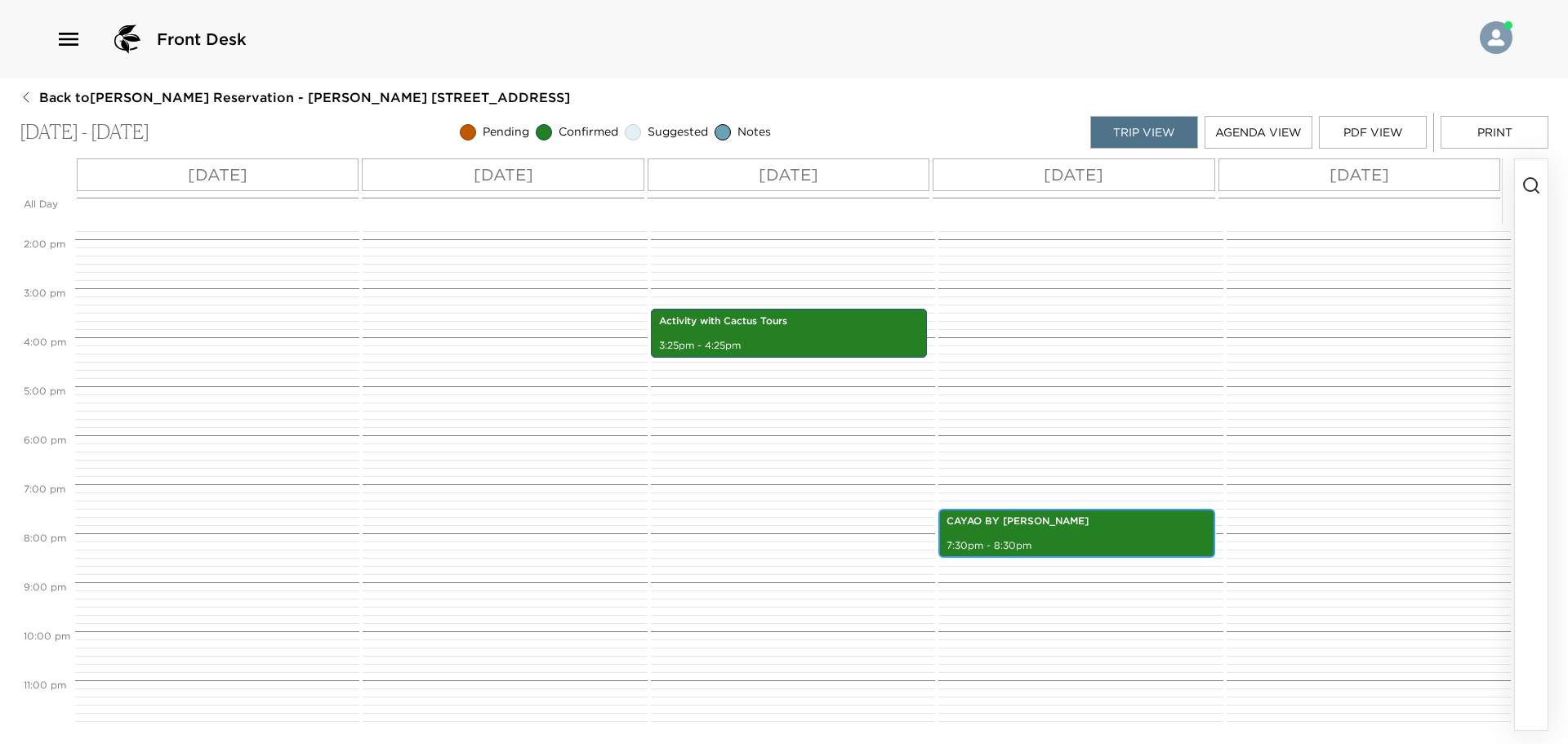
click at [1068, 527] on p "CAYAO BY [PERSON_NAME]" at bounding box center [1077, 522] width 260 height 14
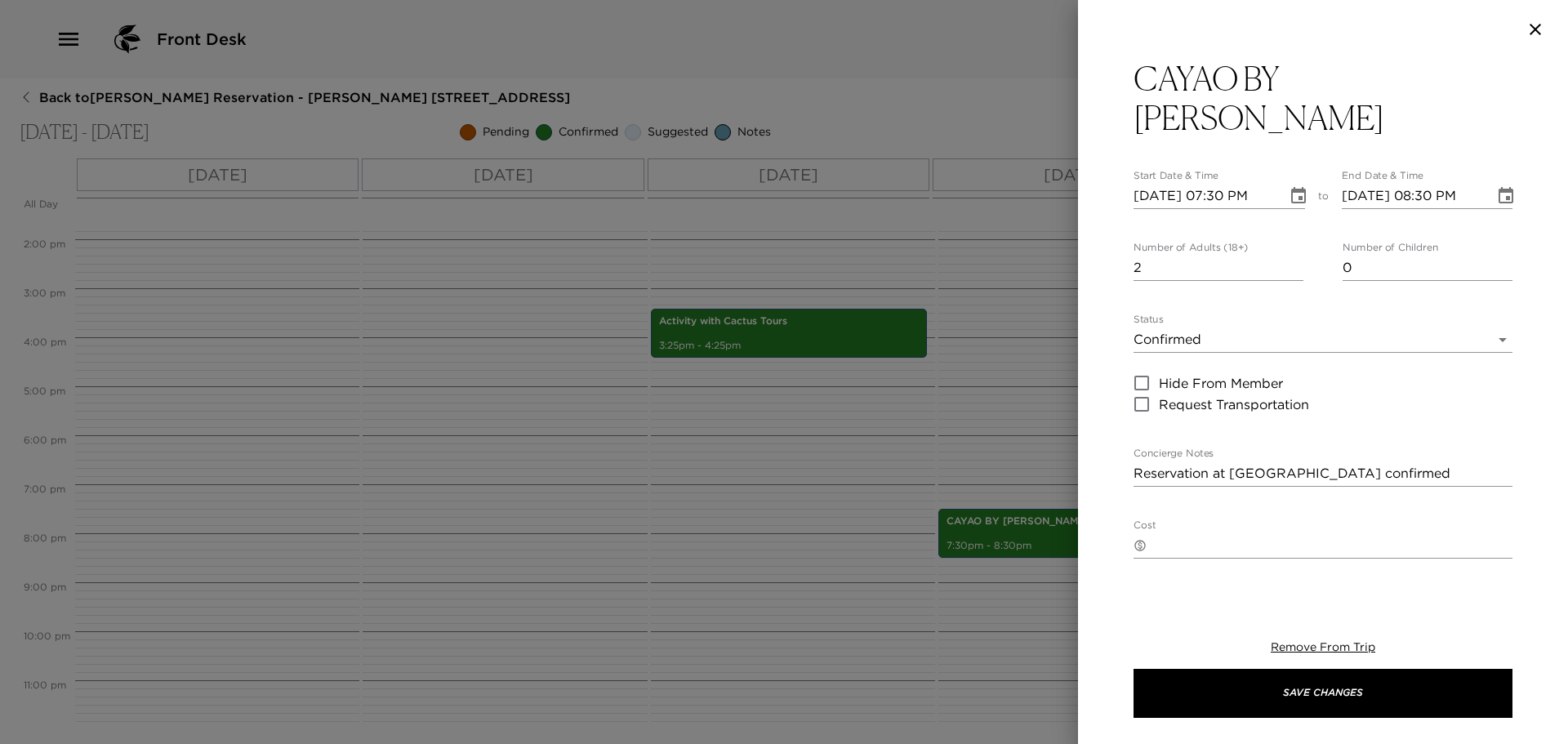
drag, startPoint x: 876, startPoint y: 225, endPoint x: 970, endPoint y: 260, distance: 100.3
click at [897, 231] on div at bounding box center [784, 372] width 1568 height 744
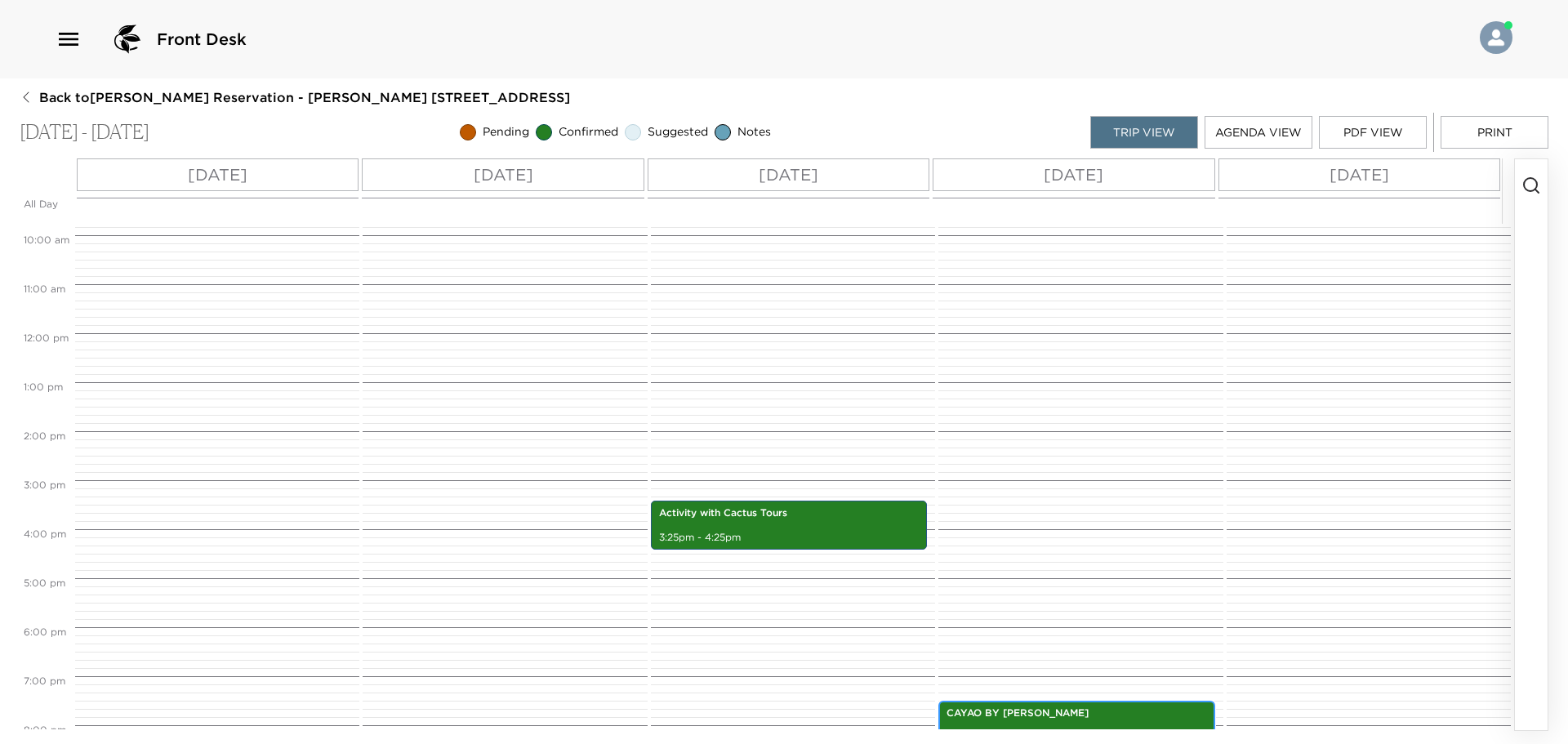
scroll to position [507, 0]
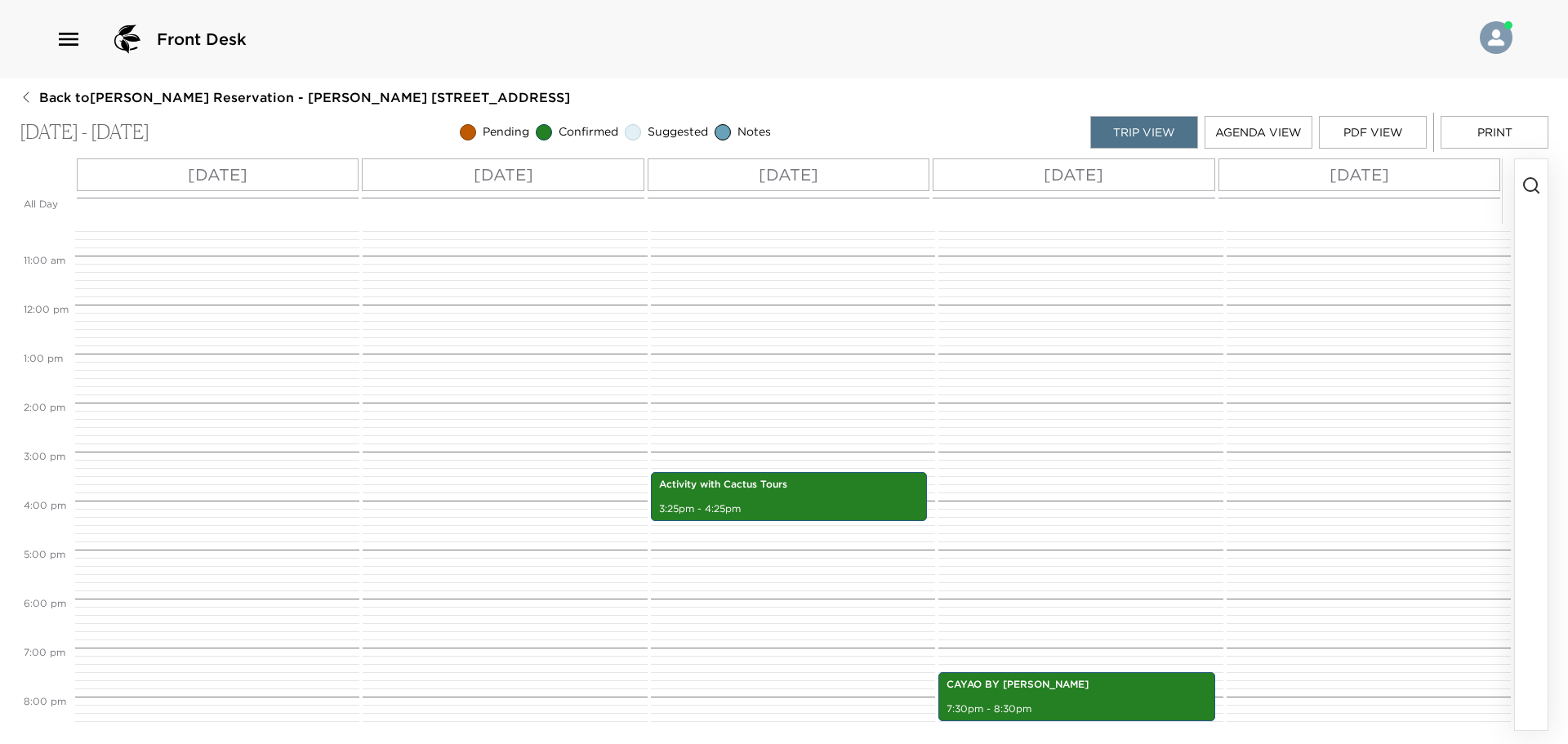
drag, startPoint x: 1520, startPoint y: 180, endPoint x: 1533, endPoint y: 187, distance: 14.8
click at [1533, 187] on button "button" at bounding box center [1532, 445] width 33 height 571
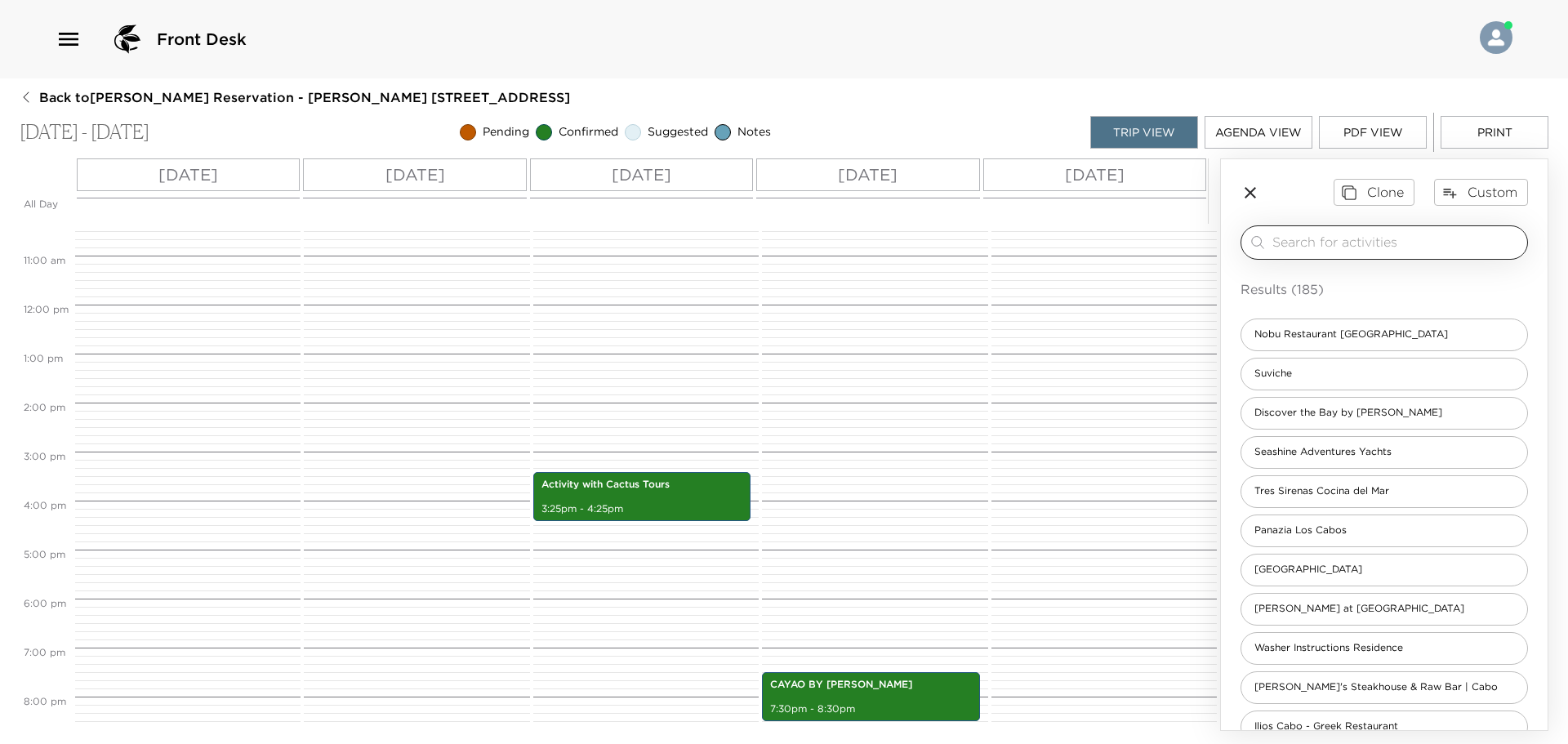
click at [1360, 240] on input "search" at bounding box center [1397, 242] width 249 height 19
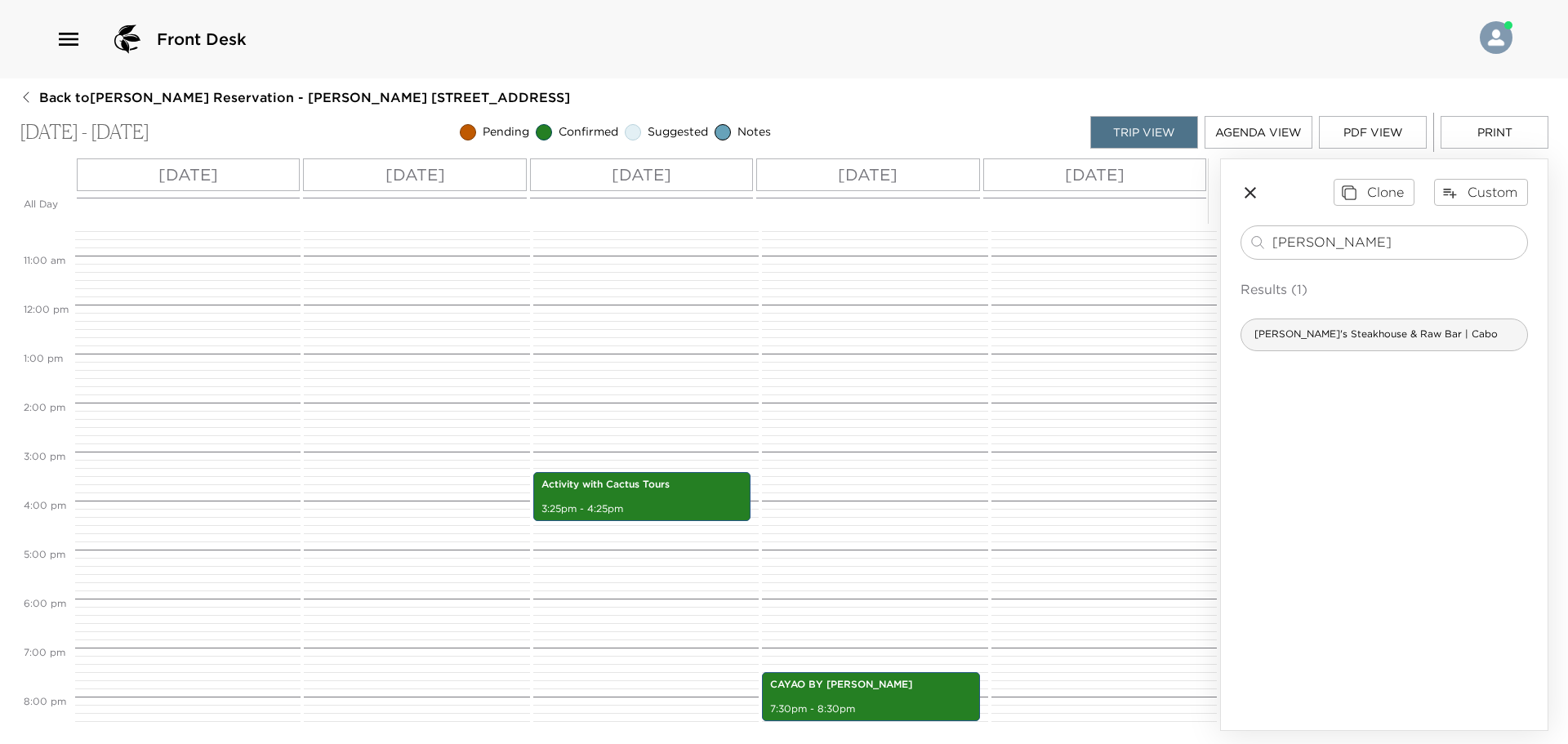
type input "[PERSON_NAME]"
click at [1354, 330] on span "[PERSON_NAME]'s Steakhouse & Raw Bar | Cabo" at bounding box center [1376, 334] width 270 height 14
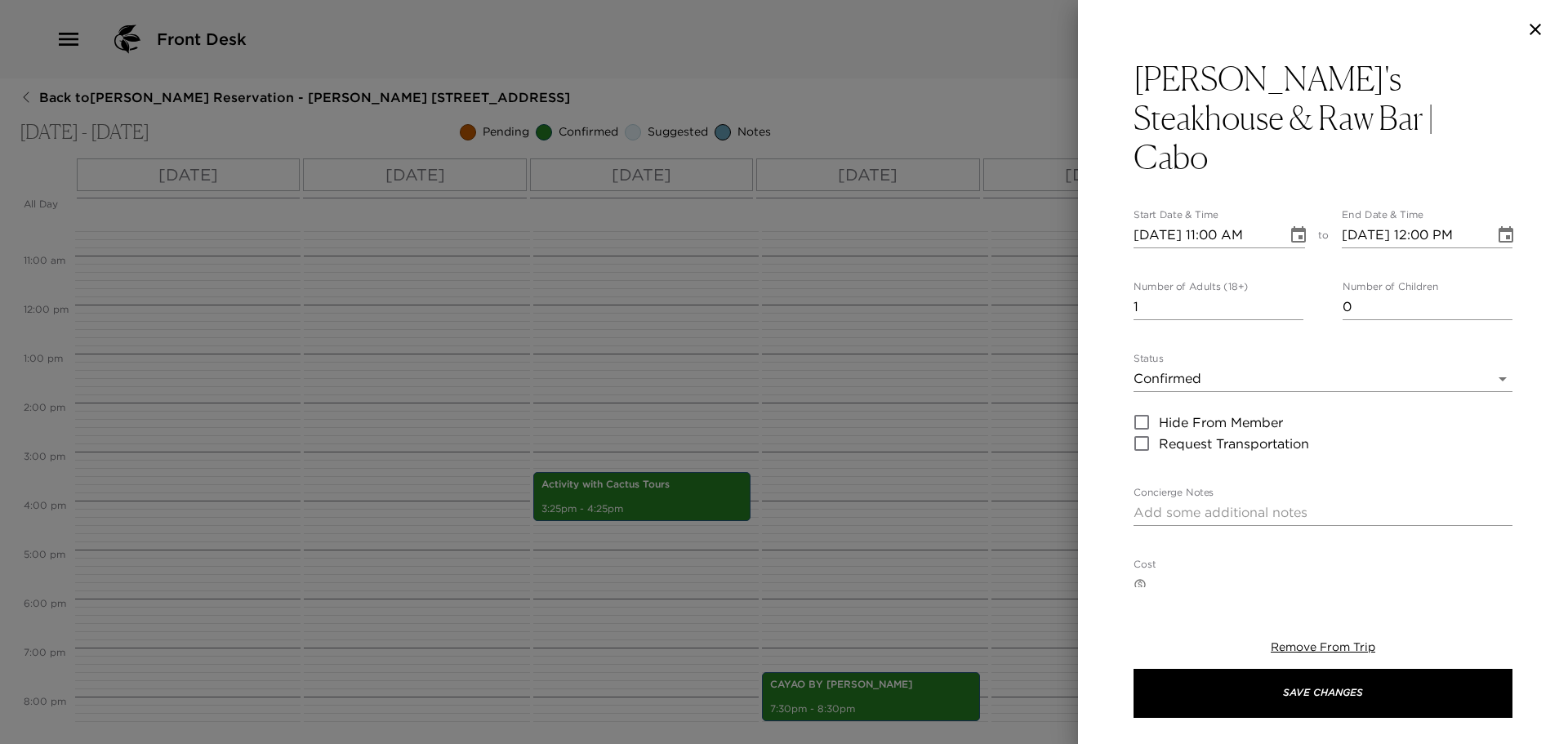
type textarea "Reservation at [PERSON_NAME][GEOGRAPHIC_DATA] & Raw Bar is confirmed."
click at [1151, 222] on input "[DATE] 11:00 AM" at bounding box center [1205, 235] width 143 height 26
type input "[DATE] 11:00 AM"
type input "[DATE] 12:00 PM"
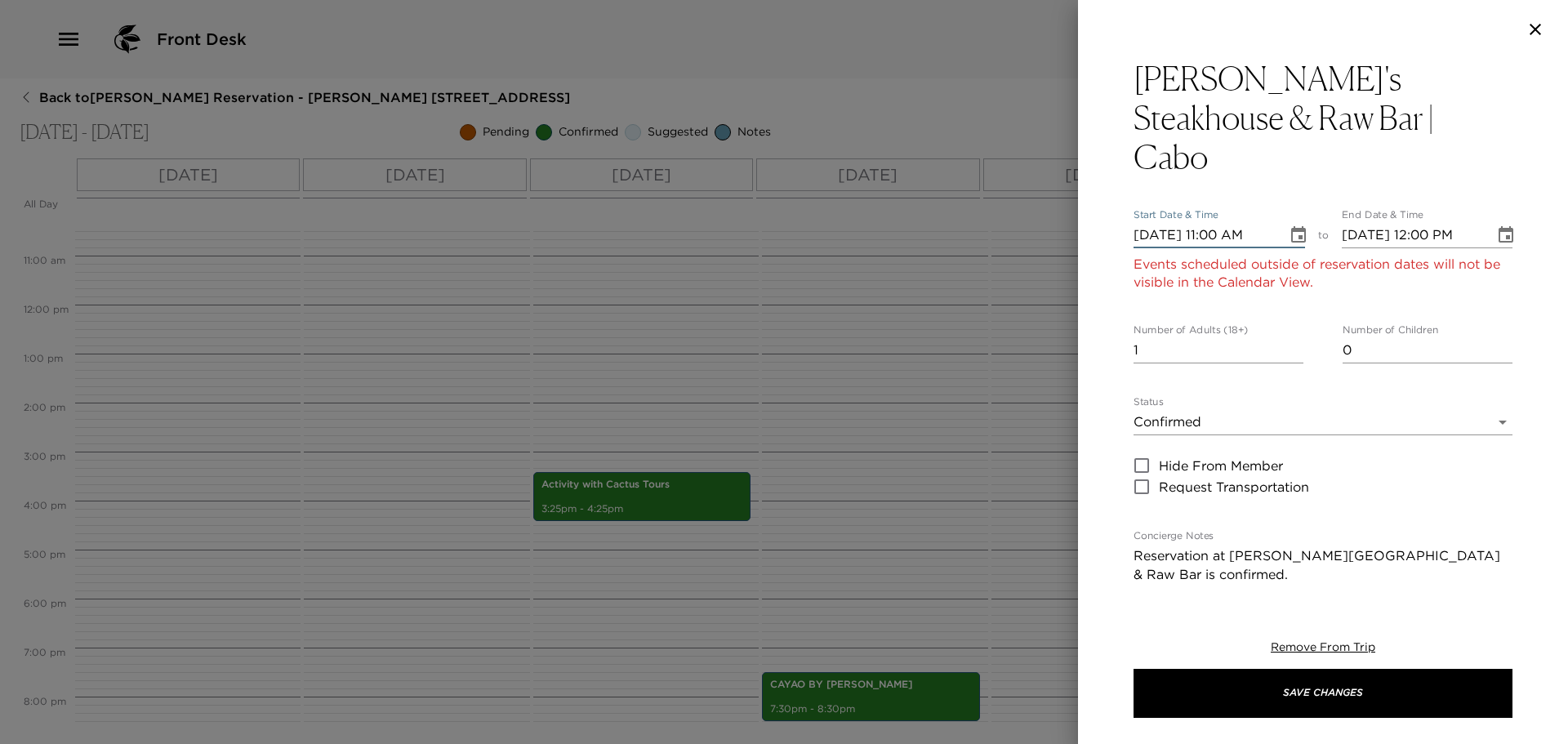
type input "[DATE] 11:00 AM"
type input "[DATE] 12:00 PM"
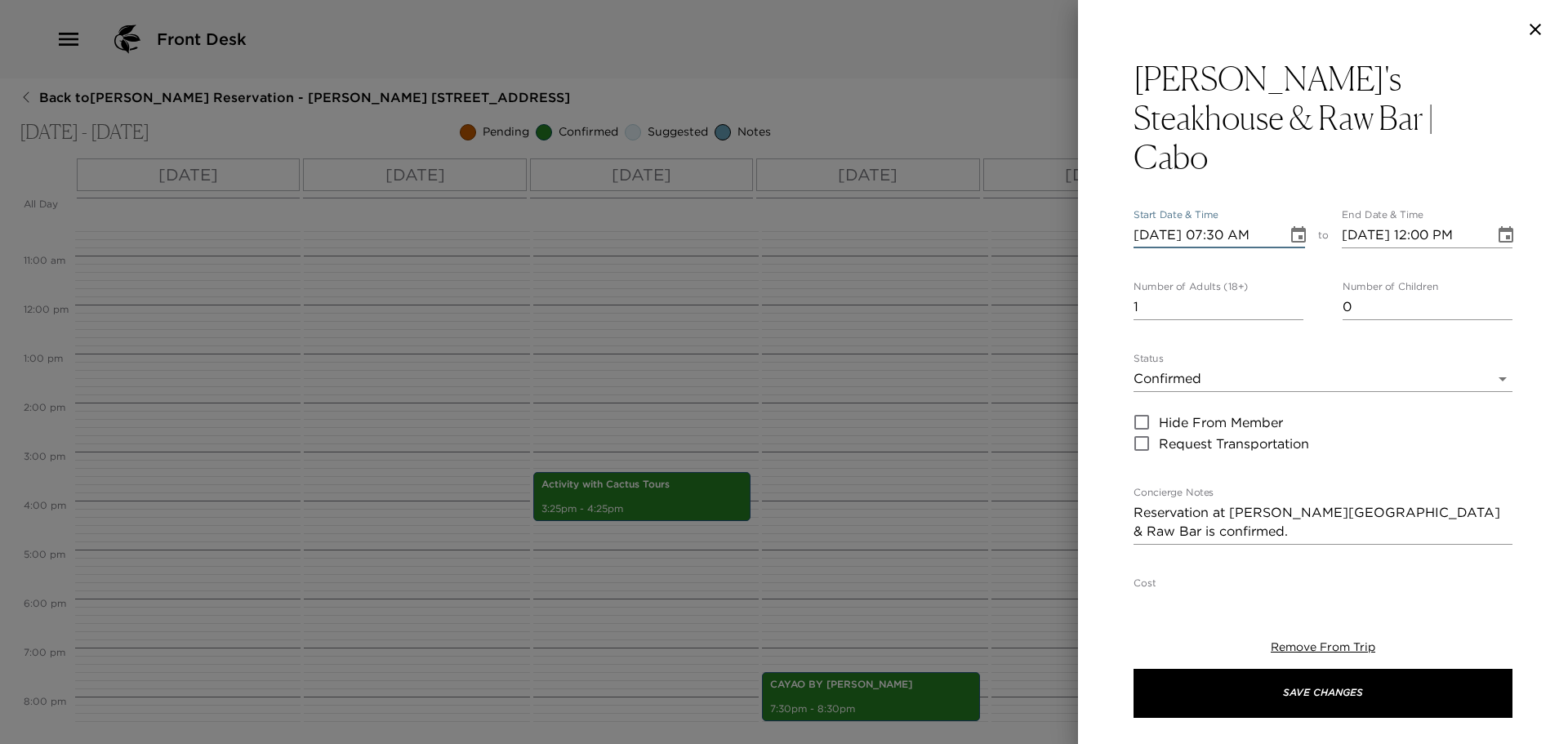
type input "[DATE] 07:30 PM"
type input "[DATE] 08:30 PM"
type input "[DATE] 07:30 PM"
type input "2"
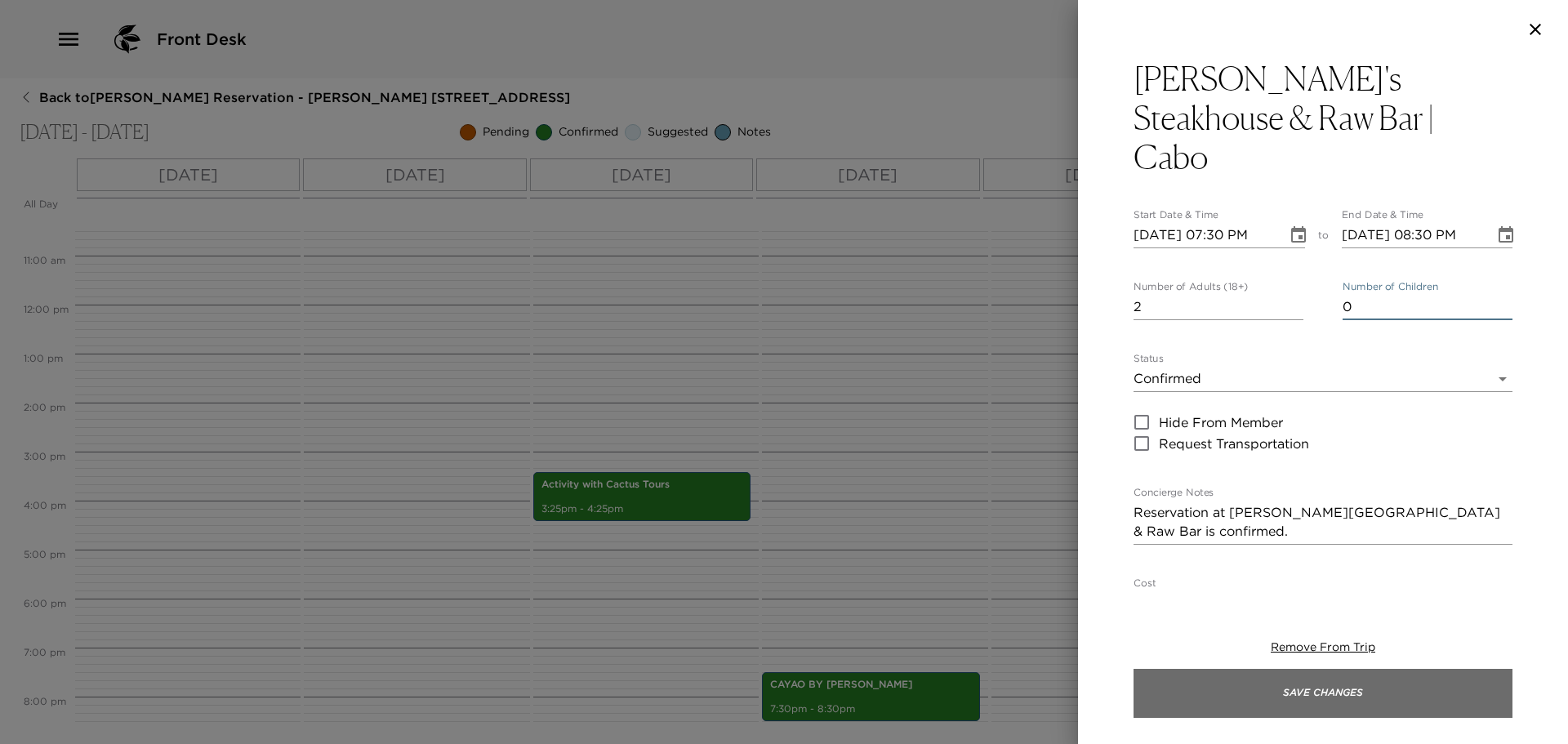
click at [1349, 672] on button "Save Changes" at bounding box center [1323, 693] width 379 height 49
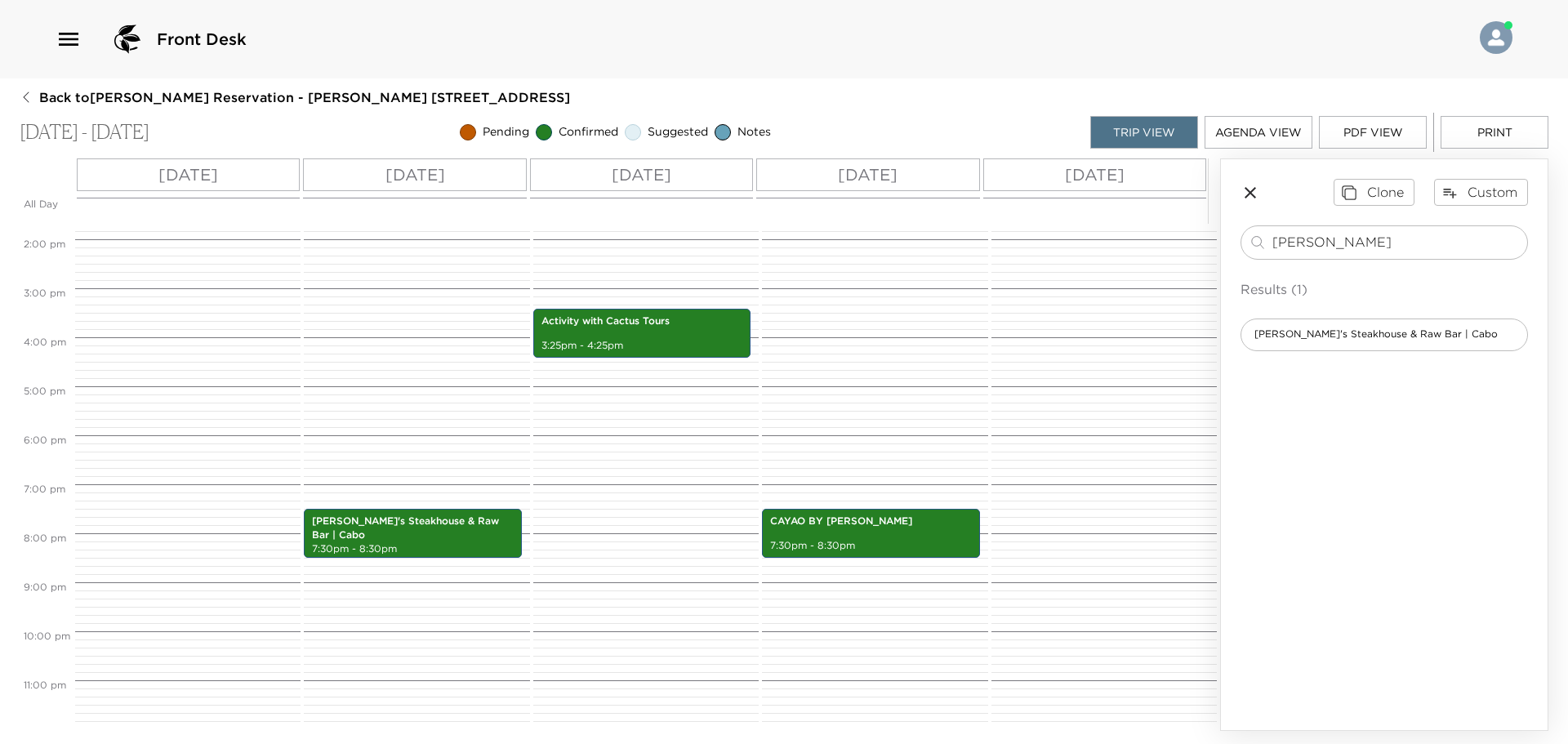
scroll to position [426, 0]
